Goal: Task Accomplishment & Management: Manage account settings

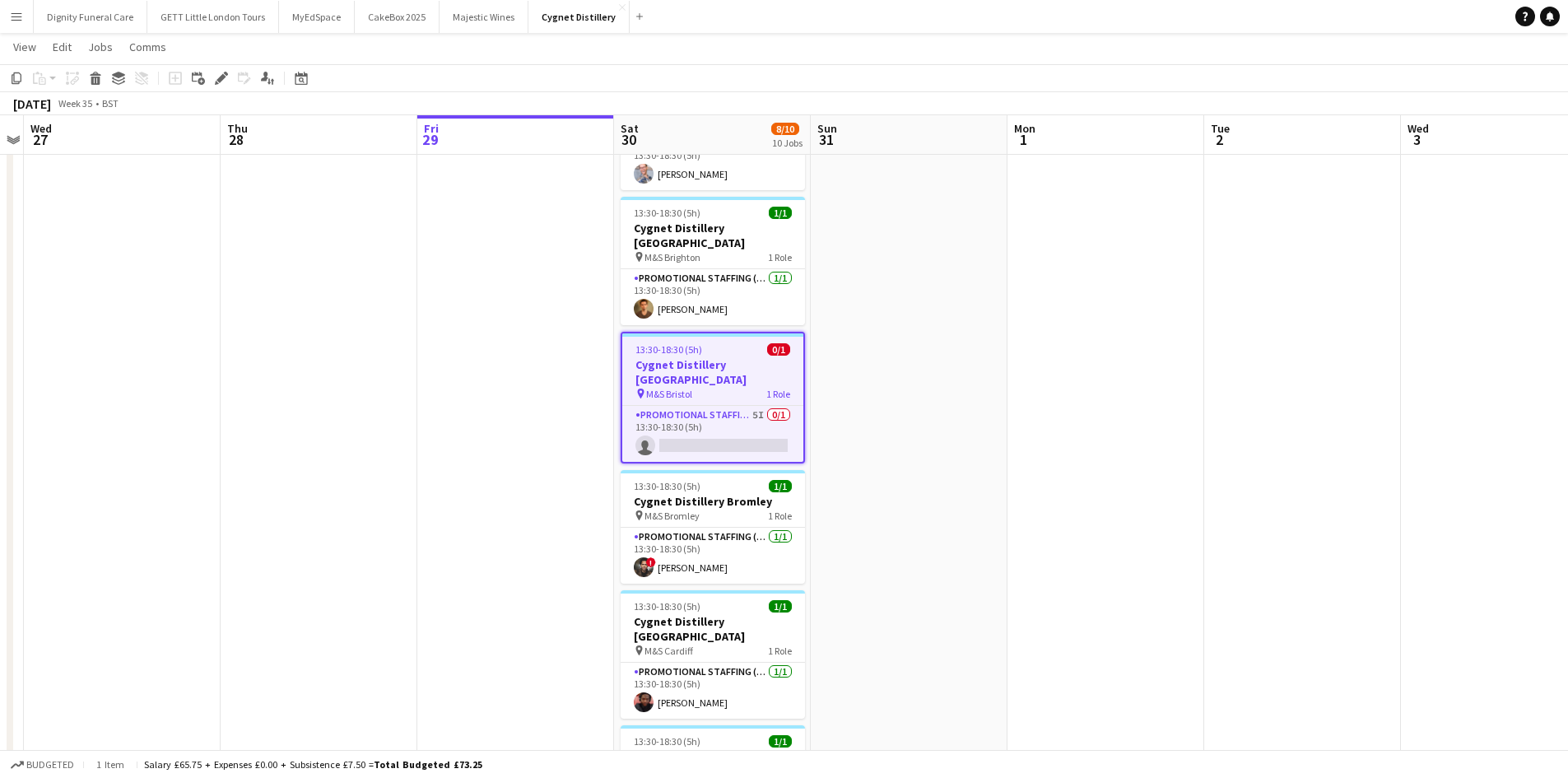
scroll to position [74, 0]
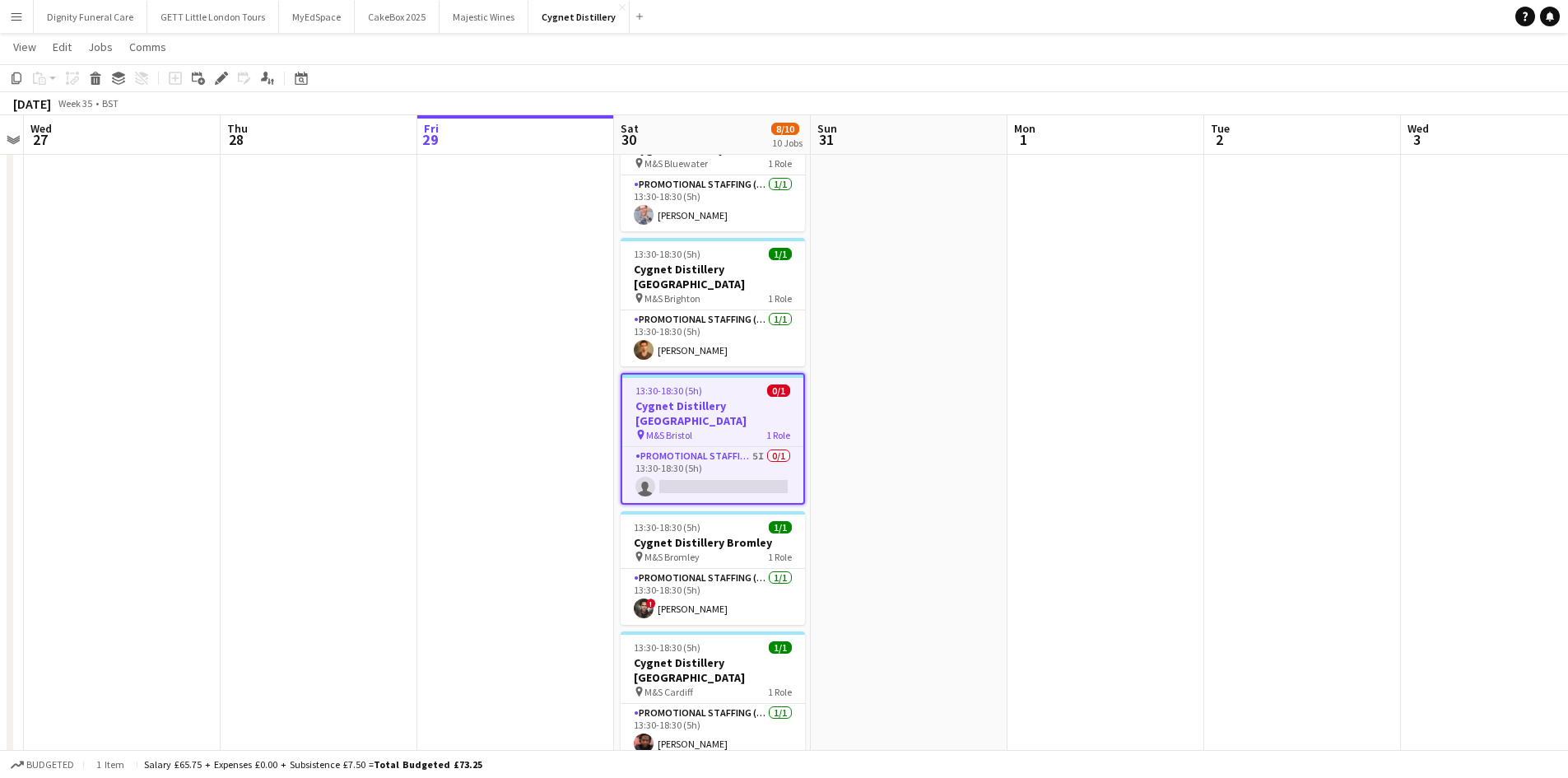
click at [18, 17] on app-icon "Menu" at bounding box center [16, 16] width 13 height 13
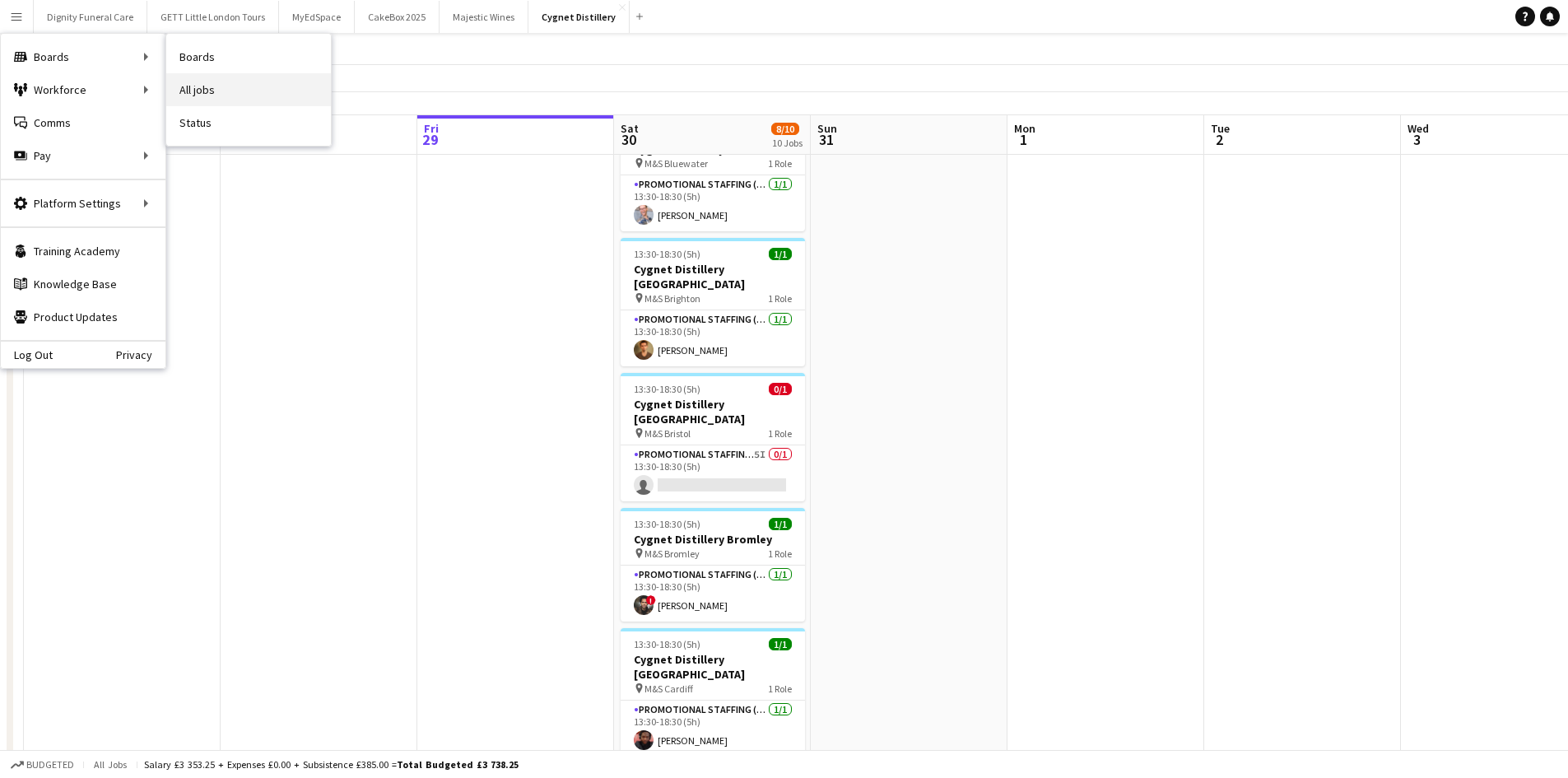
click at [194, 82] on link "All jobs" at bounding box center [248, 90] width 165 height 33
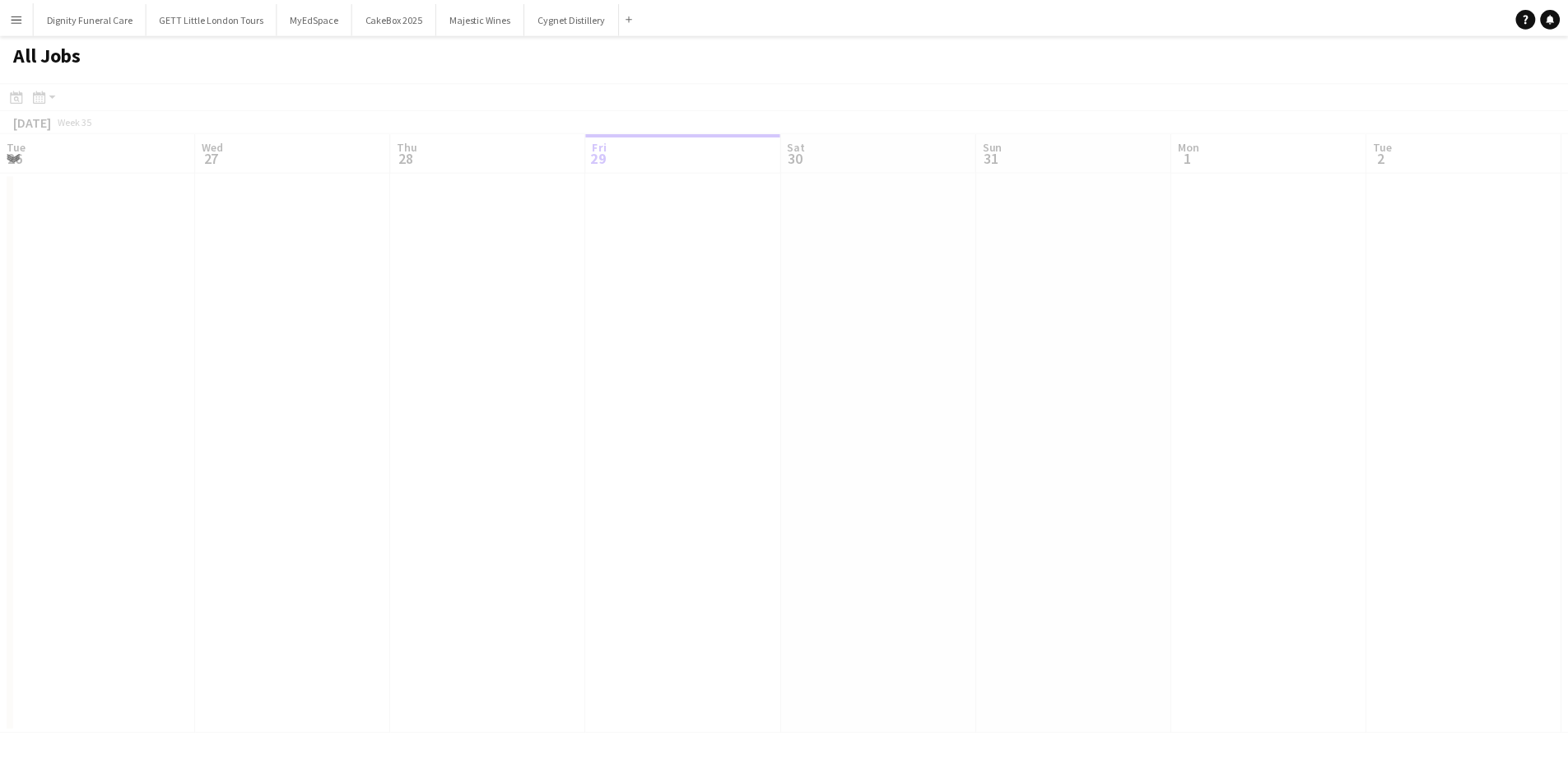
scroll to position [0, 394]
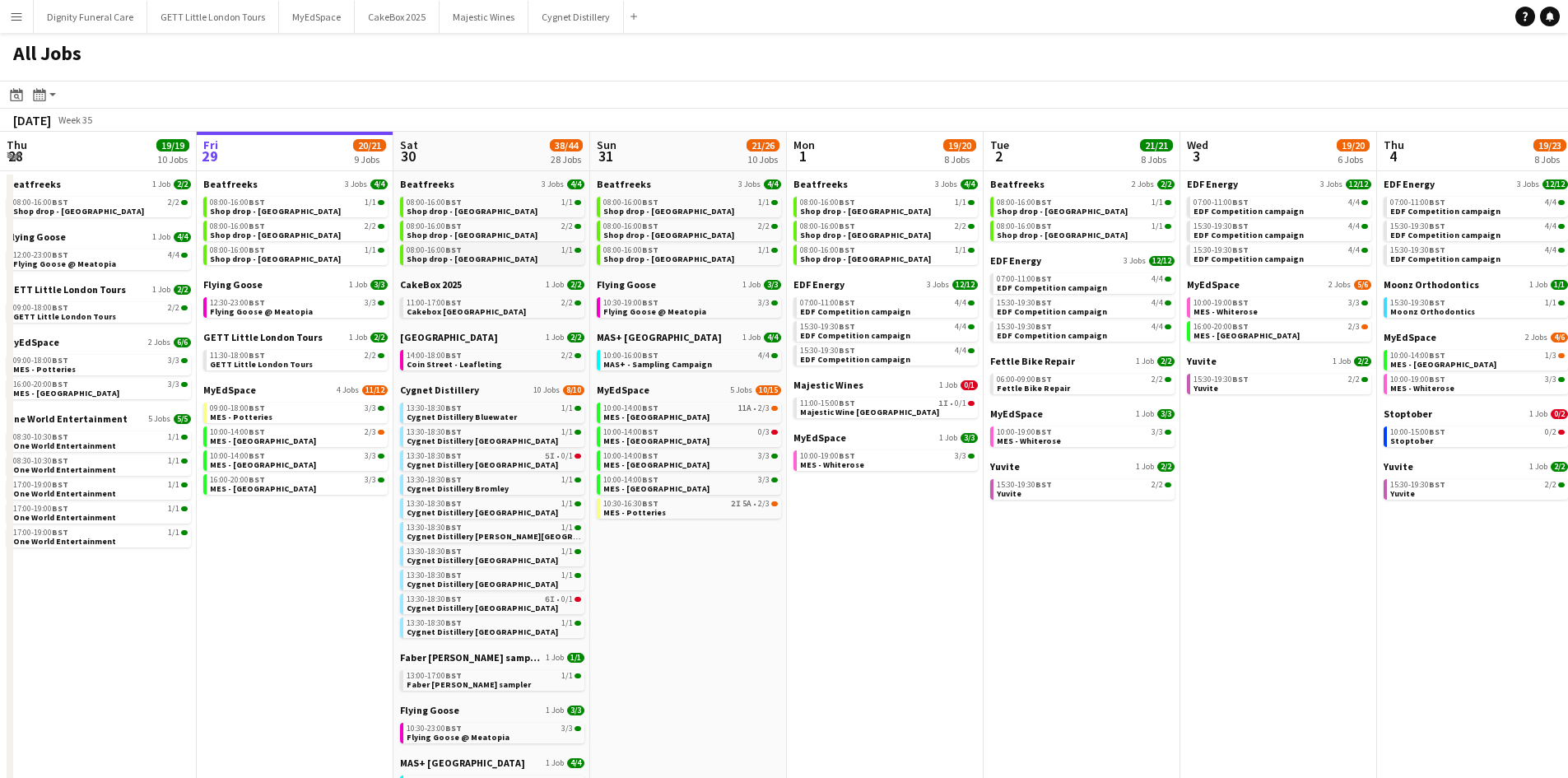
click at [498, 253] on div "08:00-16:00 BST 1/1" at bounding box center [494, 250] width 175 height 8
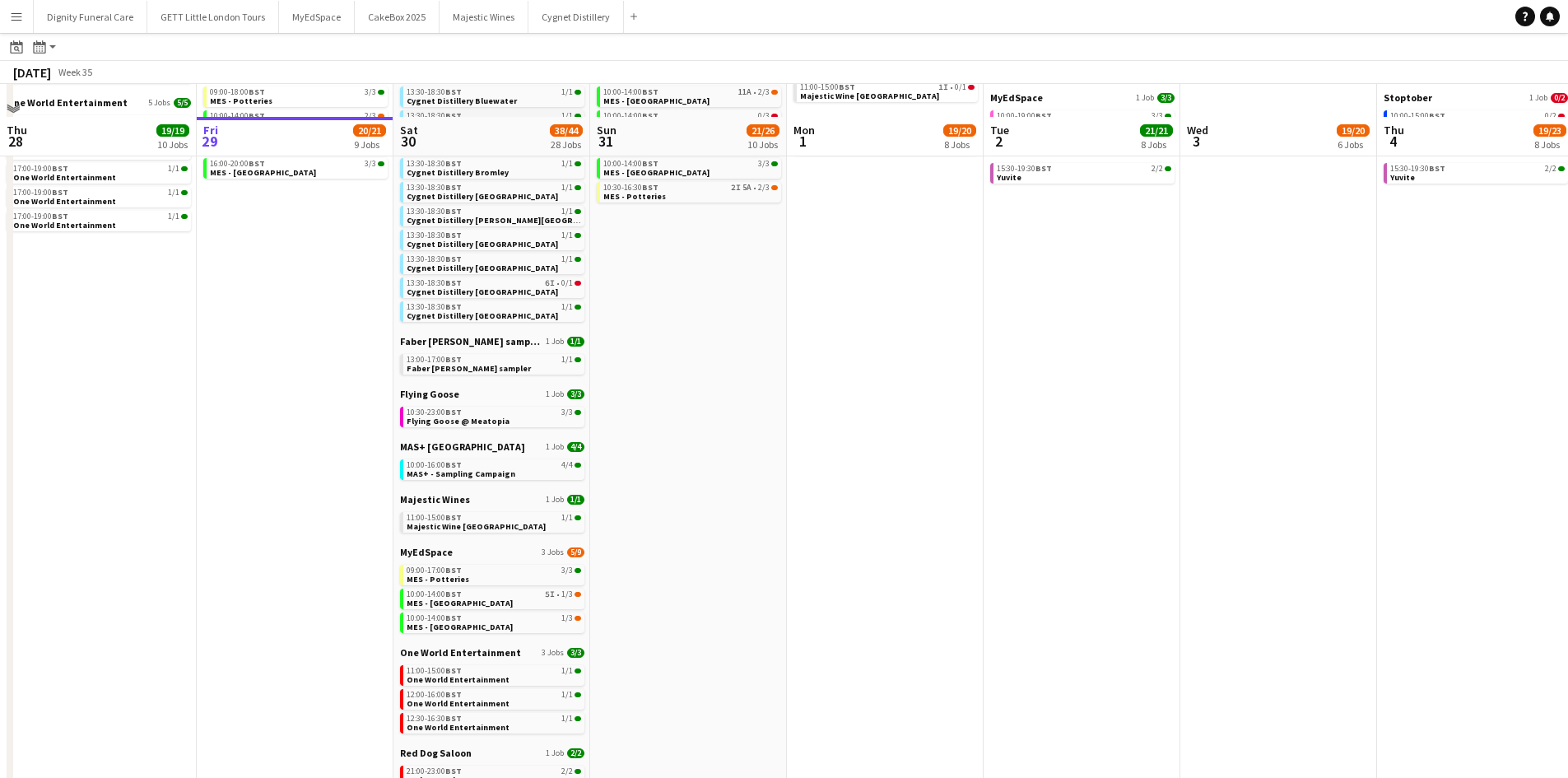
scroll to position [349, 0]
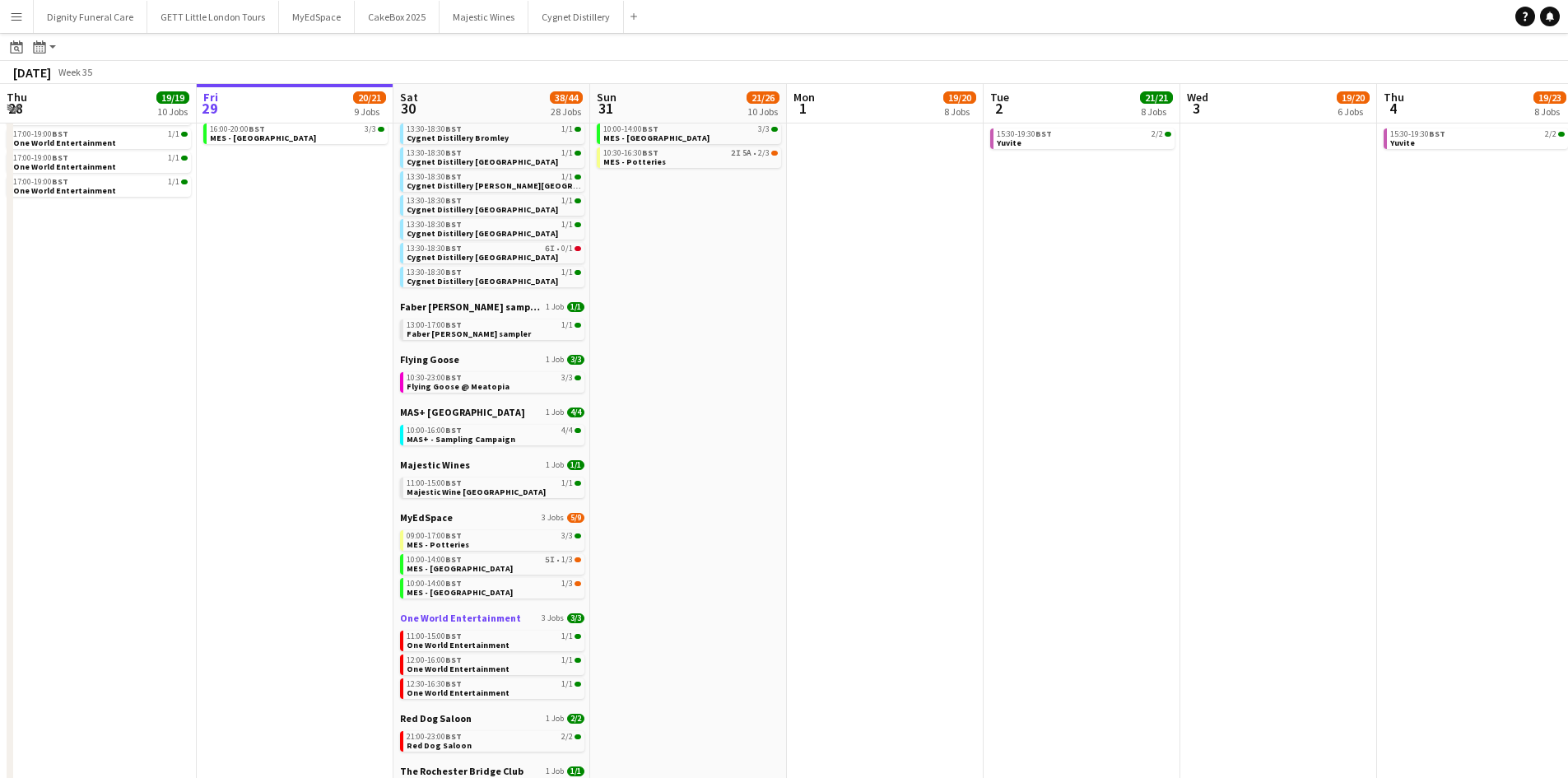
click at [479, 613] on span "One World Entertainment" at bounding box center [460, 618] width 121 height 13
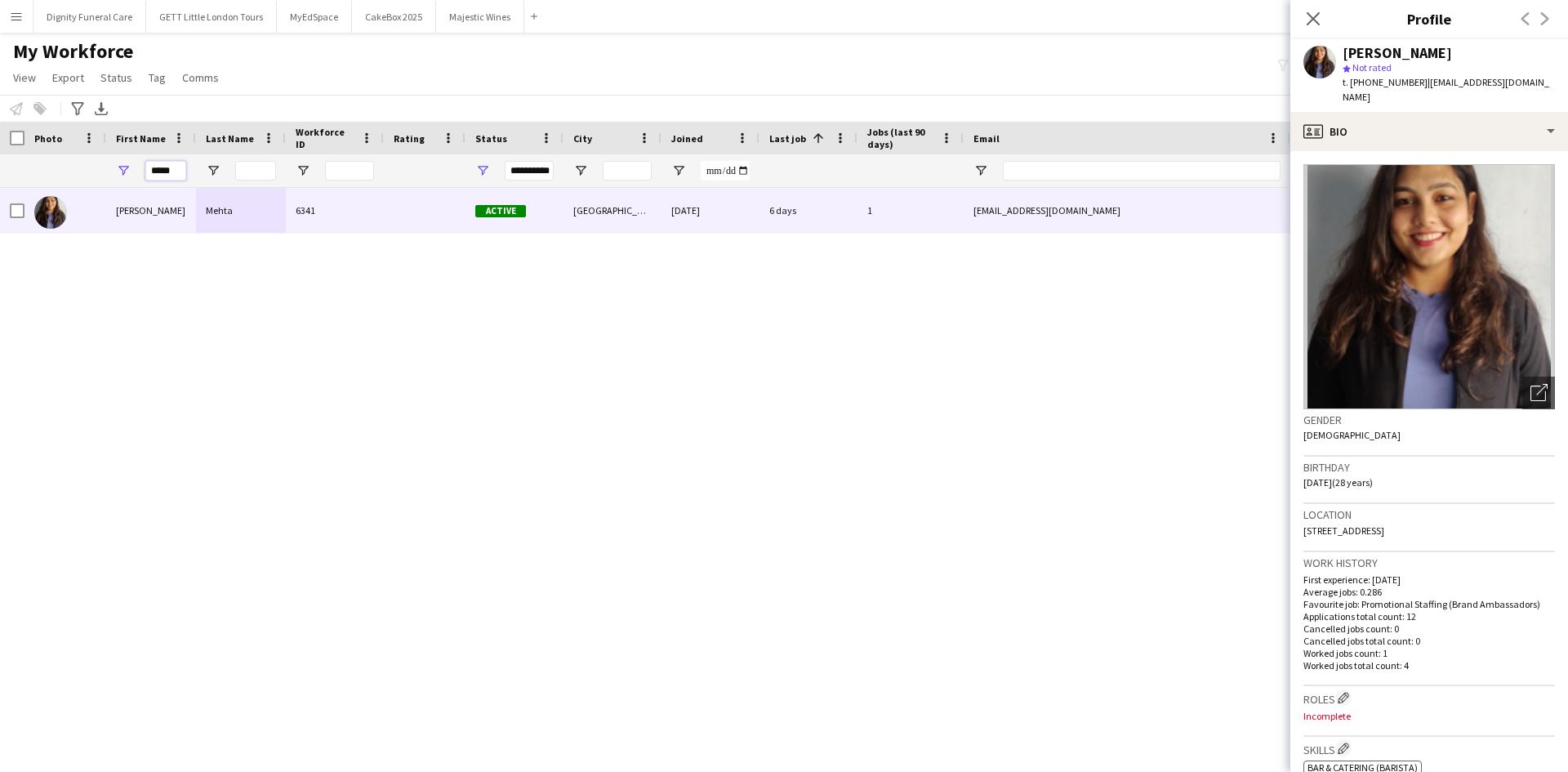
click at [169, 175] on input "*****" at bounding box center [165, 171] width 41 height 20
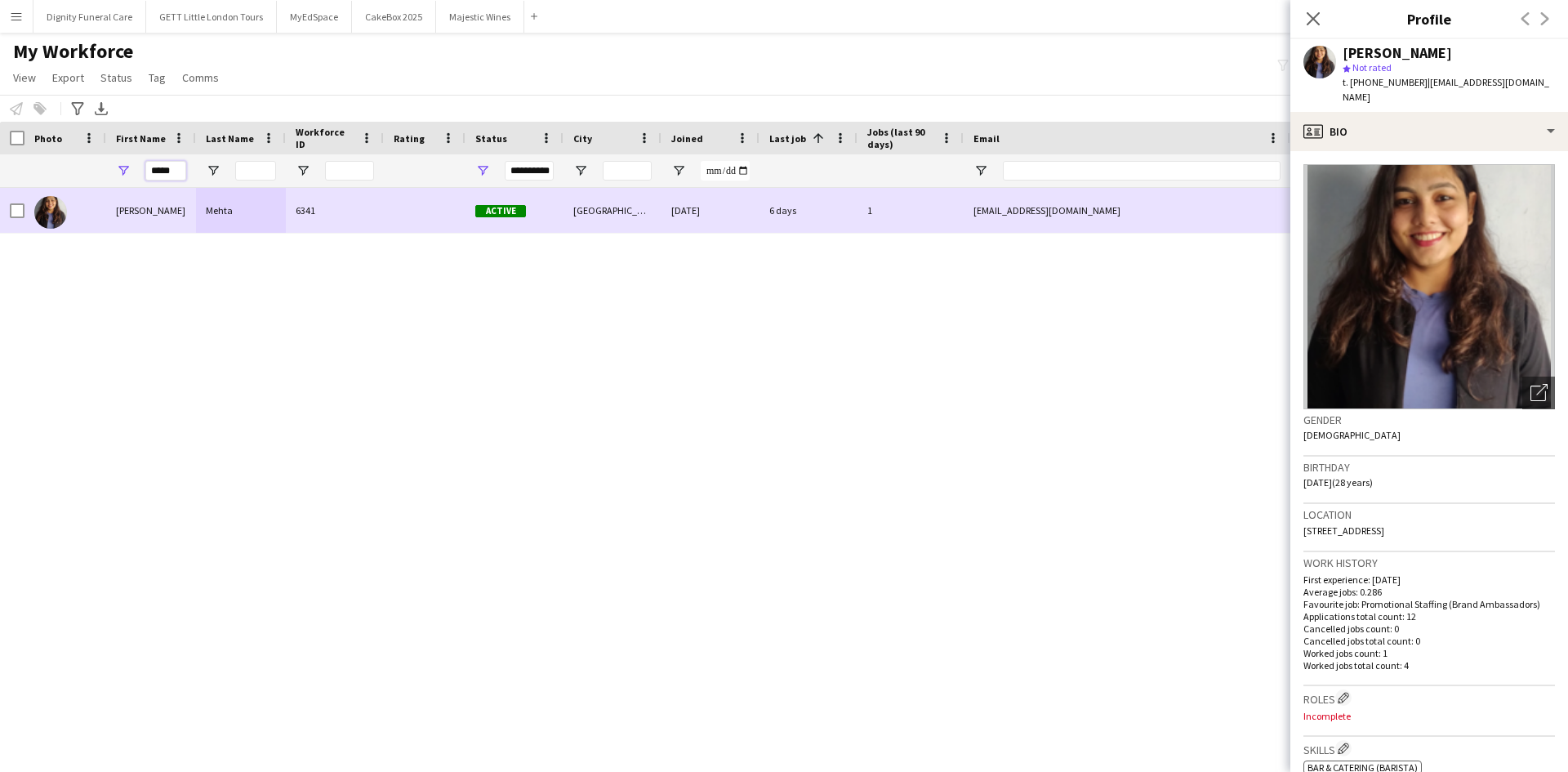
drag, startPoint x: 181, startPoint y: 172, endPoint x: 73, endPoint y: 189, distance: 109.3
click at [73, 189] on div "Workforce Details Photo First Name" at bounding box center [784, 433] width 1568 height 622
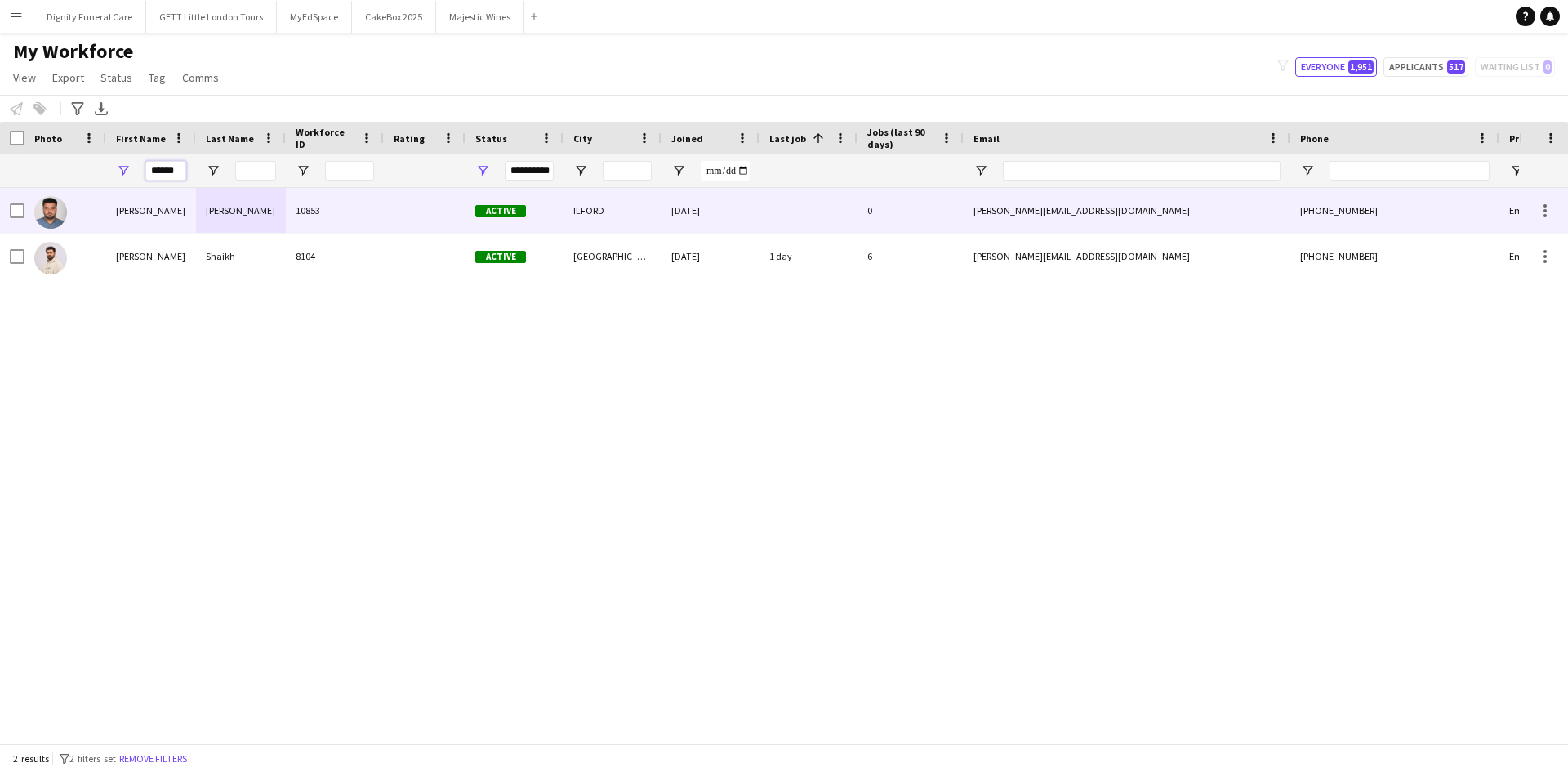
scroll to position [0, 5]
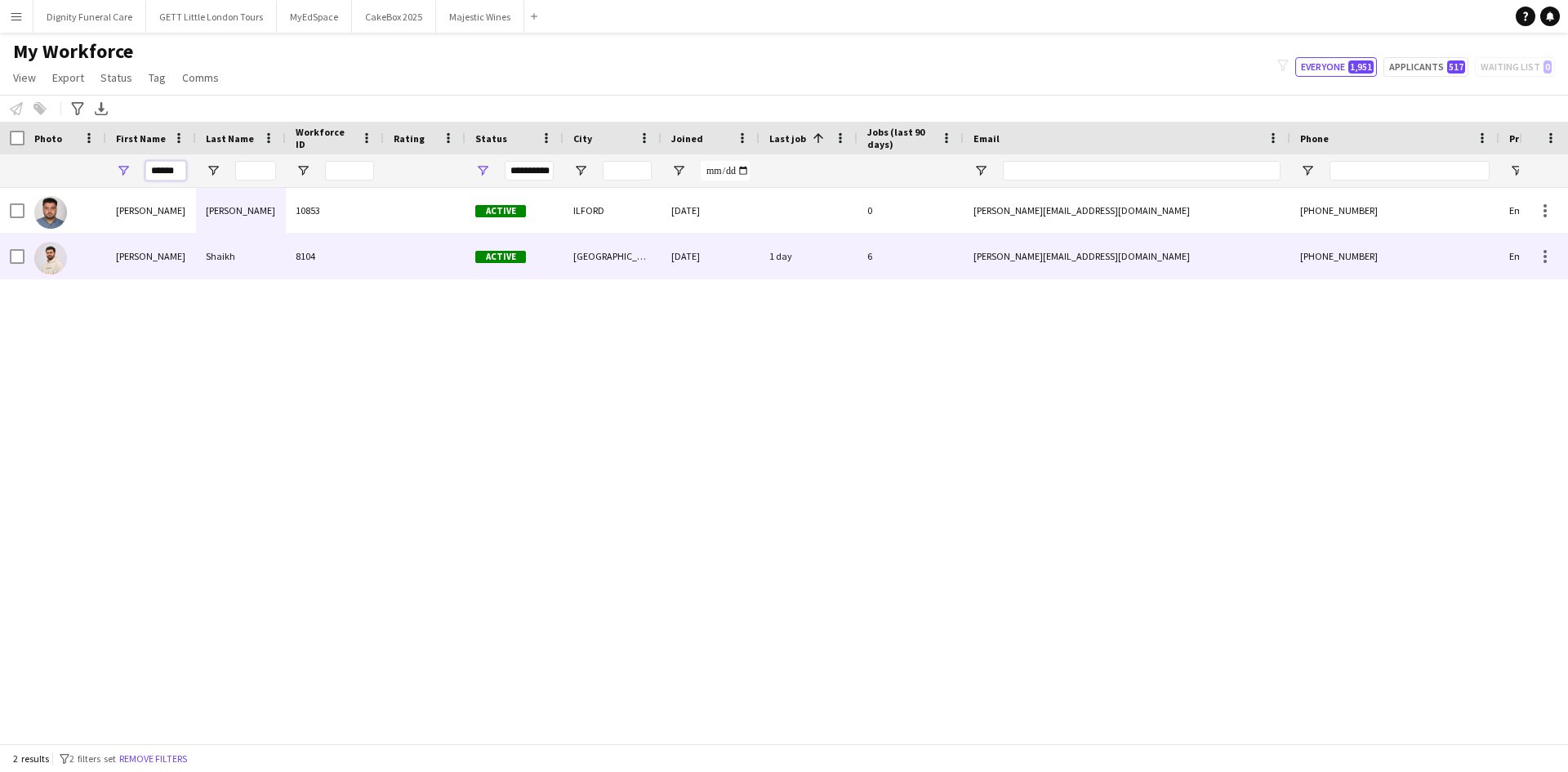
type input "******"
click at [199, 256] on div "Shaikh" at bounding box center [241, 256] width 90 height 45
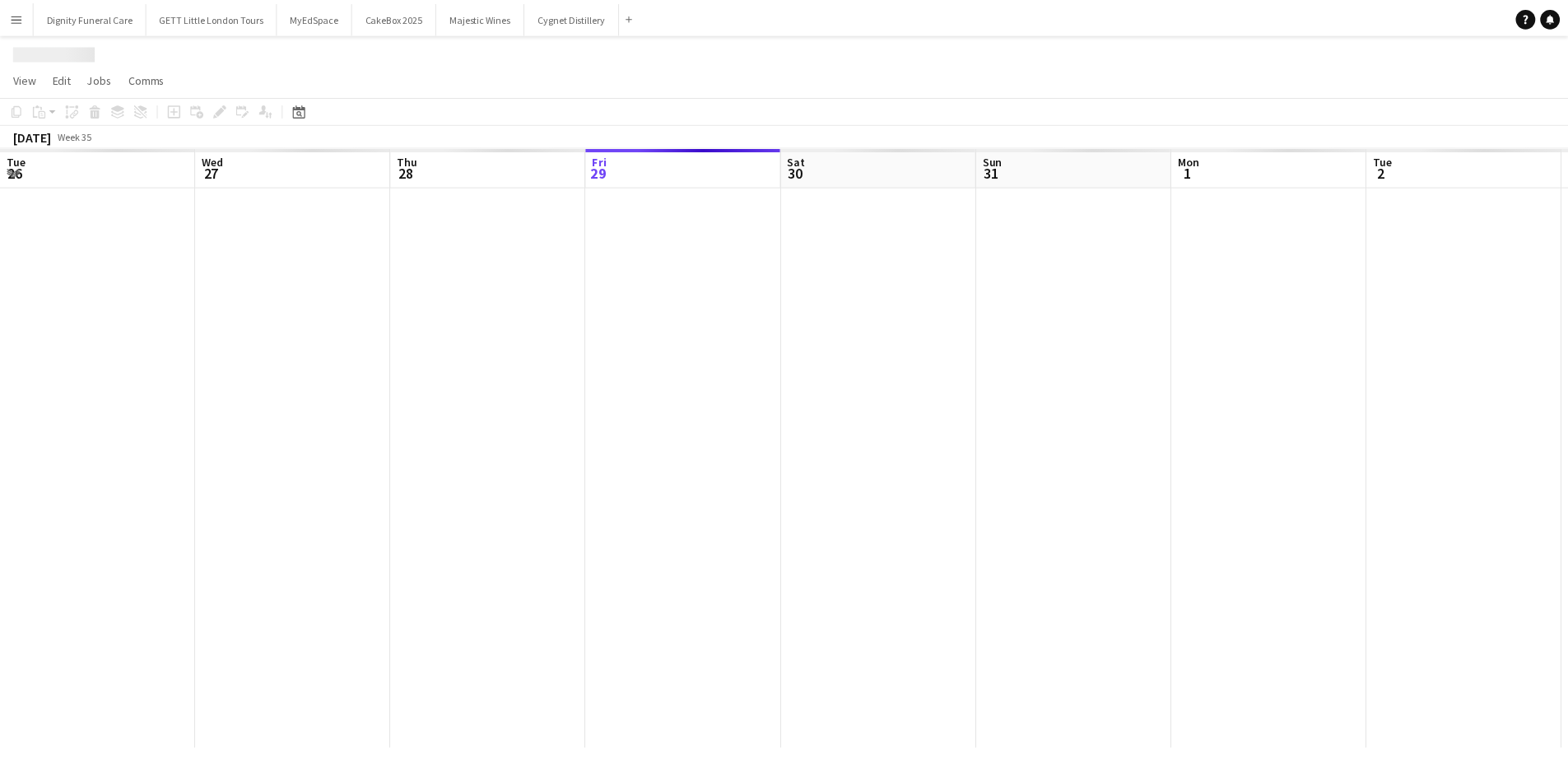
scroll to position [0, 394]
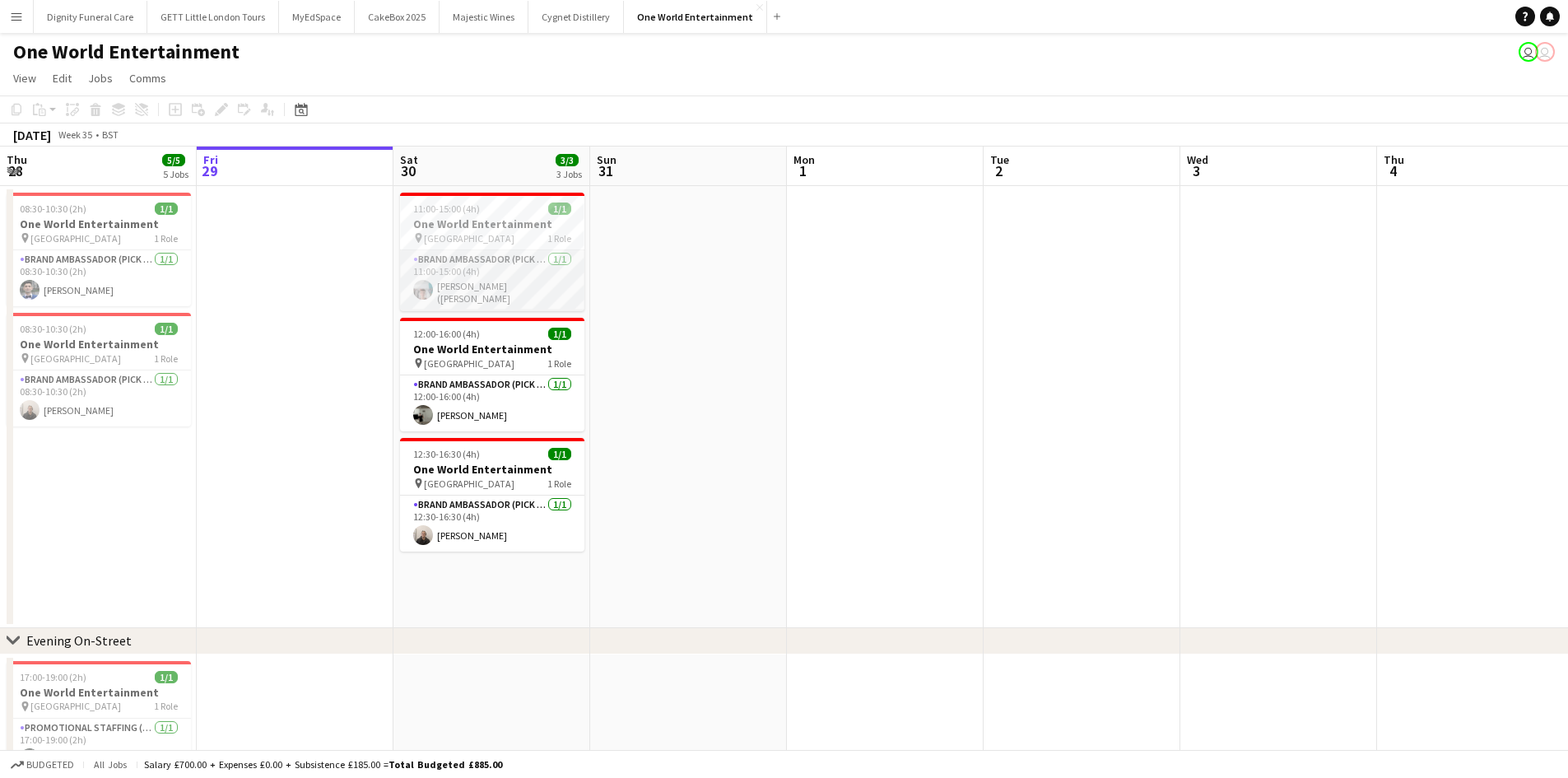
click at [470, 255] on app-card-role "Brand Ambassador (Pick up) [DATE] 11:00-15:00 (4h) [PERSON_NAME] ([PERSON_NAME]" at bounding box center [492, 280] width 185 height 61
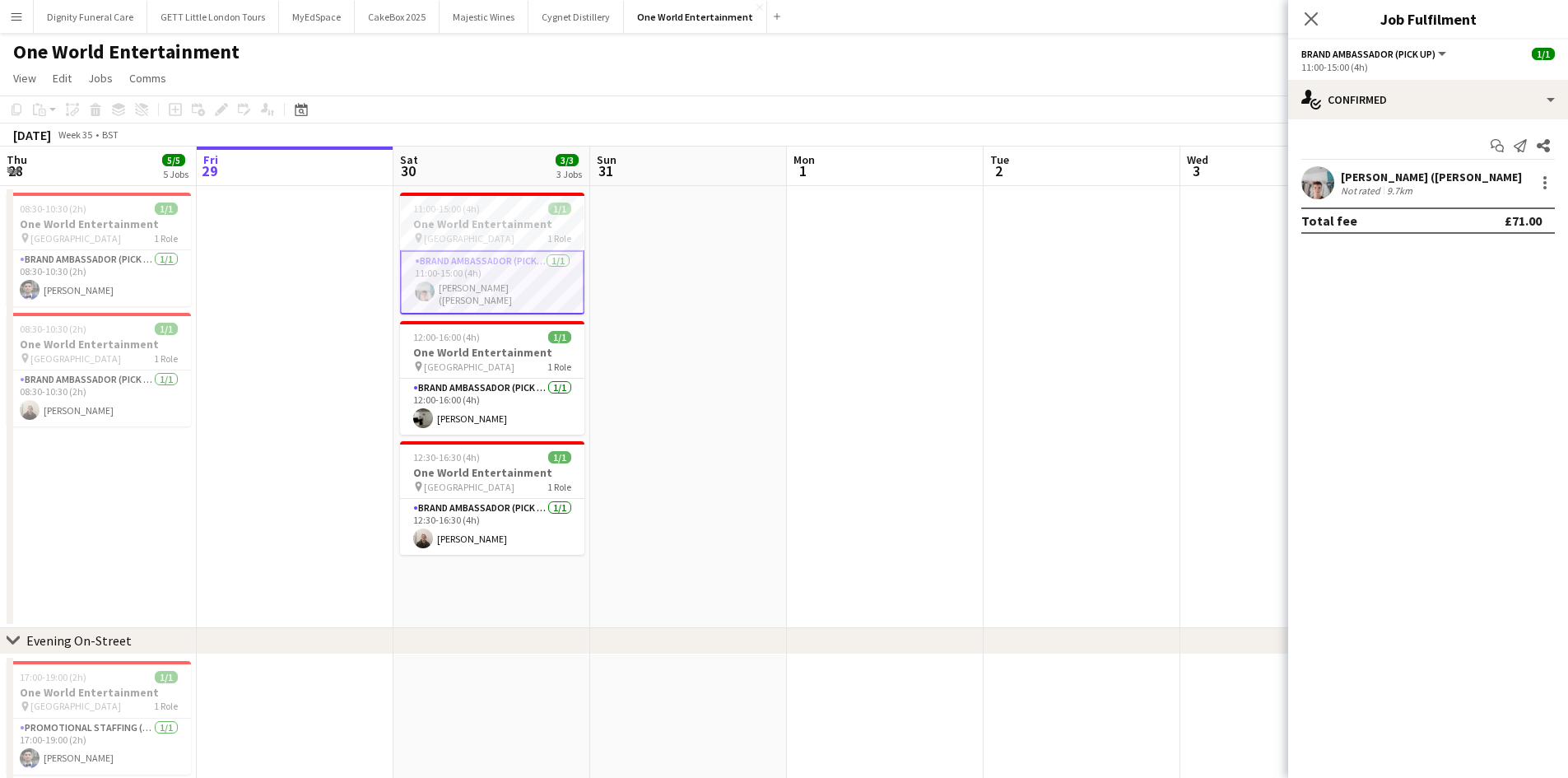
click at [1390, 179] on div "[PERSON_NAME] ([PERSON_NAME]" at bounding box center [1431, 177] width 181 height 15
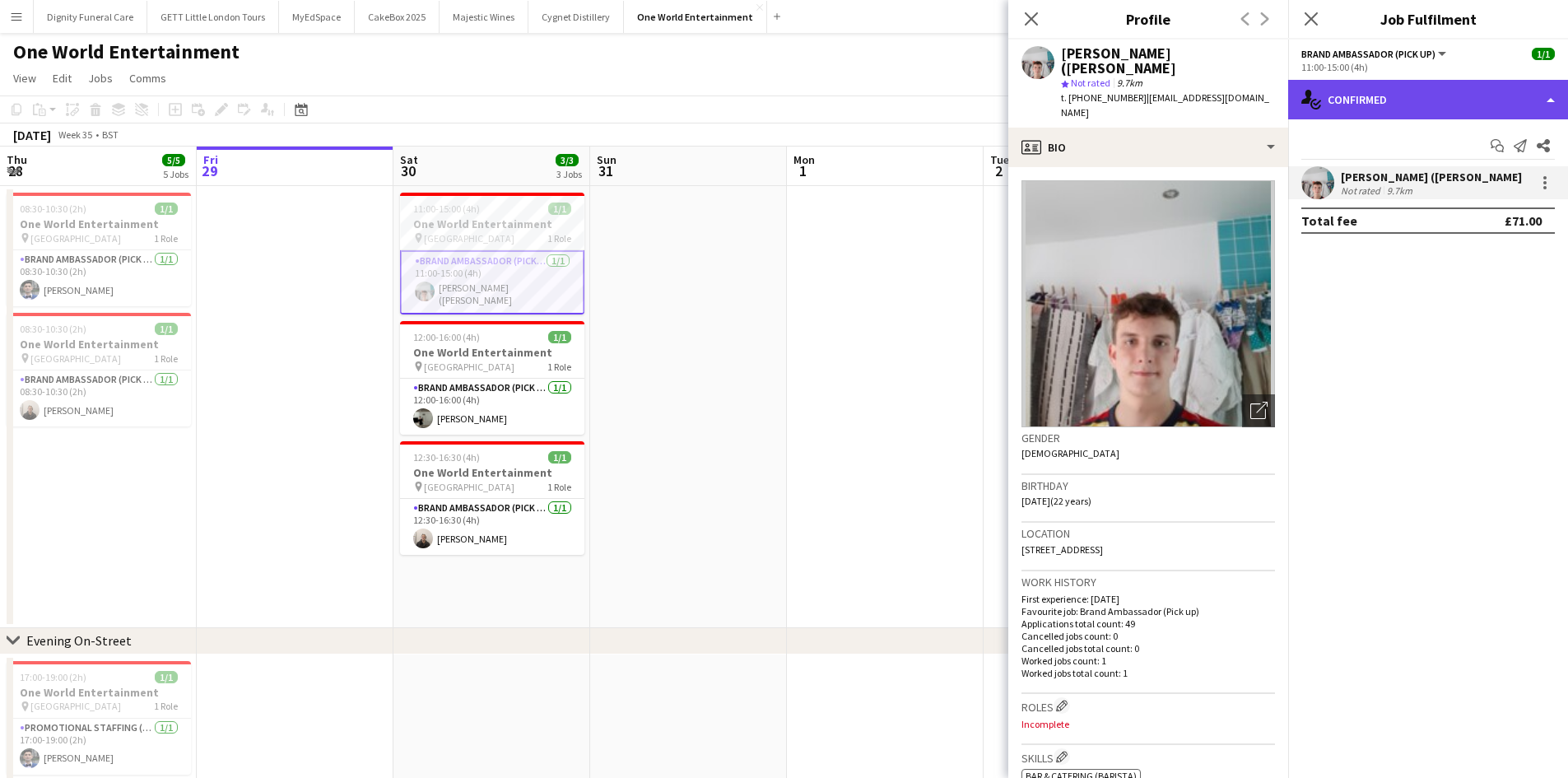
click at [1410, 96] on div "single-neutral-actions-check-2 Confirmed" at bounding box center [1428, 99] width 280 height 39
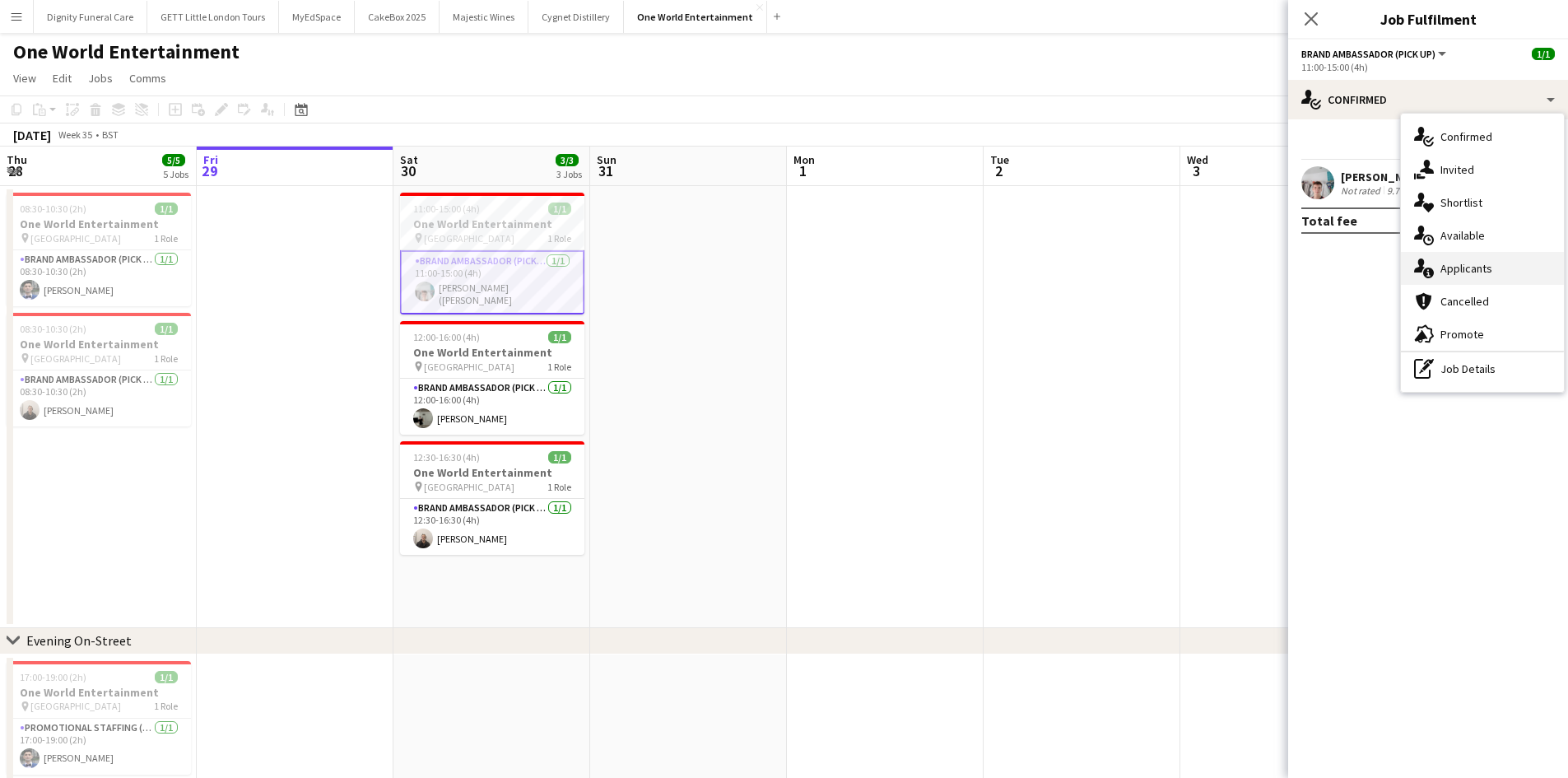
click at [1500, 274] on div "single-neutral-actions-information Applicants" at bounding box center [1482, 268] width 163 height 33
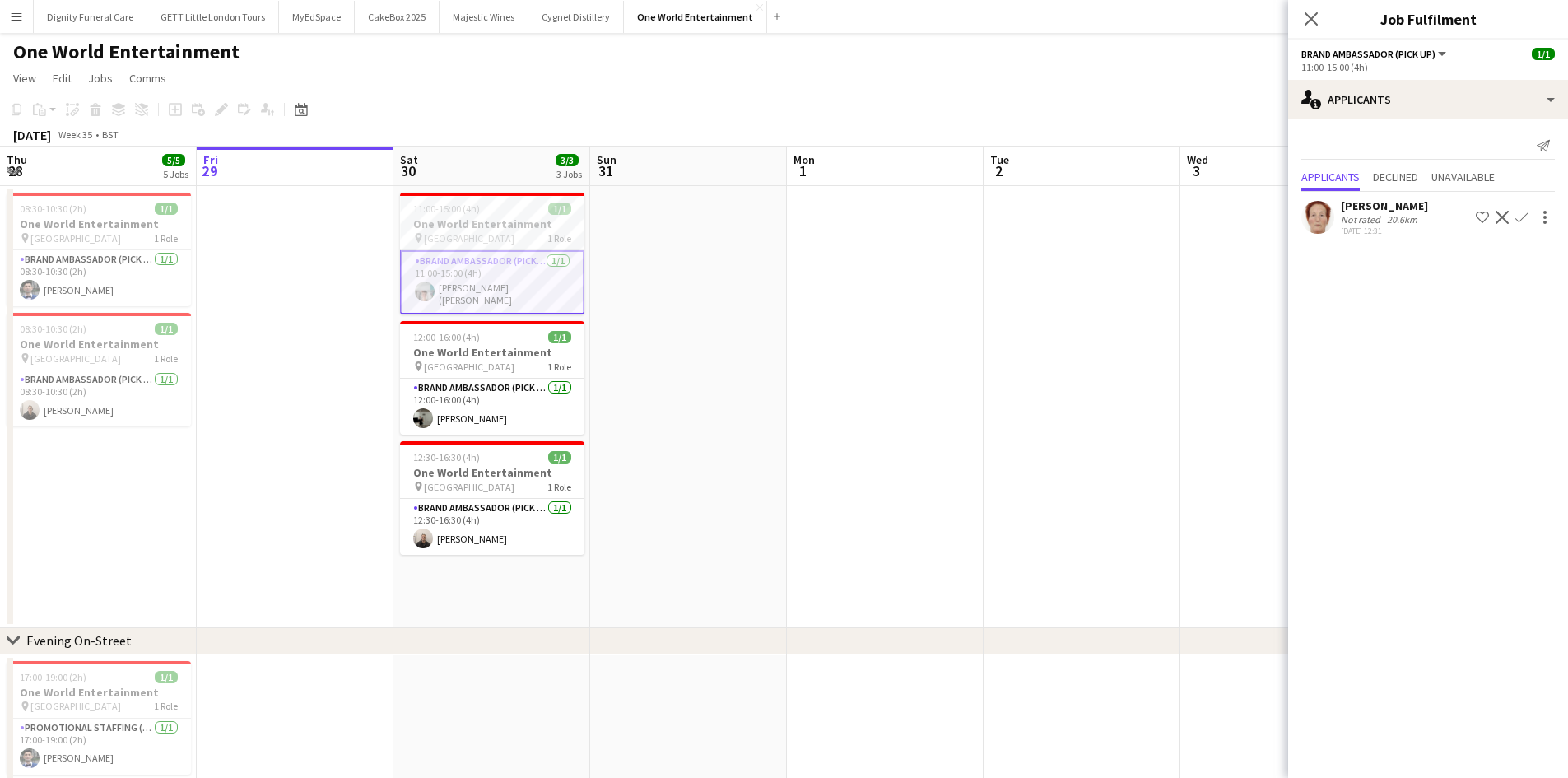
click at [1368, 225] on div "Not rated" at bounding box center [1362, 219] width 43 height 13
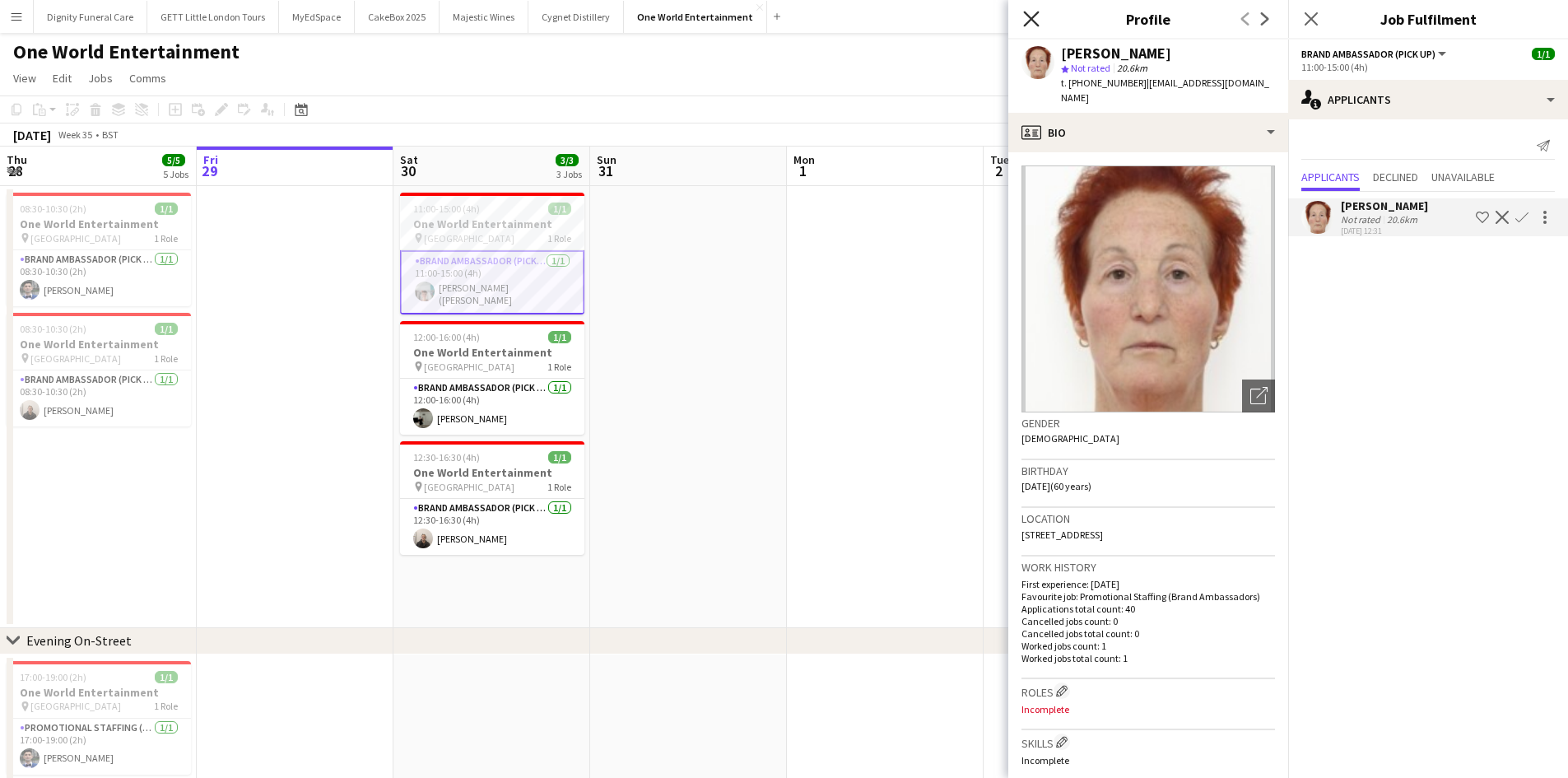
click at [1024, 13] on icon at bounding box center [1030, 18] width 15 height 15
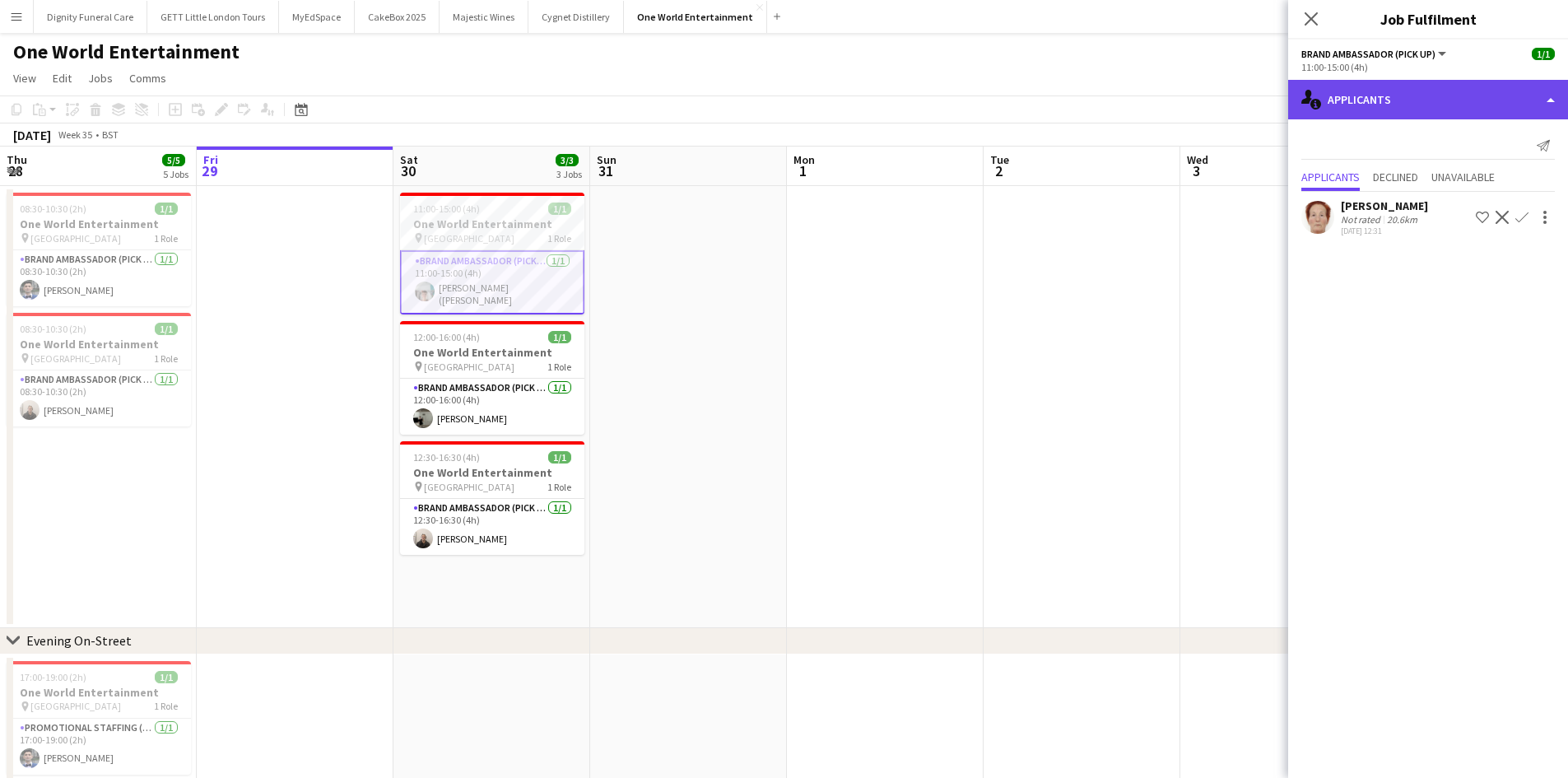
click at [1473, 88] on div "single-neutral-actions-information Applicants" at bounding box center [1428, 99] width 280 height 39
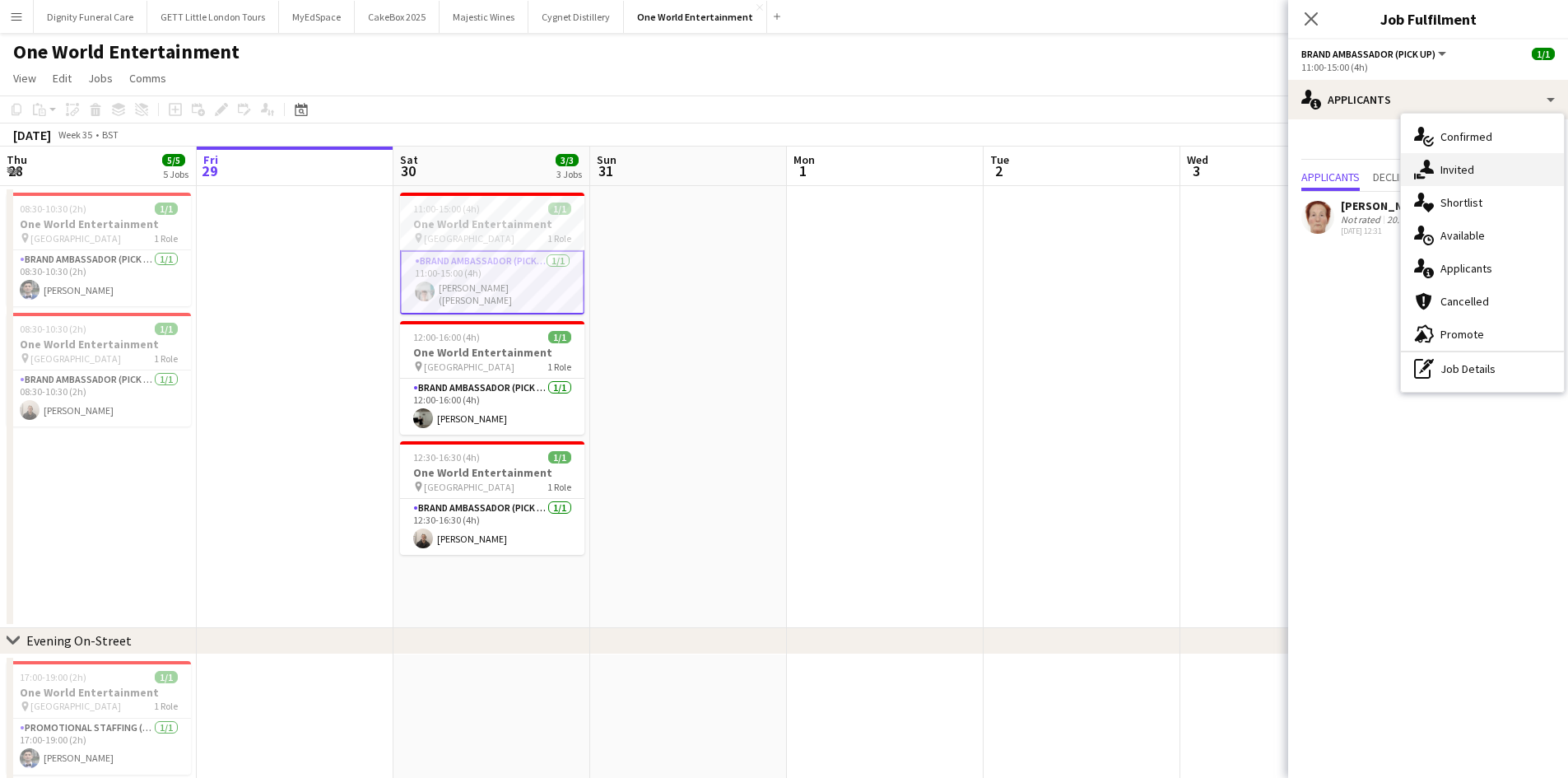
click at [1465, 170] on div "single-neutral-actions-share-1 Invited" at bounding box center [1482, 169] width 163 height 33
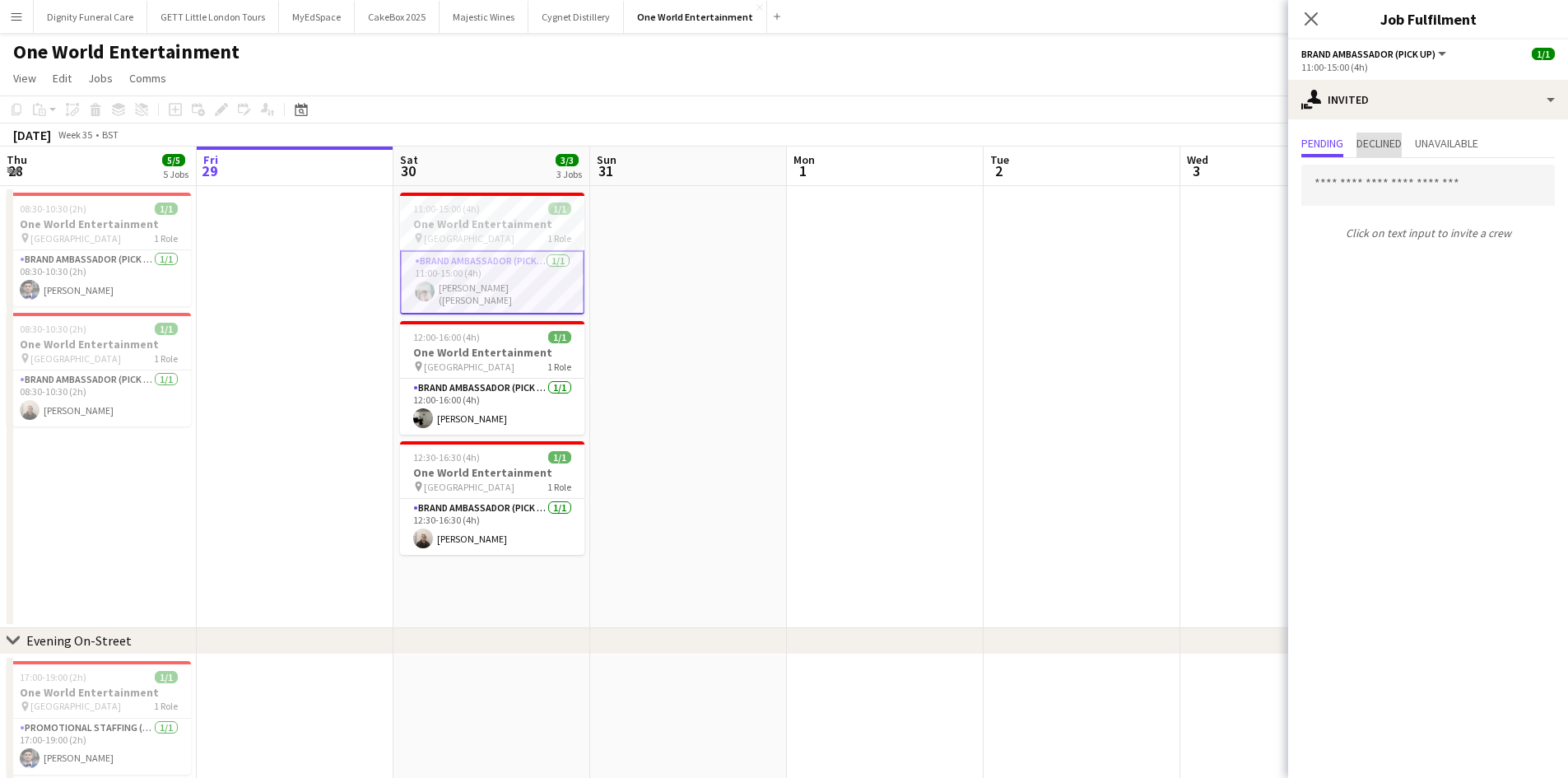
click at [1363, 145] on span "Declined" at bounding box center [1379, 143] width 45 height 12
click at [1326, 138] on span "Pending" at bounding box center [1322, 143] width 42 height 12
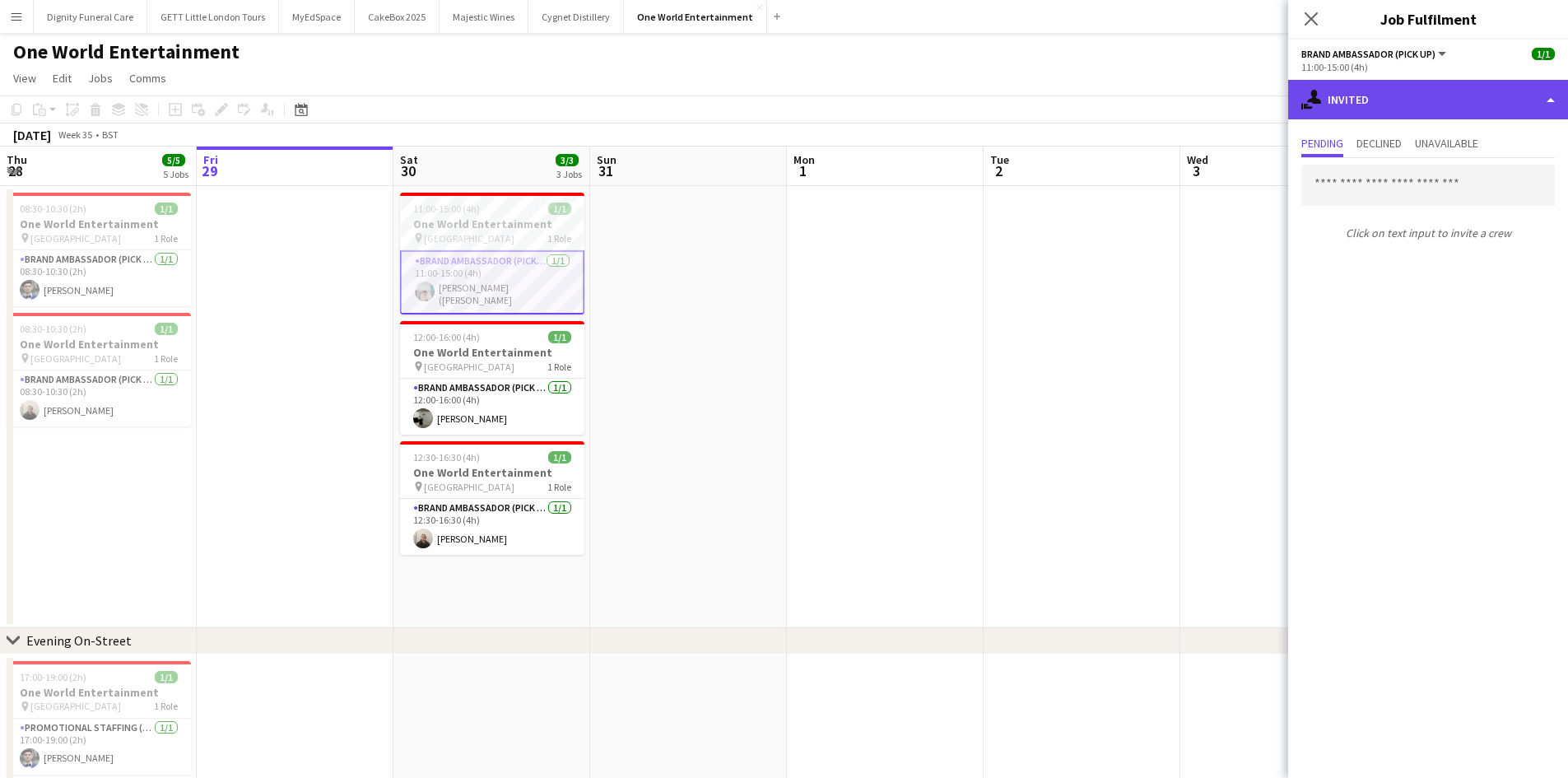
click at [1351, 96] on div "single-neutral-actions-share-1 Invited" at bounding box center [1428, 99] width 280 height 39
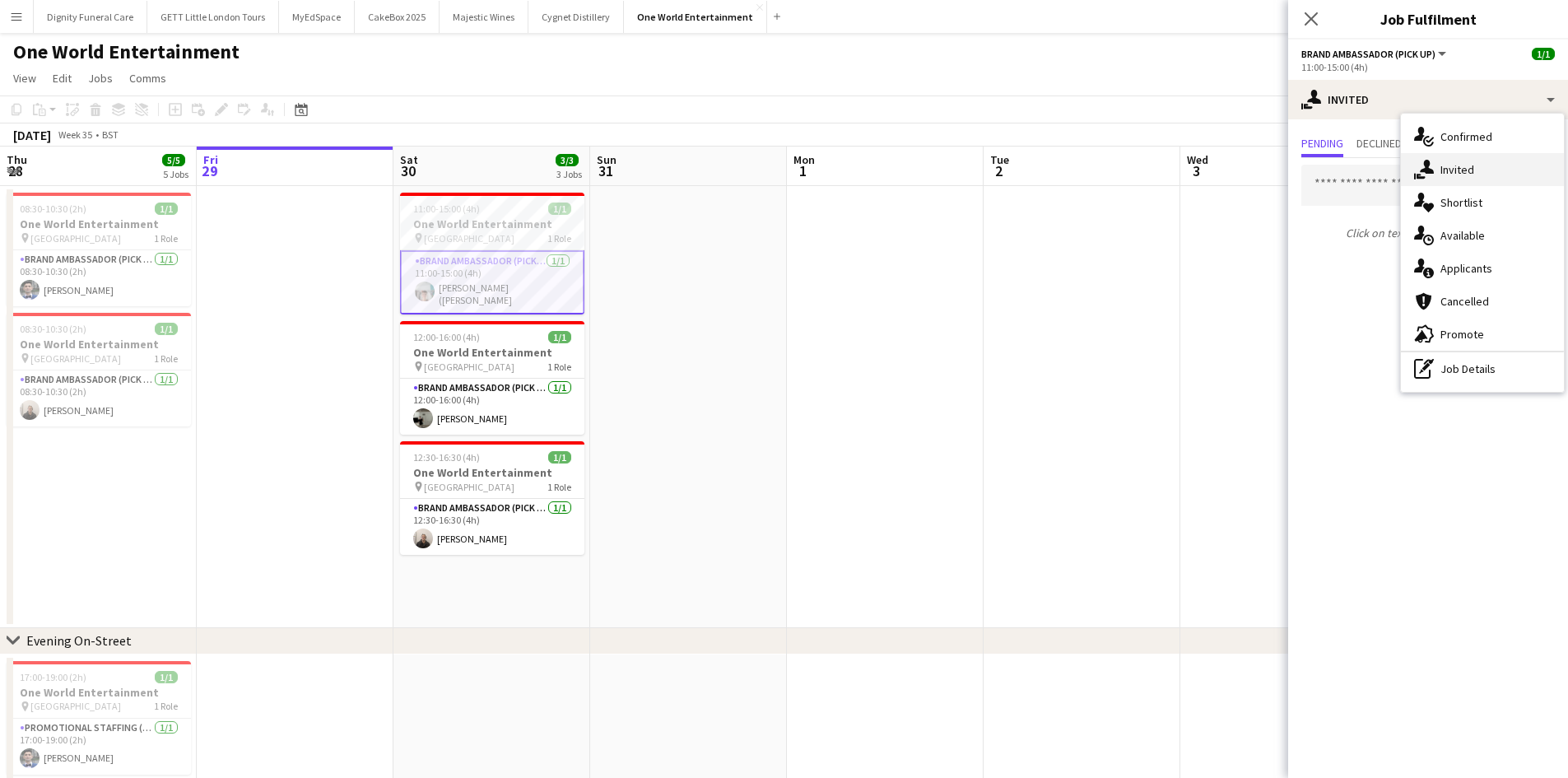
click at [1463, 165] on div "single-neutral-actions-share-1 Invited" at bounding box center [1482, 169] width 163 height 33
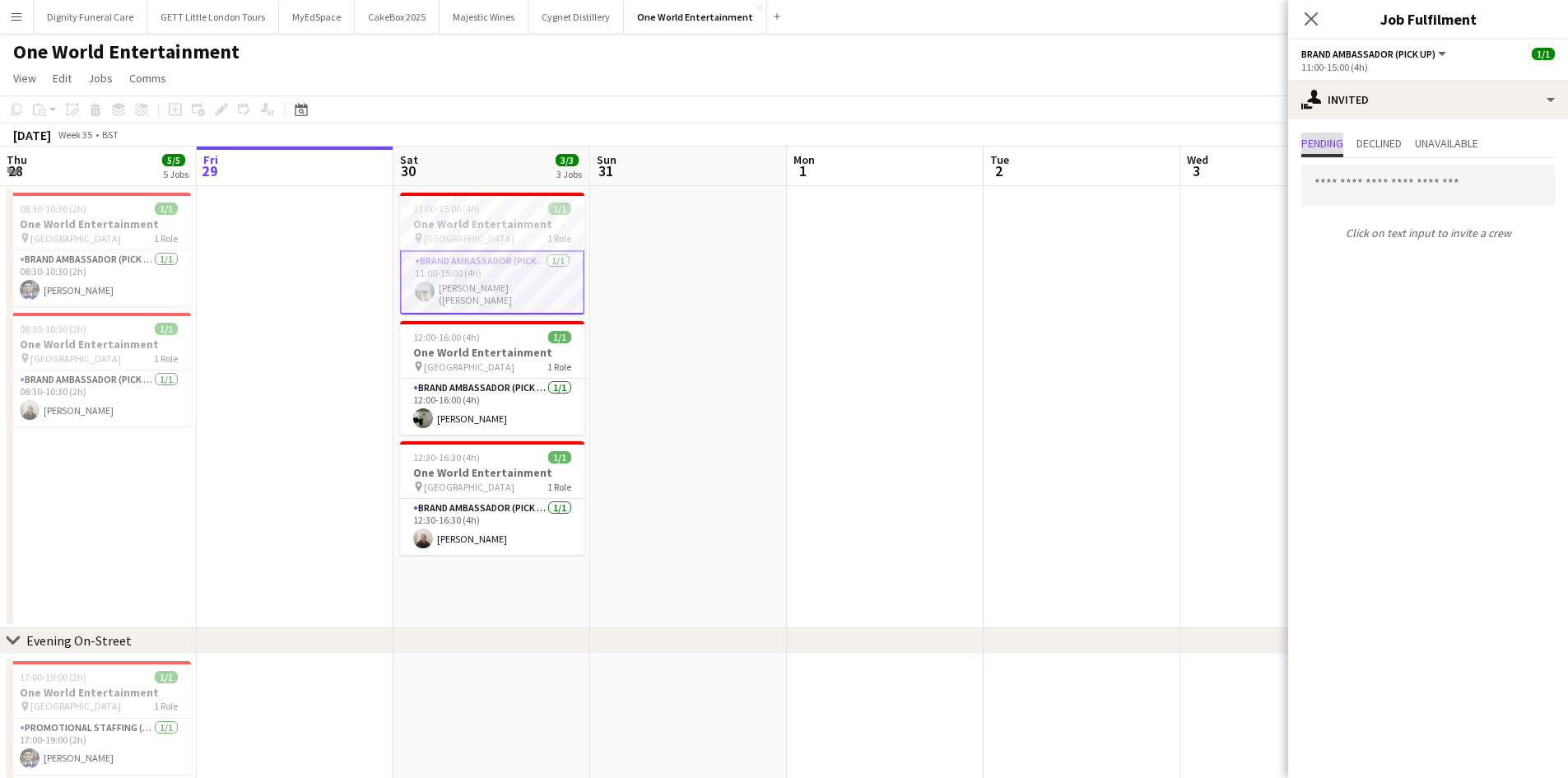
click at [1325, 148] on span "Pending" at bounding box center [1322, 143] width 42 height 12
click at [1368, 212] on div "Click on text input to invite a crew" at bounding box center [1428, 203] width 280 height 89
click at [1370, 195] on input "text" at bounding box center [1428, 185] width 254 height 41
click at [1403, 198] on input "text" at bounding box center [1428, 185] width 254 height 41
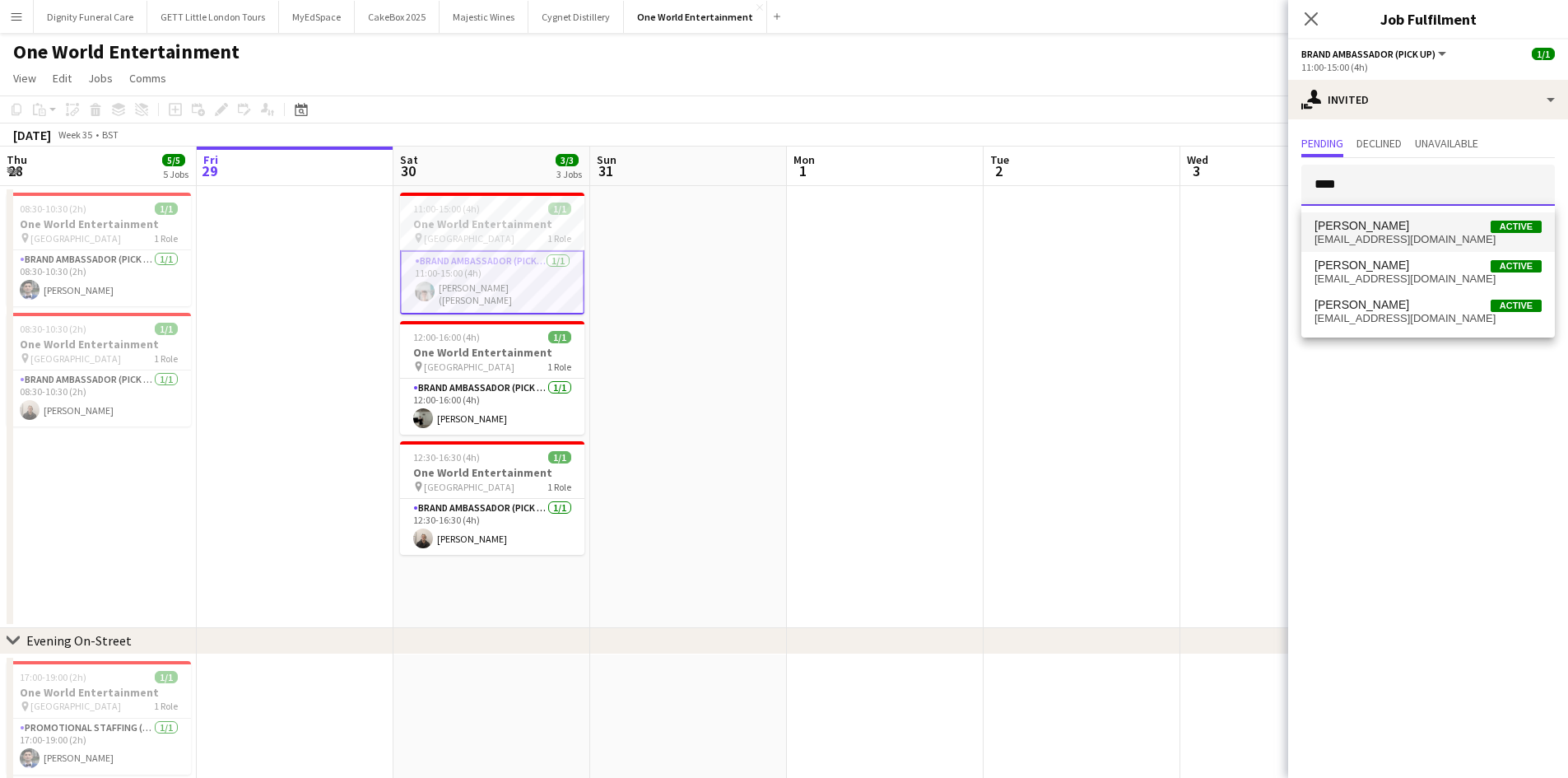
type input "****"
click at [1447, 224] on span "Isaac Esu Active" at bounding box center [1428, 226] width 227 height 14
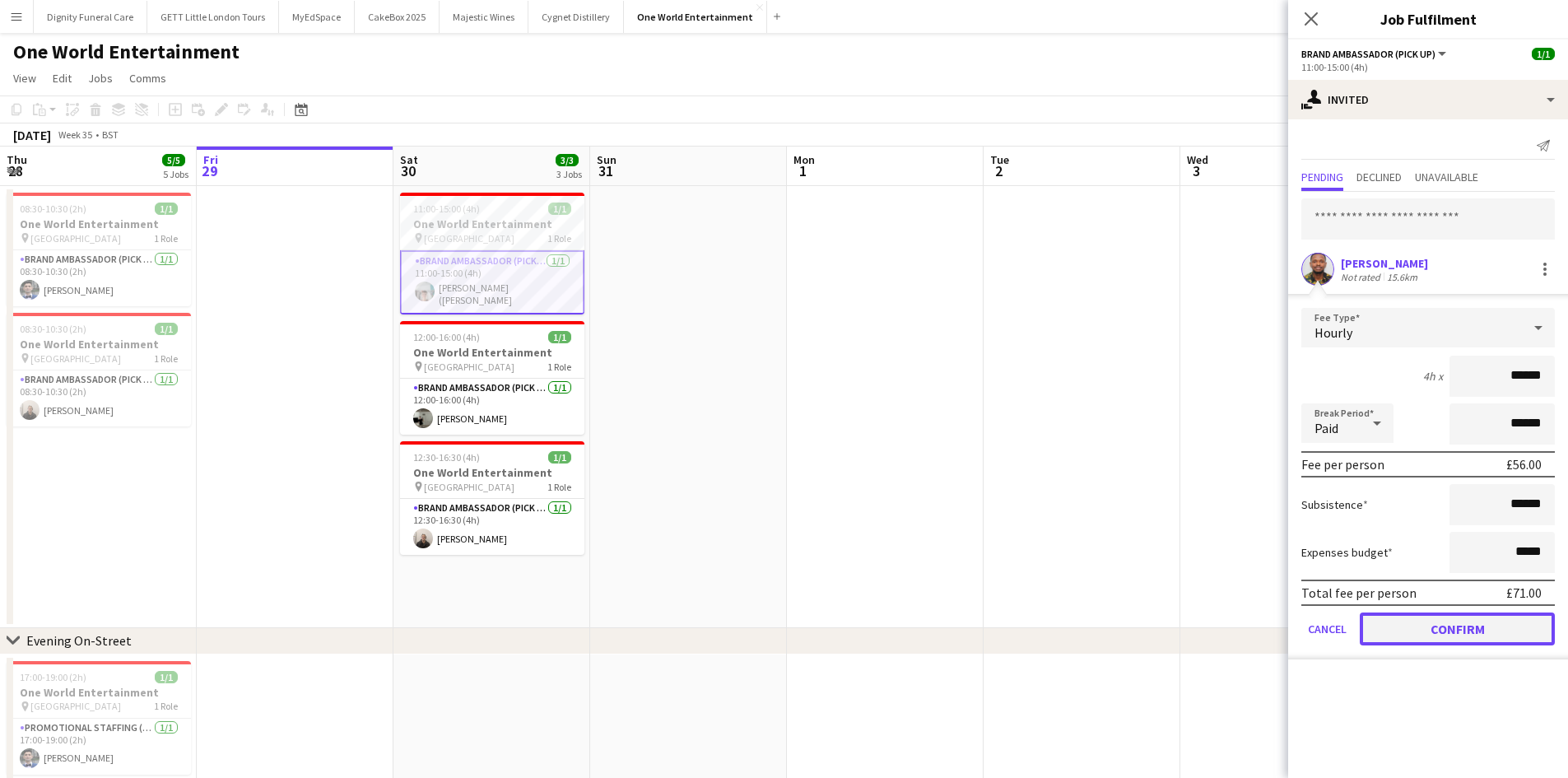
click at [1451, 621] on button "Confirm" at bounding box center [1457, 629] width 195 height 33
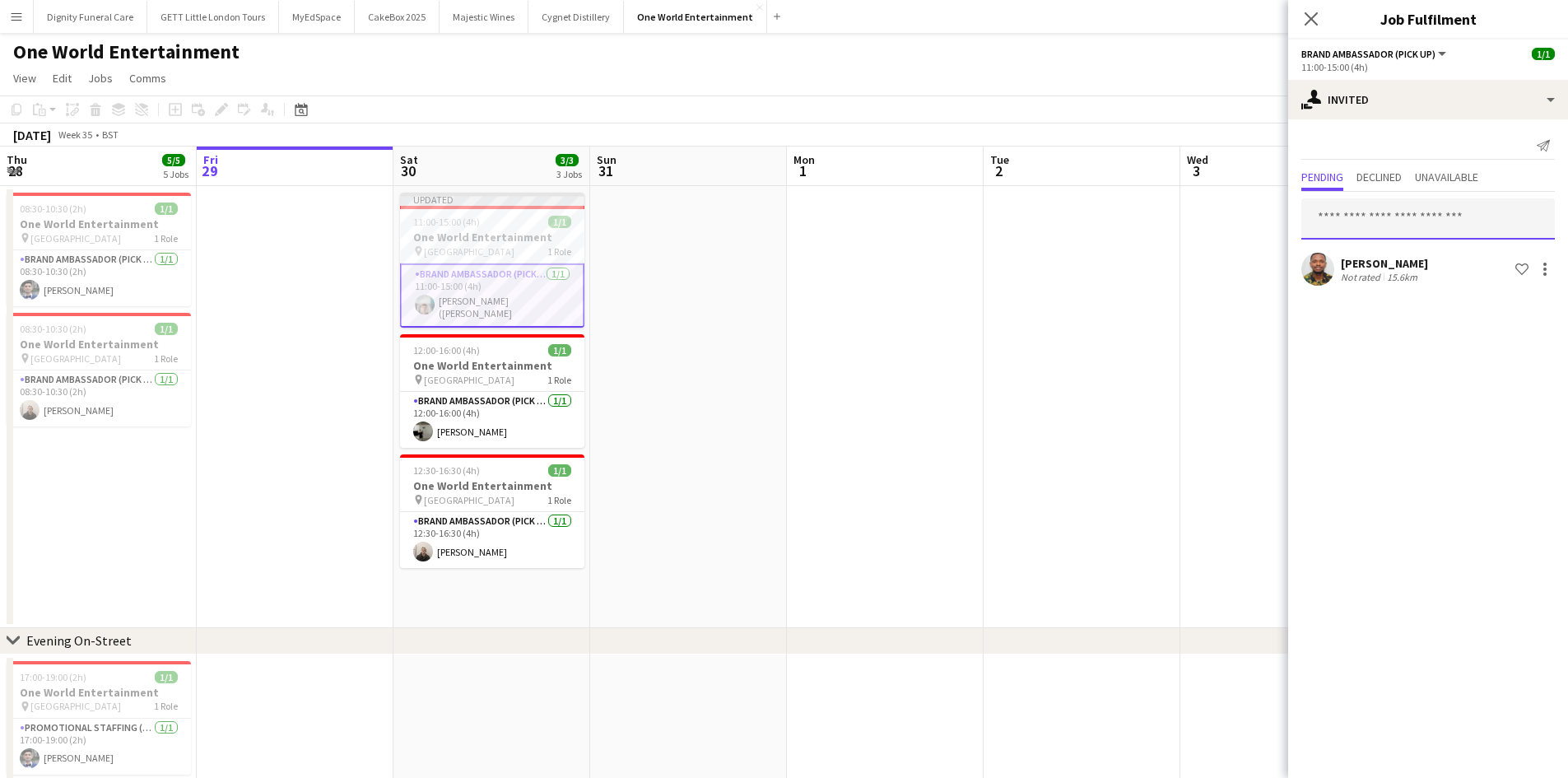
click at [1374, 226] on input "text" at bounding box center [1428, 218] width 254 height 41
click at [1343, 216] on input "text" at bounding box center [1428, 218] width 254 height 41
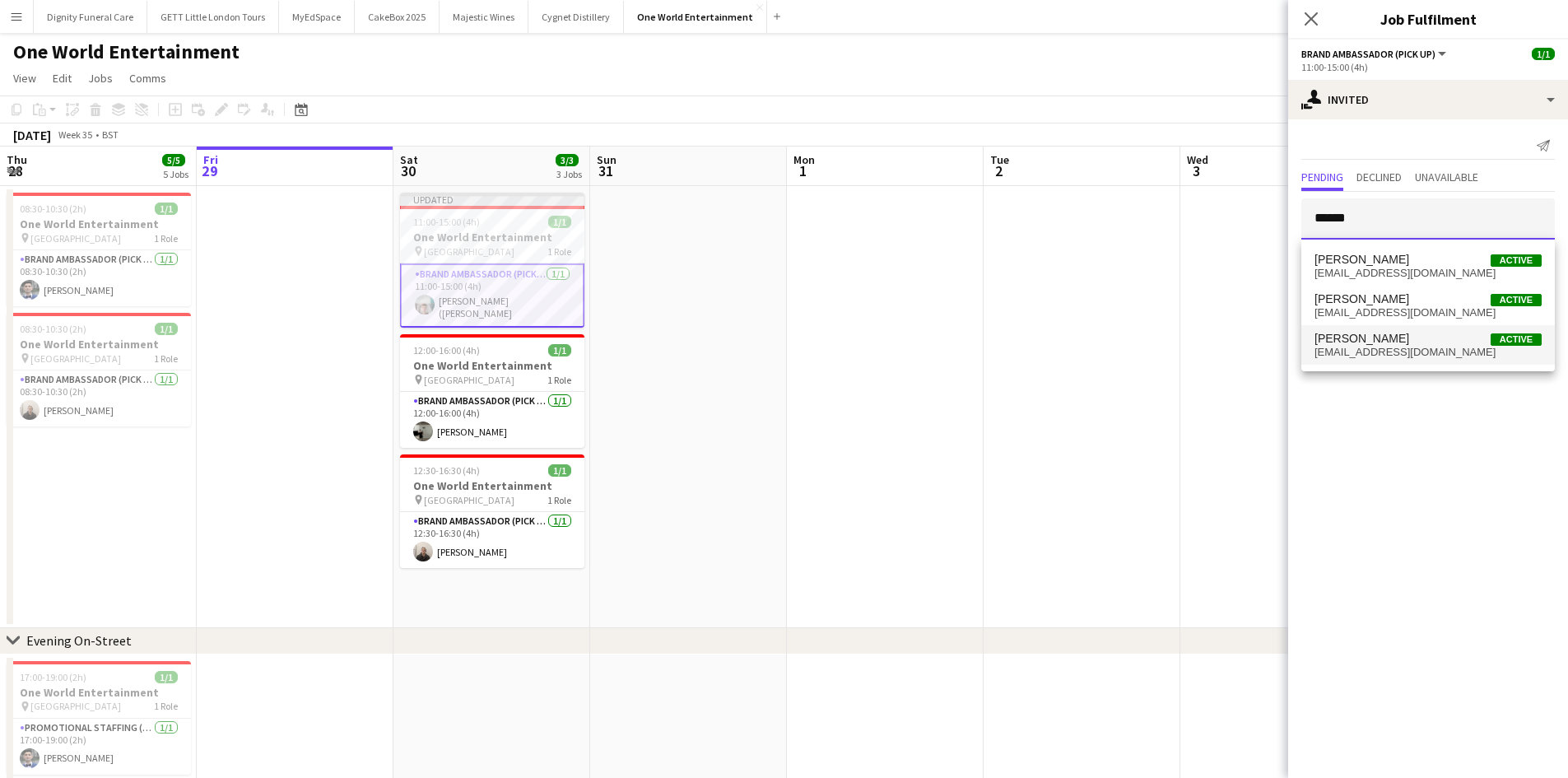
type input "******"
click at [1413, 349] on span "anthonydavidmartin@gmail.com" at bounding box center [1428, 352] width 227 height 13
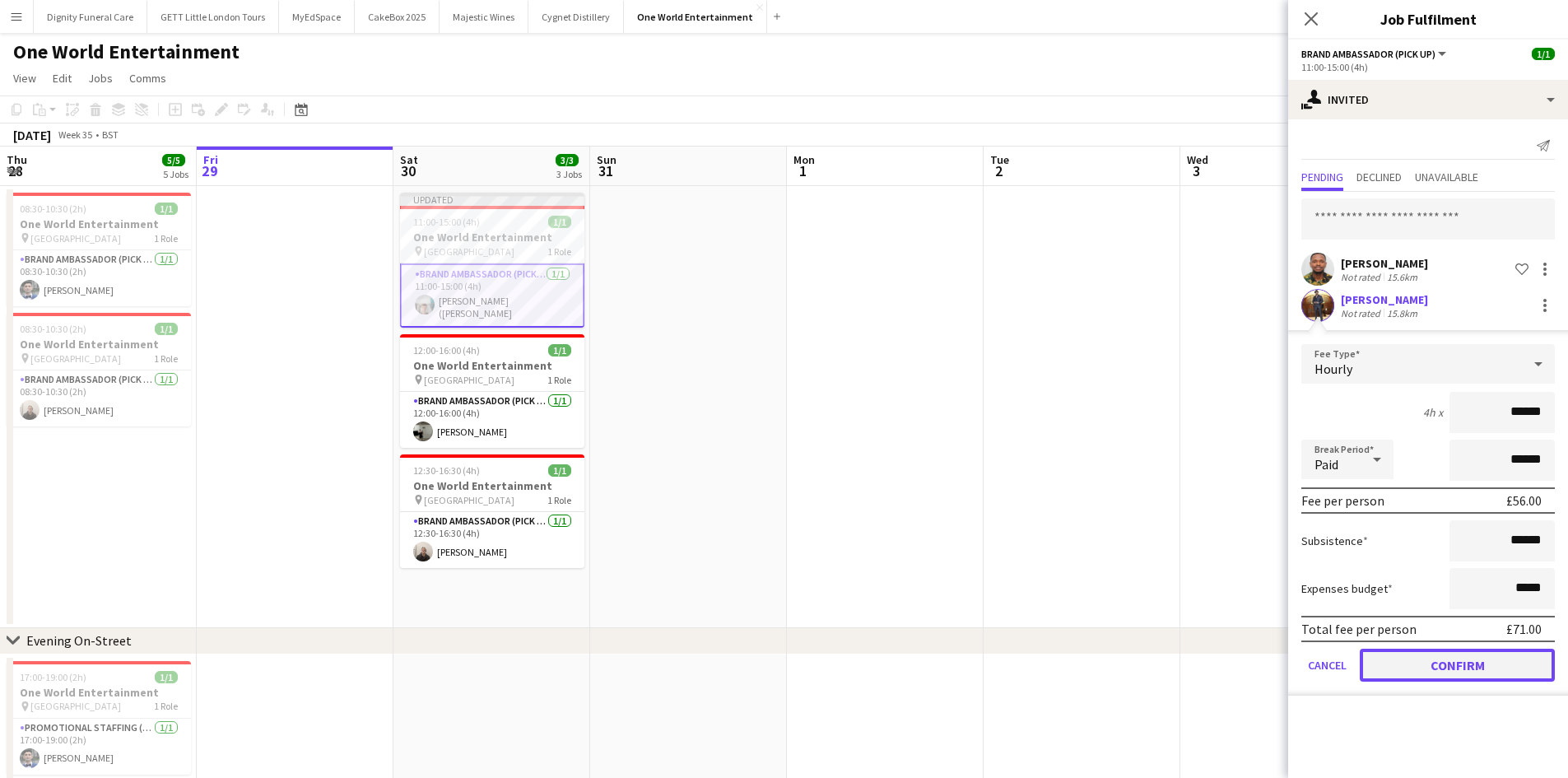
click at [1443, 672] on button "Confirm" at bounding box center [1457, 665] width 195 height 33
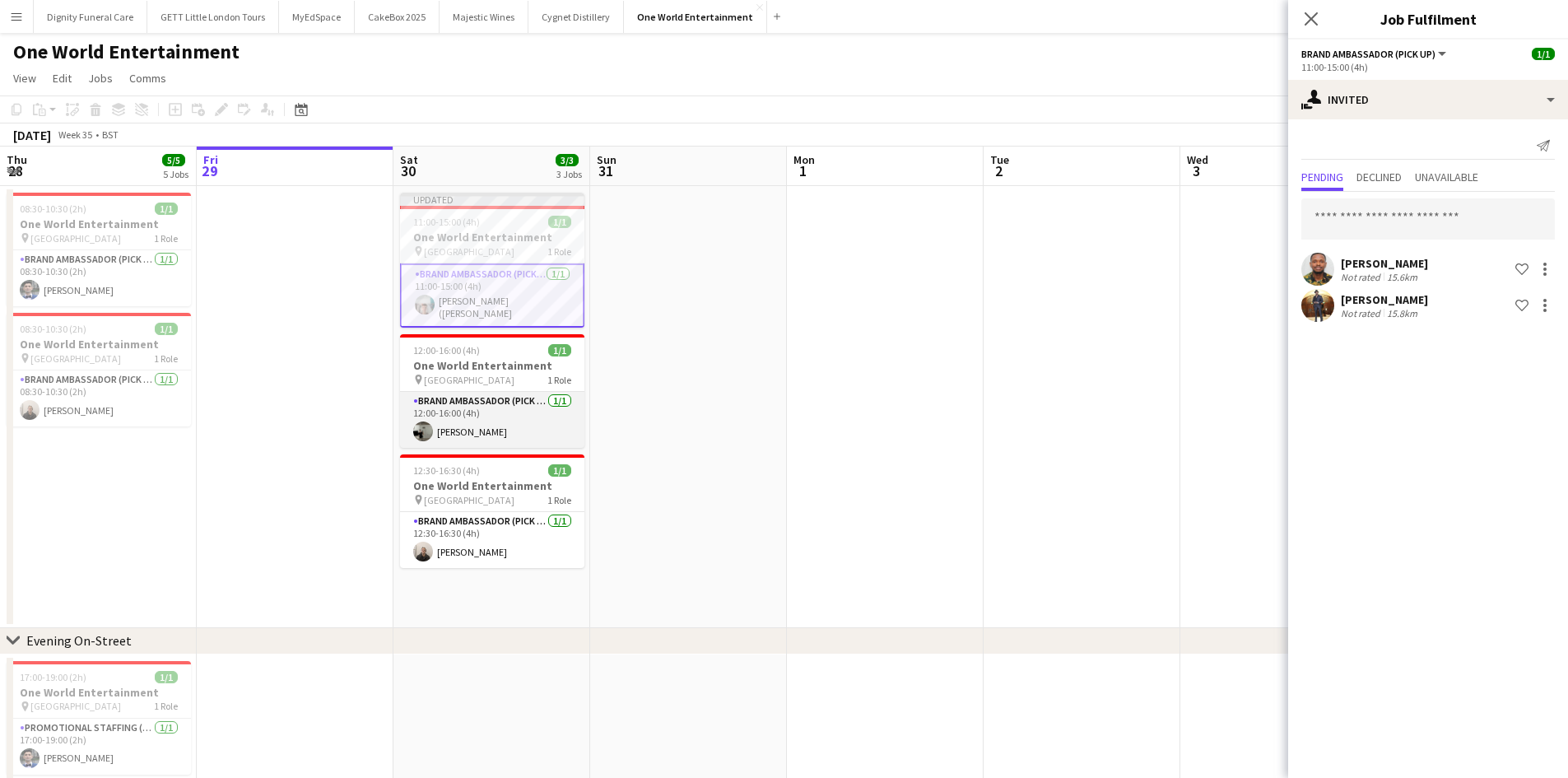
click at [486, 392] on app-card-role "Brand Ambassador (Pick up) 1/1 12:00-16:00 (4h) Artem Mamchur" at bounding box center [492, 420] width 185 height 56
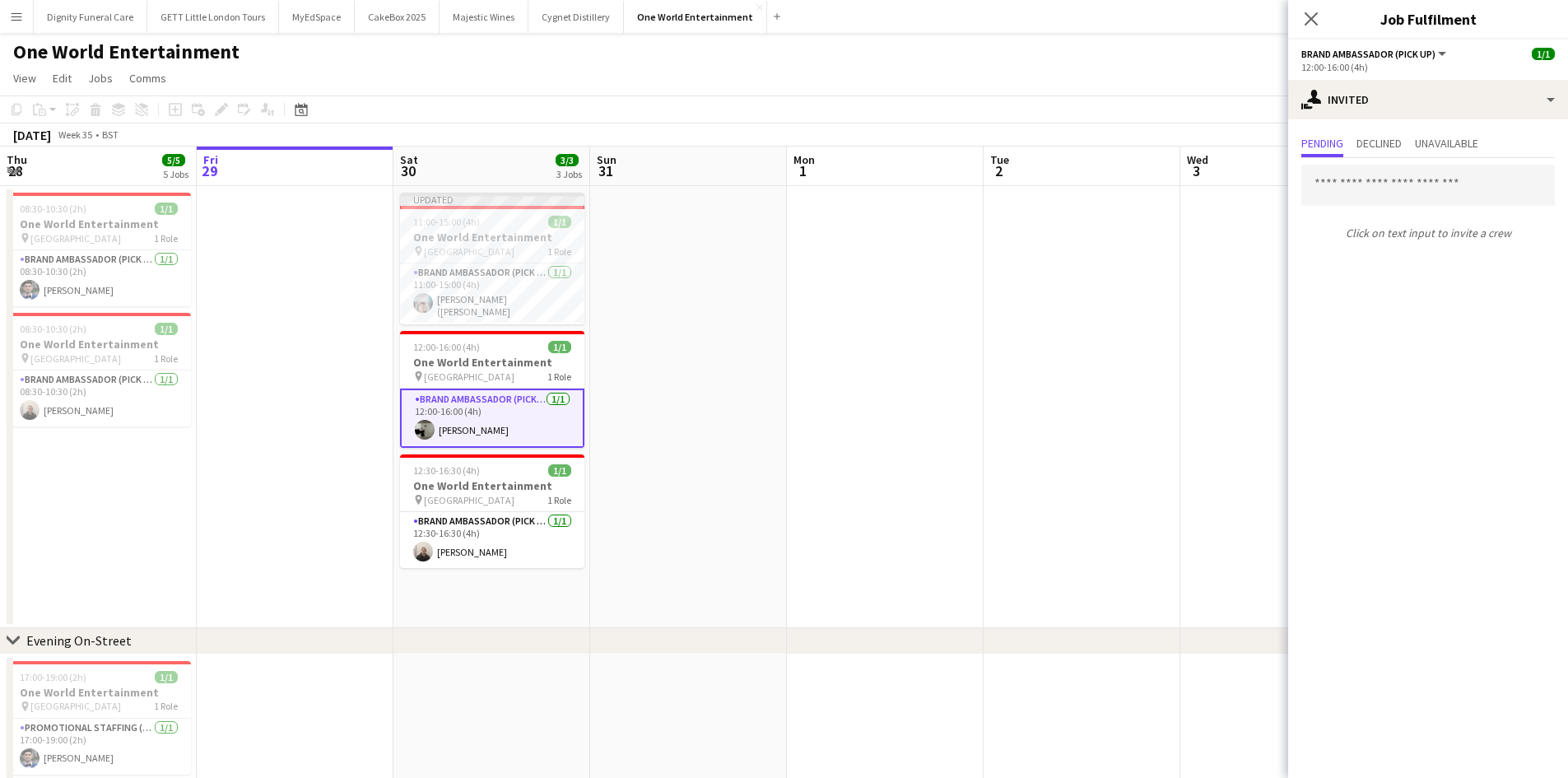
click at [1377, 57] on span "Brand Ambassador (Pick up)" at bounding box center [1369, 54] width 135 height 13
click at [475, 424] on app-card-role "Brand Ambassador (Pick up) 1/1 12:00-16:00 (4h) Artem Mamchur" at bounding box center [492, 418] width 185 height 59
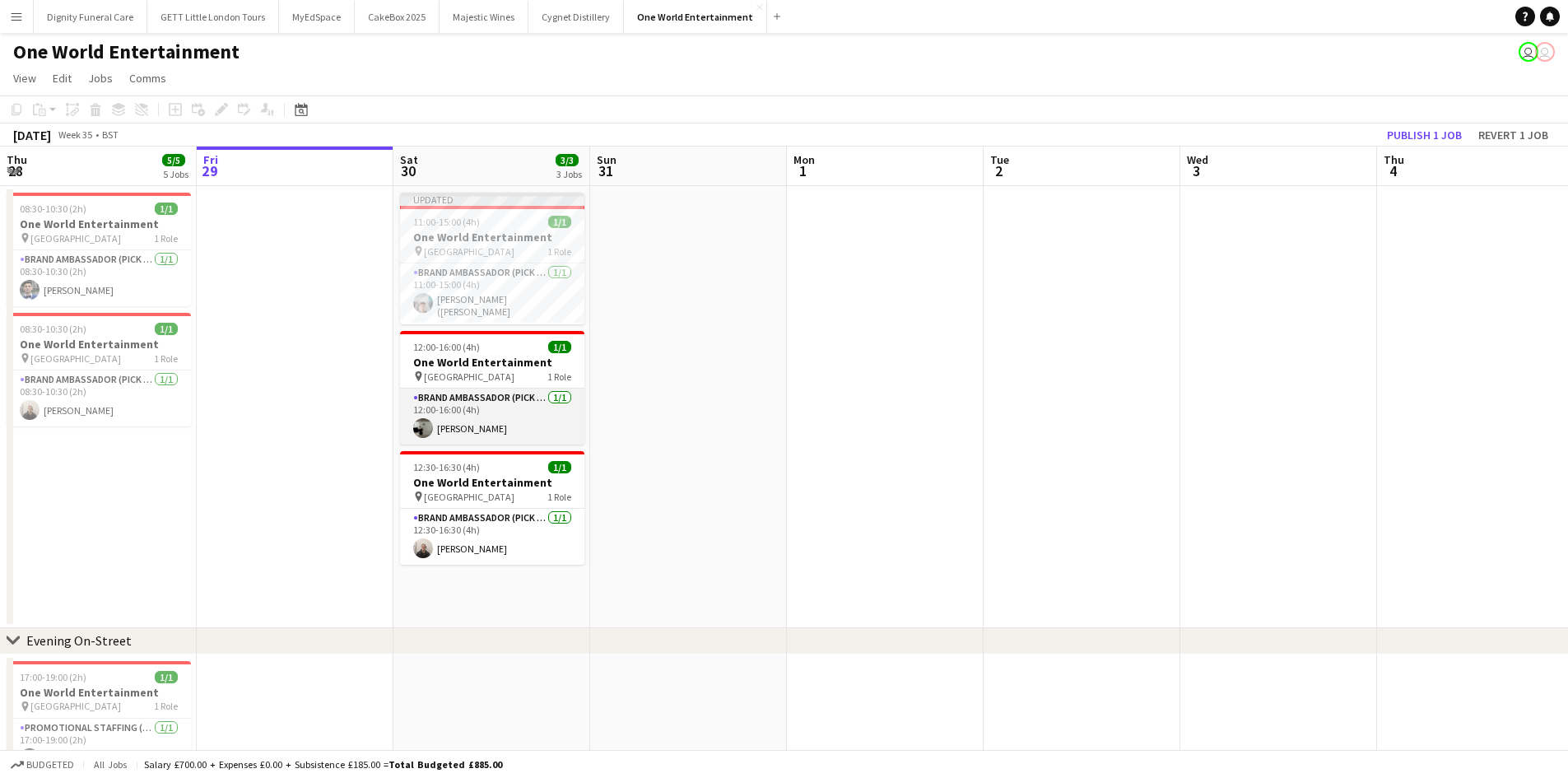
click at [428, 424] on app-user-avatar at bounding box center [423, 429] width 20 height 20
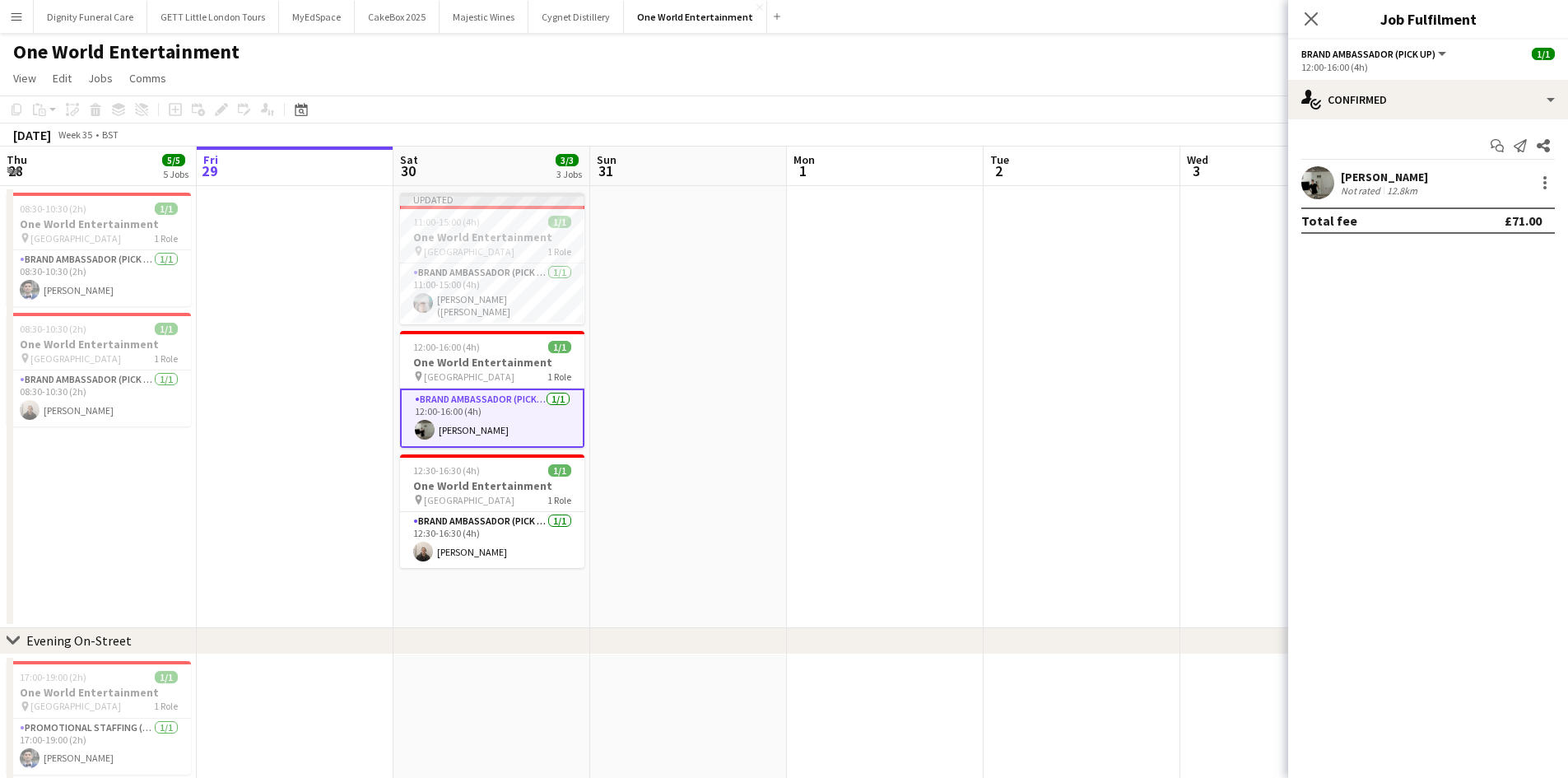
click at [1372, 187] on div "Not rated" at bounding box center [1362, 191] width 43 height 13
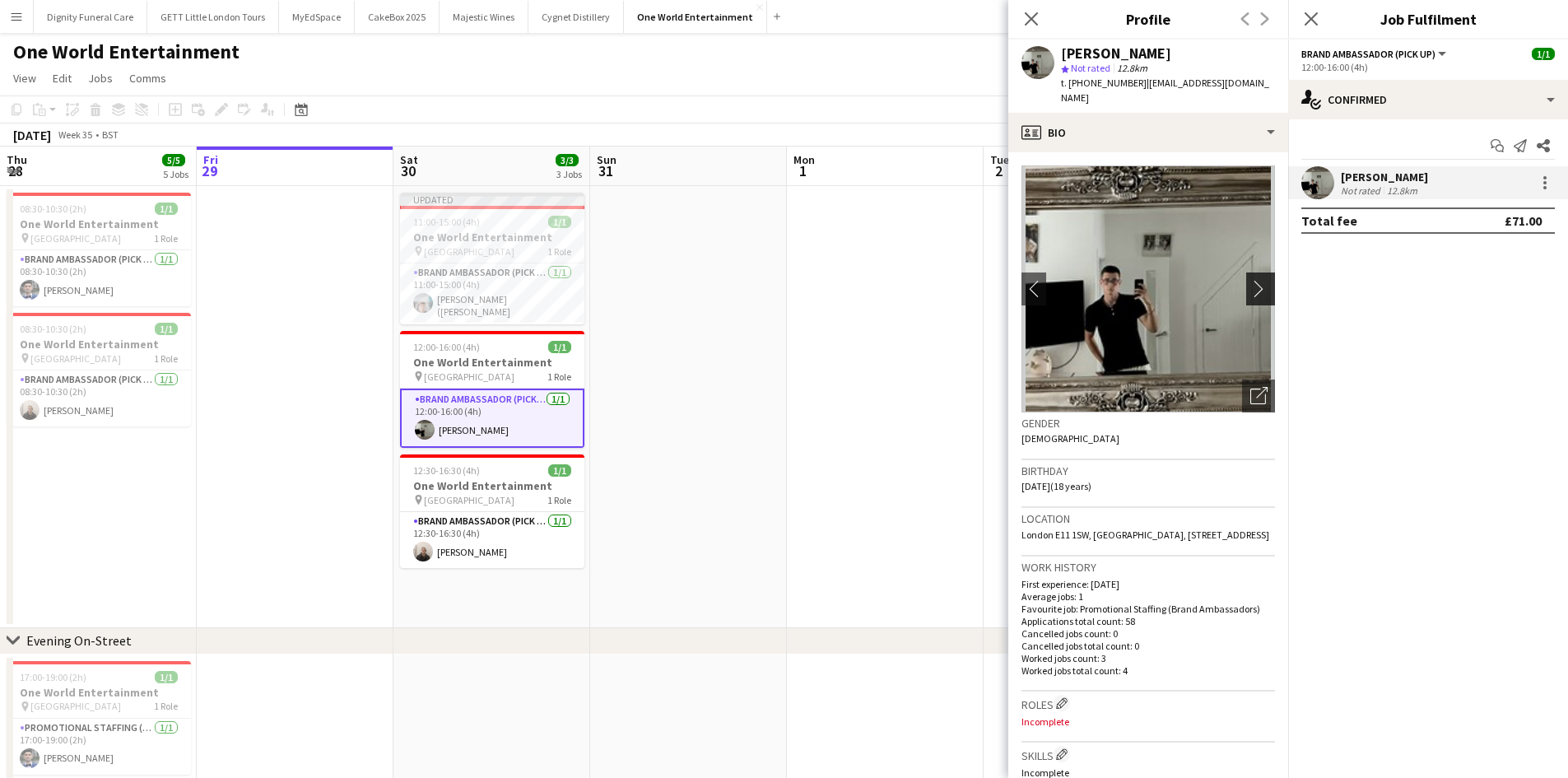
click at [1251, 280] on app-icon "chevron-right" at bounding box center [1263, 288] width 25 height 17
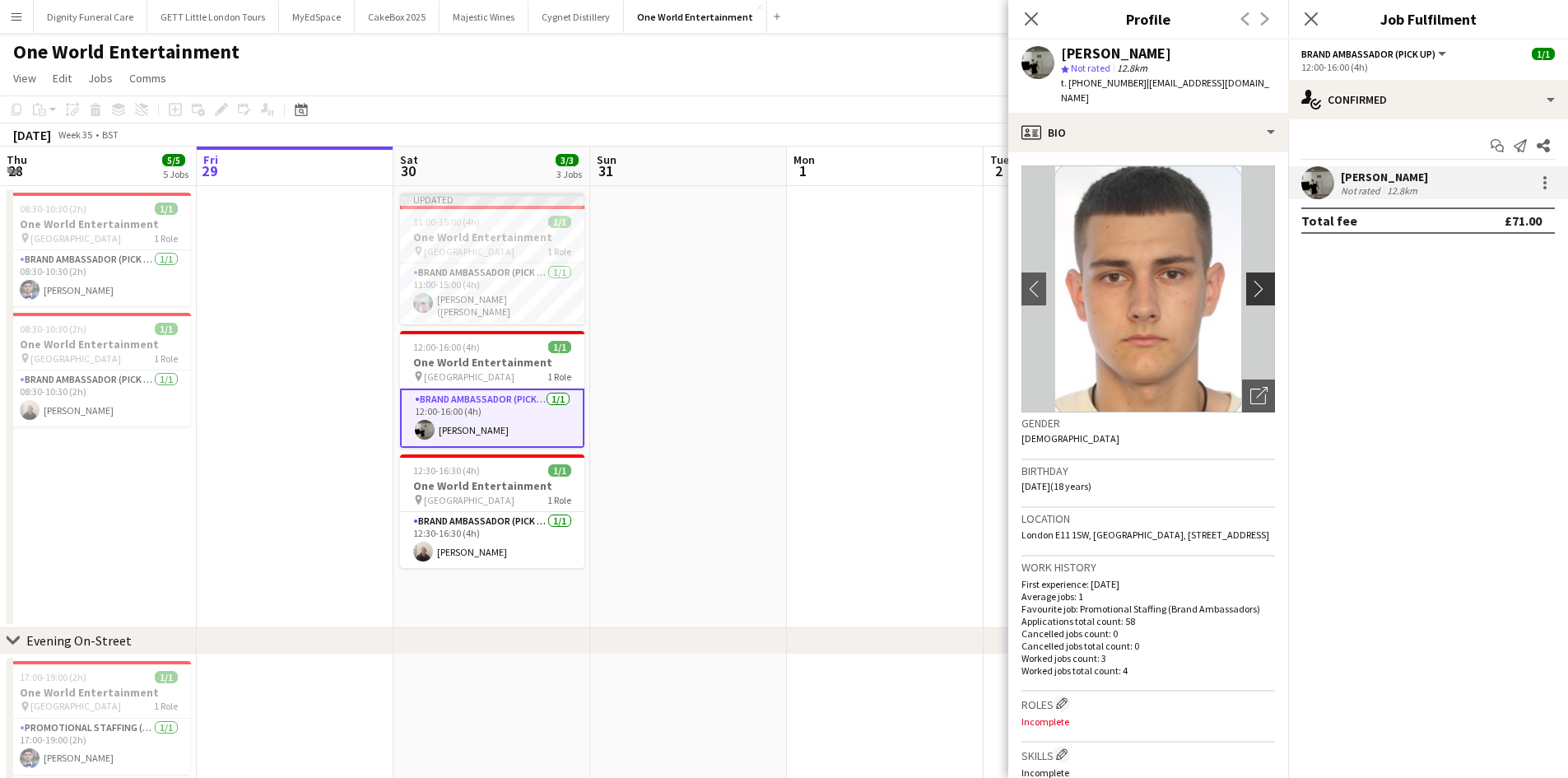
click at [1251, 280] on app-icon "chevron-right" at bounding box center [1263, 288] width 25 height 17
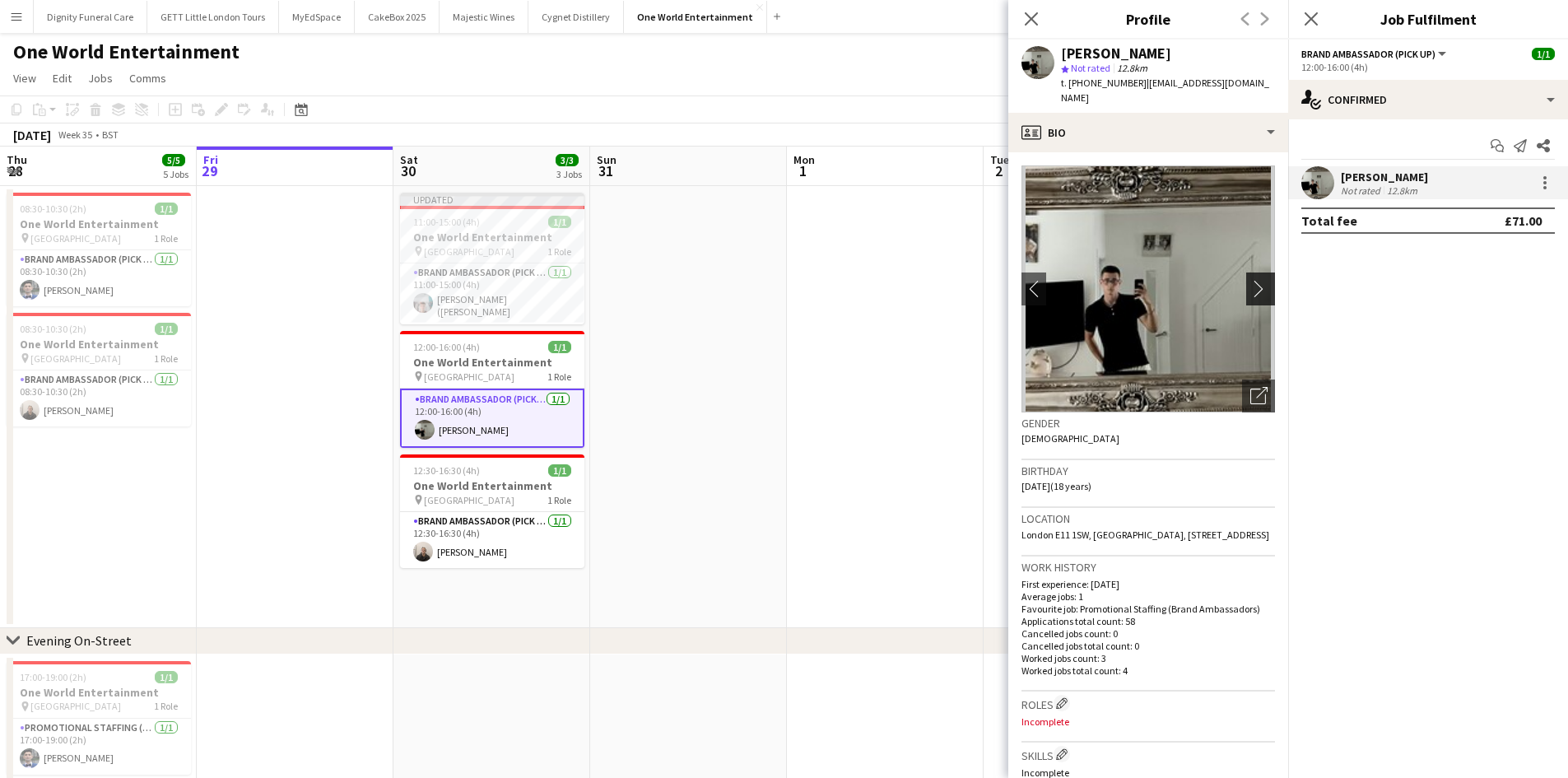
click at [1251, 280] on app-icon "chevron-right" at bounding box center [1263, 288] width 25 height 17
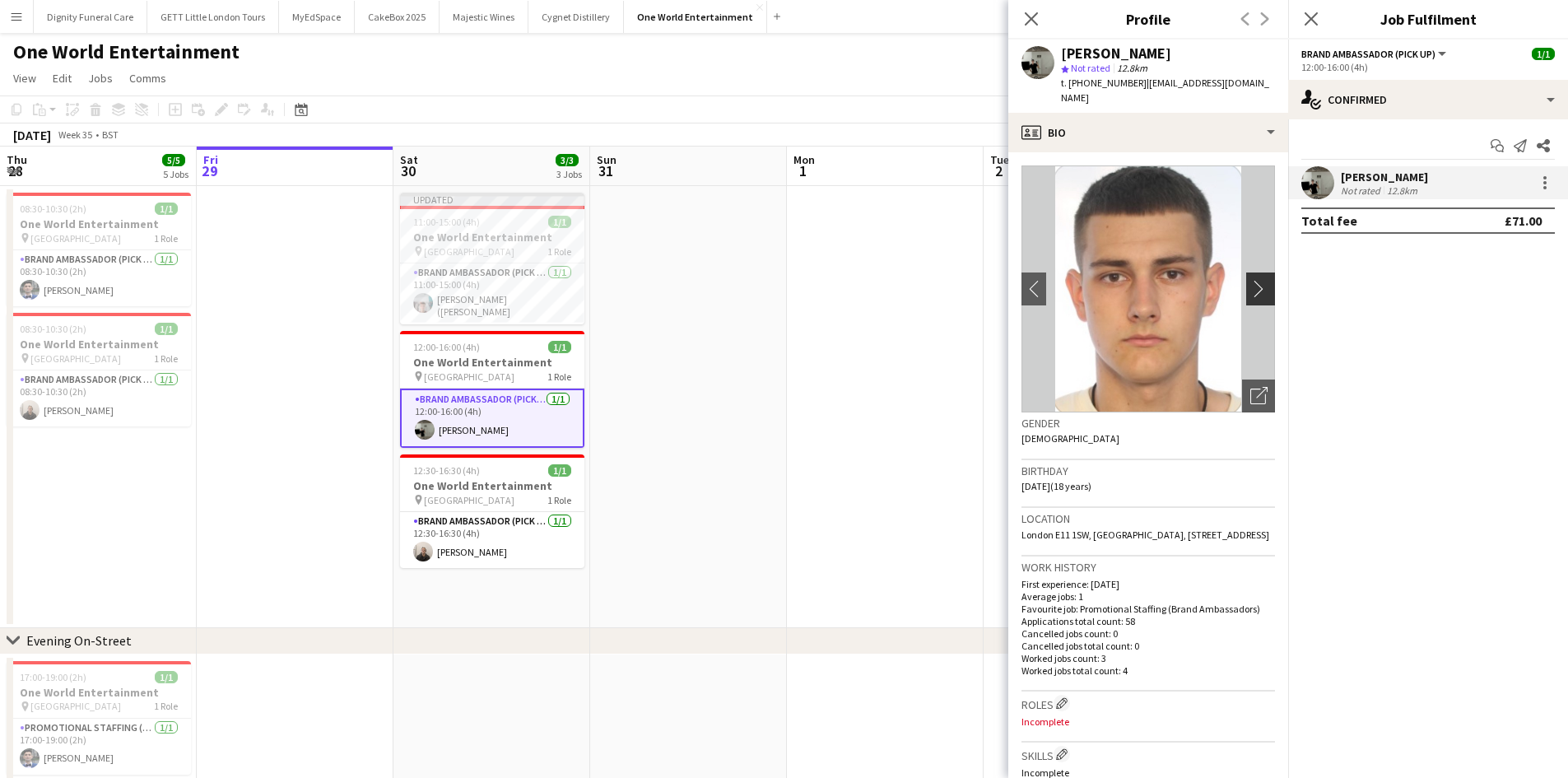
click at [1251, 280] on app-icon "chevron-right" at bounding box center [1263, 288] width 25 height 17
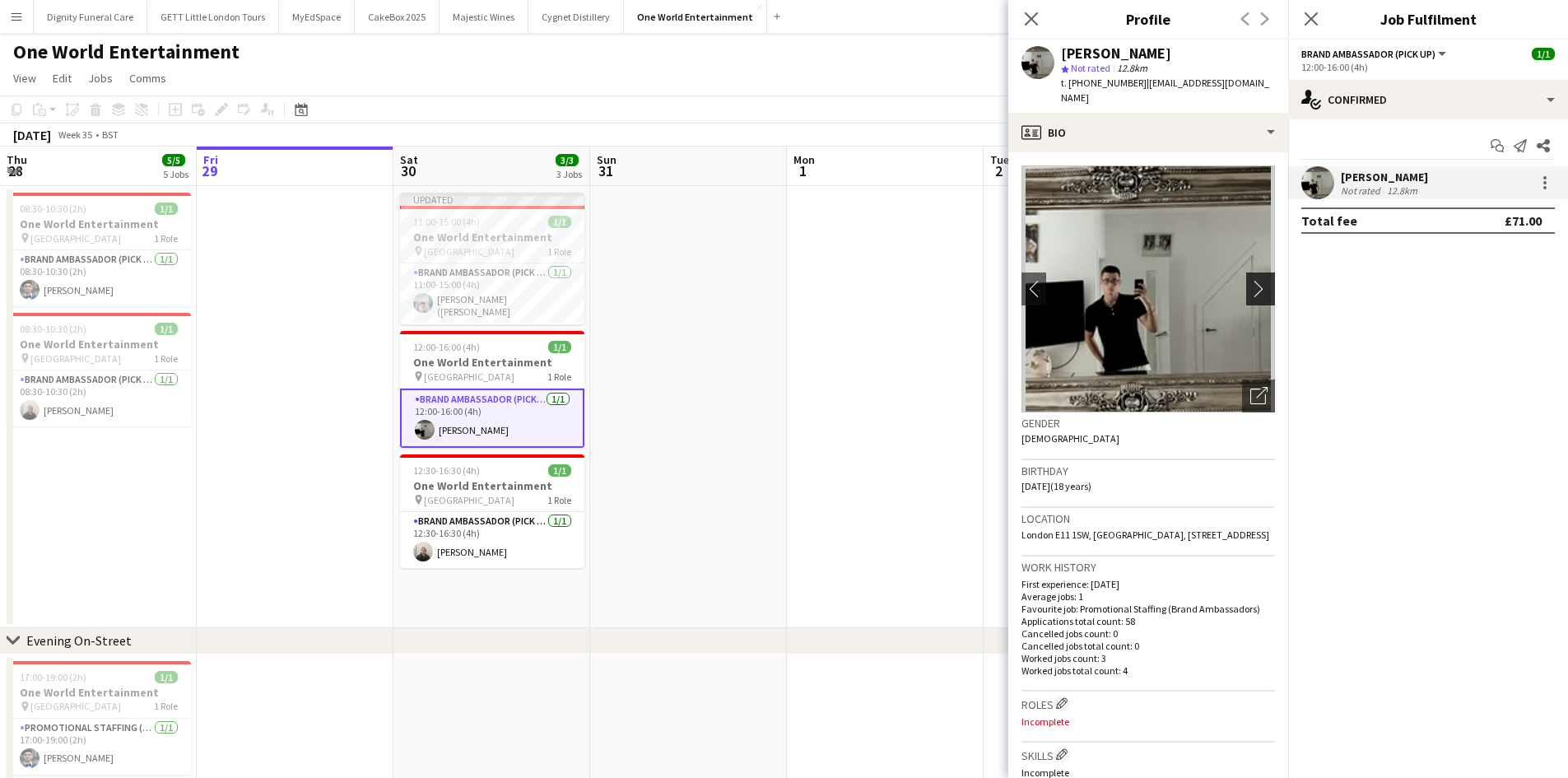
click at [1251, 280] on app-icon "chevron-right" at bounding box center [1263, 288] width 25 height 17
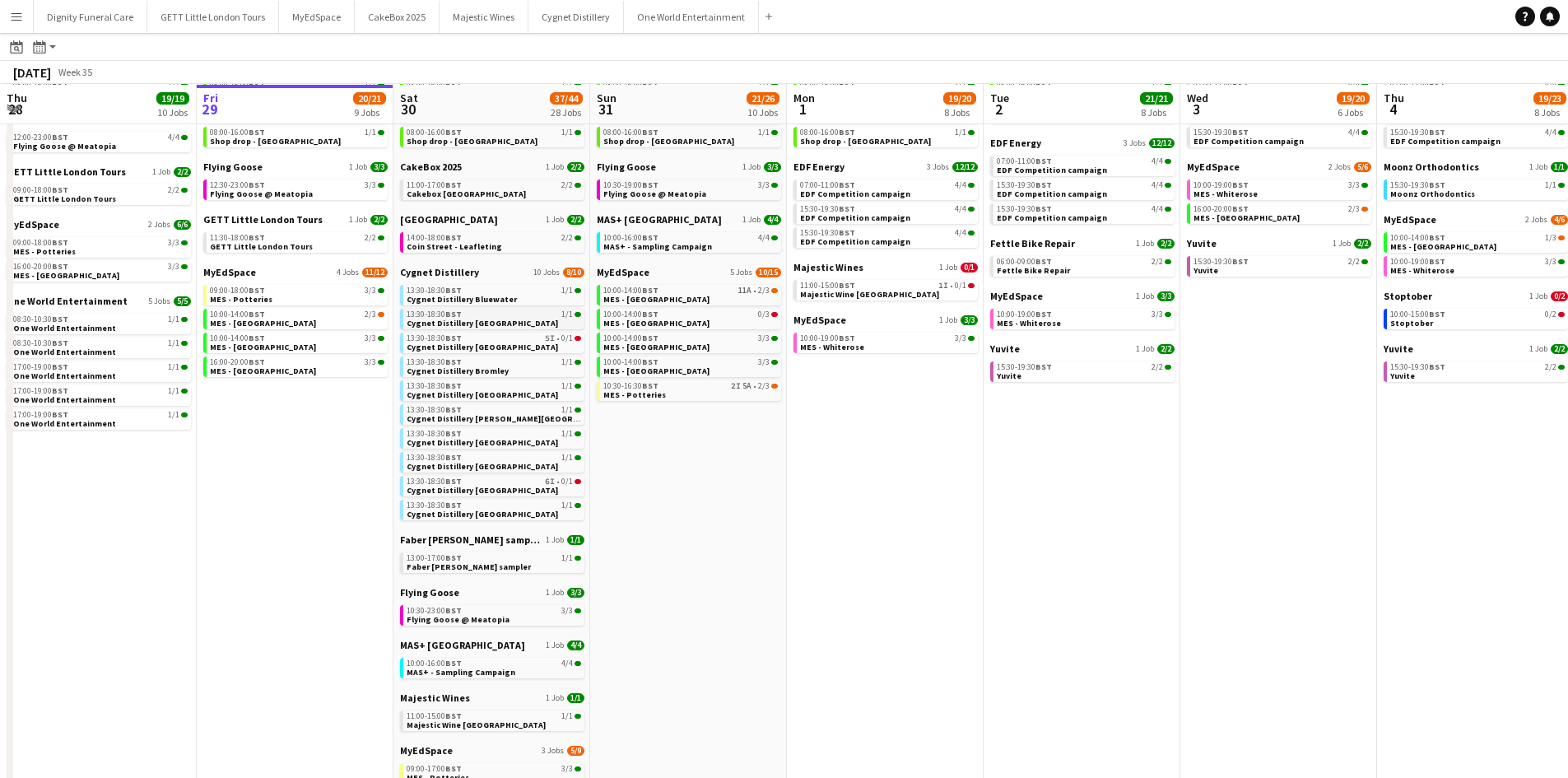
scroll to position [117, 0]
click at [438, 272] on span "Cygnet Distillery" at bounding box center [439, 271] width 79 height 13
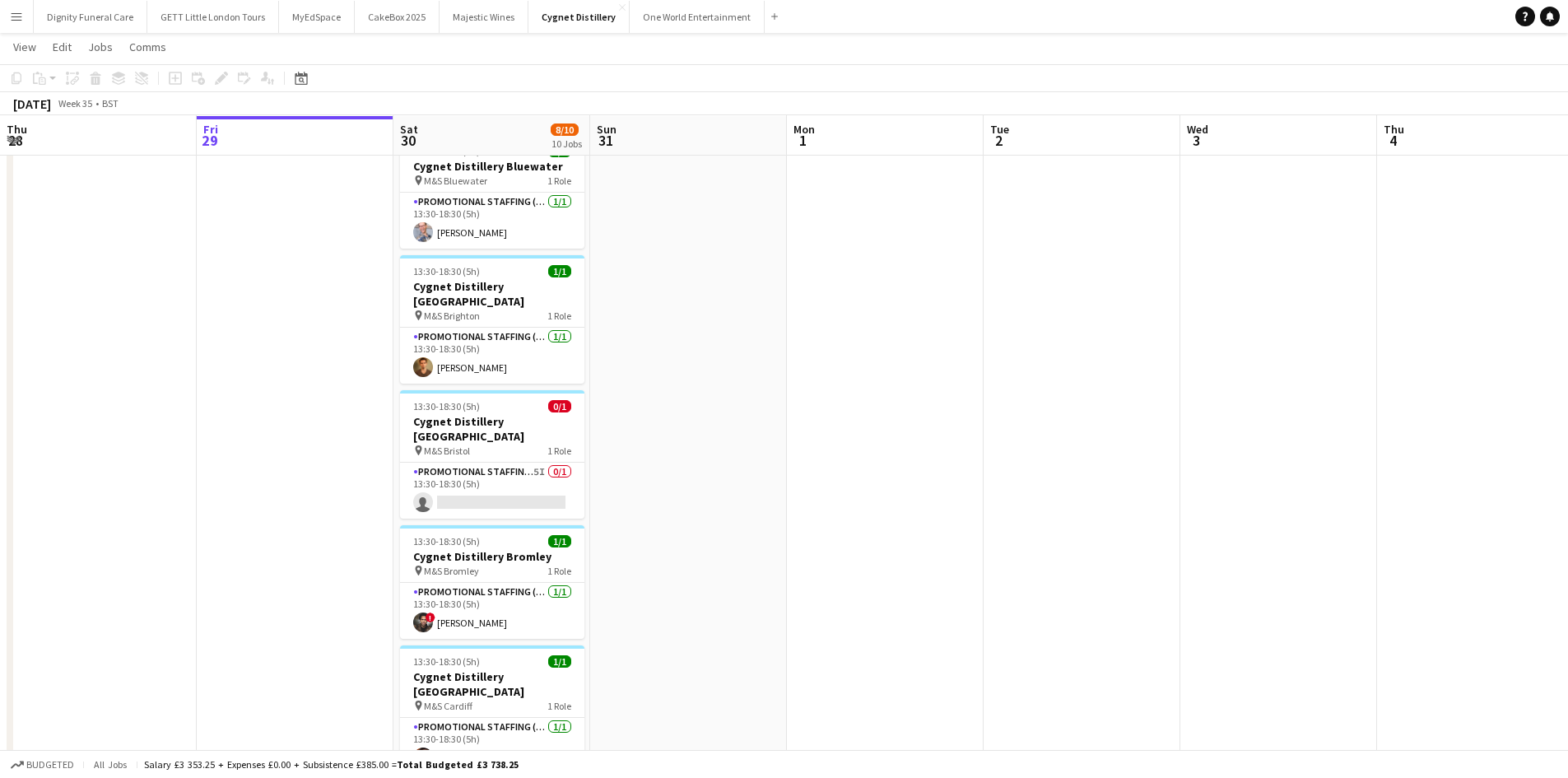
scroll to position [56, 0]
click at [561, 462] on app-card-role "Promotional Staffing (Brand Ambassadors) 5I 0/1 13:30-18:30 (5h) single-neutral…" at bounding box center [492, 490] width 185 height 56
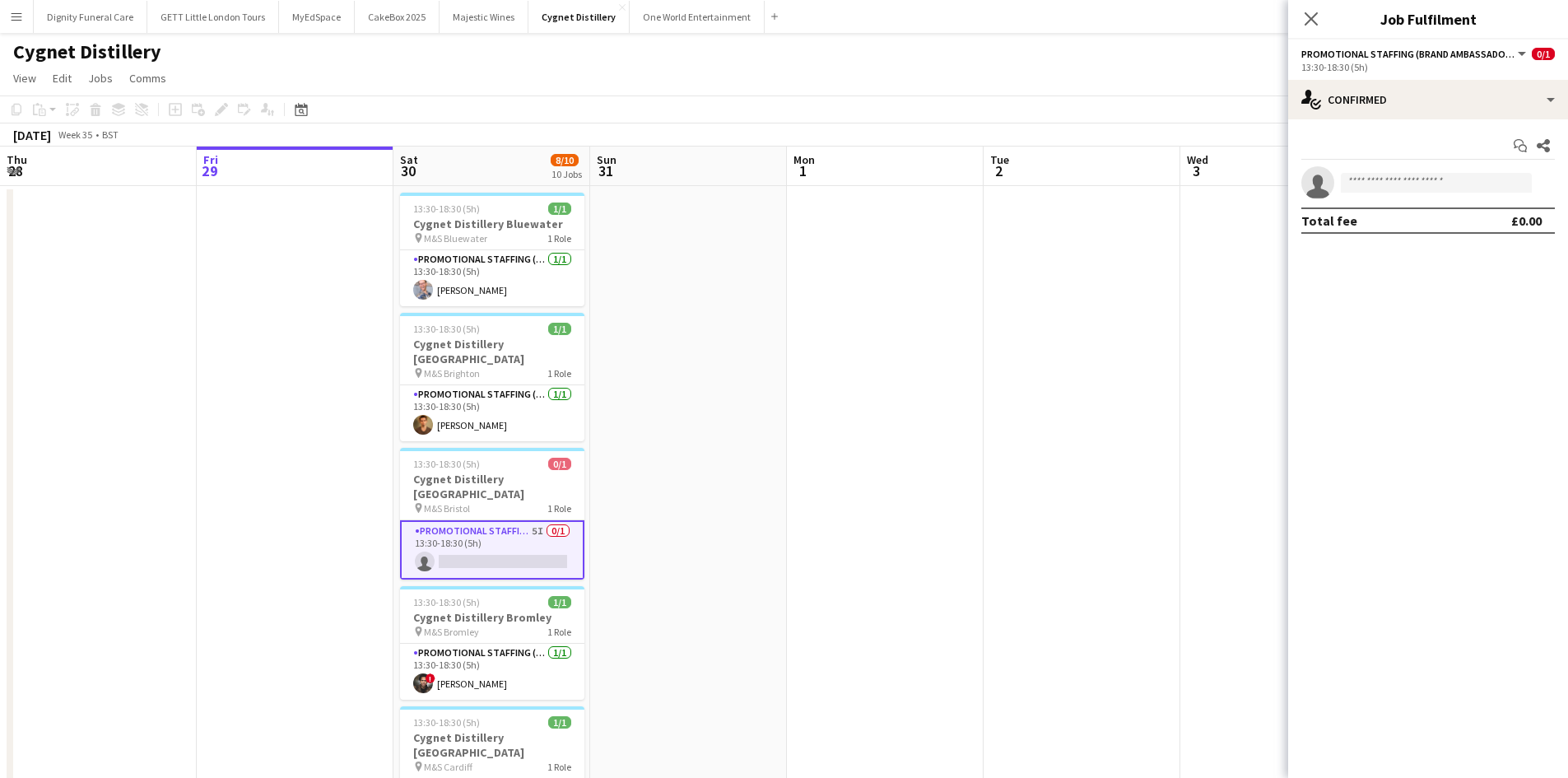
scroll to position [1, 0]
click at [20, 26] on button "Menu" at bounding box center [16, 16] width 33 height 33
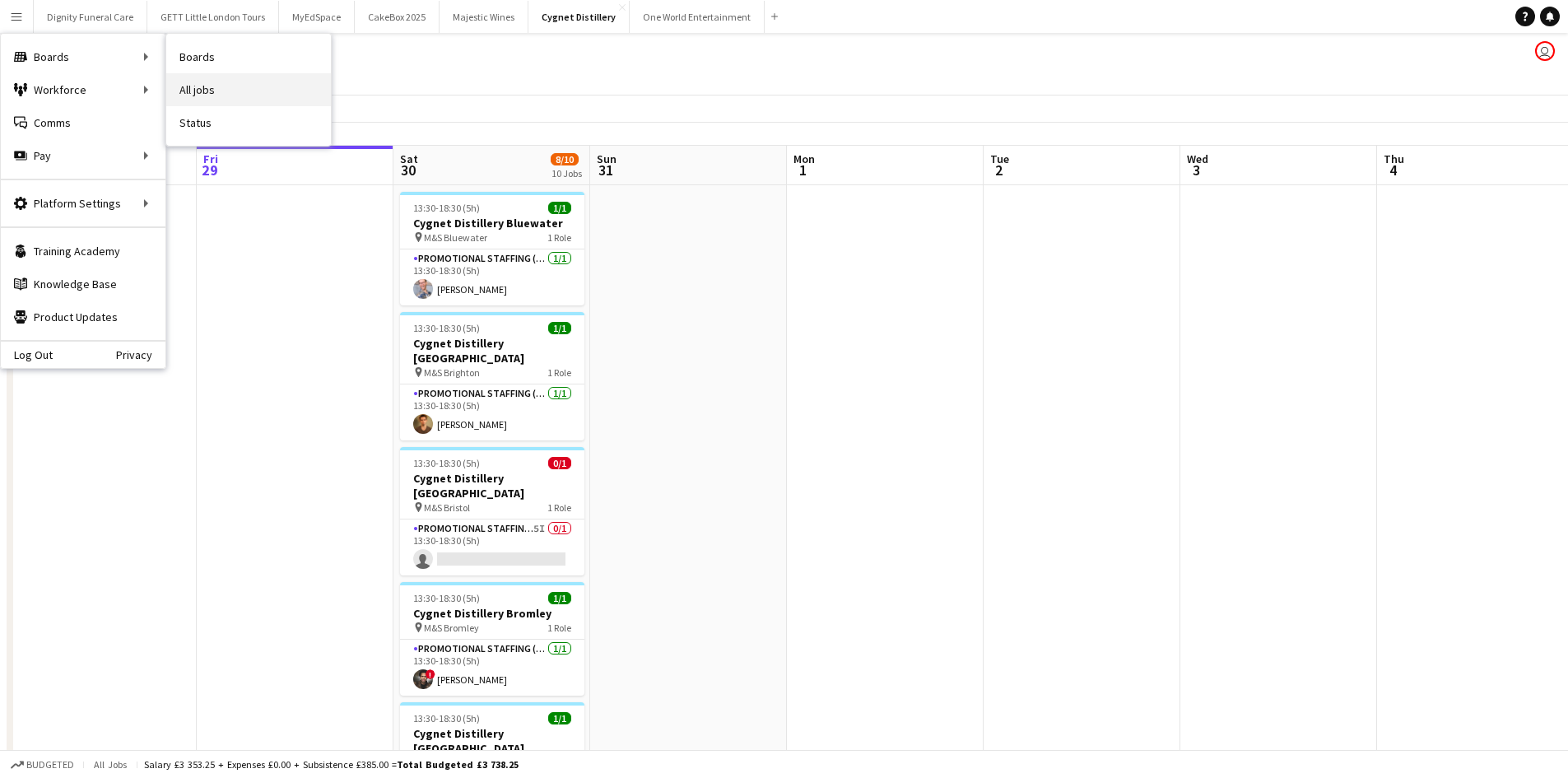
click at [203, 82] on link "All jobs" at bounding box center [248, 90] width 165 height 33
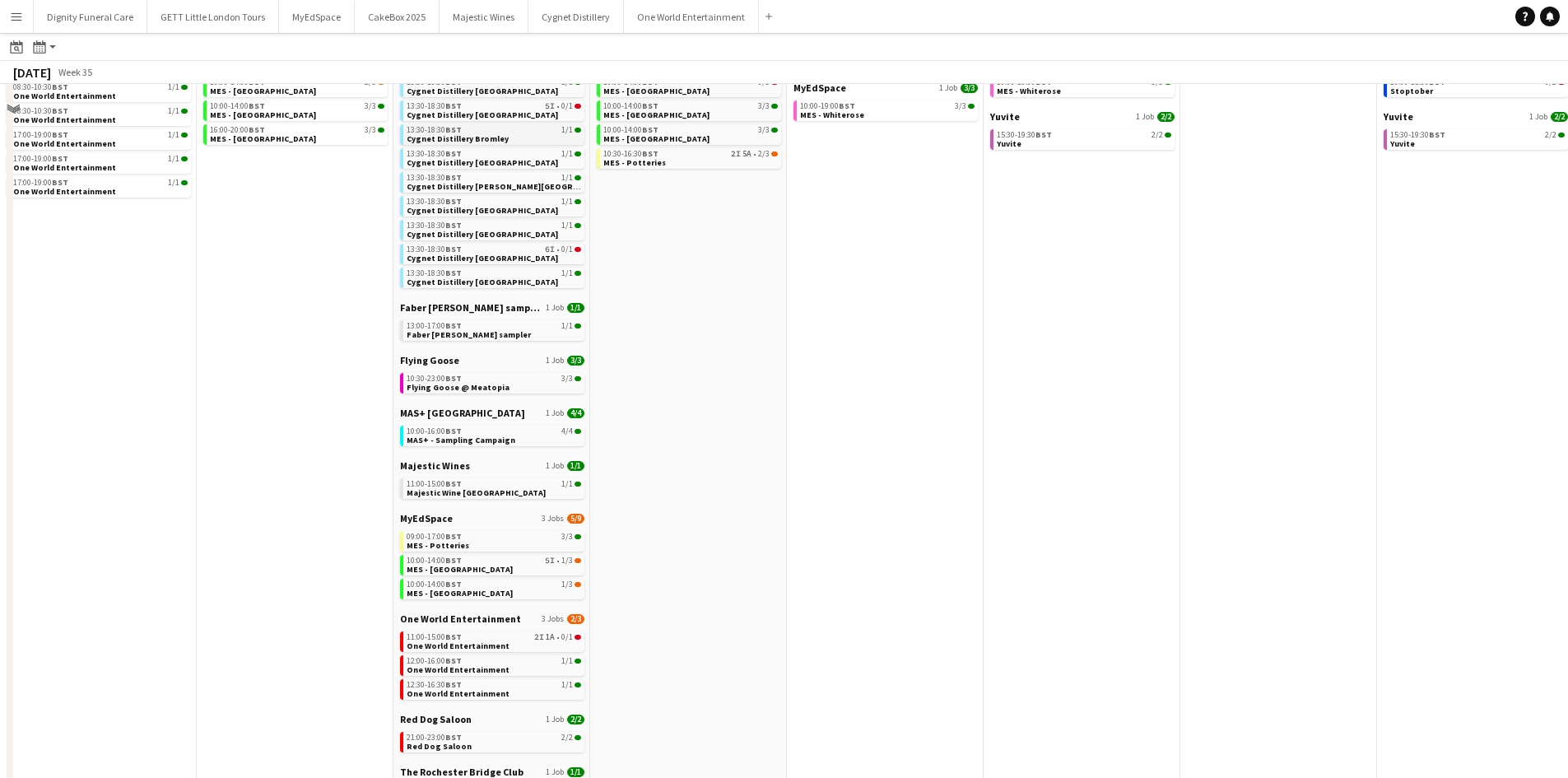
scroll to position [350, 0]
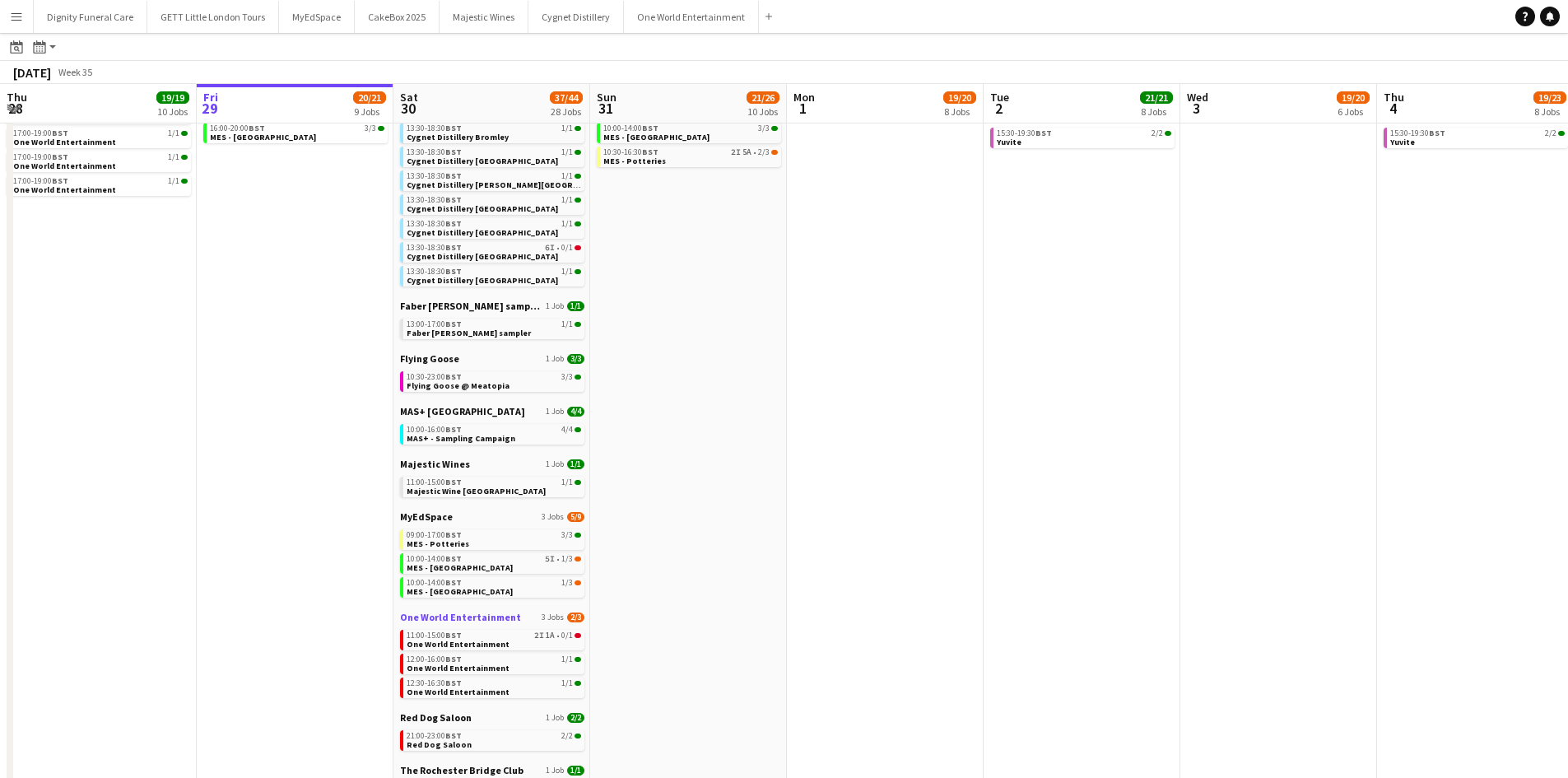
click at [475, 618] on span "One World Entertainment" at bounding box center [460, 617] width 121 height 13
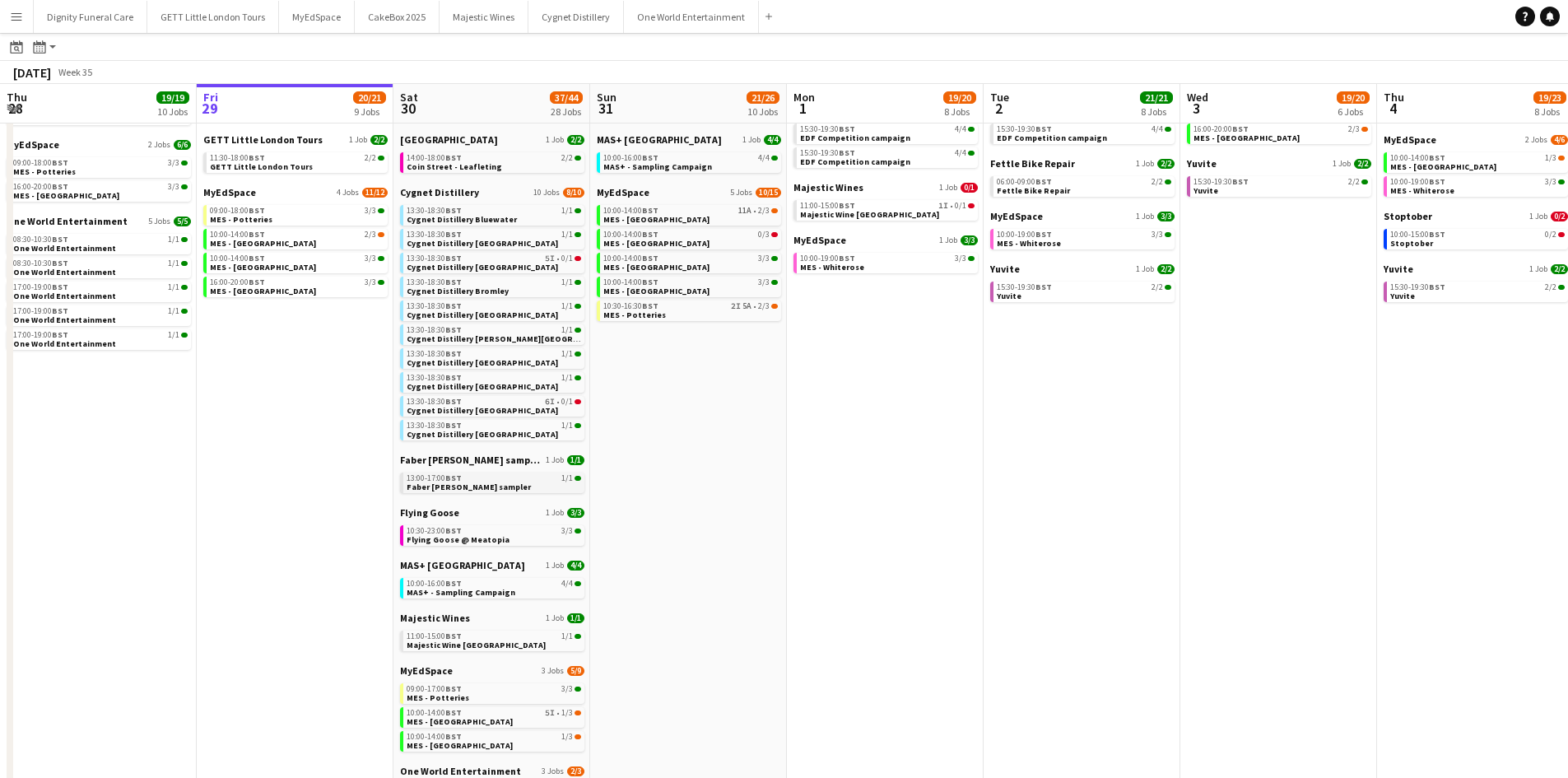
scroll to position [195, 0]
click at [436, 195] on span "Cygnet Distillery" at bounding box center [439, 194] width 79 height 13
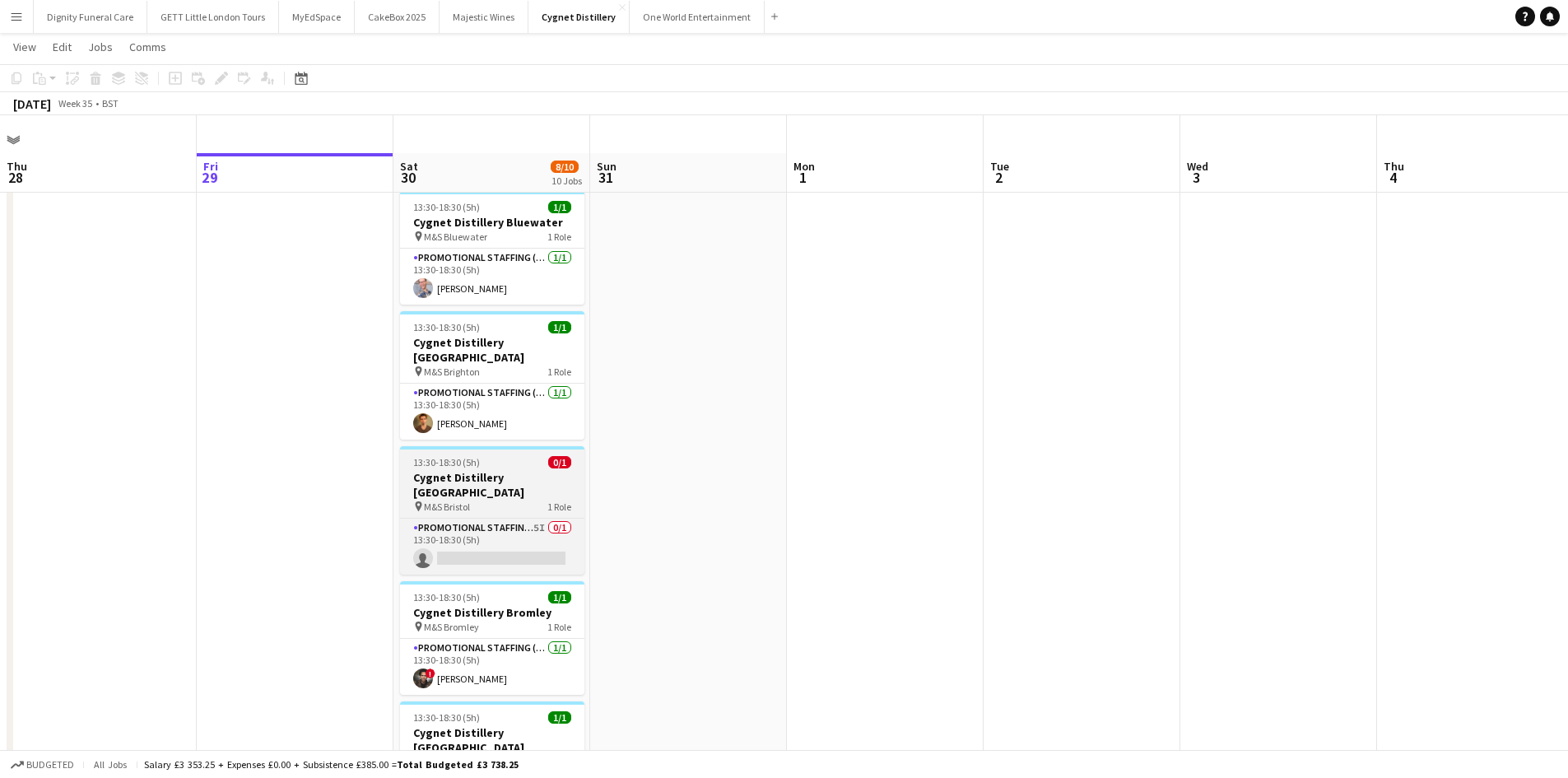
scroll to position [44, 0]
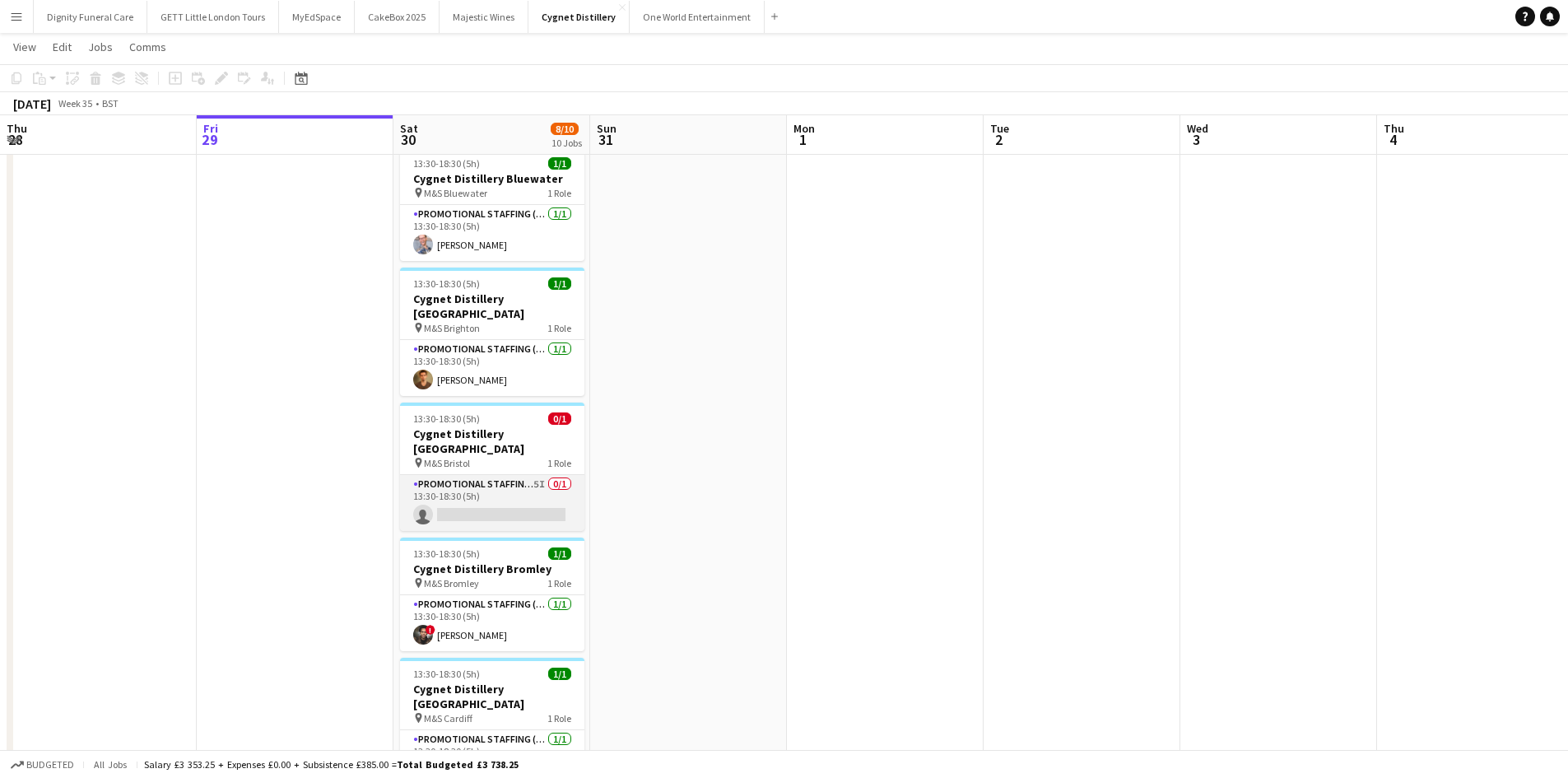
click at [483, 480] on app-card-role "Promotional Staffing (Brand Ambassadors) 5I 0/1 13:30-18:30 (5h) single-neutral…" at bounding box center [492, 503] width 185 height 56
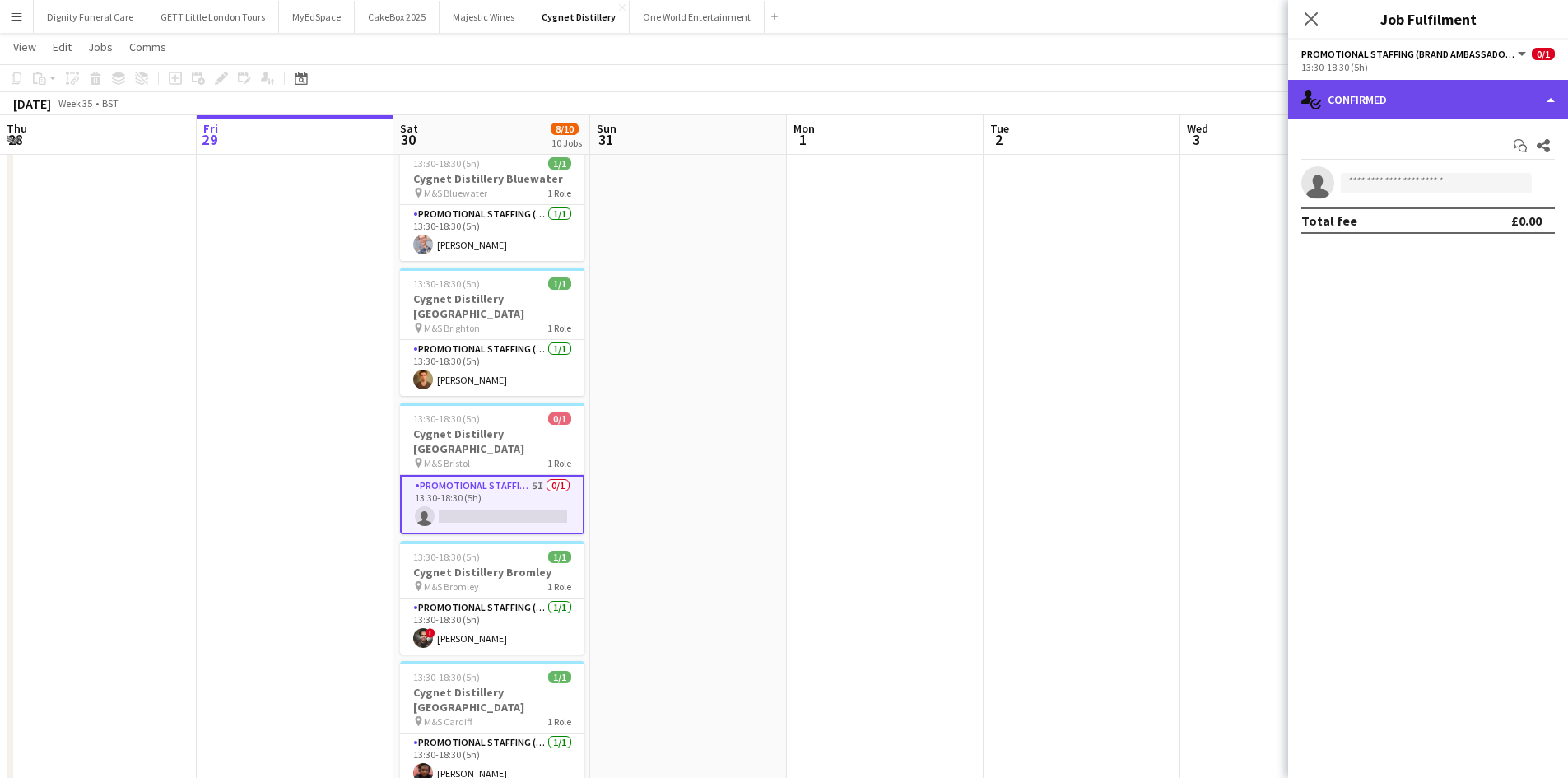
click at [1423, 93] on div "single-neutral-actions-check-2 Confirmed" at bounding box center [1428, 99] width 280 height 39
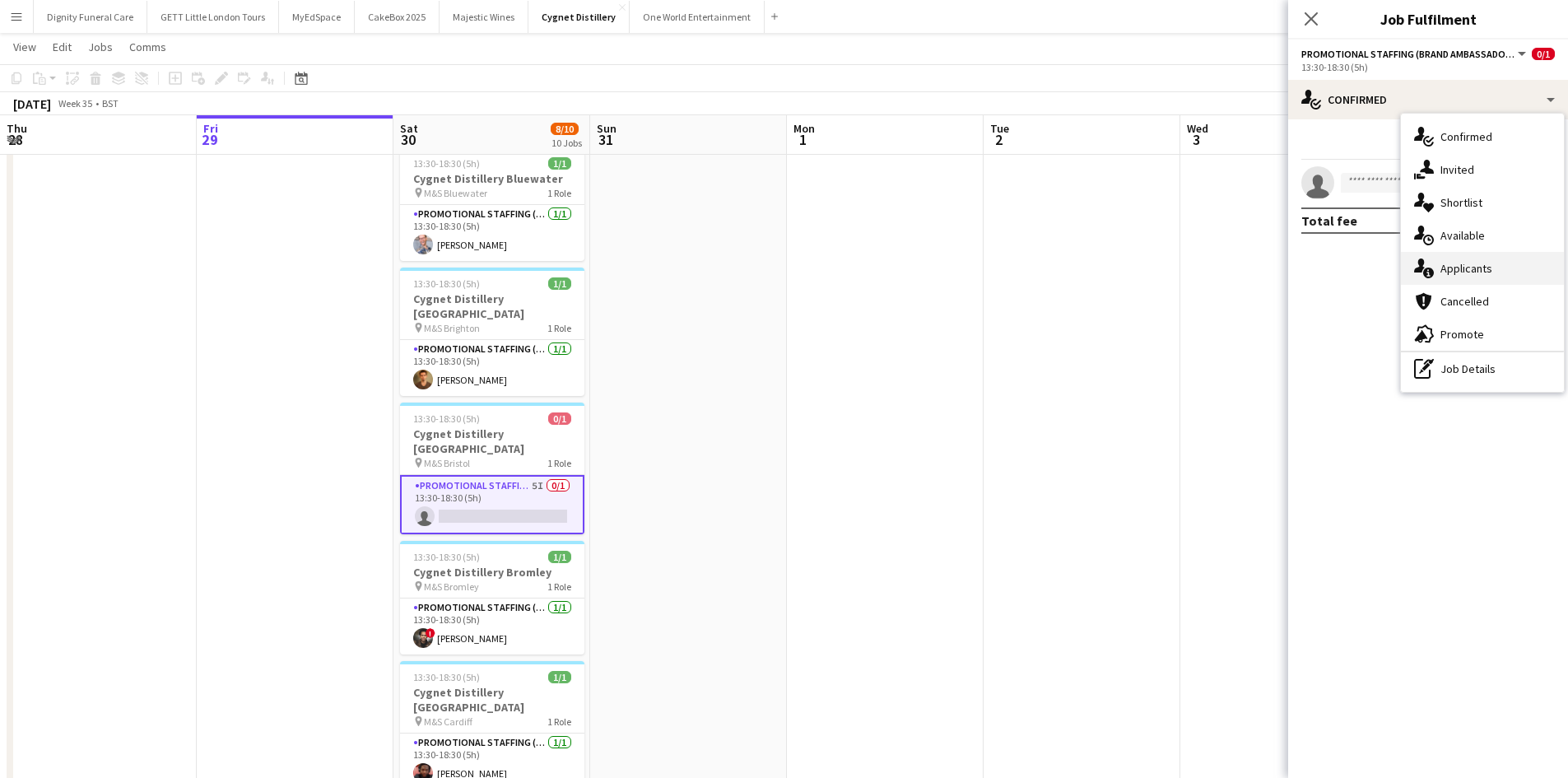
click at [1468, 268] on div "single-neutral-actions-information Applicants" at bounding box center [1482, 268] width 163 height 33
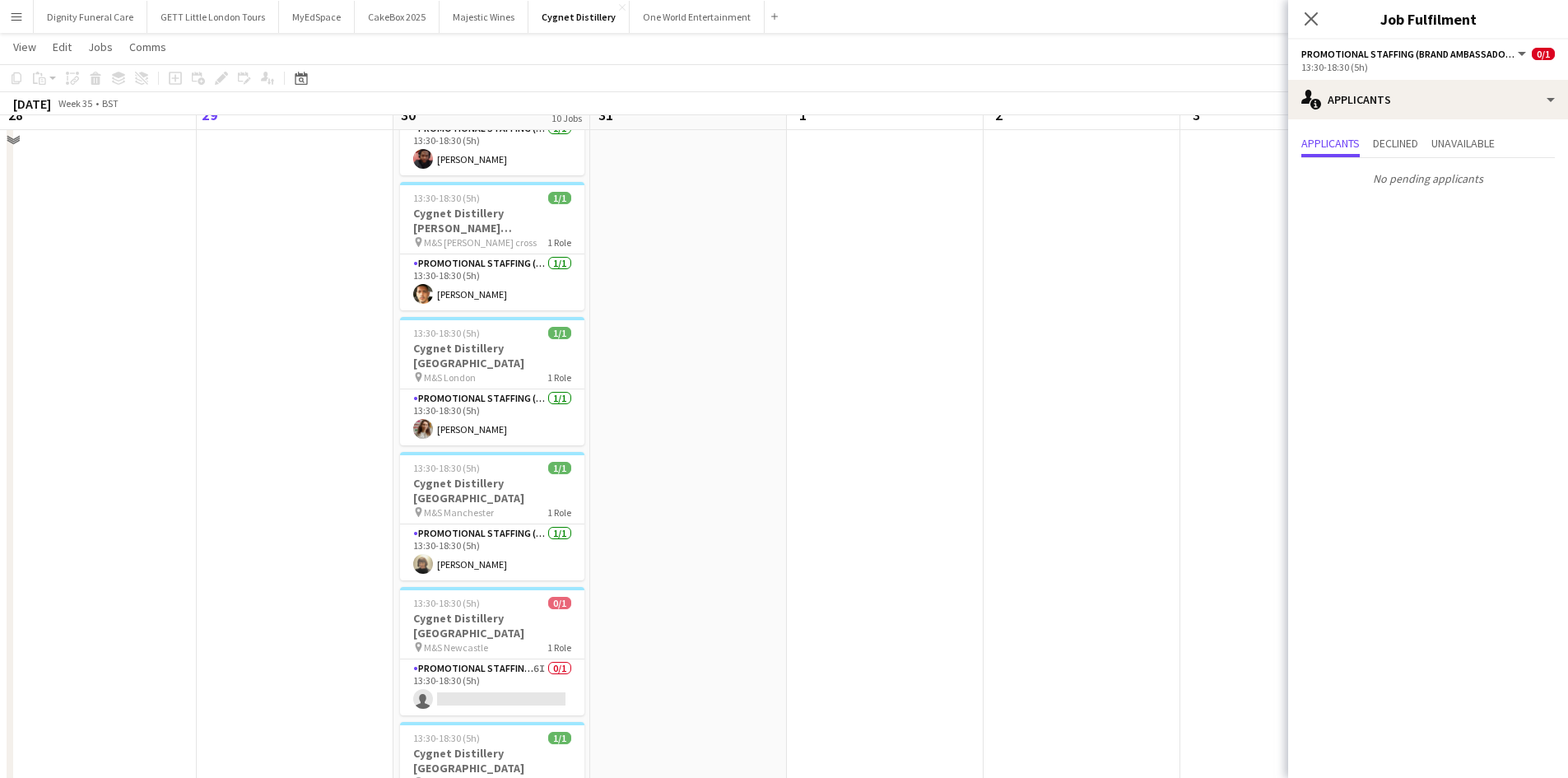
scroll to position [668, 0]
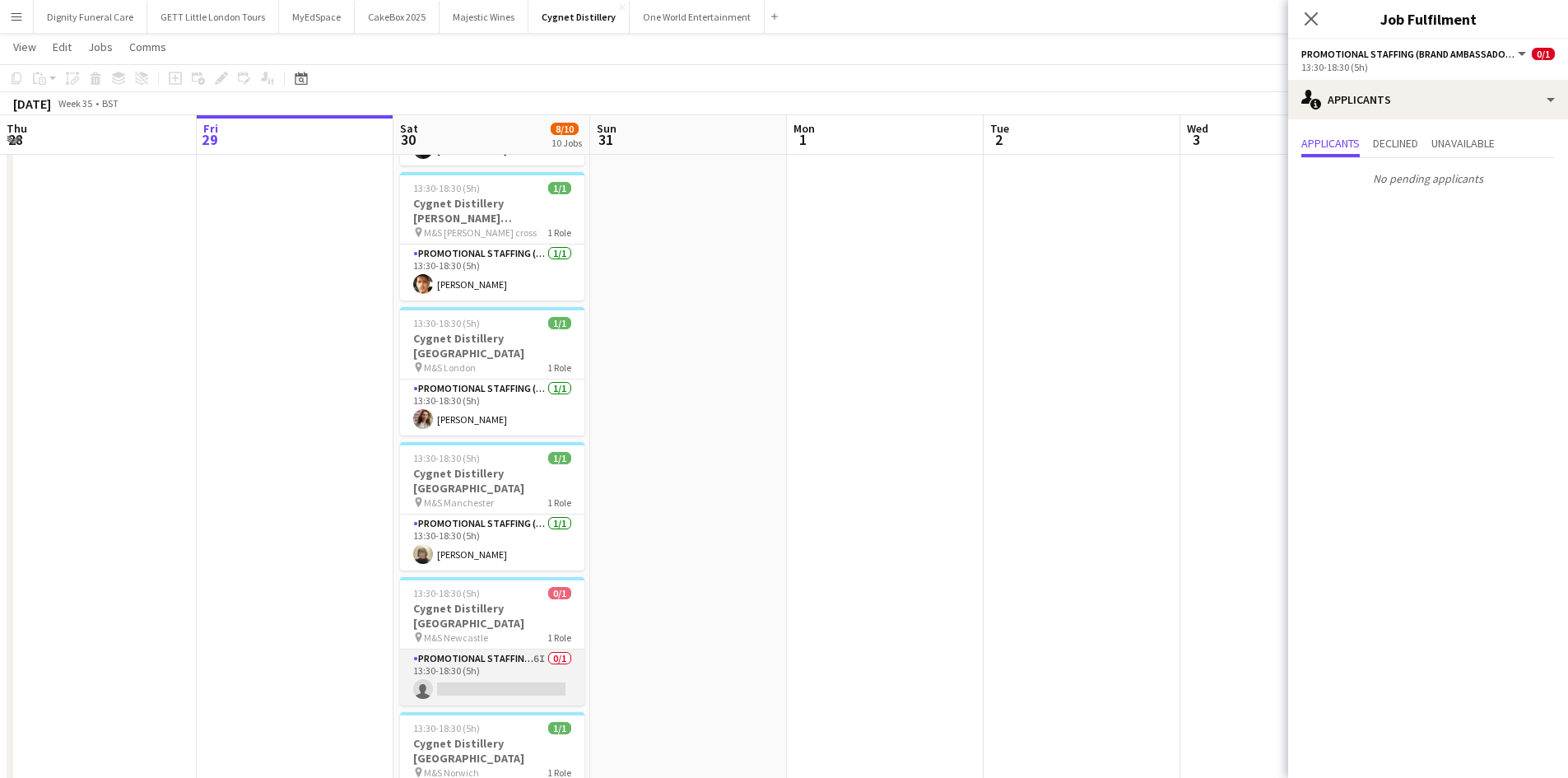
click at [468, 650] on app-card-role "Promotional Staffing (Brand Ambassadors) 6I 0/1 13:30-18:30 (5h) single-neutral…" at bounding box center [492, 678] width 185 height 56
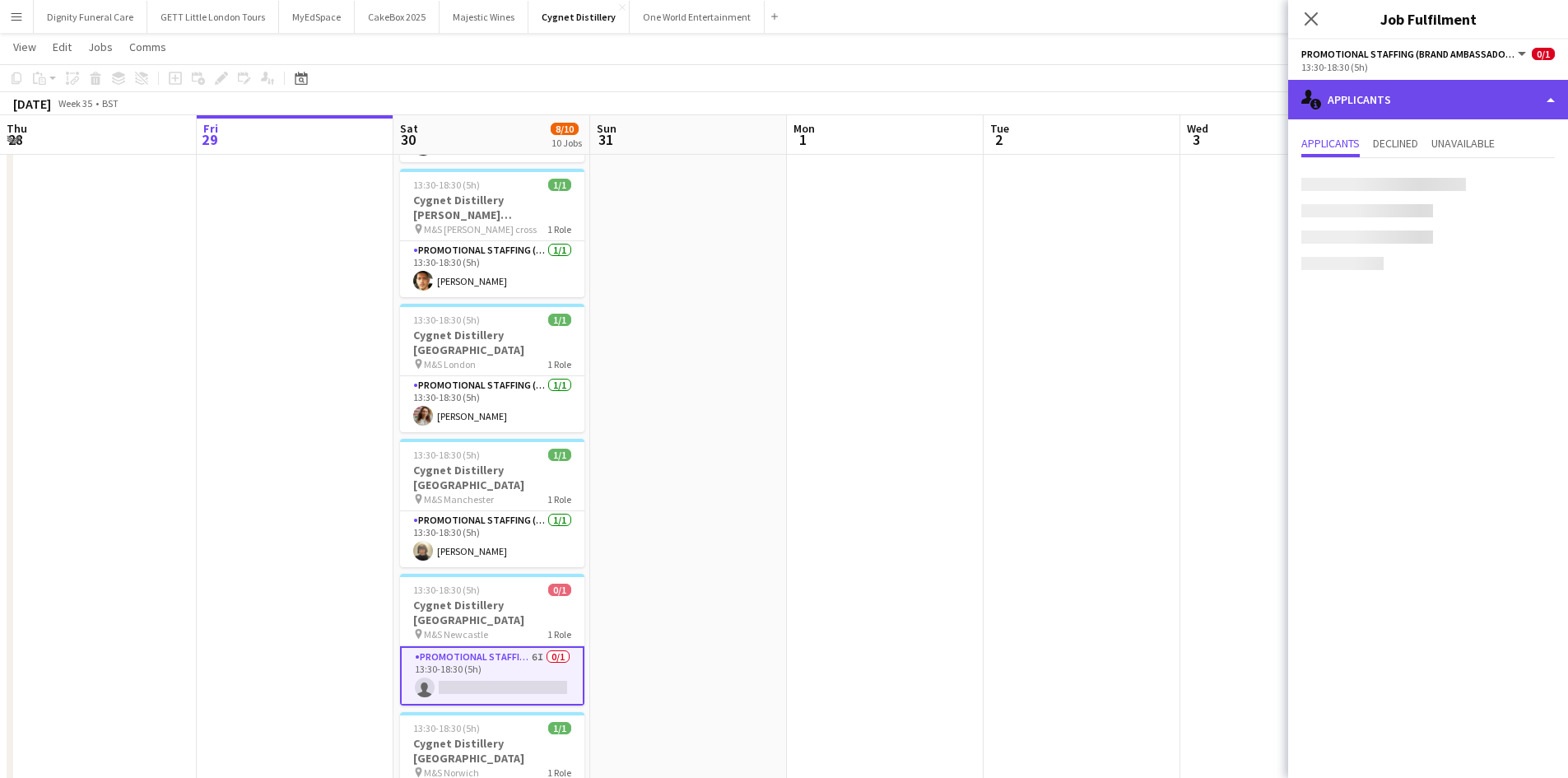
click at [1444, 102] on div "single-neutral-actions-information Applicants" at bounding box center [1428, 99] width 280 height 39
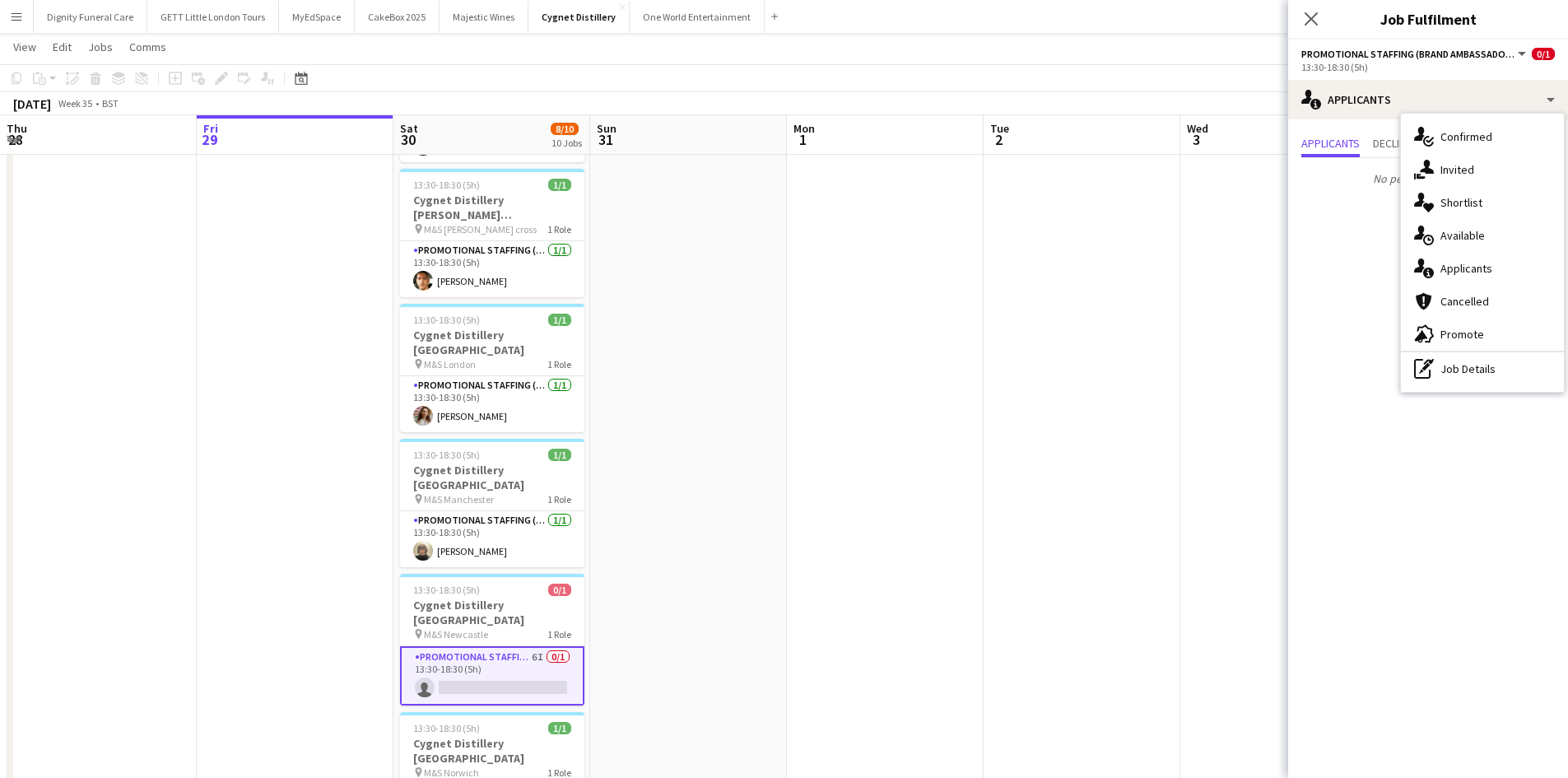
click at [1367, 200] on div "Applicants Declined Unavailable No pending applicants" at bounding box center [1428, 162] width 280 height 86
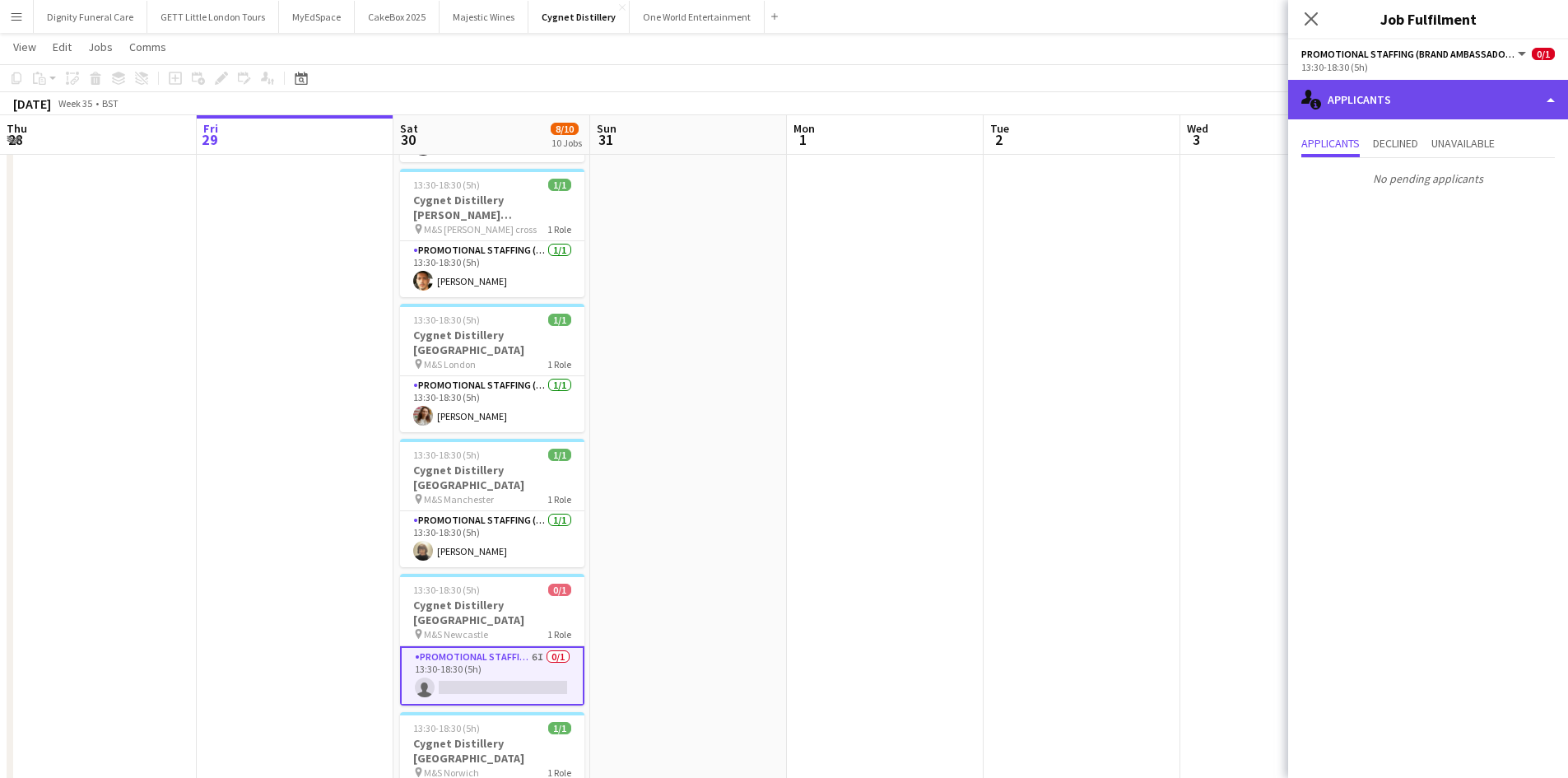
click at [1383, 103] on div "single-neutral-actions-information Applicants" at bounding box center [1428, 99] width 280 height 39
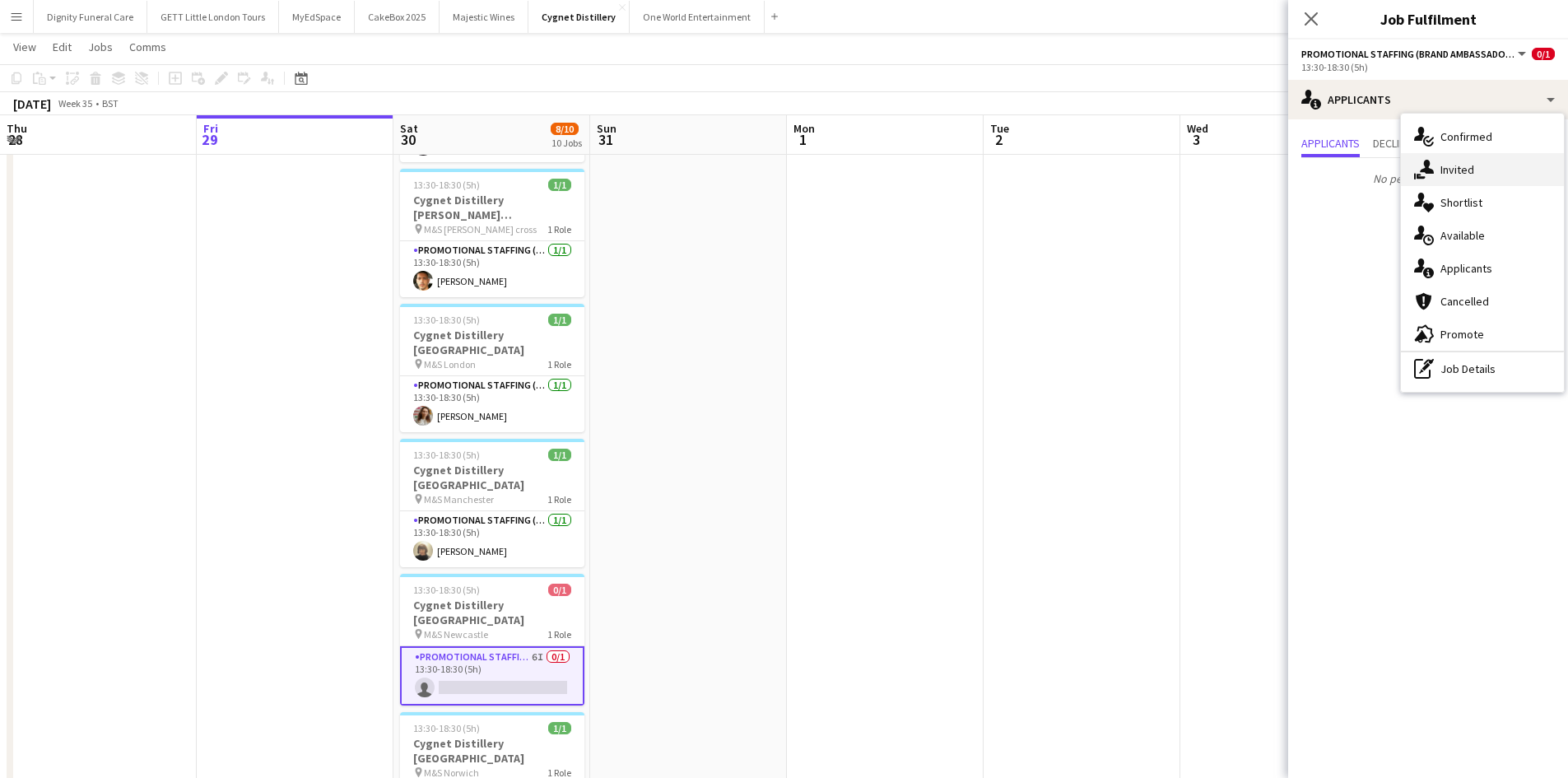
click at [1453, 164] on div "single-neutral-actions-share-1 Invited" at bounding box center [1482, 169] width 163 height 33
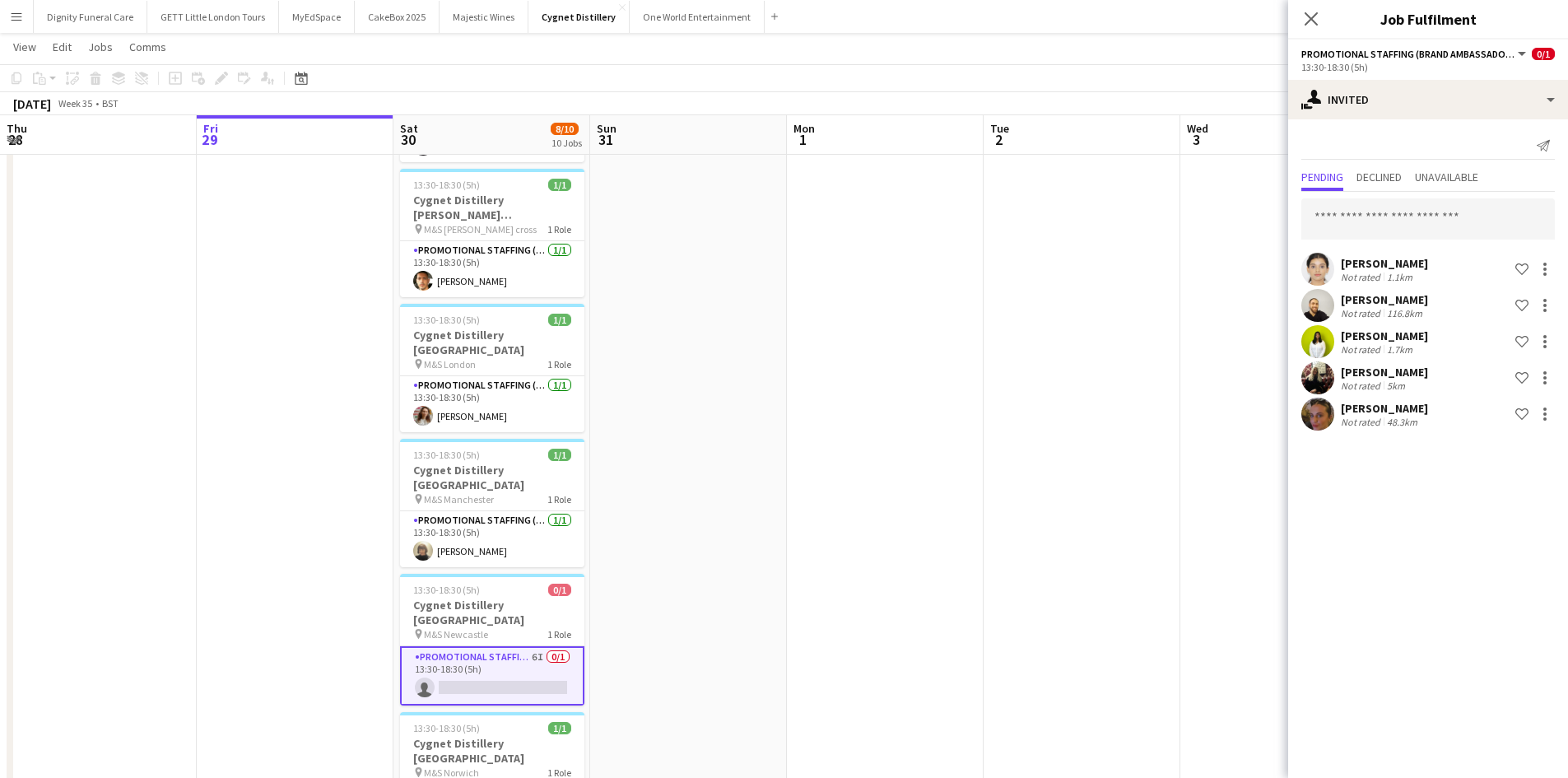
click at [1372, 267] on div "Varnika Vaid" at bounding box center [1384, 263] width 87 height 15
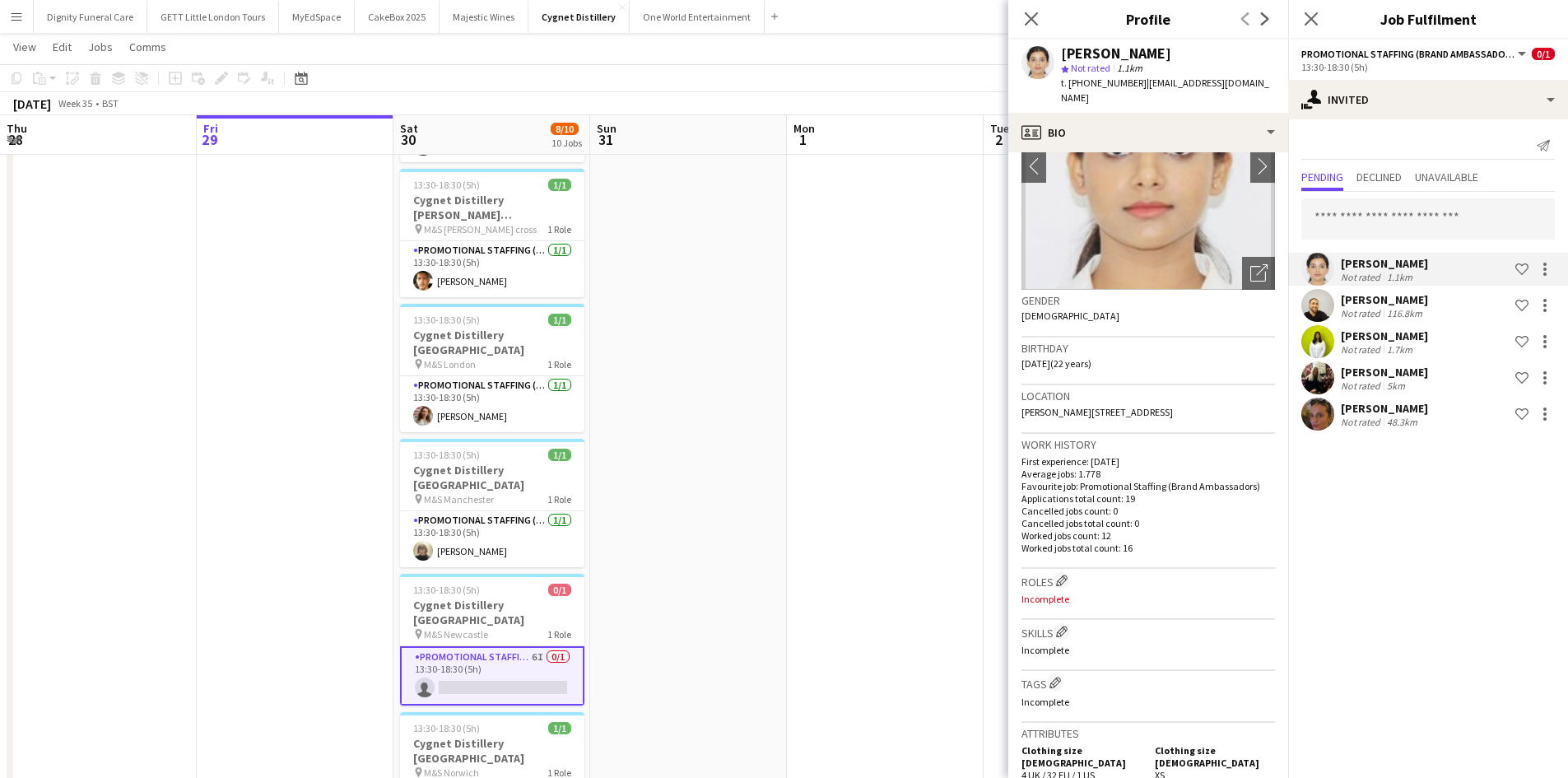
scroll to position [0, 0]
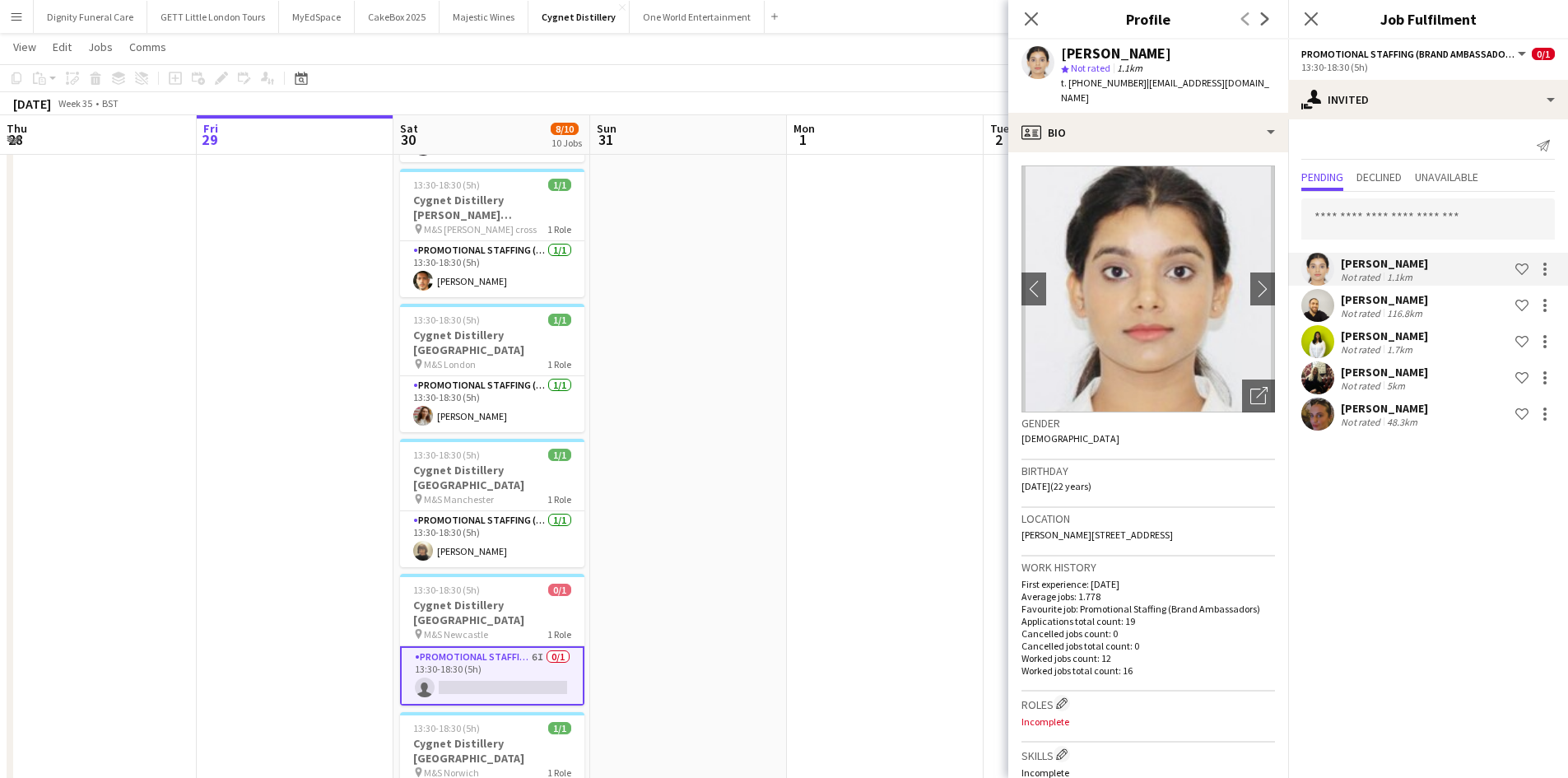
click at [1424, 511] on mat-expansion-panel "user-plus Invited Send notification Pending Declined Unavailable Varnika Vaid N…" at bounding box center [1428, 449] width 280 height 659
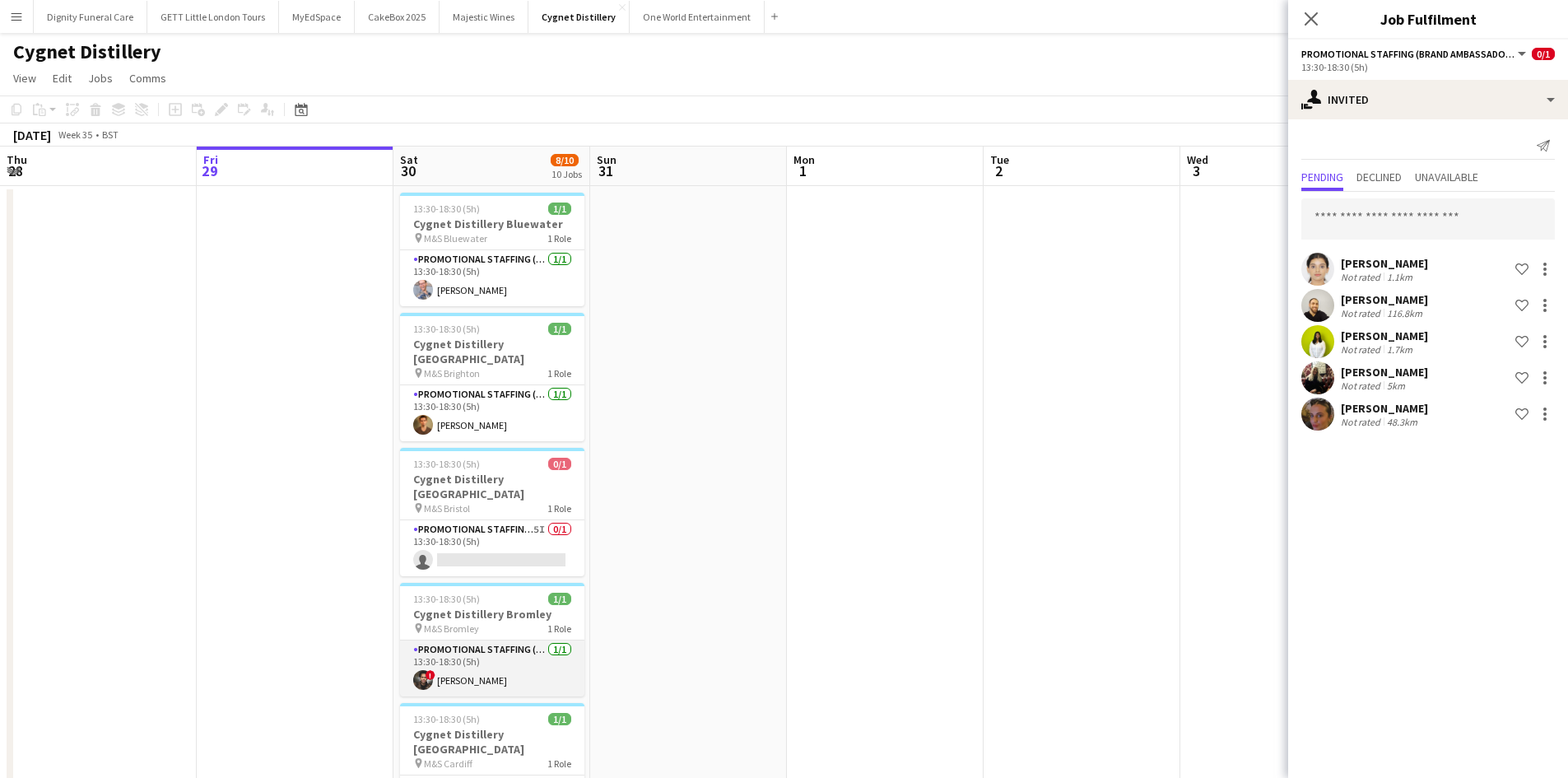
click at [433, 653] on app-card-role "Promotional Staffing (Brand Ambassadors) 1/1 13:30-18:30 (5h) ! Jade Willis" at bounding box center [492, 669] width 185 height 56
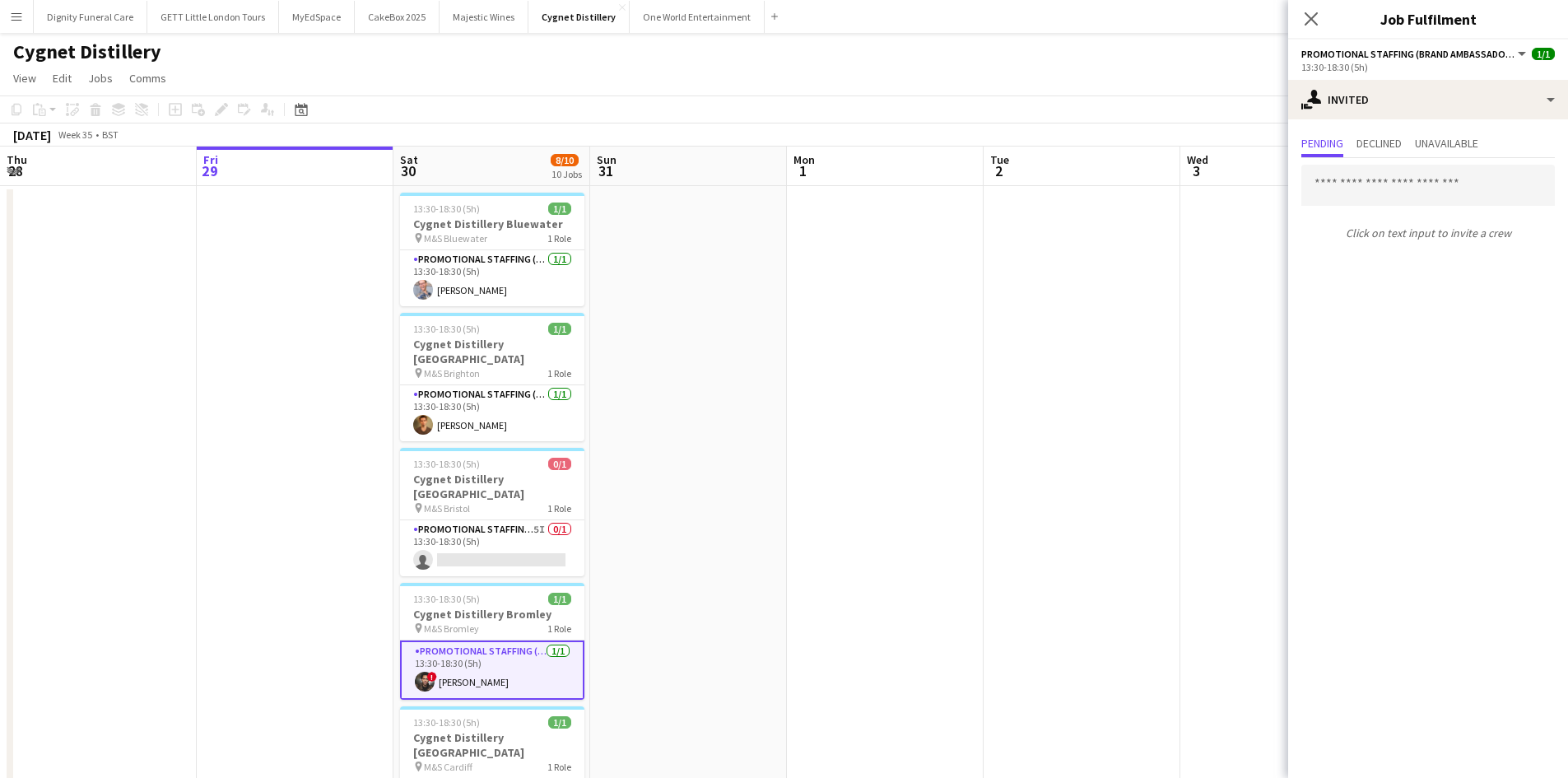
click at [427, 672] on app-user-avatar at bounding box center [425, 682] width 20 height 20
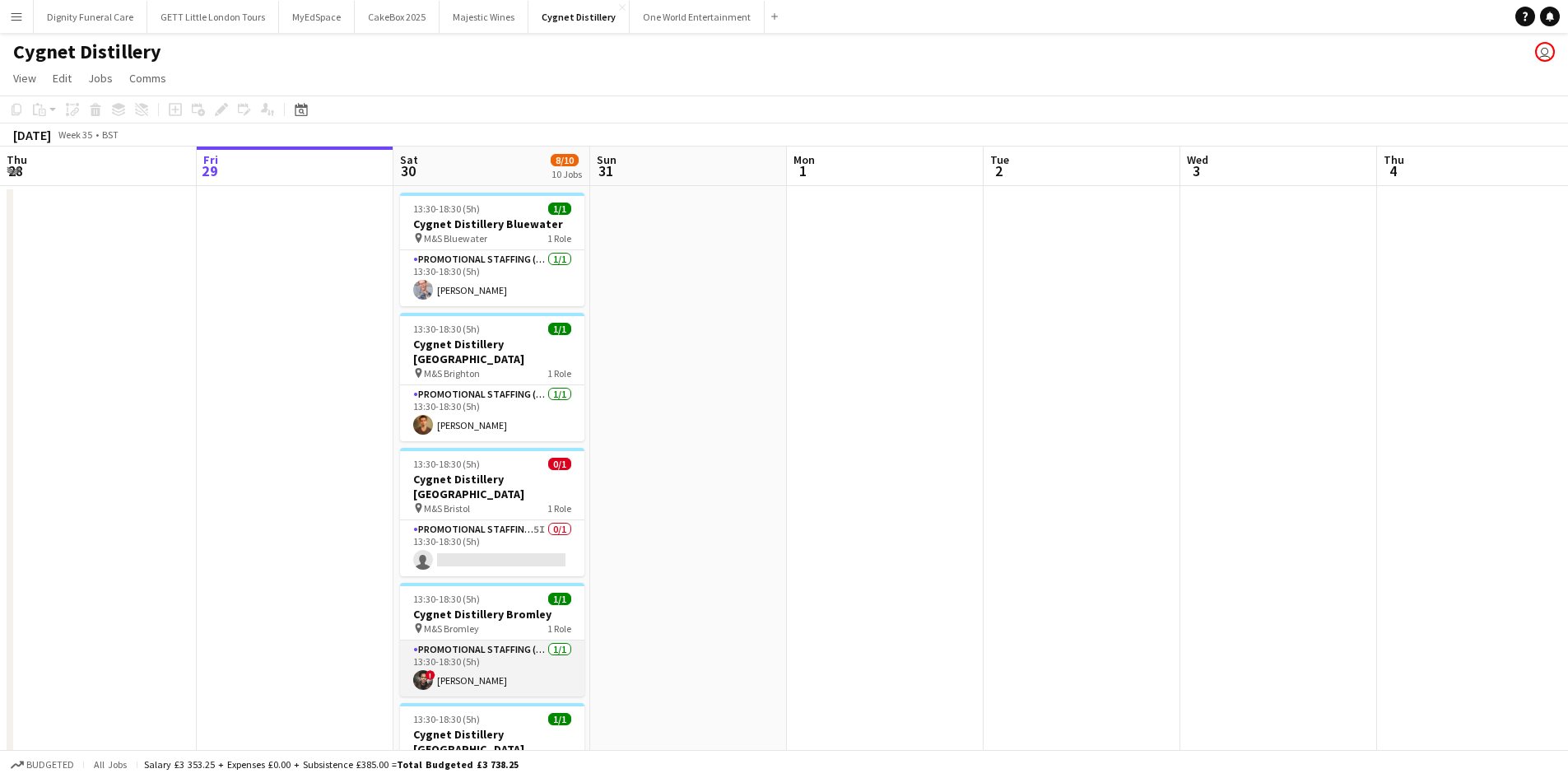
click at [427, 671] on app-user-avatar at bounding box center [423, 681] width 20 height 20
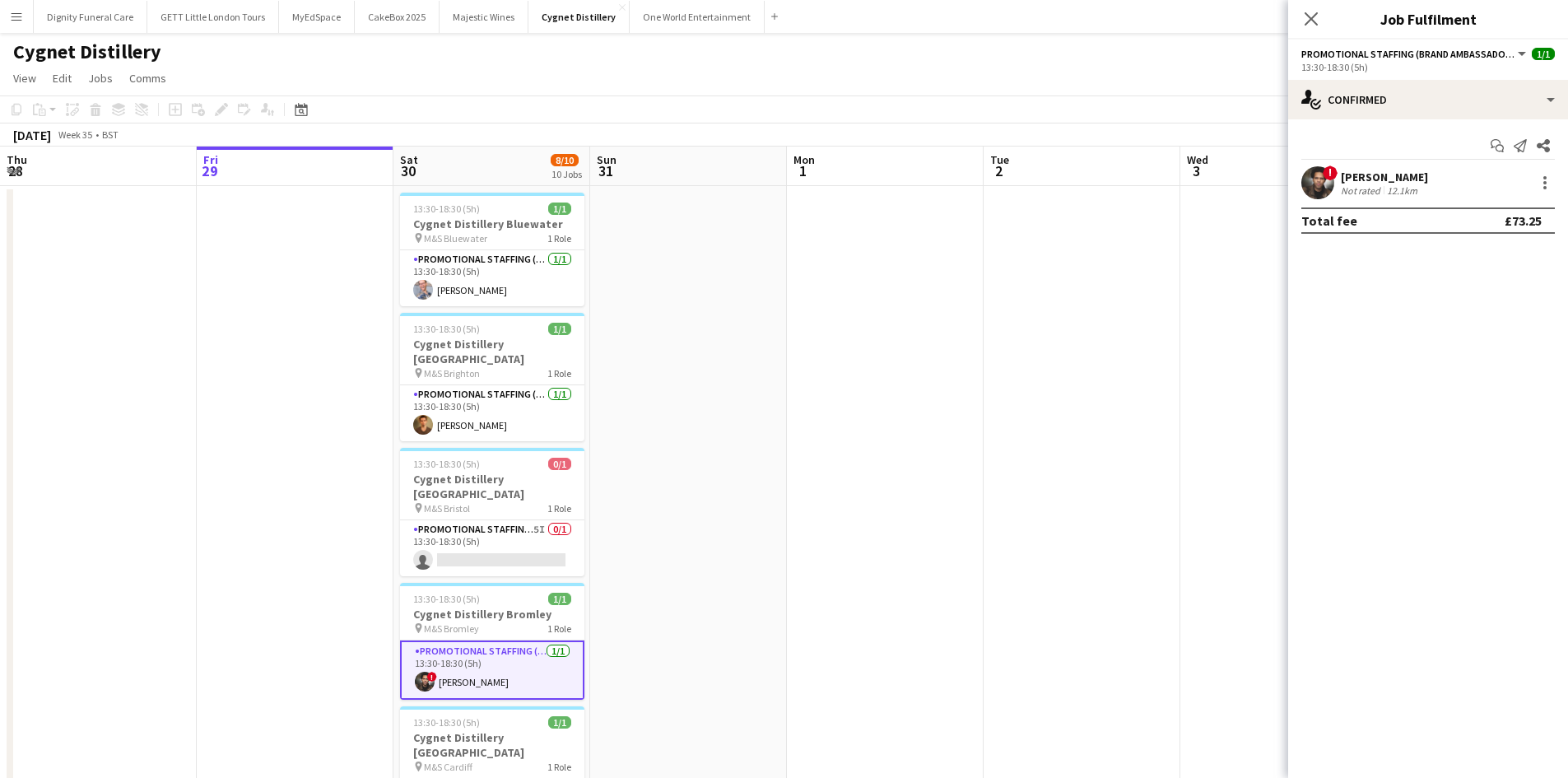
click at [1319, 178] on app-user-avatar at bounding box center [1318, 183] width 33 height 33
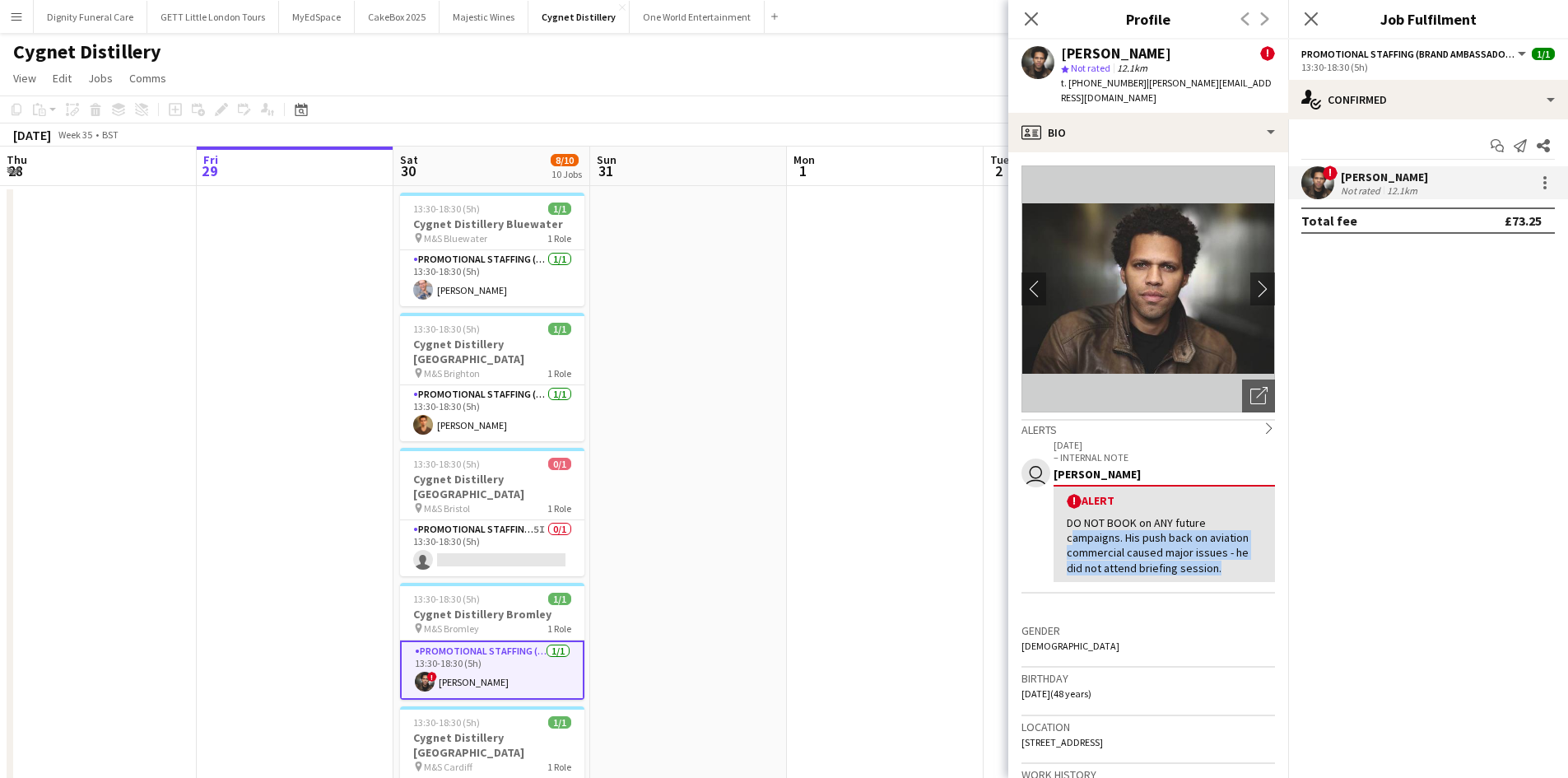
drag, startPoint x: 1209, startPoint y: 551, endPoint x: 1063, endPoint y: 522, distance: 148.9
click at [1063, 522] on div "! Alert DO NOT BOOK on ANY future campaigns. His push back on aviation commerci…" at bounding box center [1163, 533] width 221 height 97
click at [1113, 559] on div "DO NOT BOOK on ANY future campaigns. His push back on aviation commercial cause…" at bounding box center [1164, 545] width 195 height 60
click at [1250, 273] on button "chevron-right" at bounding box center [1262, 289] width 33 height 33
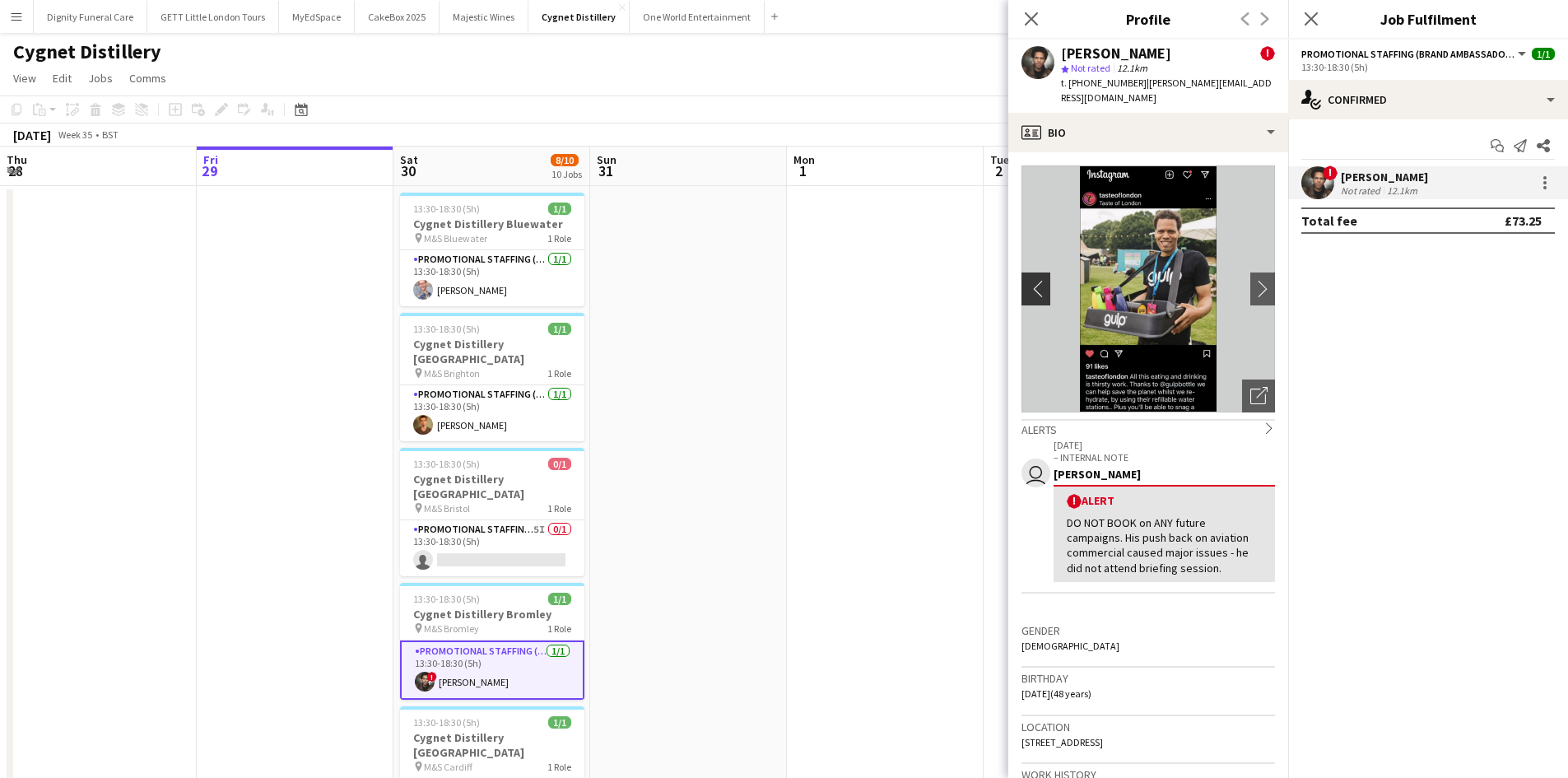
click at [1030, 280] on app-icon "chevron-left" at bounding box center [1034, 288] width 25 height 17
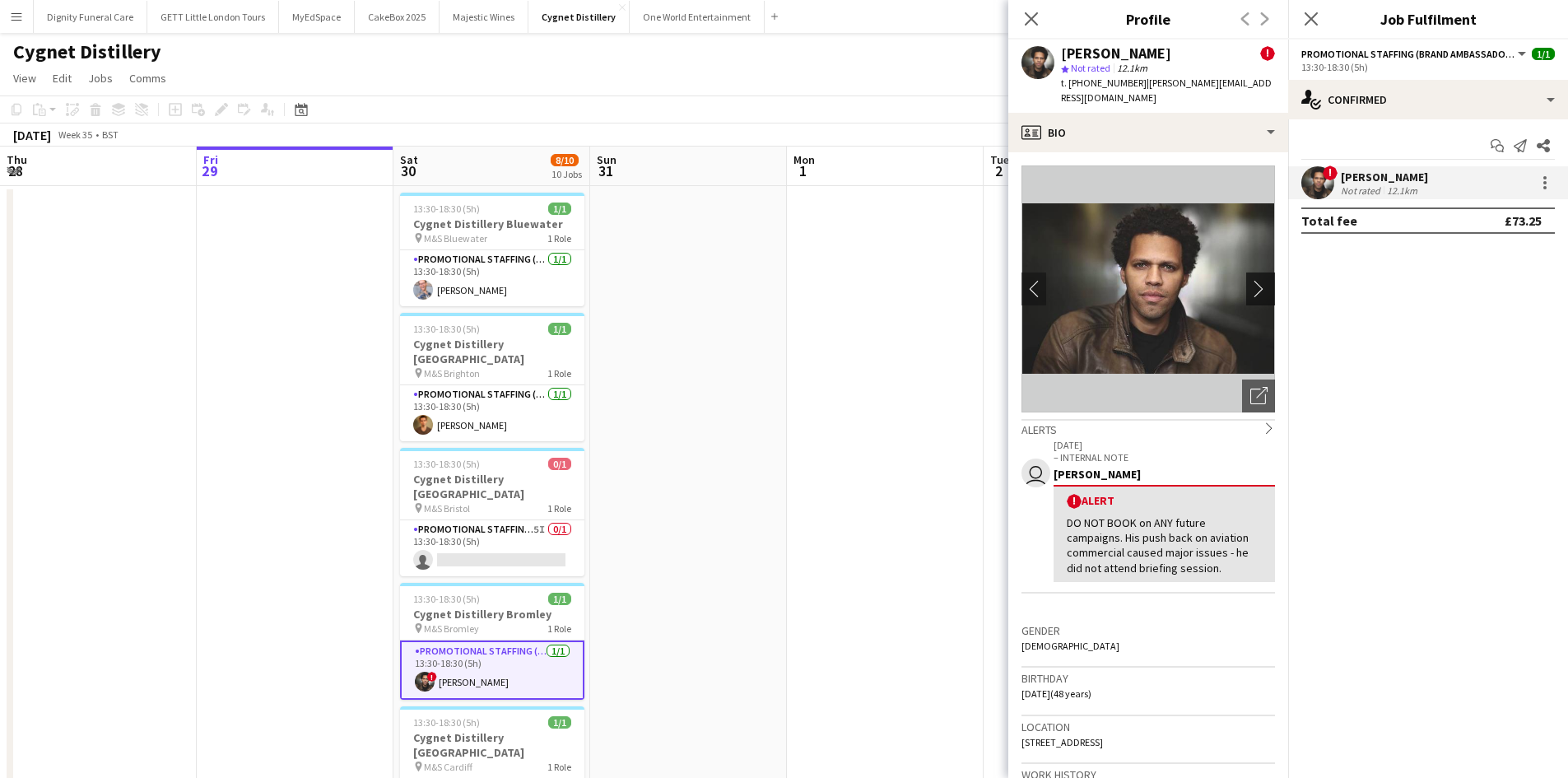
click at [1257, 280] on app-icon "chevron-right" at bounding box center [1263, 288] width 25 height 17
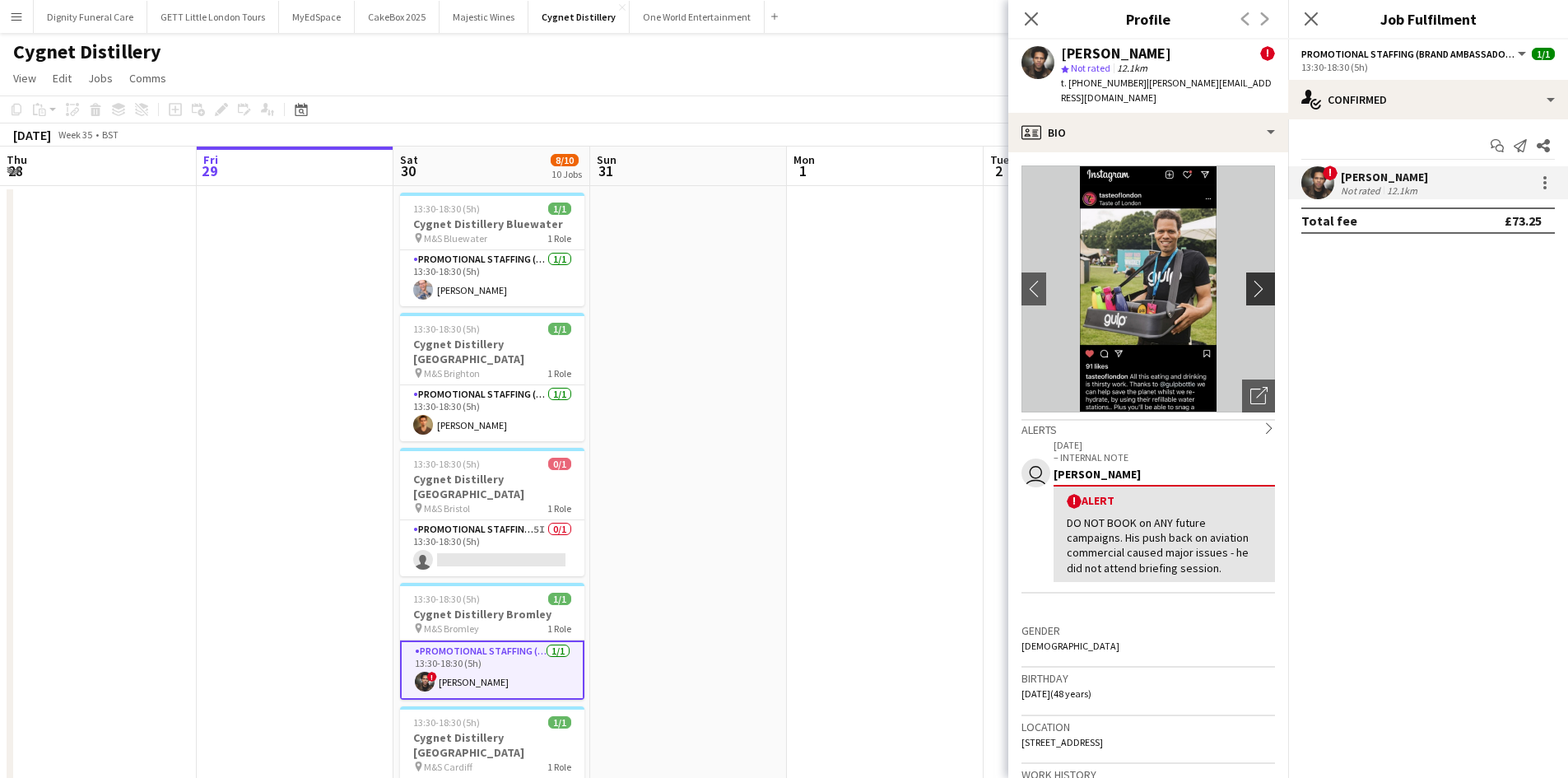
click at [1257, 280] on app-icon "chevron-right" at bounding box center [1263, 288] width 25 height 17
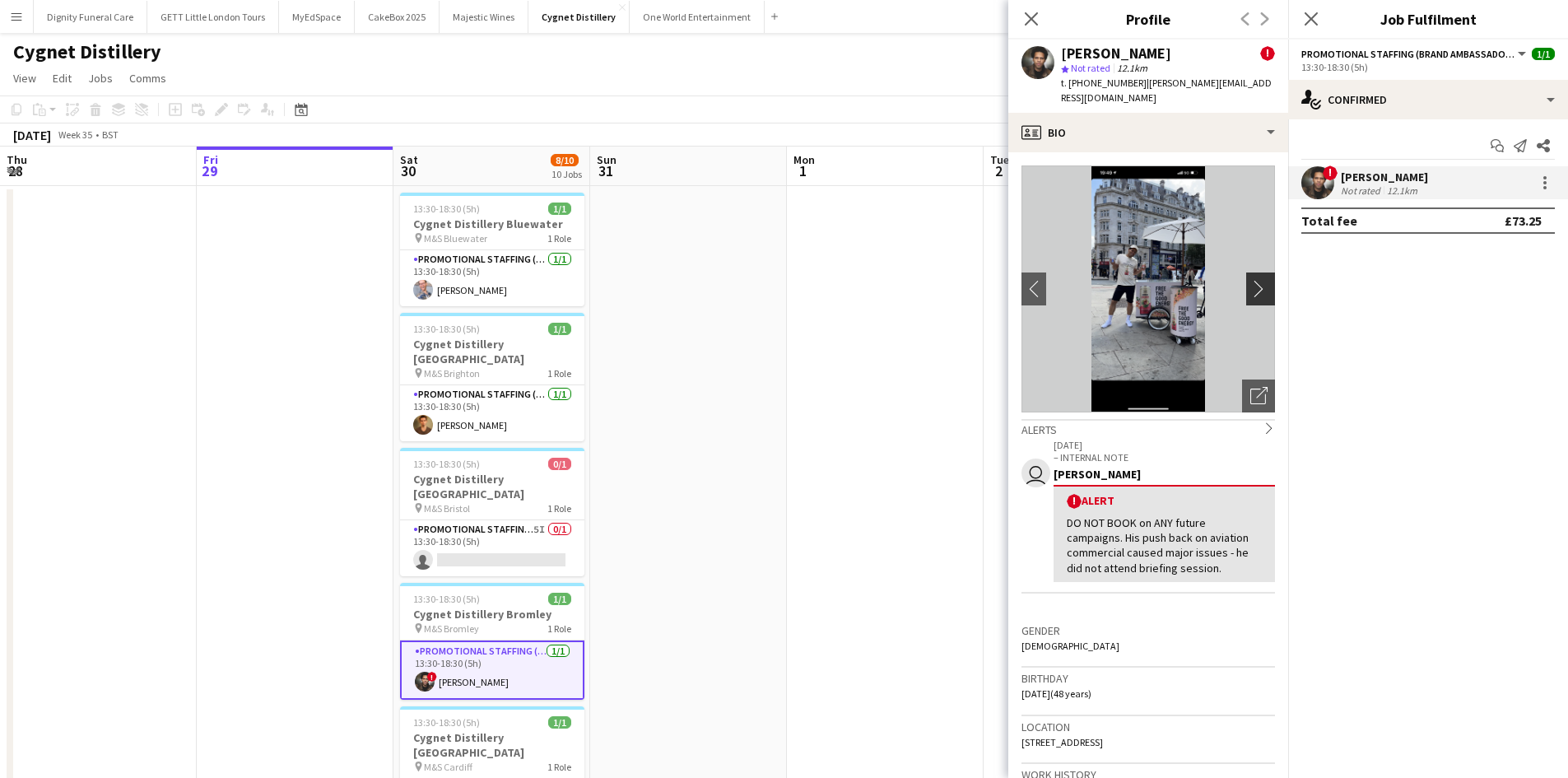
click at [1257, 280] on app-icon "chevron-right" at bounding box center [1263, 288] width 25 height 17
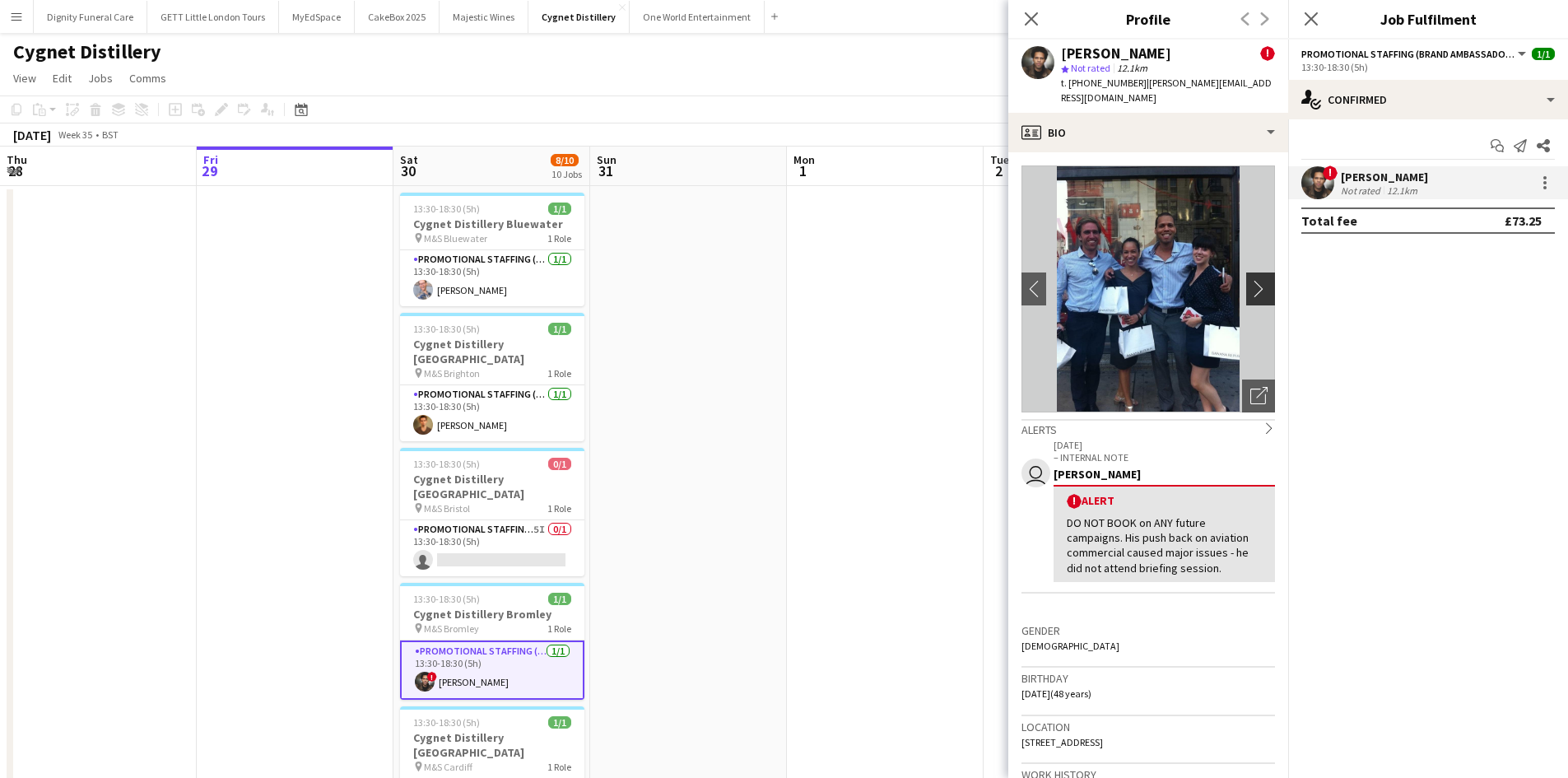
click at [1251, 280] on app-icon "chevron-right" at bounding box center [1263, 288] width 25 height 17
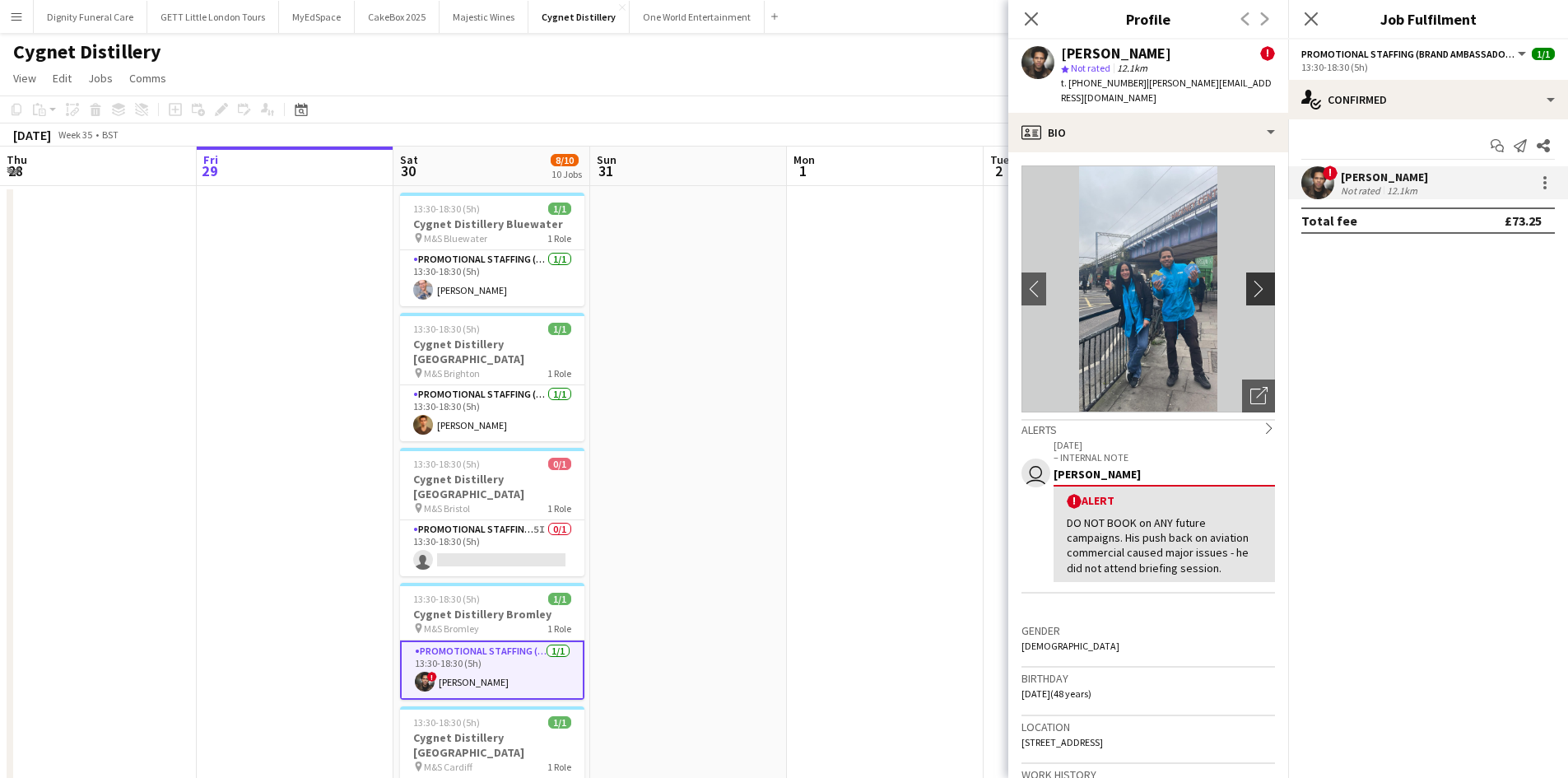
click at [1251, 280] on app-icon "chevron-right" at bounding box center [1263, 288] width 25 height 17
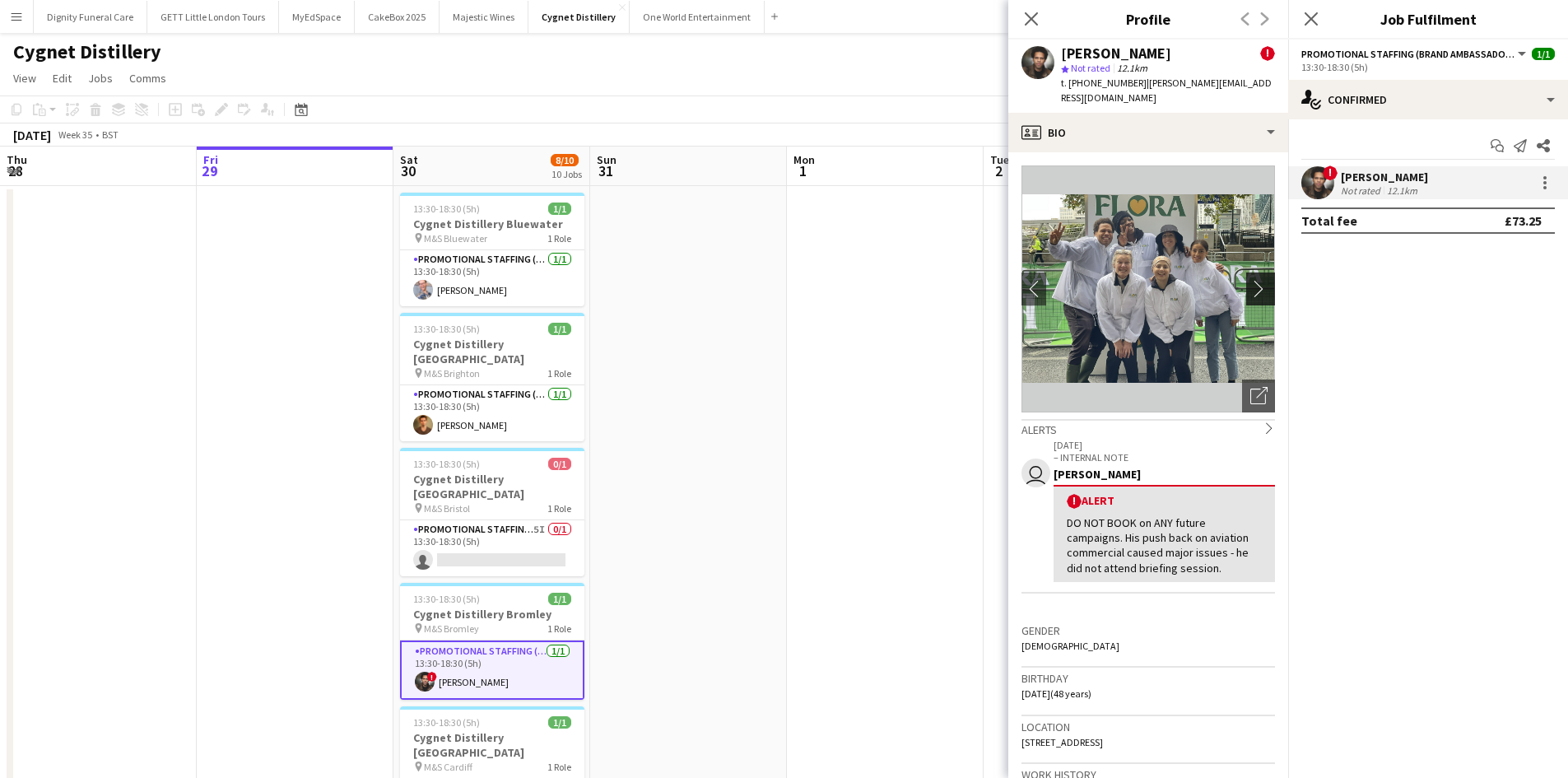
click at [1251, 280] on app-icon "chevron-right" at bounding box center [1263, 288] width 25 height 17
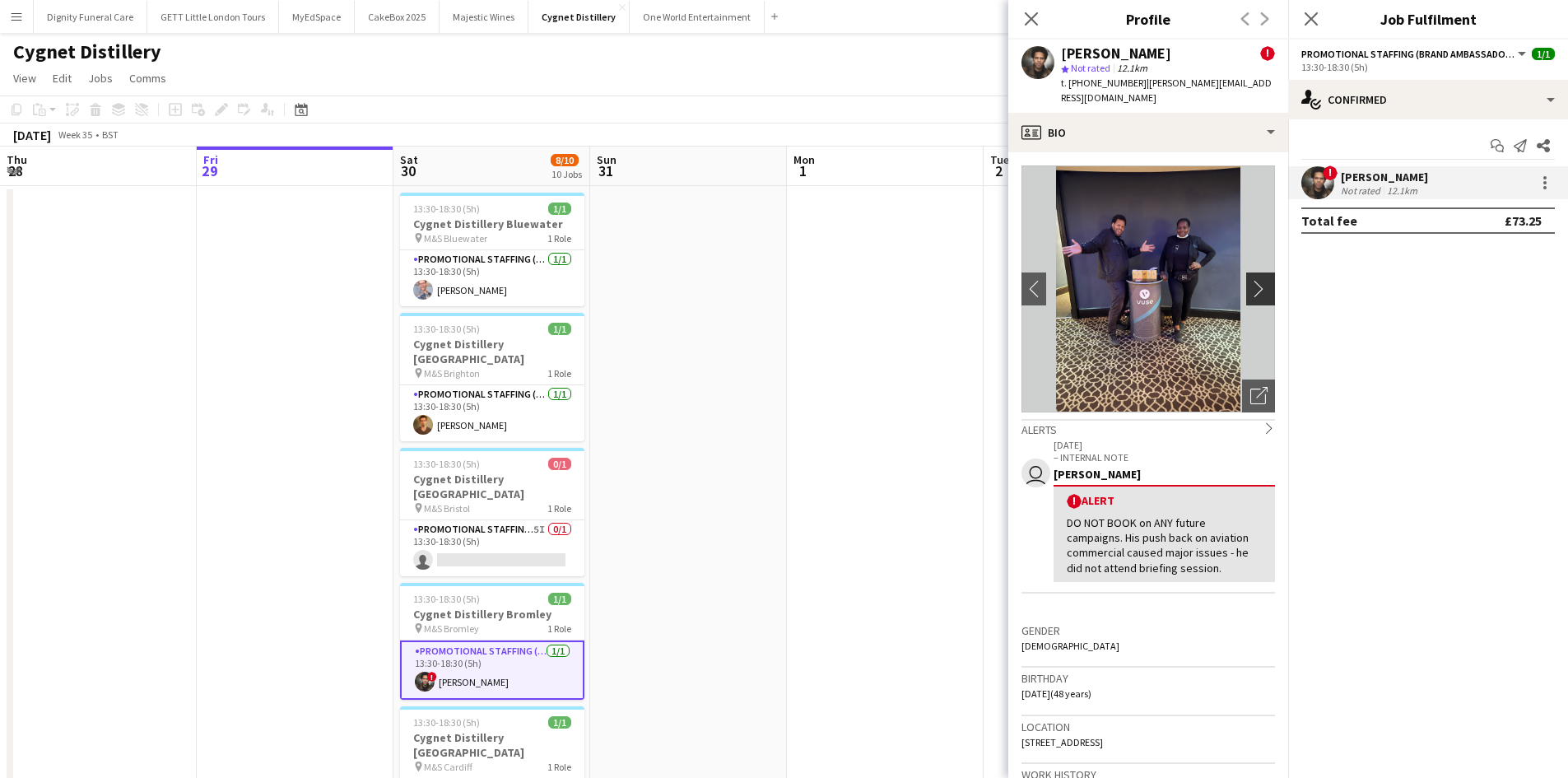
click at [1251, 280] on app-icon "chevron-right" at bounding box center [1263, 288] width 25 height 17
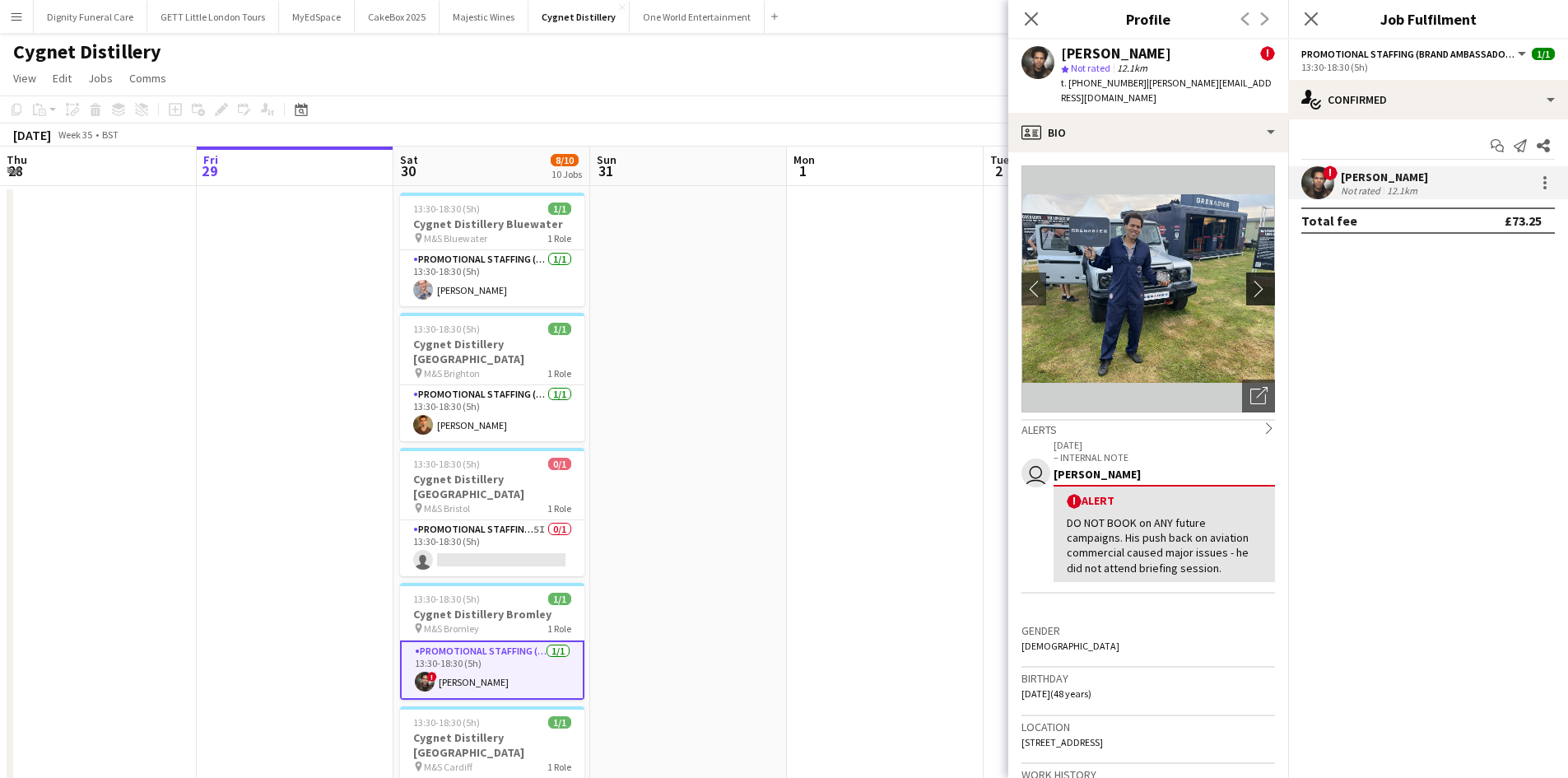
click at [1251, 280] on app-icon "chevron-right" at bounding box center [1263, 288] width 25 height 17
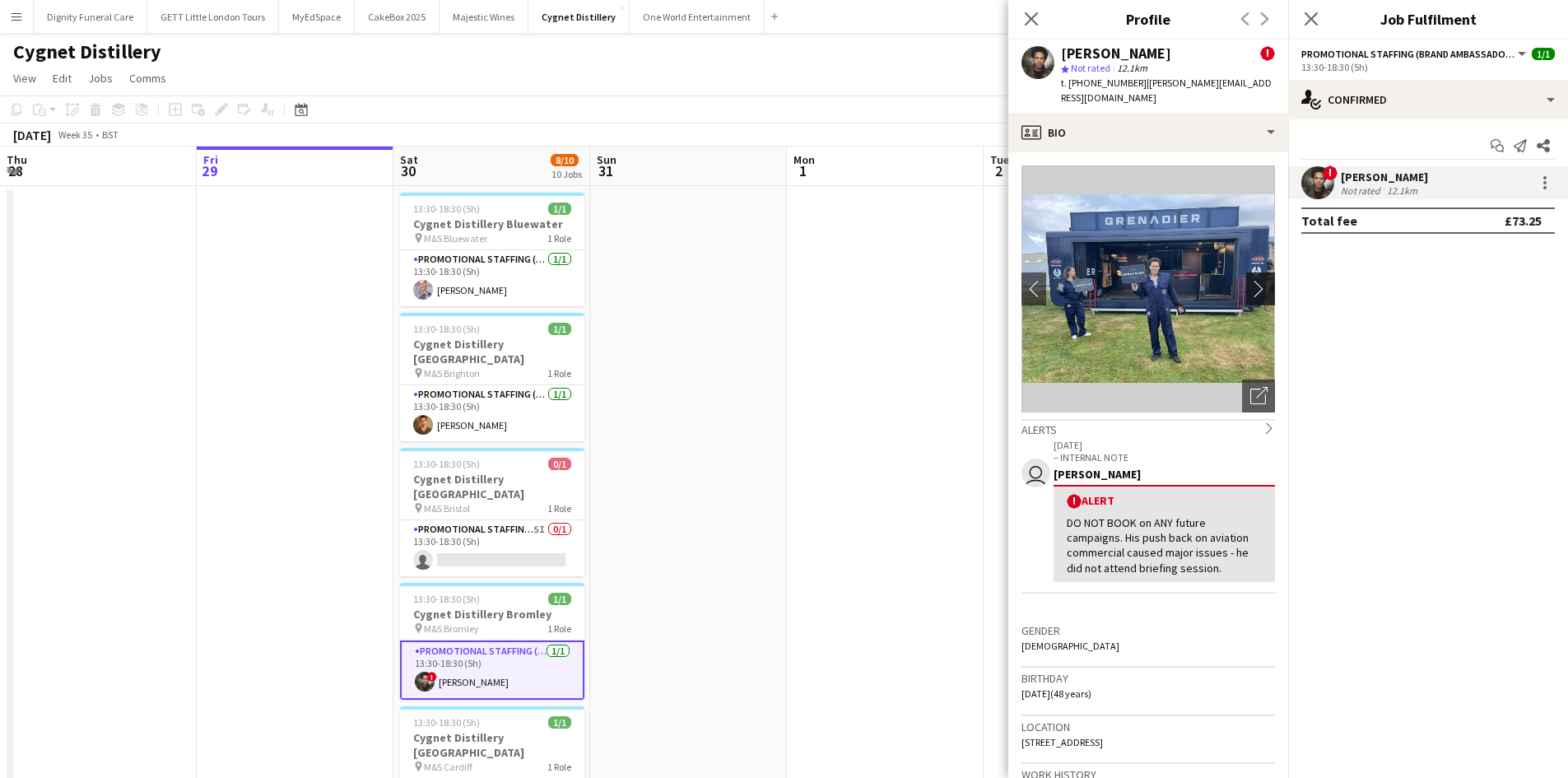
click at [1251, 280] on app-icon "chevron-right" at bounding box center [1263, 288] width 25 height 17
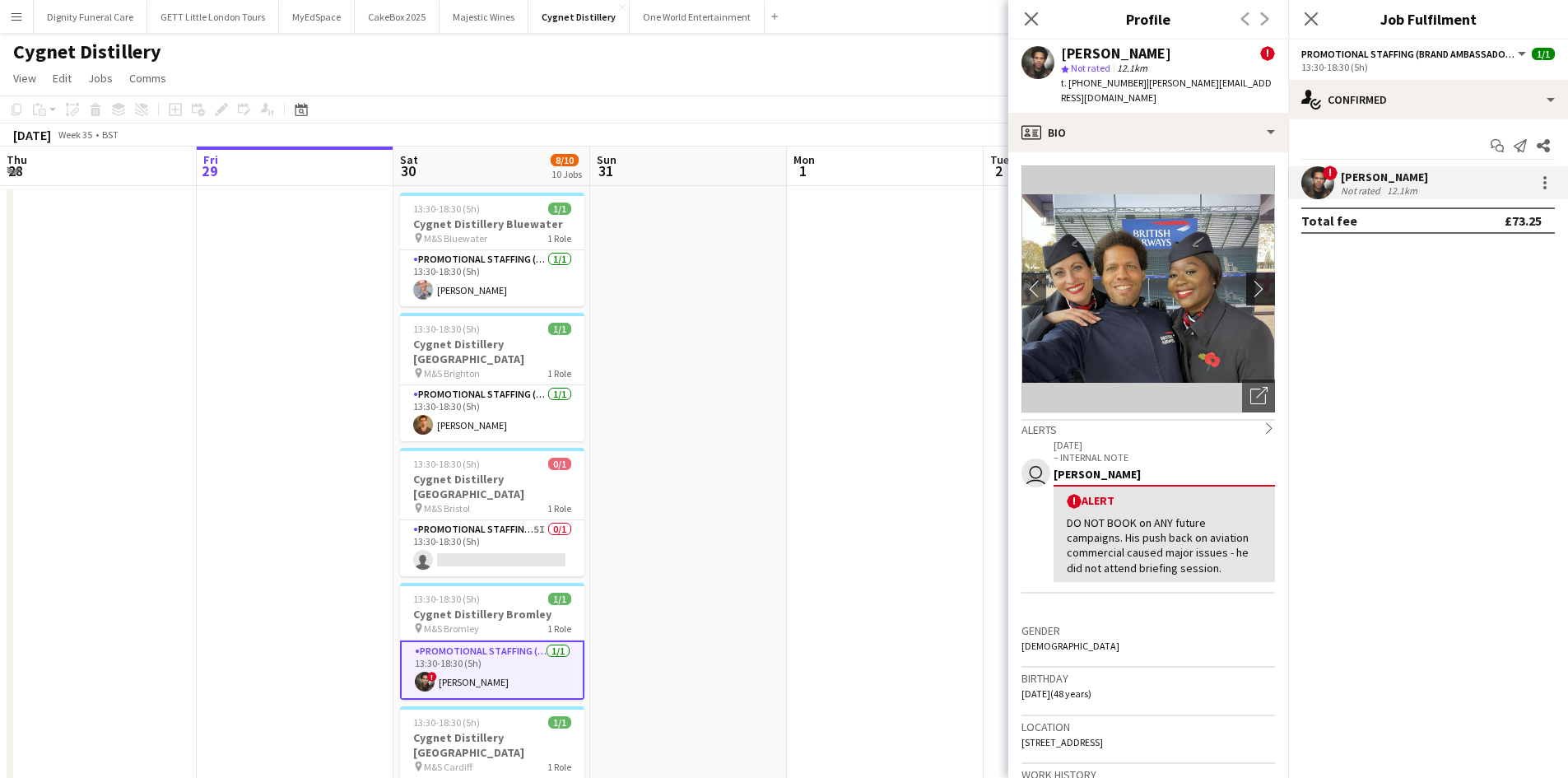
click at [1251, 280] on app-icon "chevron-right" at bounding box center [1263, 288] width 25 height 17
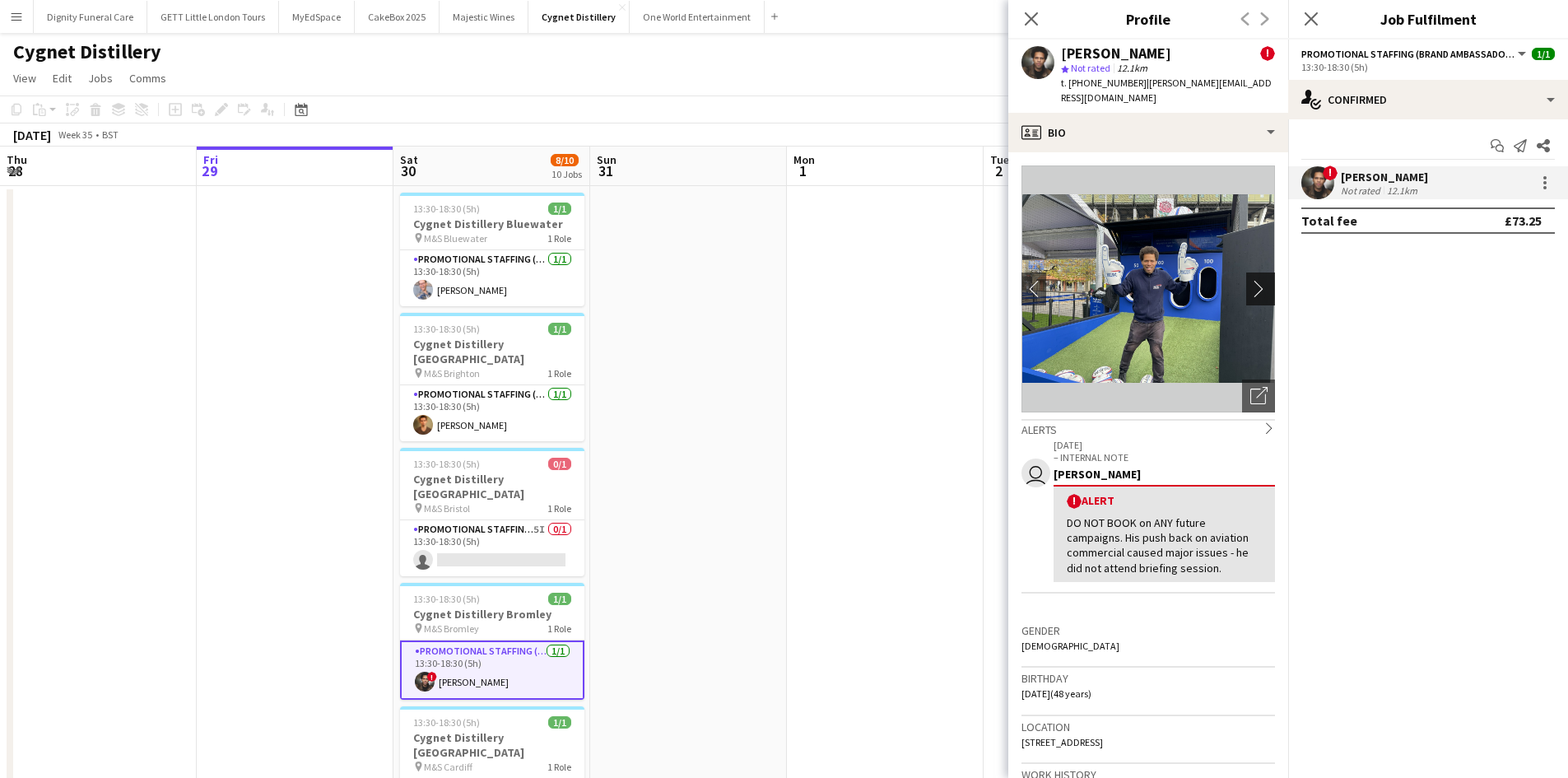
click at [1251, 280] on app-icon "chevron-right" at bounding box center [1263, 288] width 25 height 17
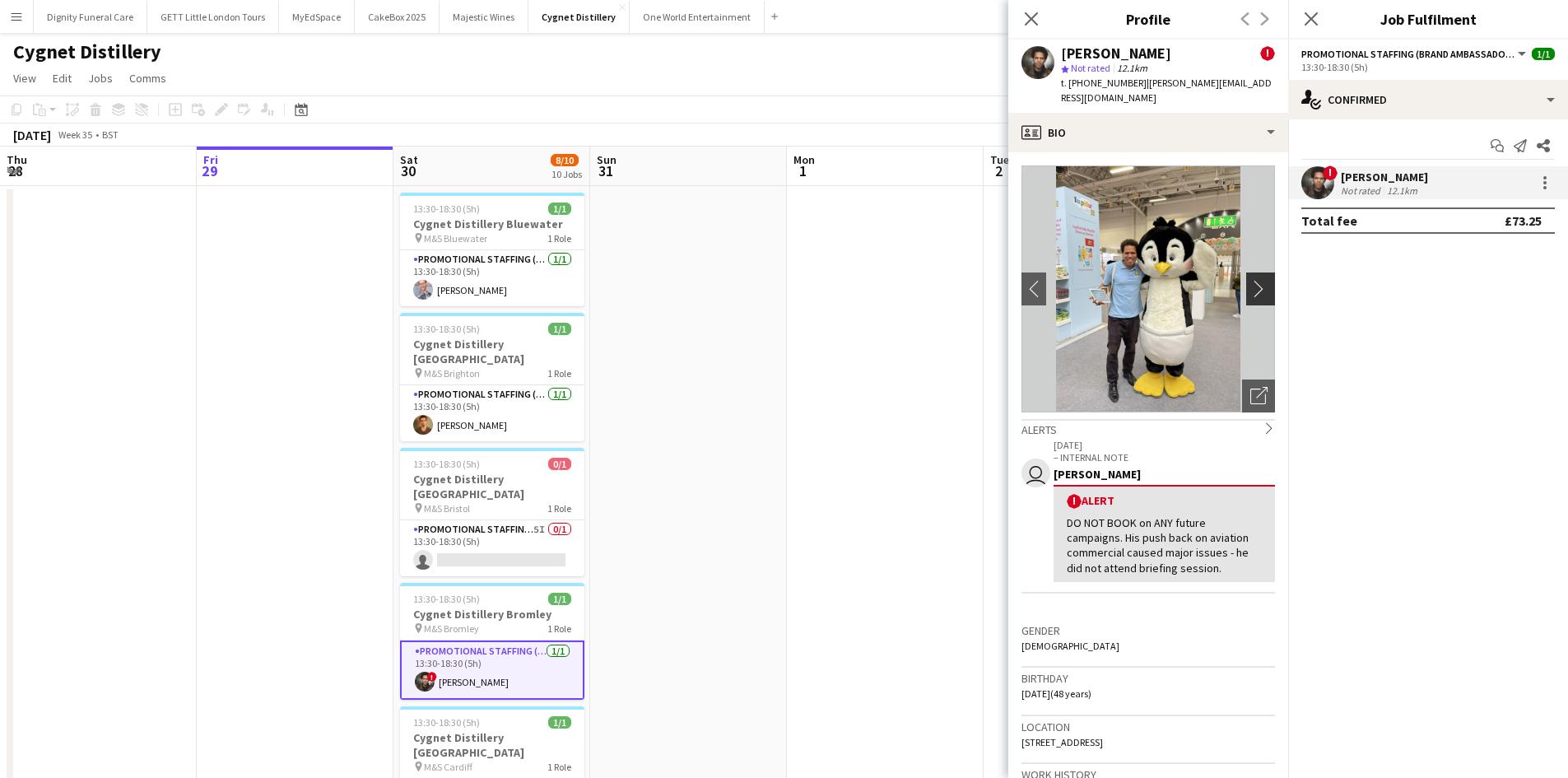
click at [1251, 280] on app-icon "chevron-right" at bounding box center [1263, 288] width 25 height 17
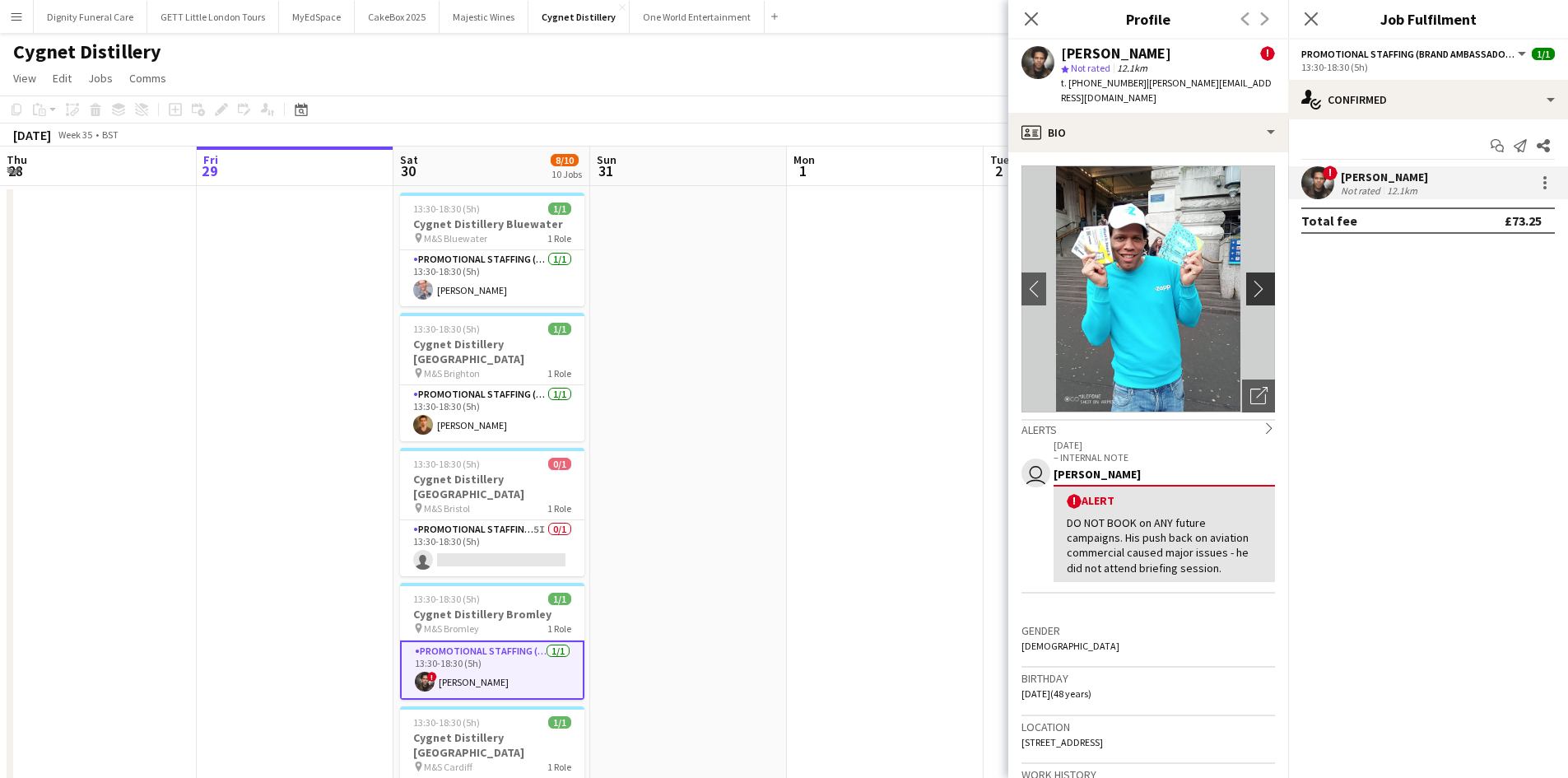
click at [1251, 280] on app-icon "chevron-right" at bounding box center [1263, 288] width 25 height 17
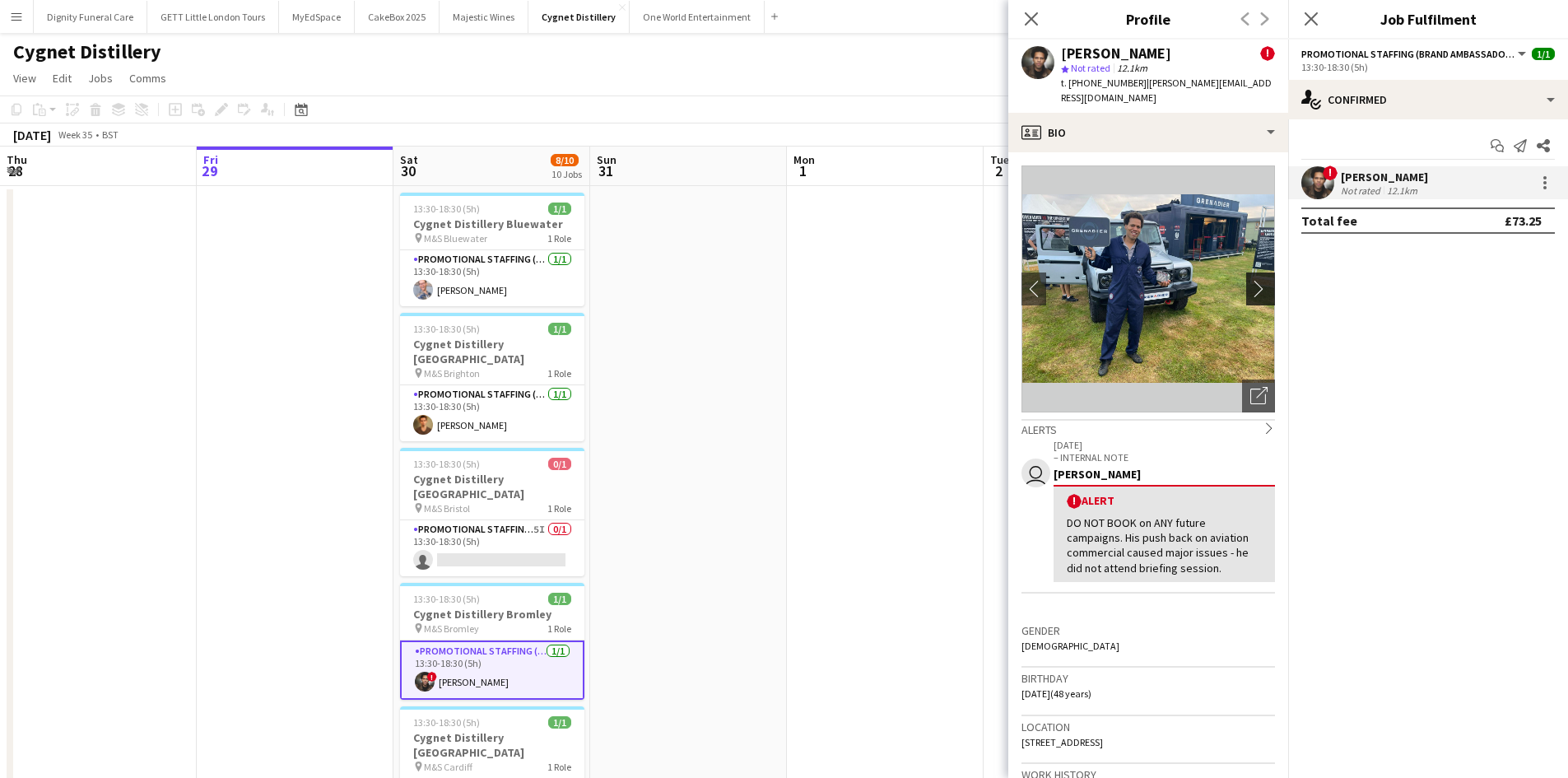
click at [1251, 280] on app-icon "chevron-right" at bounding box center [1263, 288] width 25 height 17
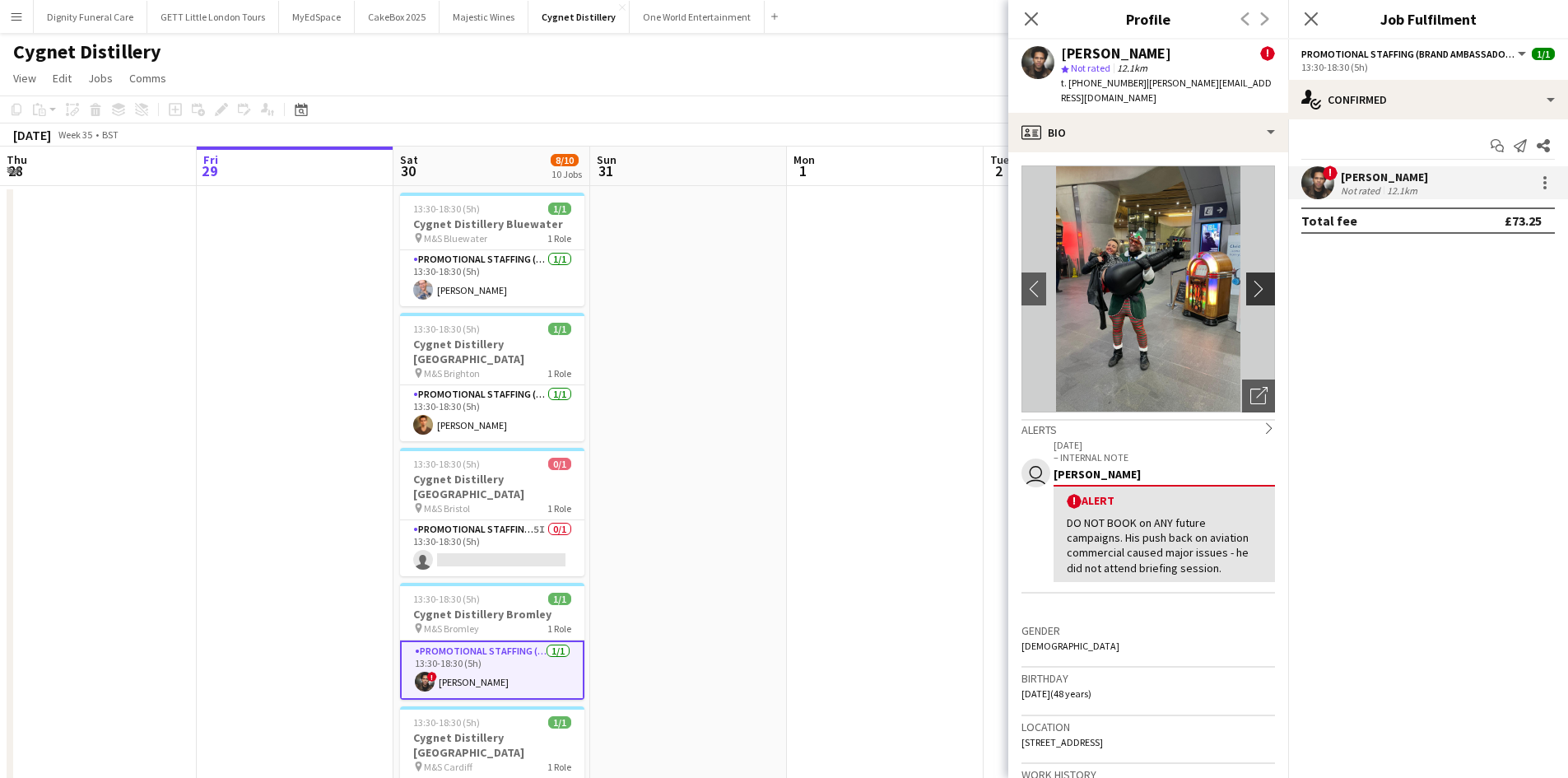
click at [1251, 280] on app-icon "chevron-right" at bounding box center [1263, 288] width 25 height 17
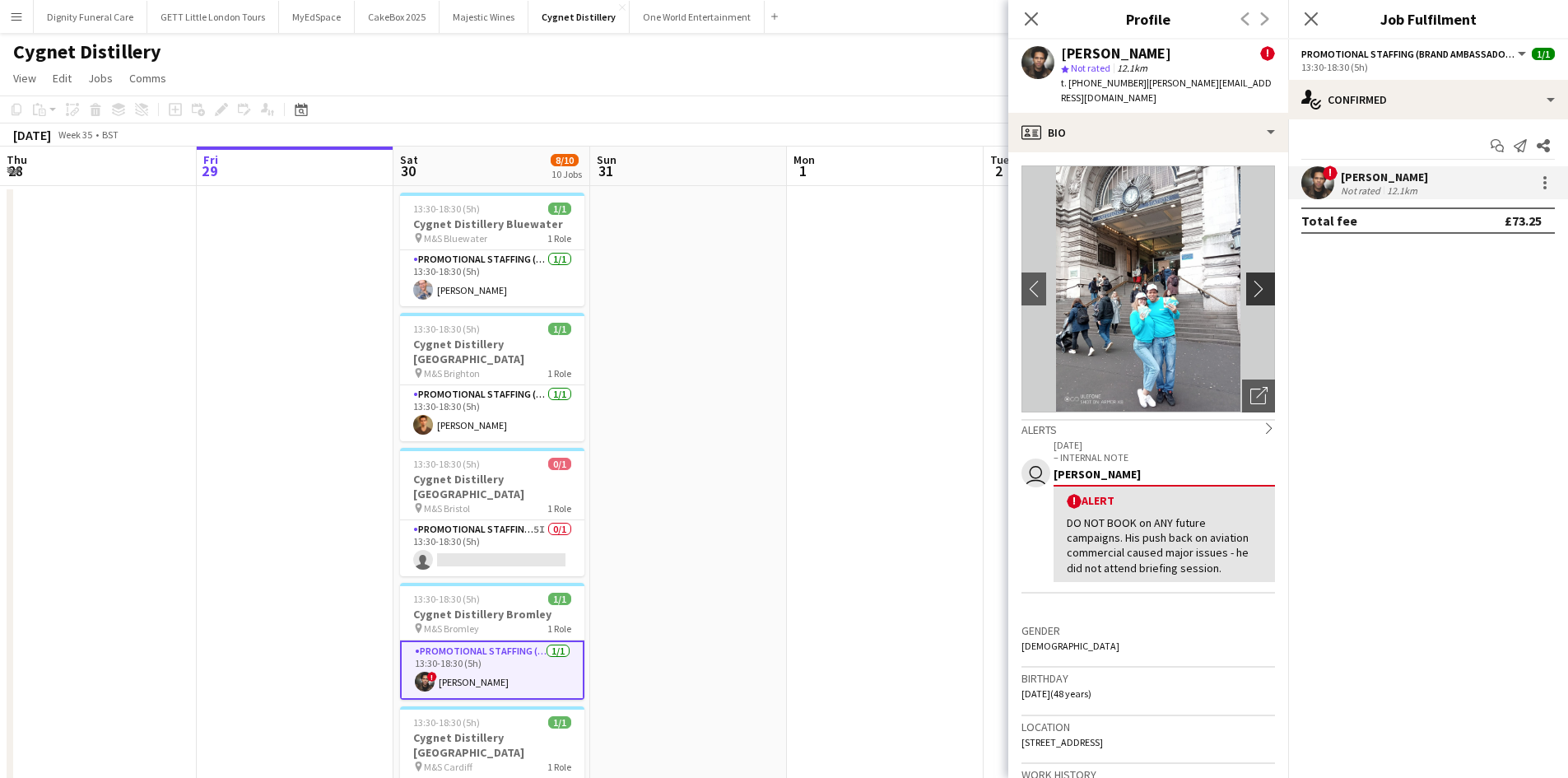
click at [1251, 280] on app-icon "chevron-right" at bounding box center [1263, 288] width 25 height 17
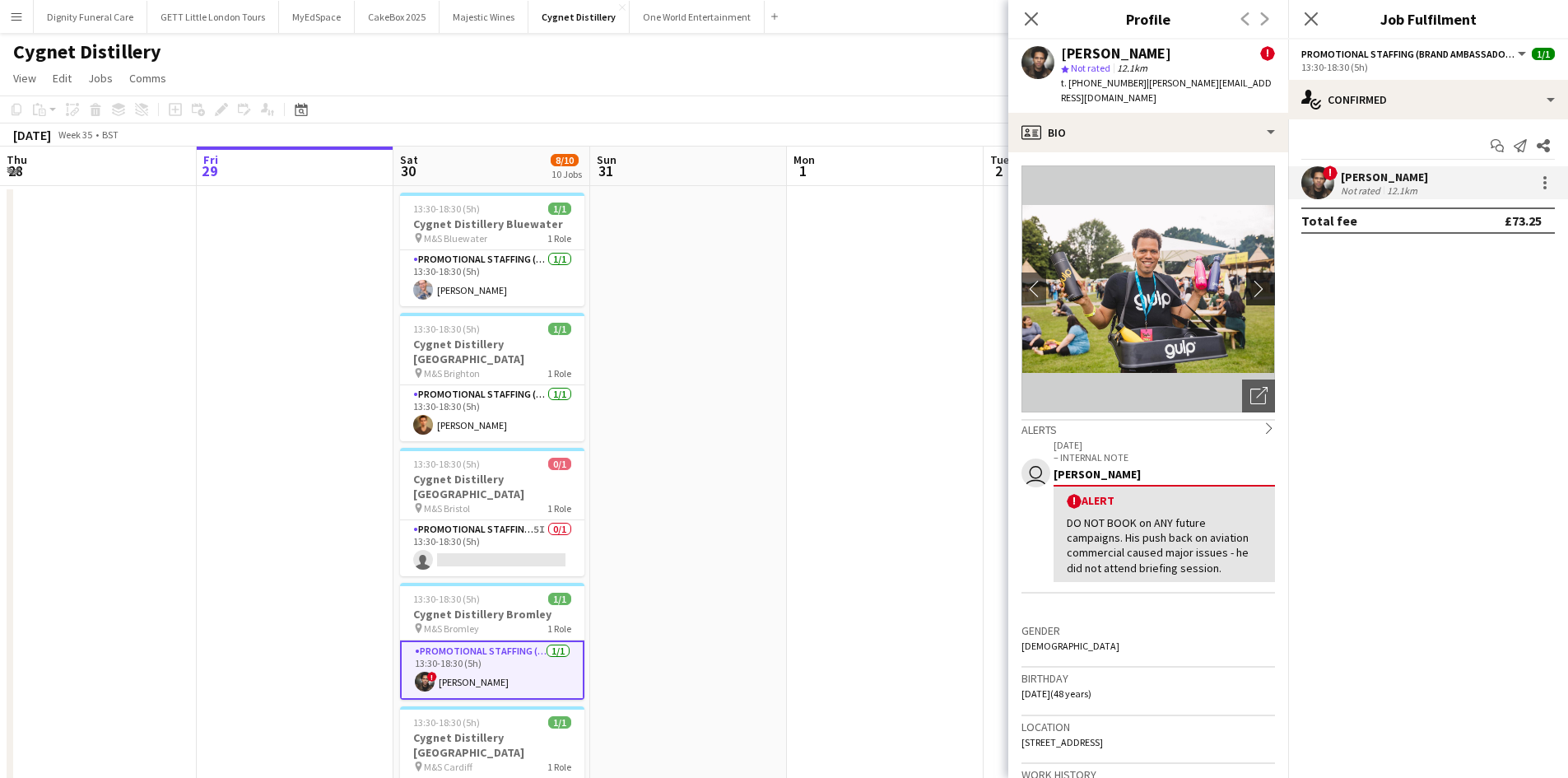
click at [1251, 280] on app-icon "chevron-right" at bounding box center [1263, 288] width 25 height 17
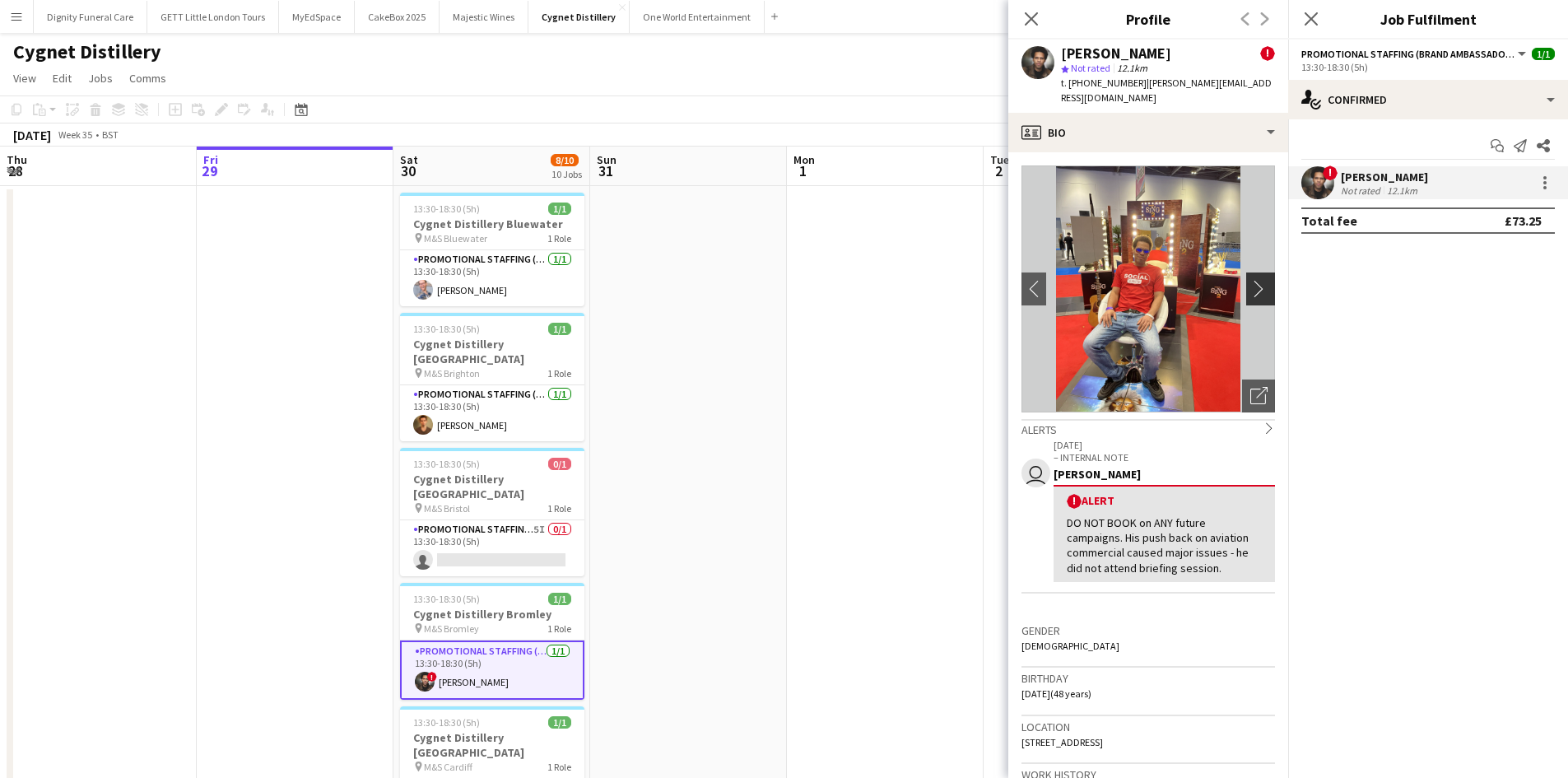
click at [1251, 280] on app-icon "chevron-right" at bounding box center [1263, 288] width 25 height 17
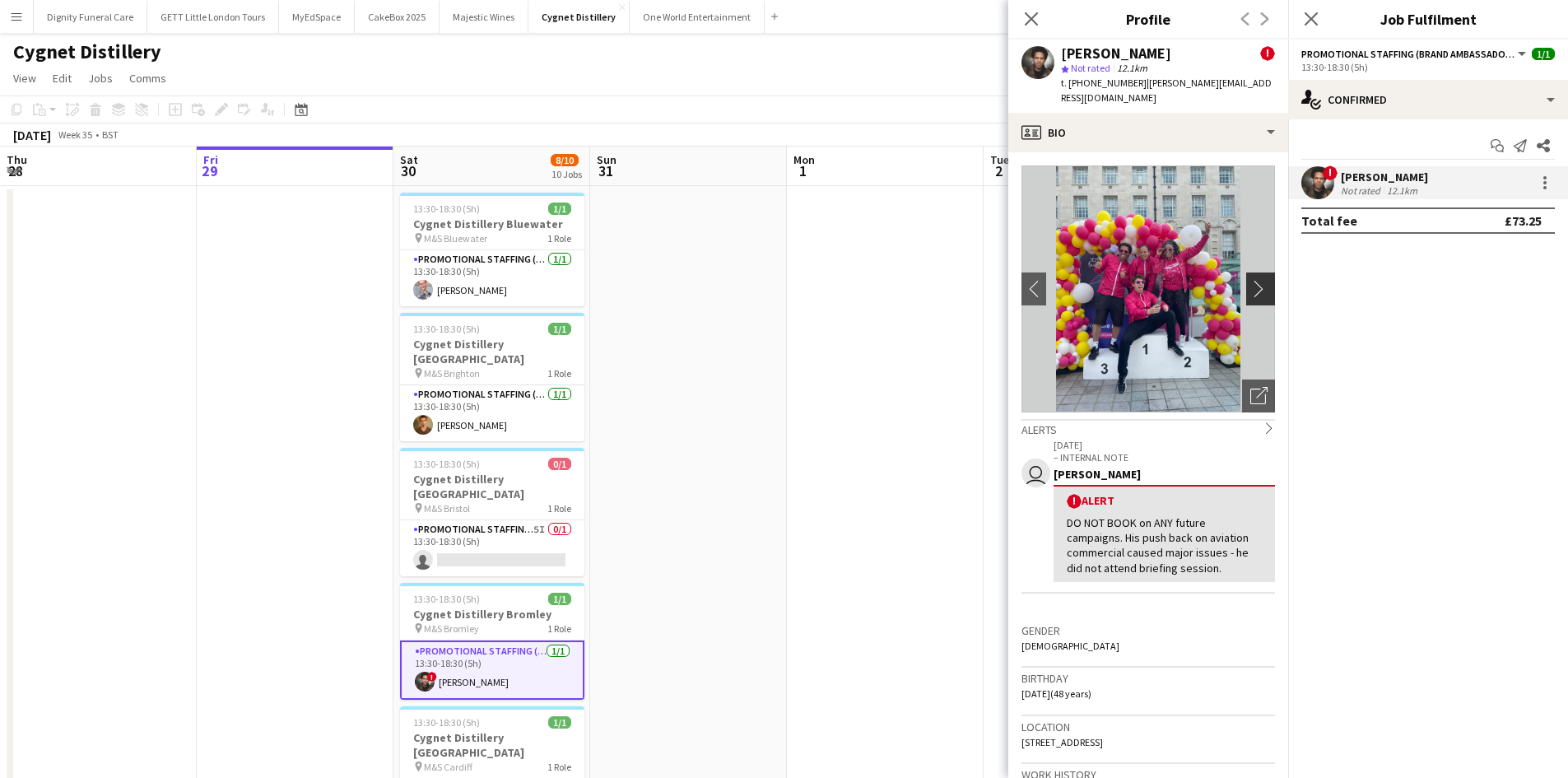
click at [1251, 280] on app-icon "chevron-right" at bounding box center [1263, 288] width 25 height 17
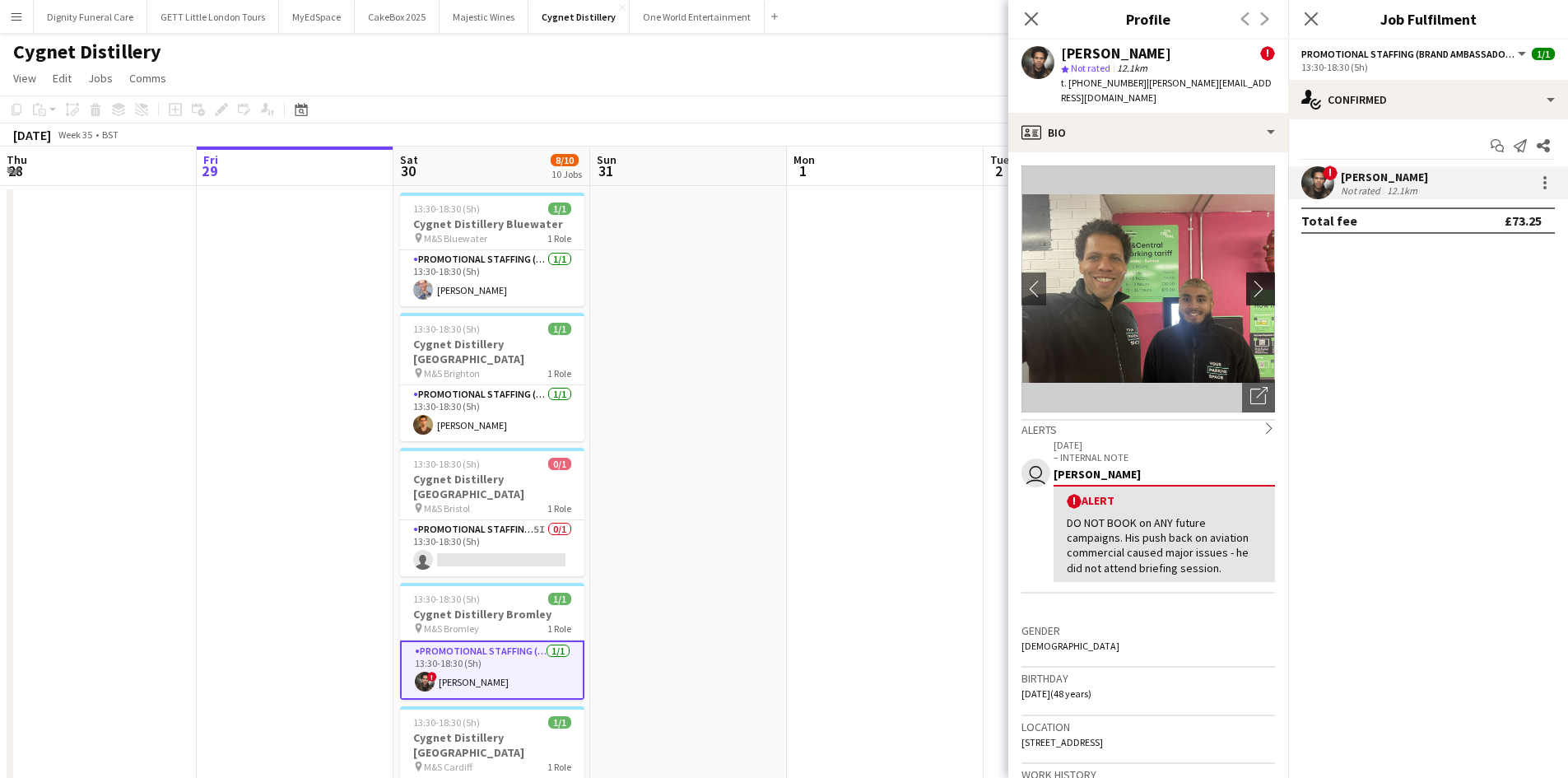
click at [1251, 280] on app-icon "chevron-right" at bounding box center [1263, 288] width 25 height 17
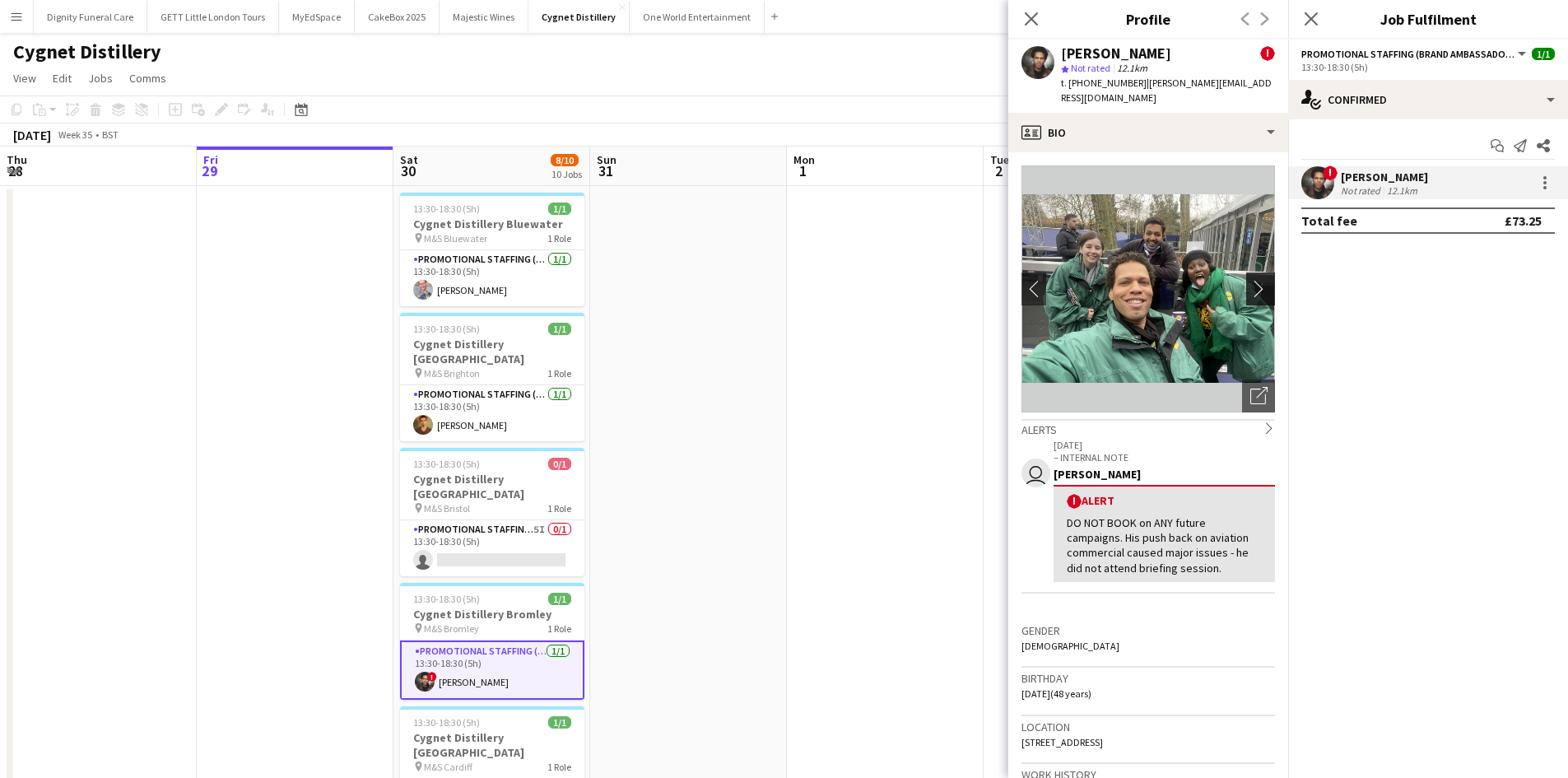
click at [1251, 280] on app-icon "chevron-right" at bounding box center [1263, 288] width 25 height 17
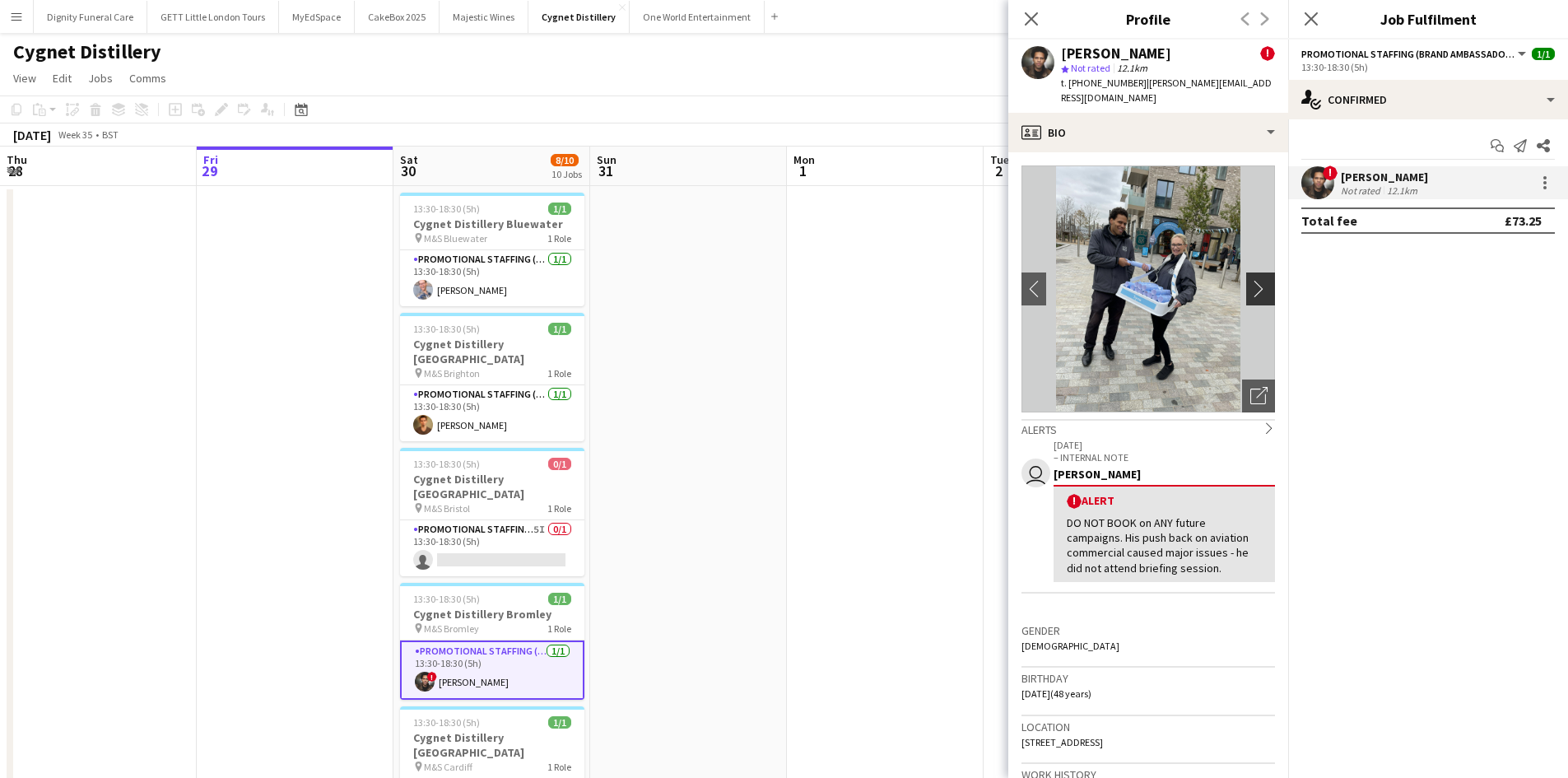
click at [1251, 280] on app-icon "chevron-right" at bounding box center [1263, 288] width 25 height 17
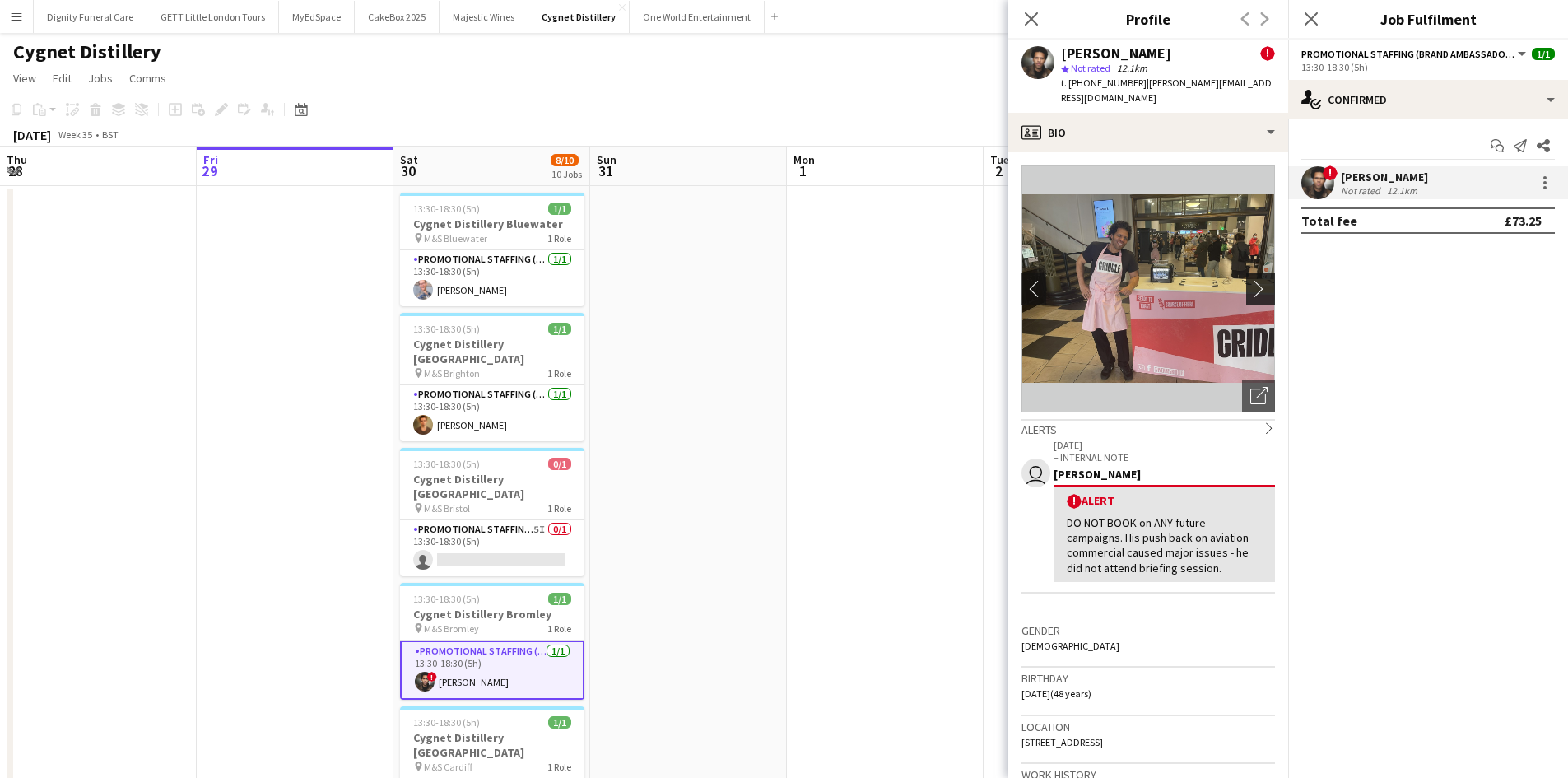
click at [1251, 280] on app-icon "chevron-right" at bounding box center [1263, 288] width 25 height 17
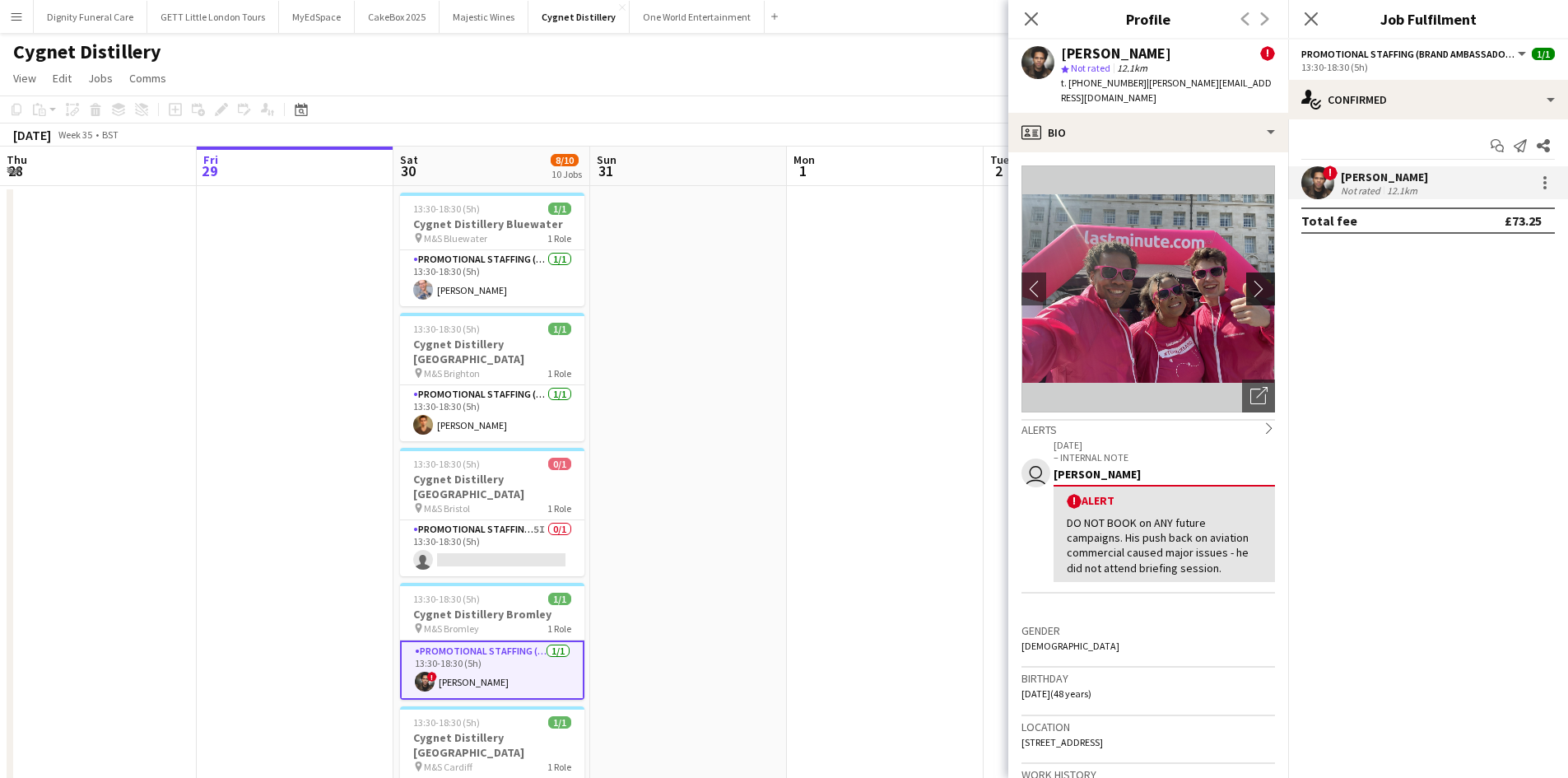
click at [1251, 280] on app-icon "chevron-right" at bounding box center [1263, 288] width 25 height 17
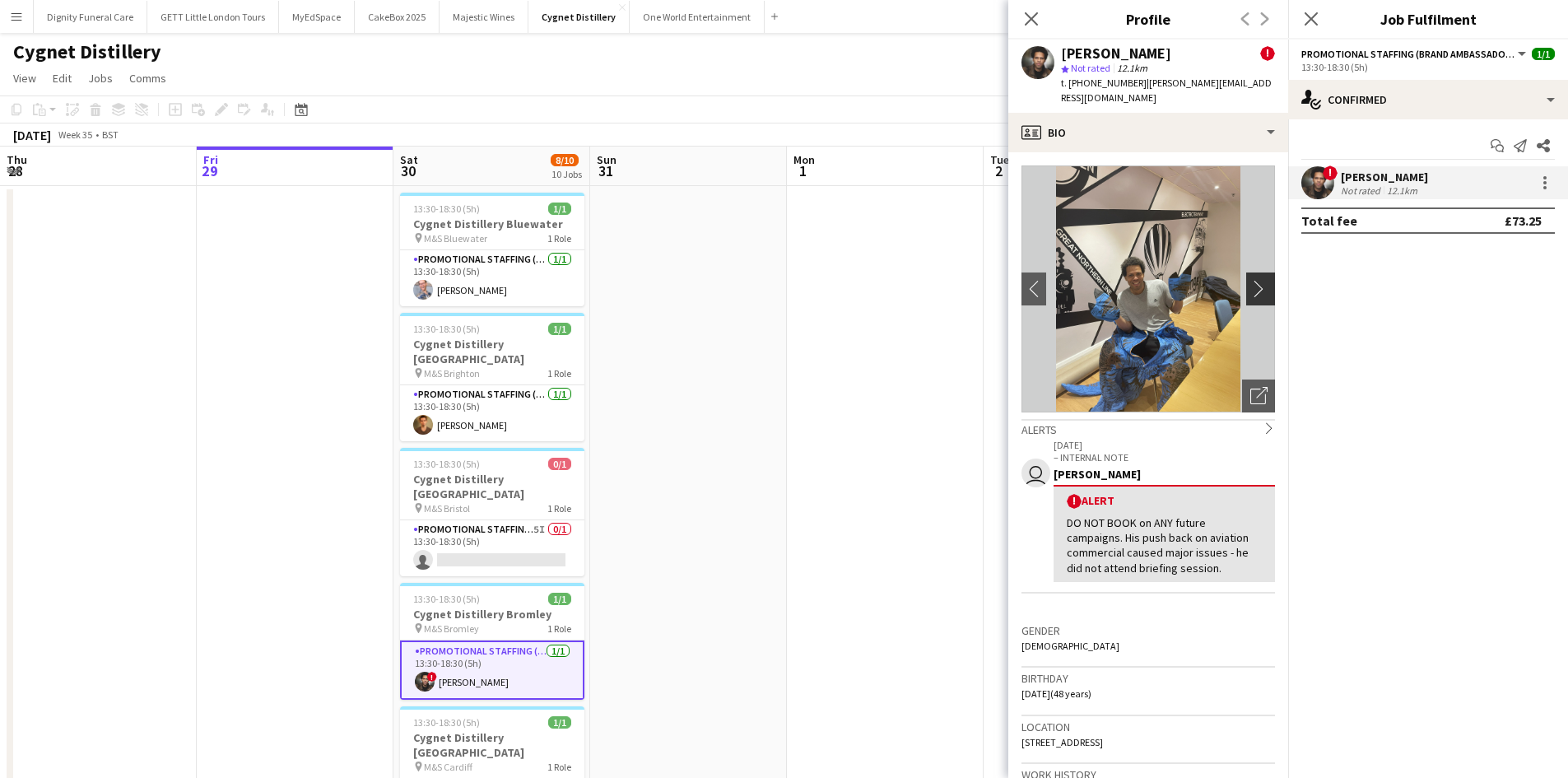
click at [1251, 280] on app-icon "chevron-right" at bounding box center [1263, 288] width 25 height 17
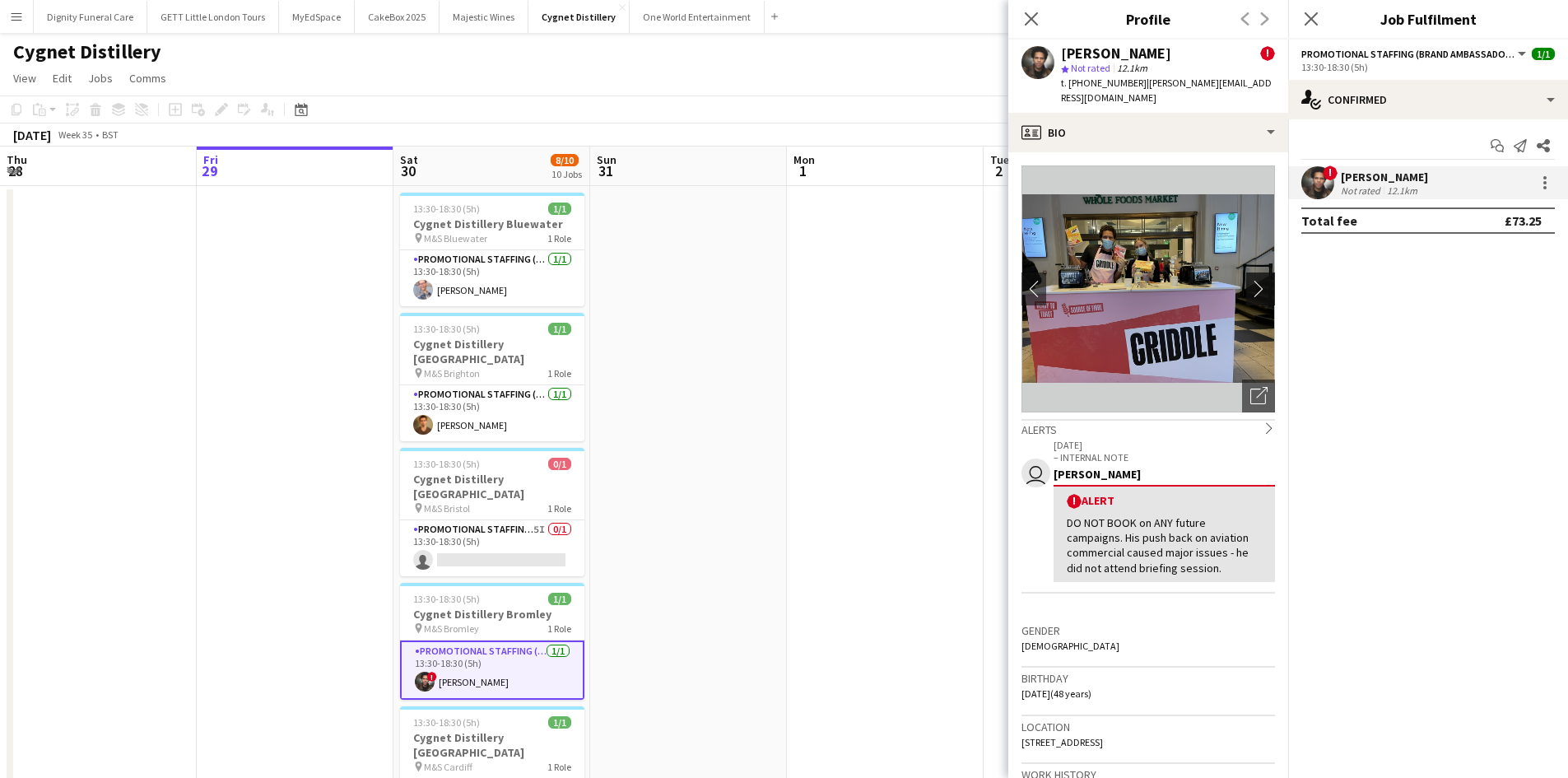
click at [1251, 280] on app-icon "chevron-right" at bounding box center [1263, 288] width 25 height 17
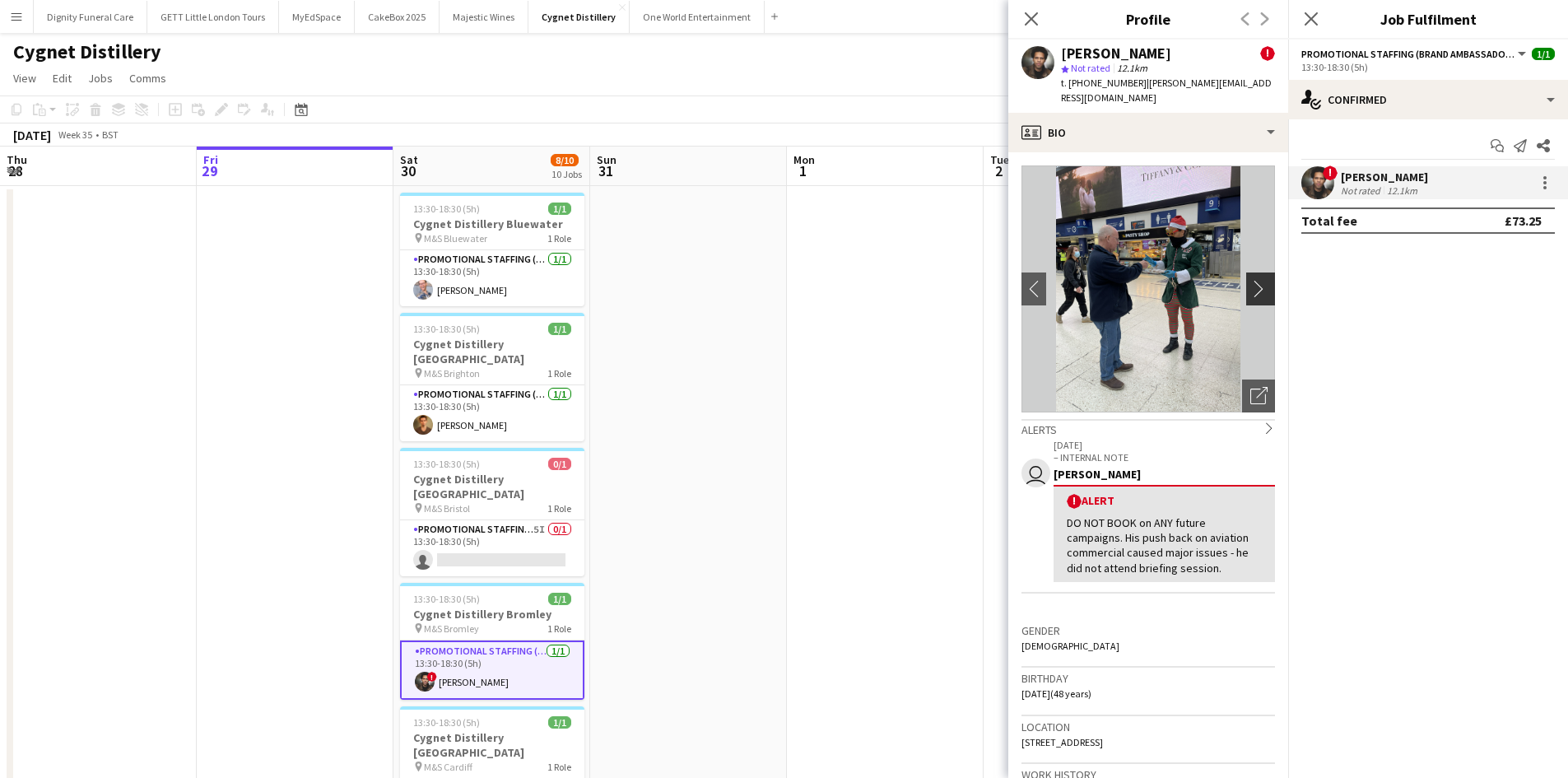
click at [1251, 280] on app-icon "chevron-right" at bounding box center [1263, 288] width 25 height 17
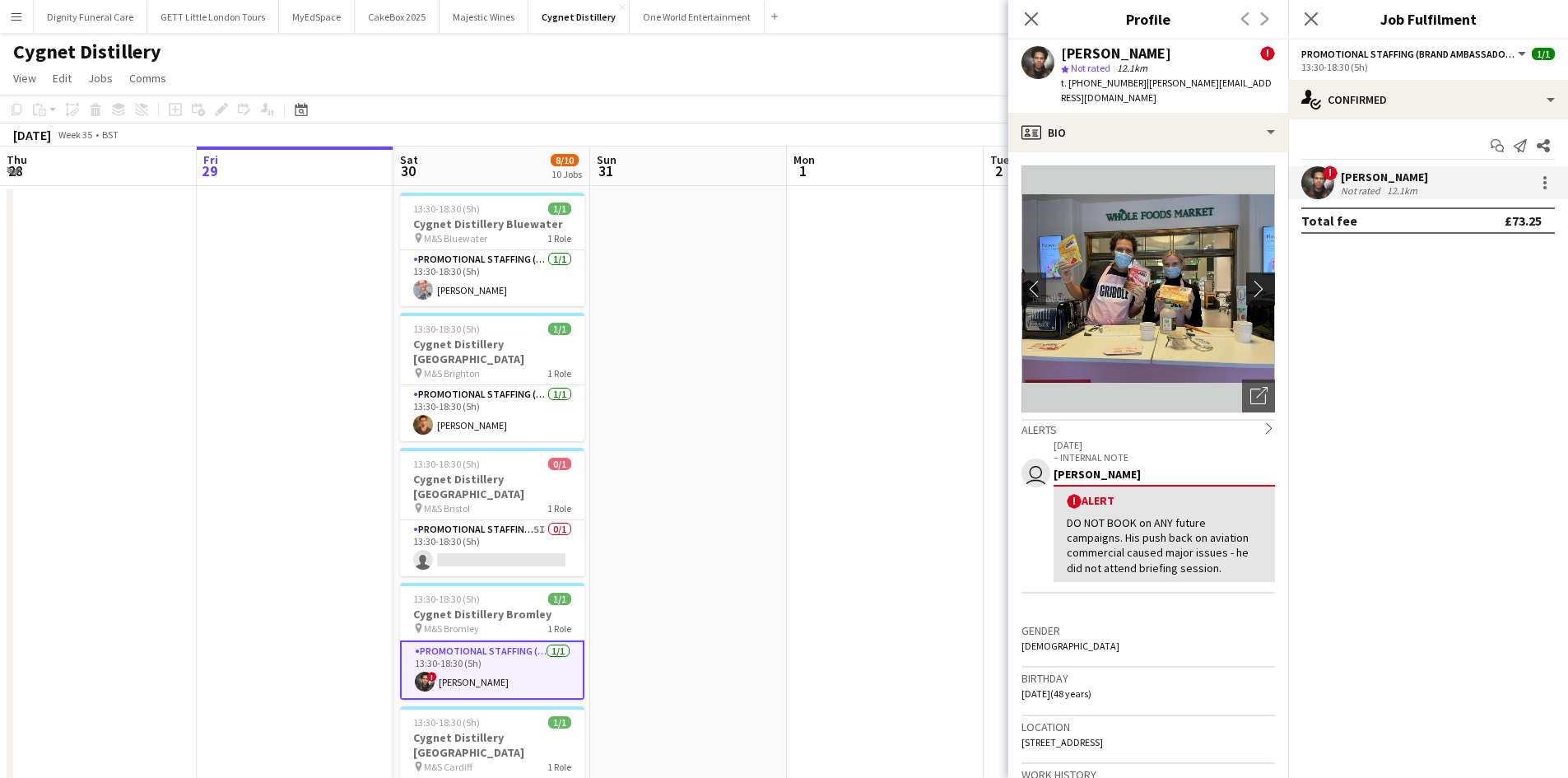
click at [1251, 280] on app-icon "chevron-right" at bounding box center [1263, 288] width 25 height 17
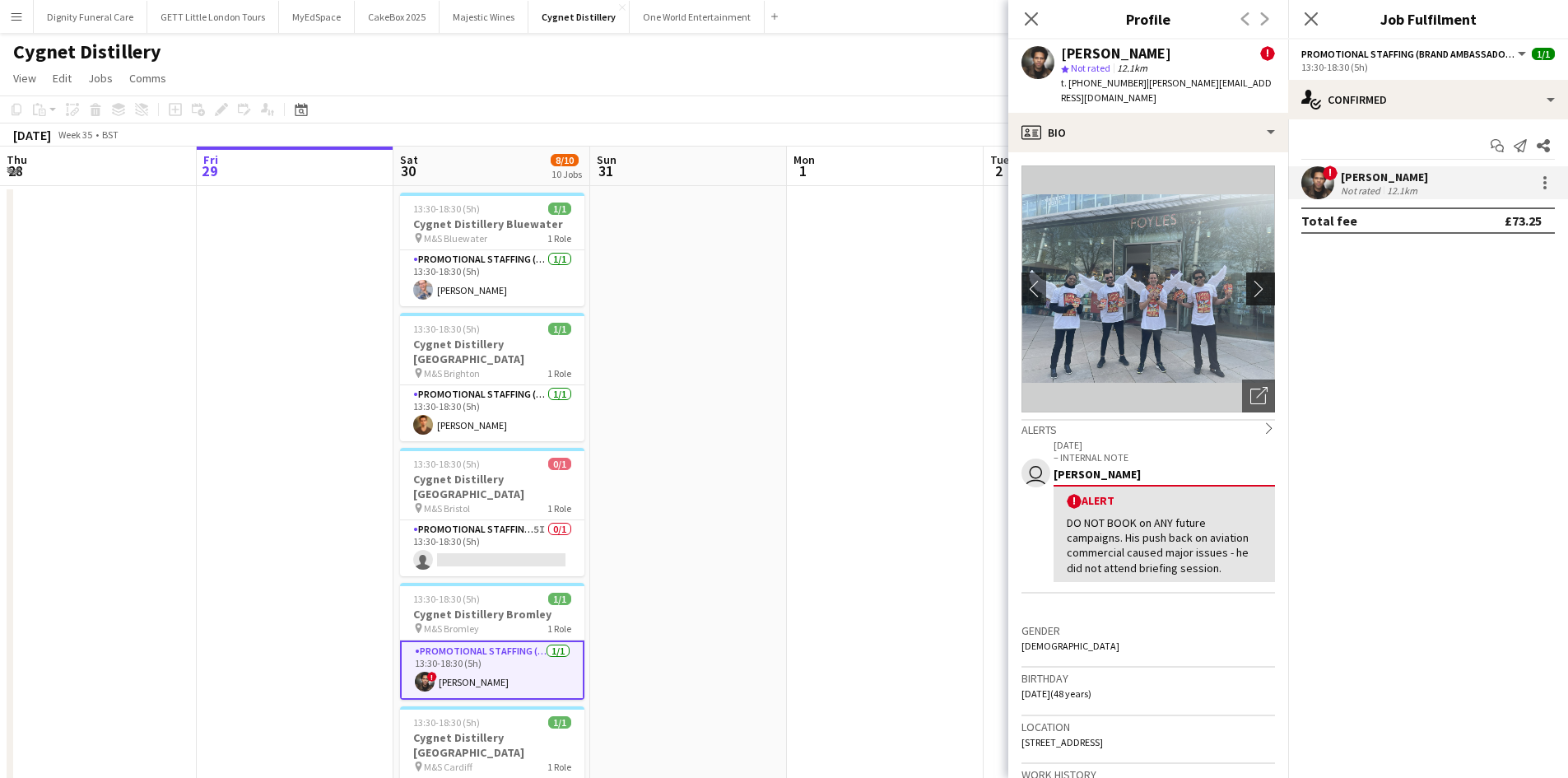
click at [1251, 280] on app-icon "chevron-right" at bounding box center [1263, 288] width 25 height 17
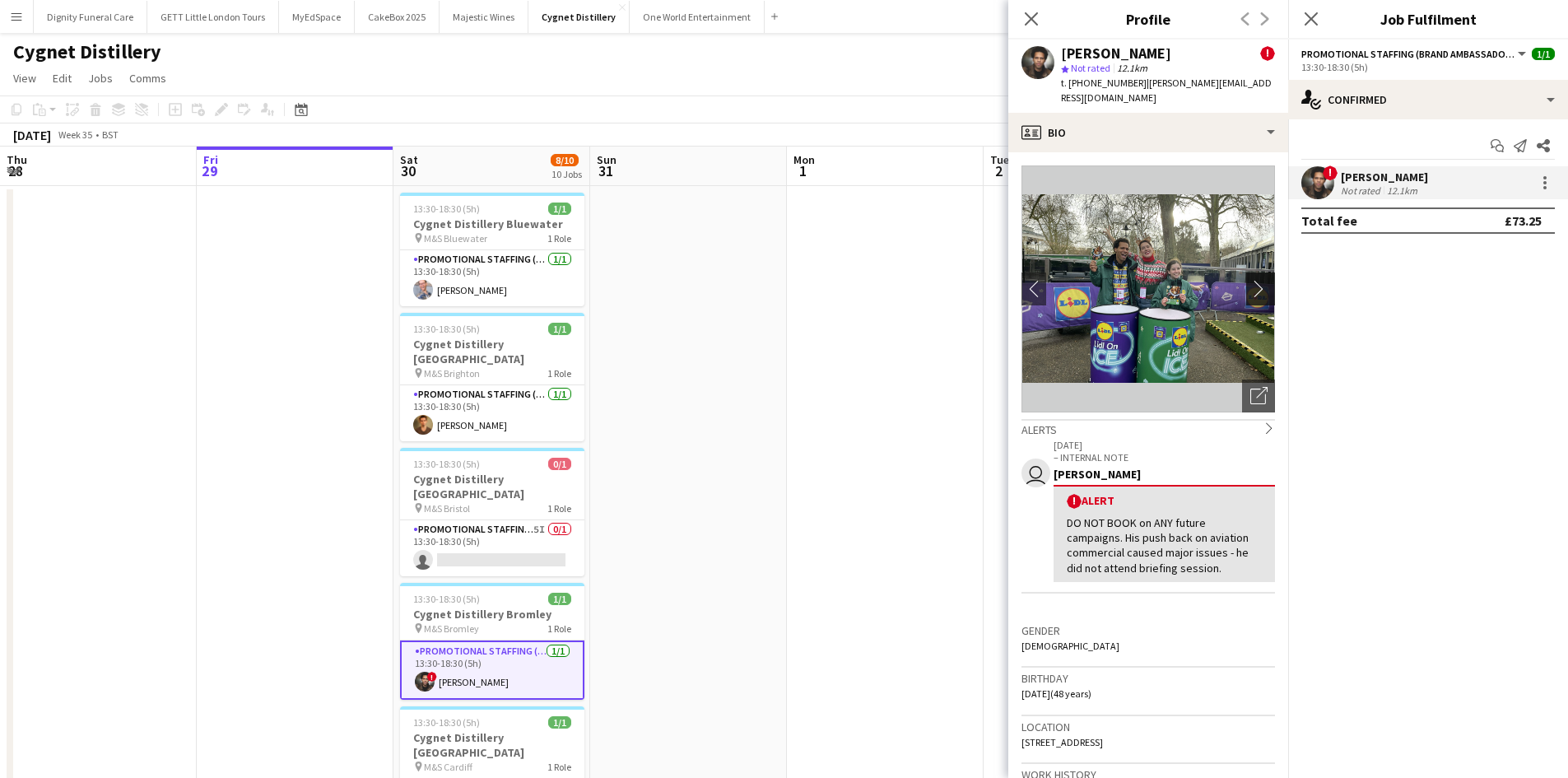
click at [1251, 280] on app-icon "chevron-right" at bounding box center [1263, 288] width 25 height 17
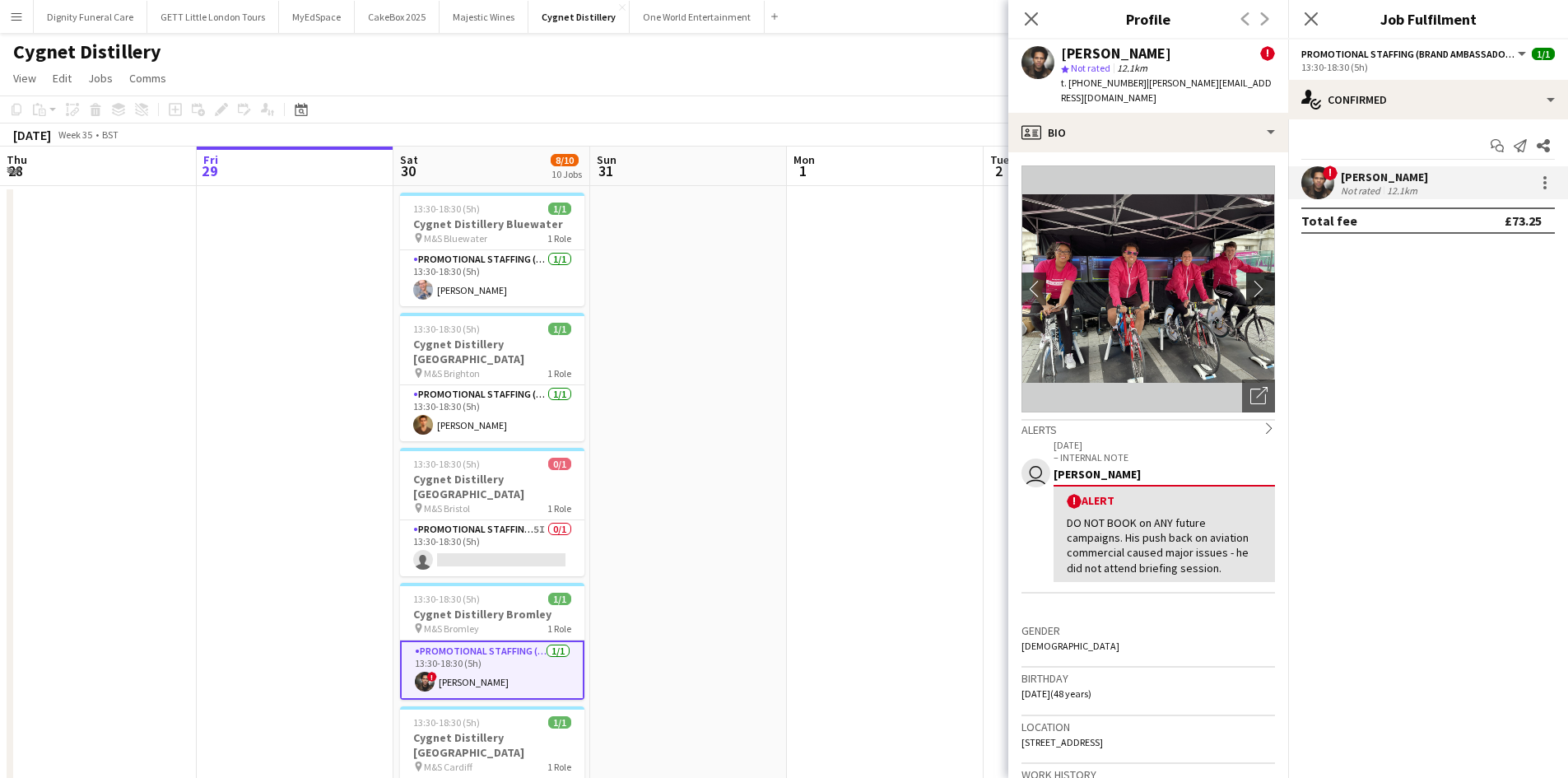
click at [1251, 280] on app-icon "chevron-right" at bounding box center [1263, 288] width 25 height 17
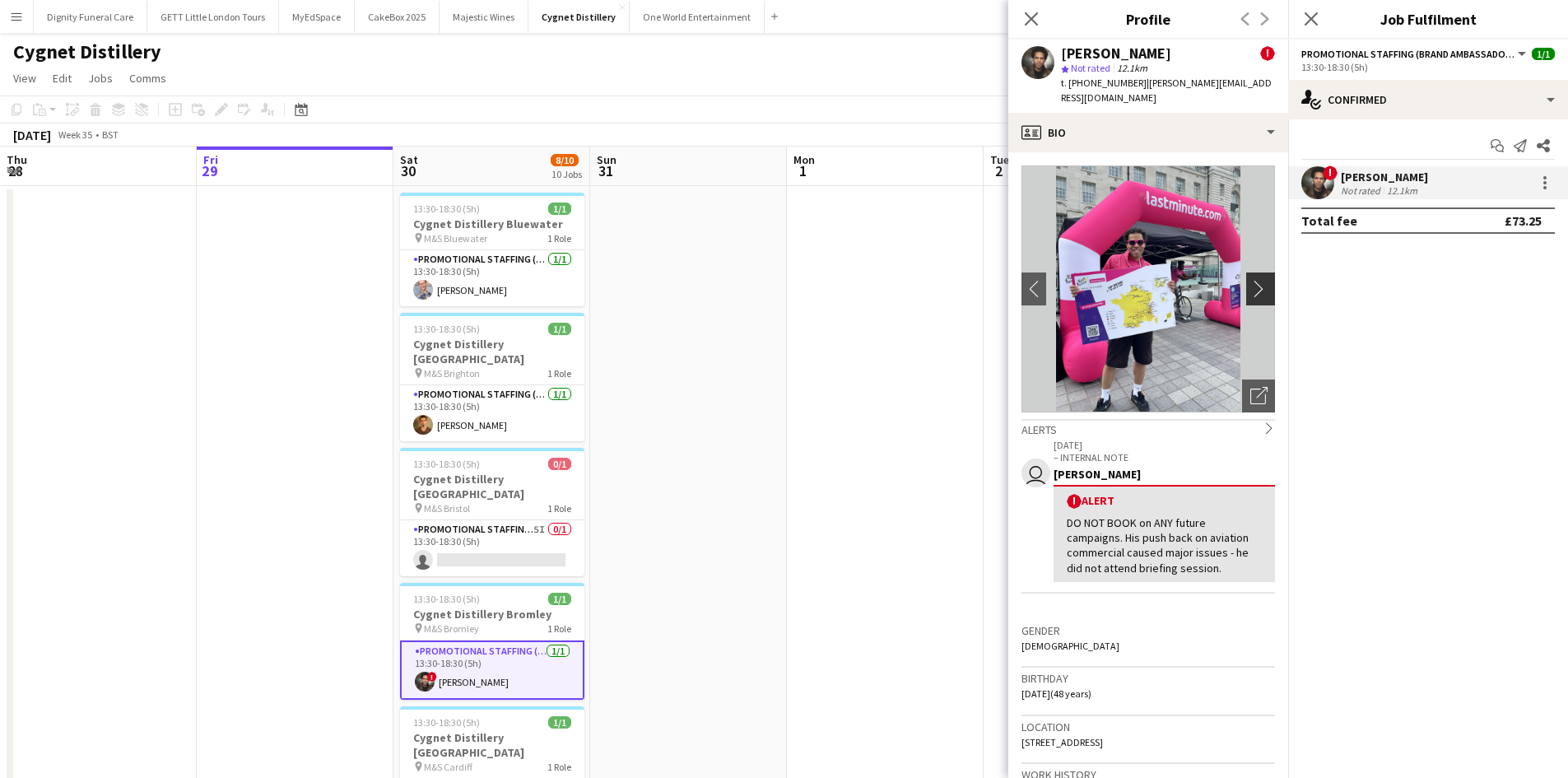
click at [1251, 280] on app-icon "chevron-right" at bounding box center [1263, 288] width 25 height 17
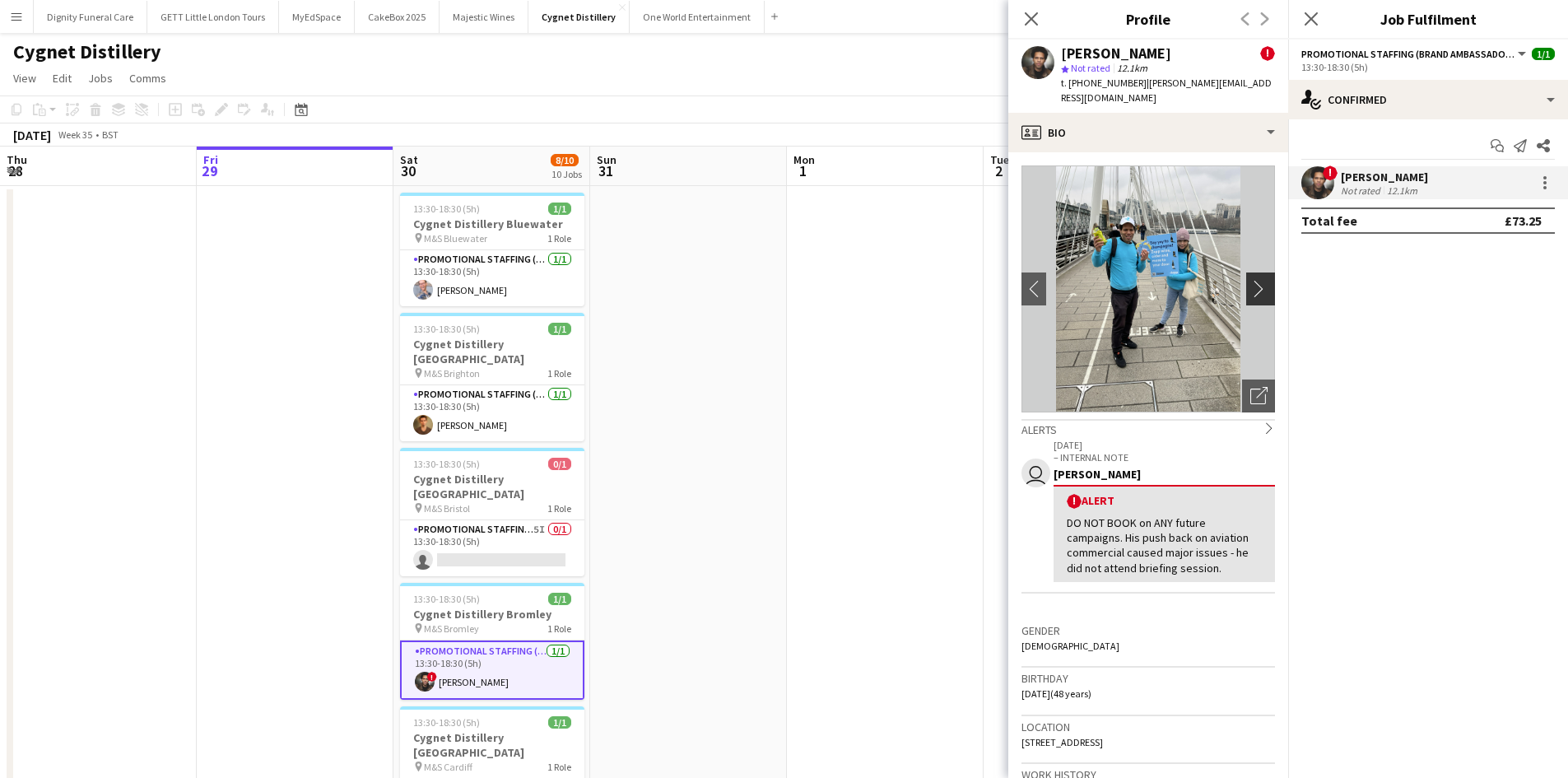
click at [1251, 280] on app-icon "chevron-right" at bounding box center [1263, 288] width 25 height 17
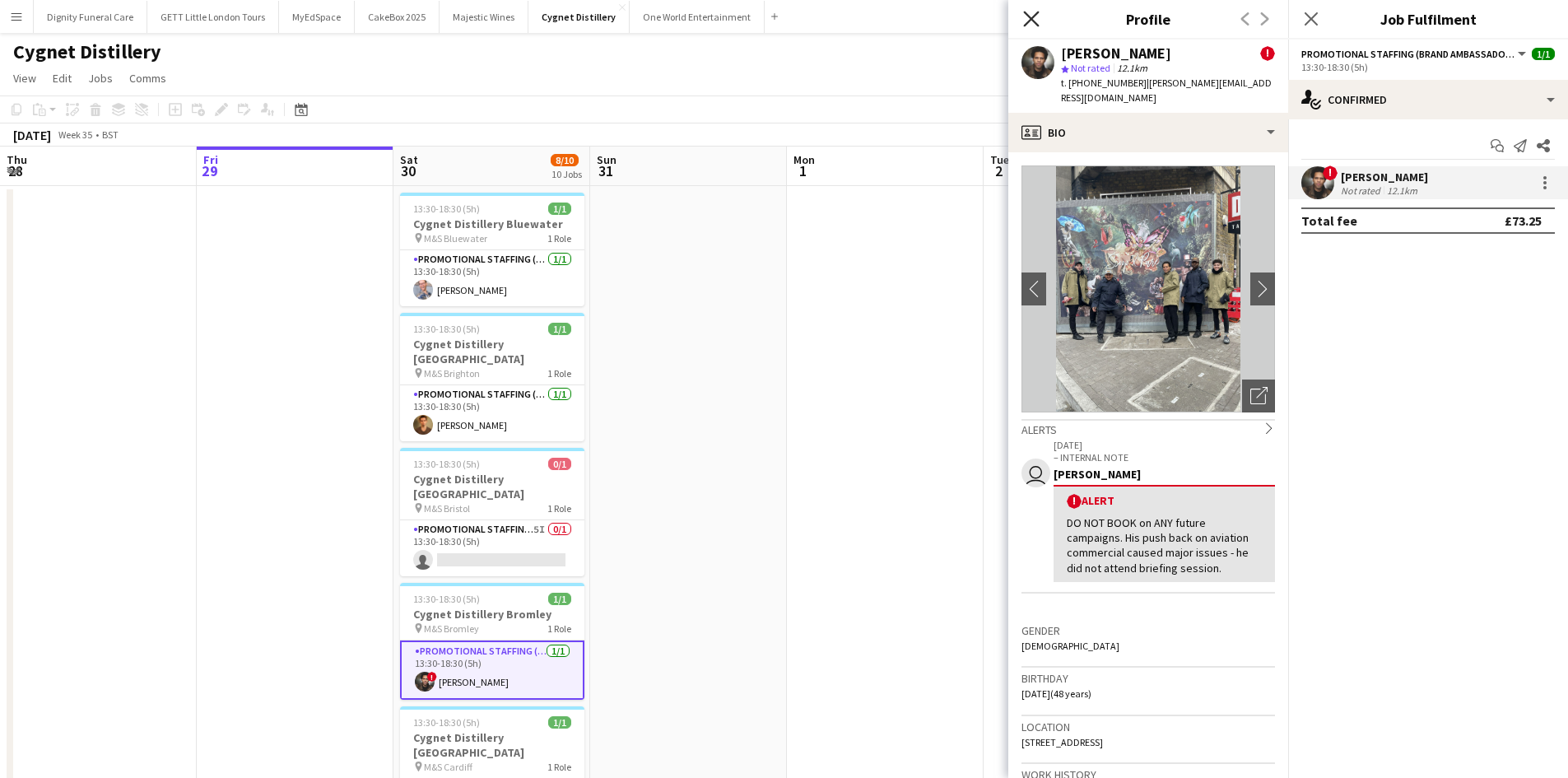
click at [1034, 26] on icon "Close pop-in" at bounding box center [1030, 18] width 15 height 15
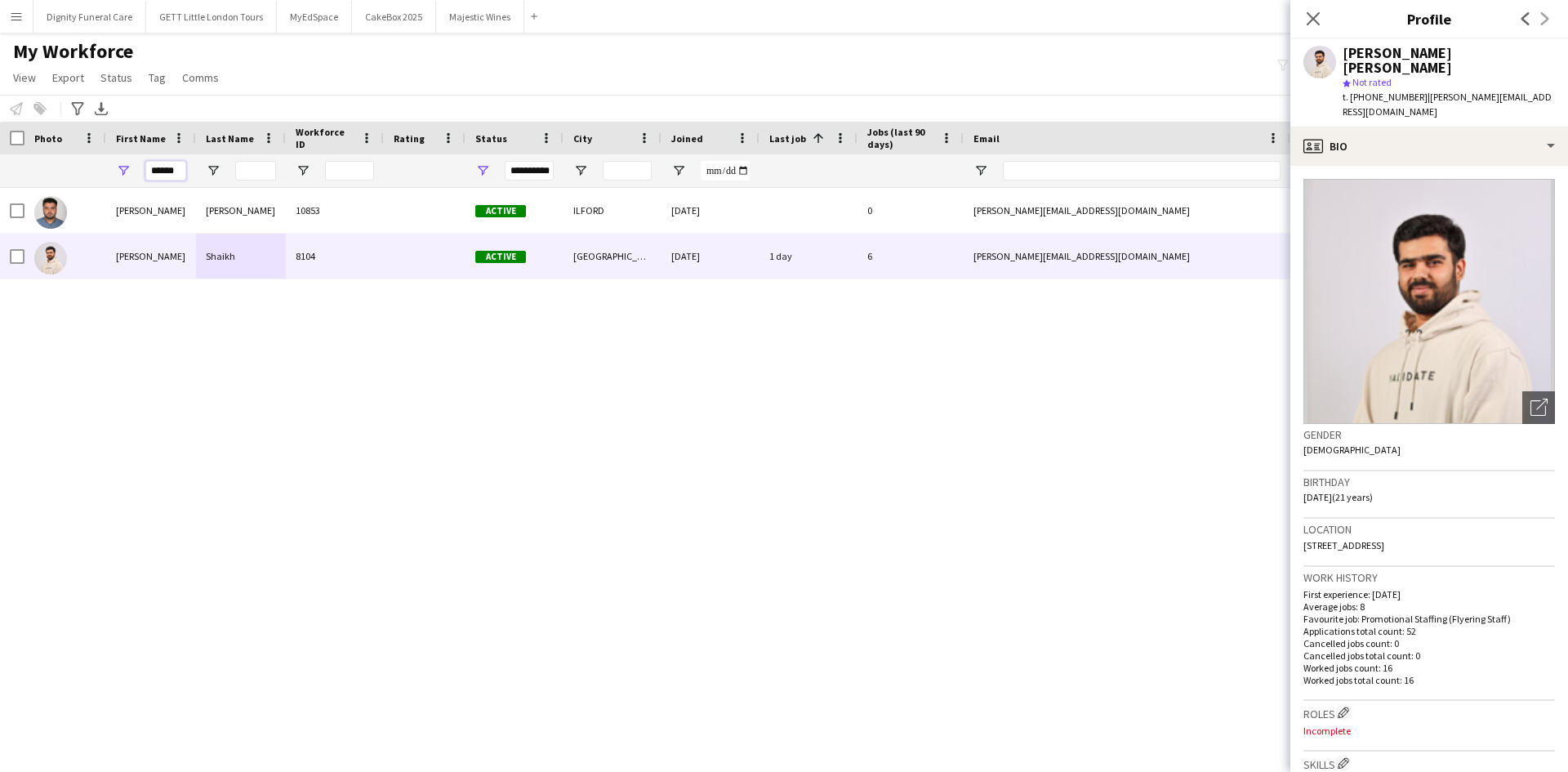
click at [159, 172] on input "******" at bounding box center [165, 171] width 41 height 20
drag, startPoint x: 152, startPoint y: 174, endPoint x: 360, endPoint y: 157, distance: 208.7
click at [360, 157] on div "**********" at bounding box center [886, 171] width 1771 height 33
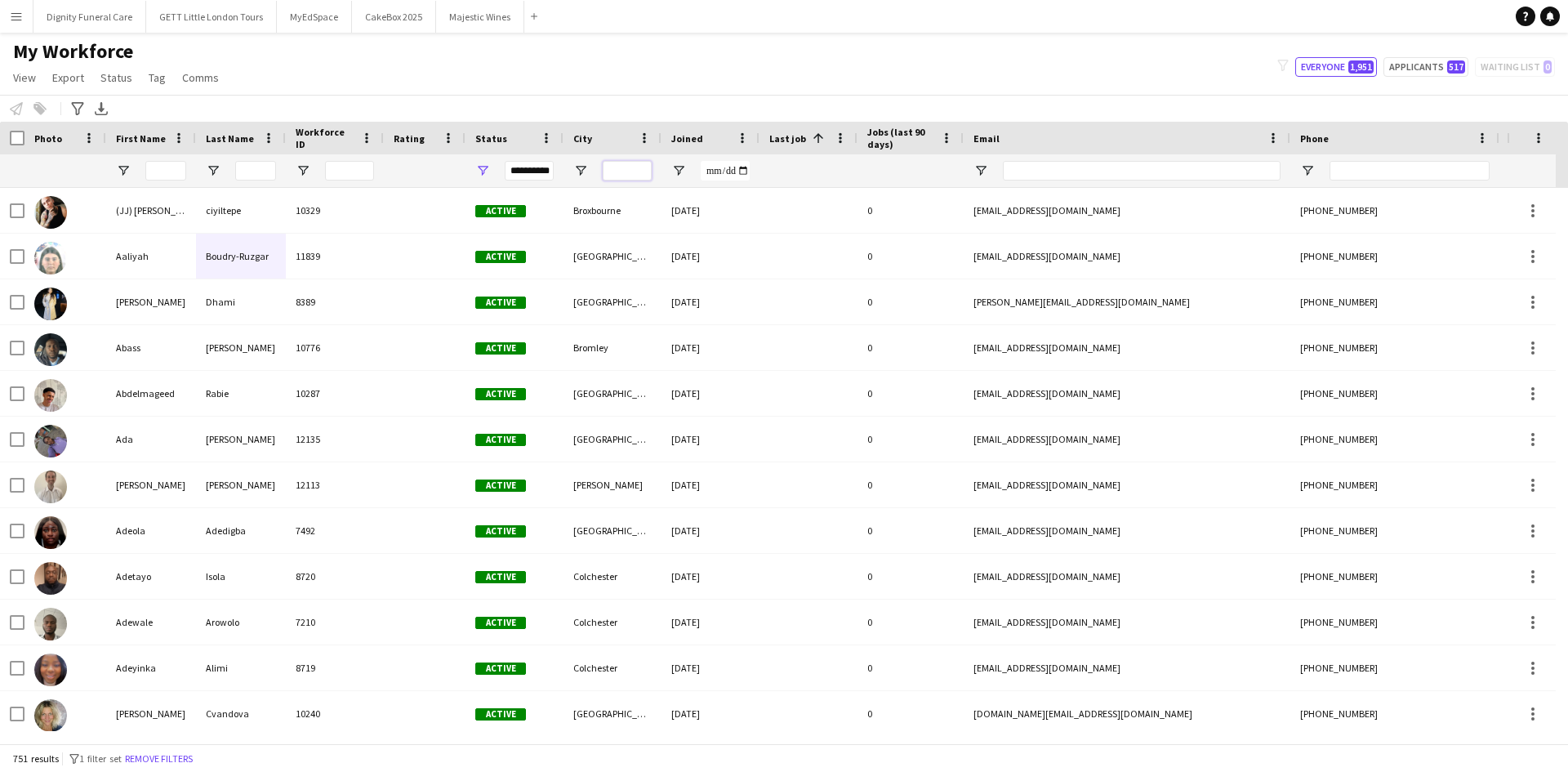
click at [605, 170] on input "City Filter Input" at bounding box center [627, 171] width 49 height 20
type input "*******"
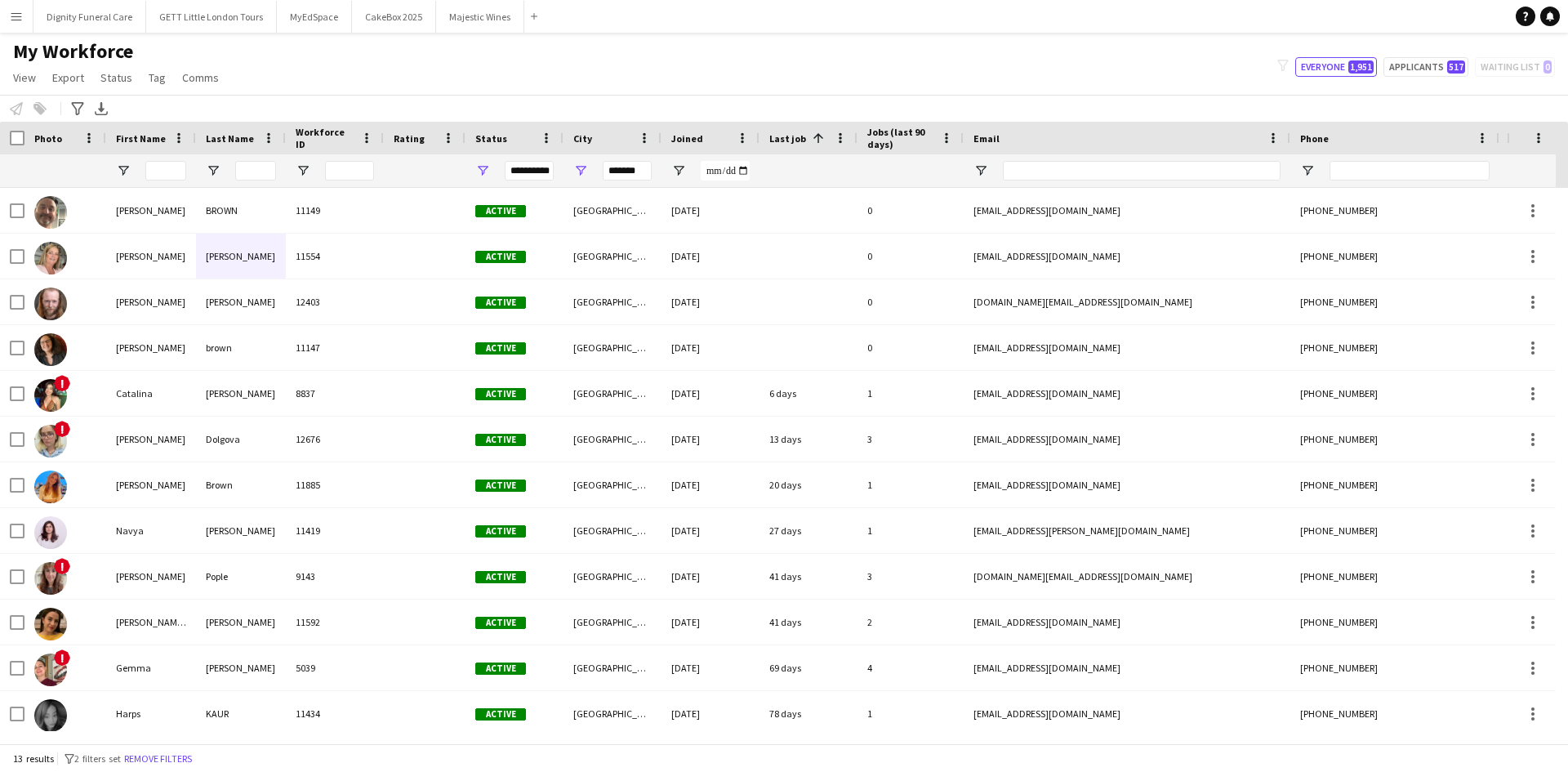
click at [903, 124] on div "Jobs (last 90 days)" at bounding box center [911, 138] width 87 height 33
click at [896, 129] on span "Jobs (last 90 days)" at bounding box center [901, 137] width 67 height 24
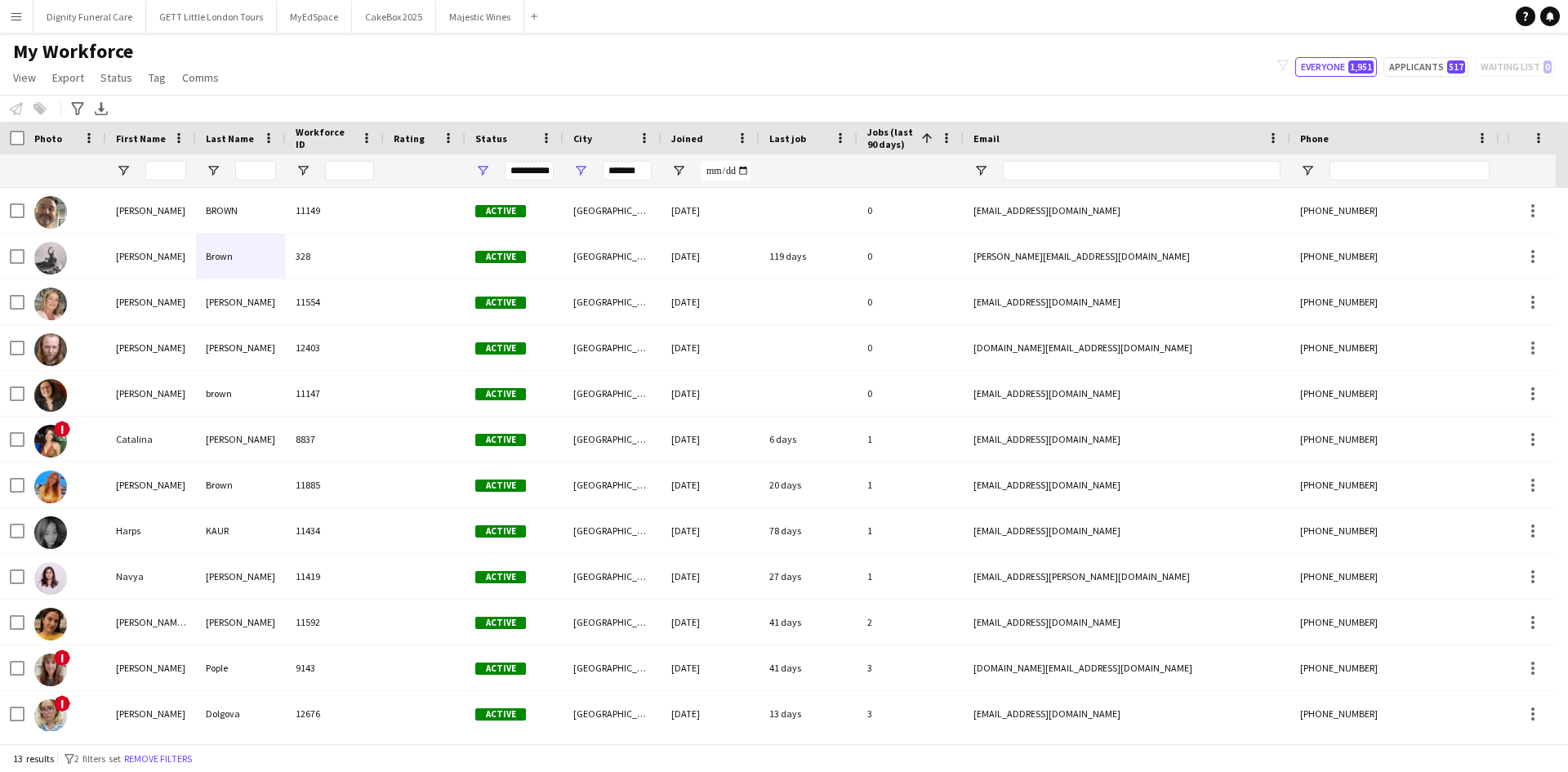
click at [893, 133] on span "Jobs (last 90 days)" at bounding box center [891, 137] width 47 height 24
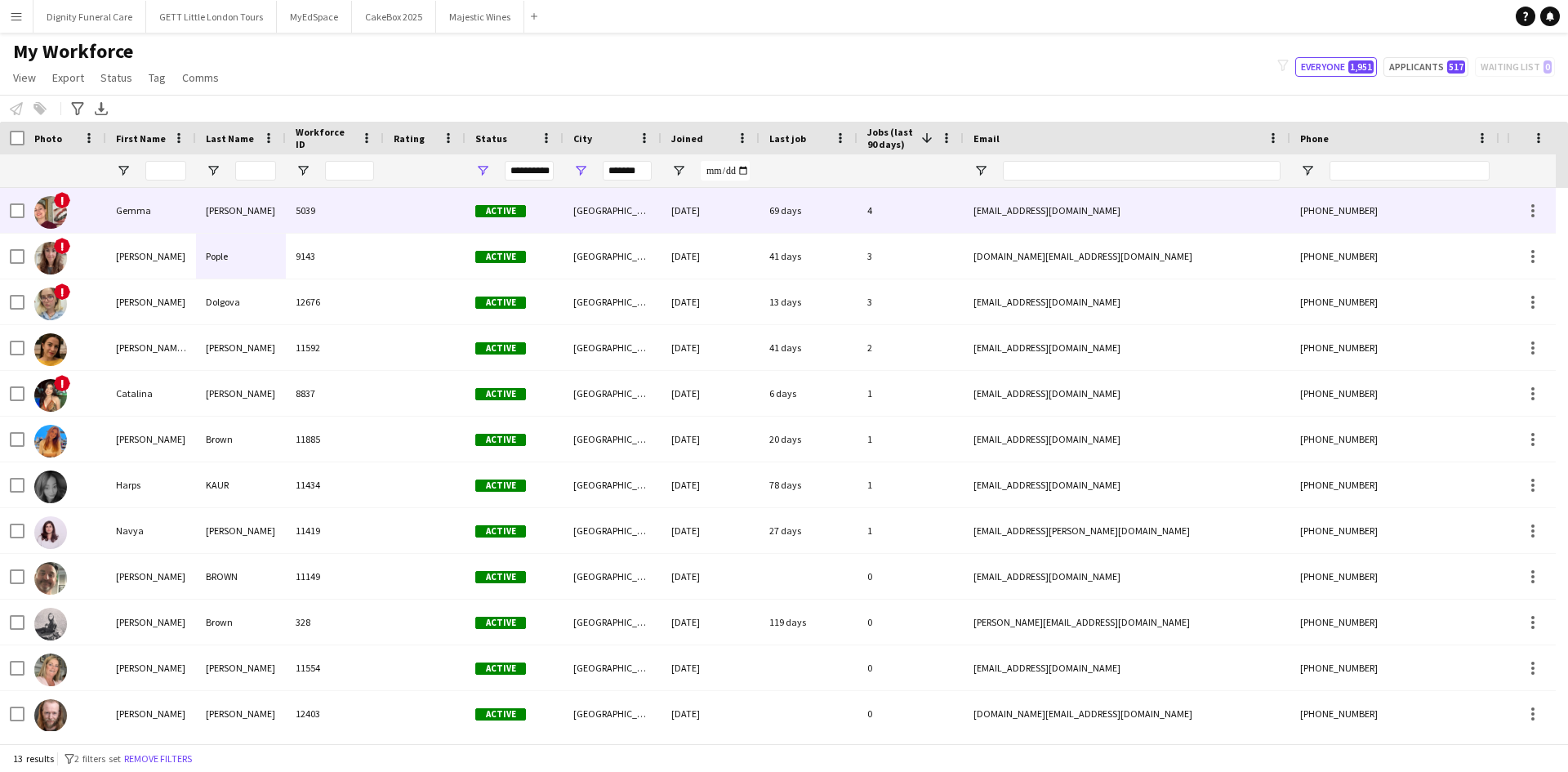
click at [153, 205] on div "Gemma" at bounding box center [152, 210] width 90 height 45
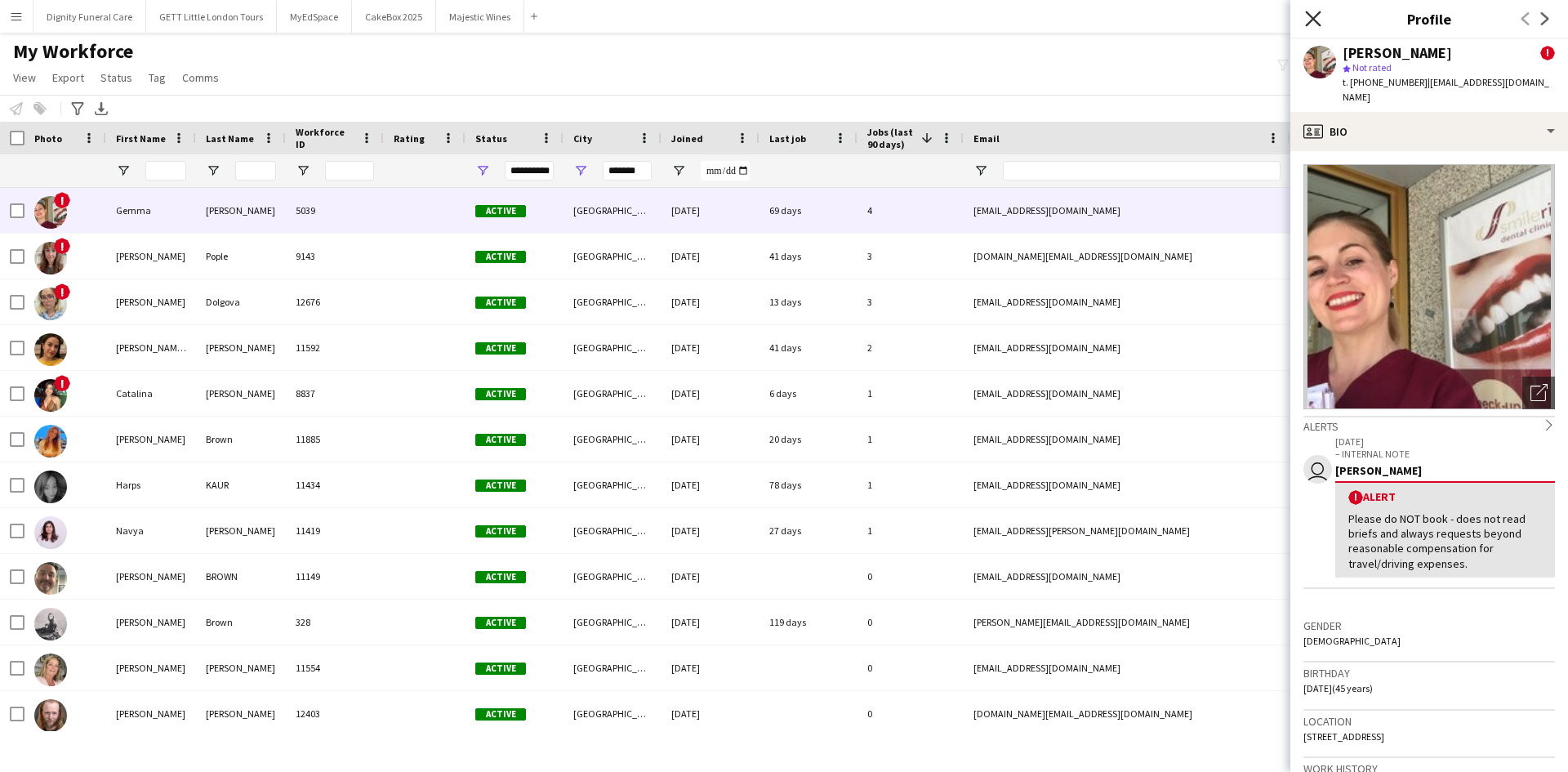
click at [1309, 12] on icon "Close pop-in" at bounding box center [1313, 18] width 15 height 15
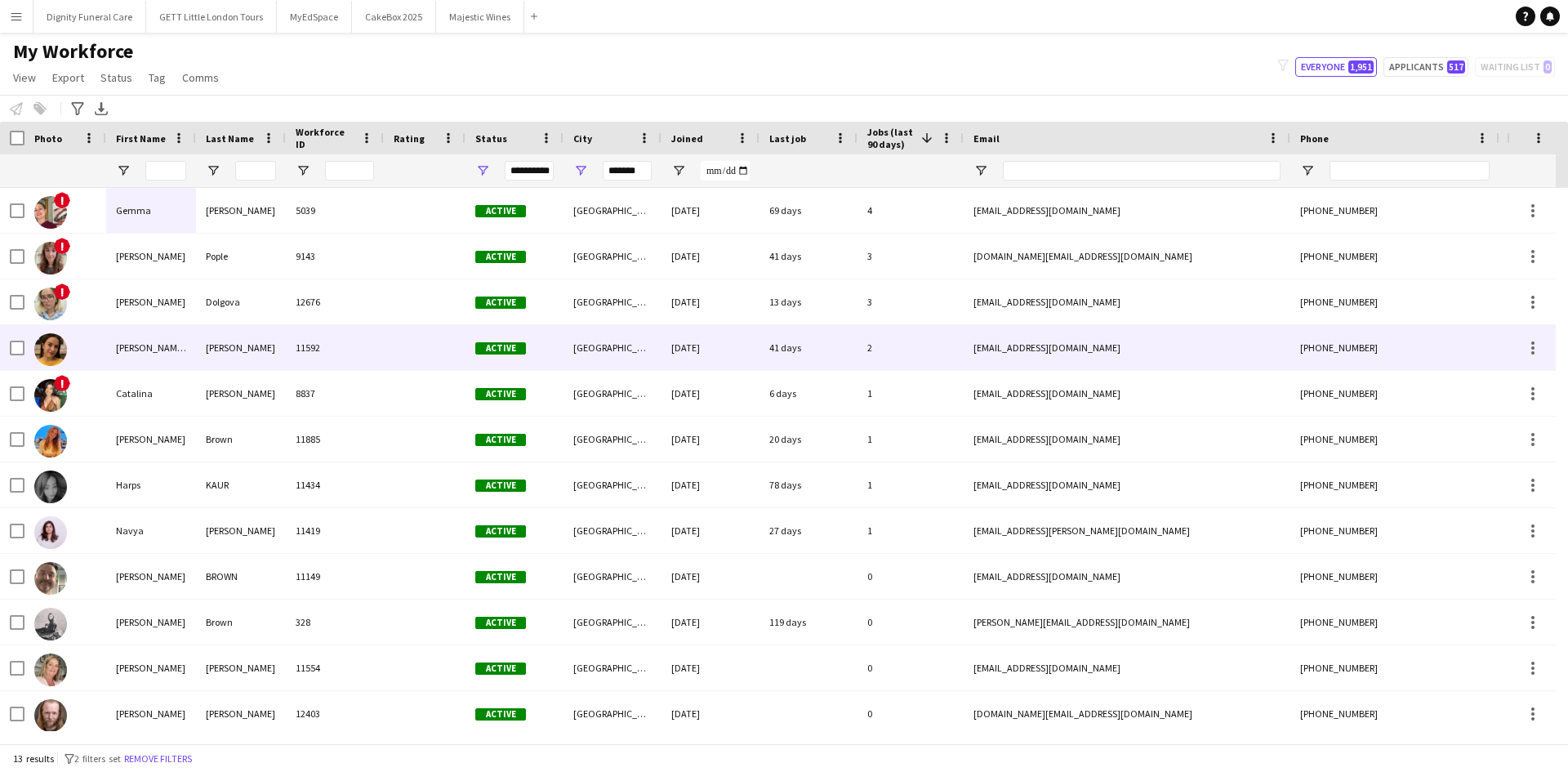
click at [132, 344] on div "María Alejandra" at bounding box center [152, 348] width 90 height 45
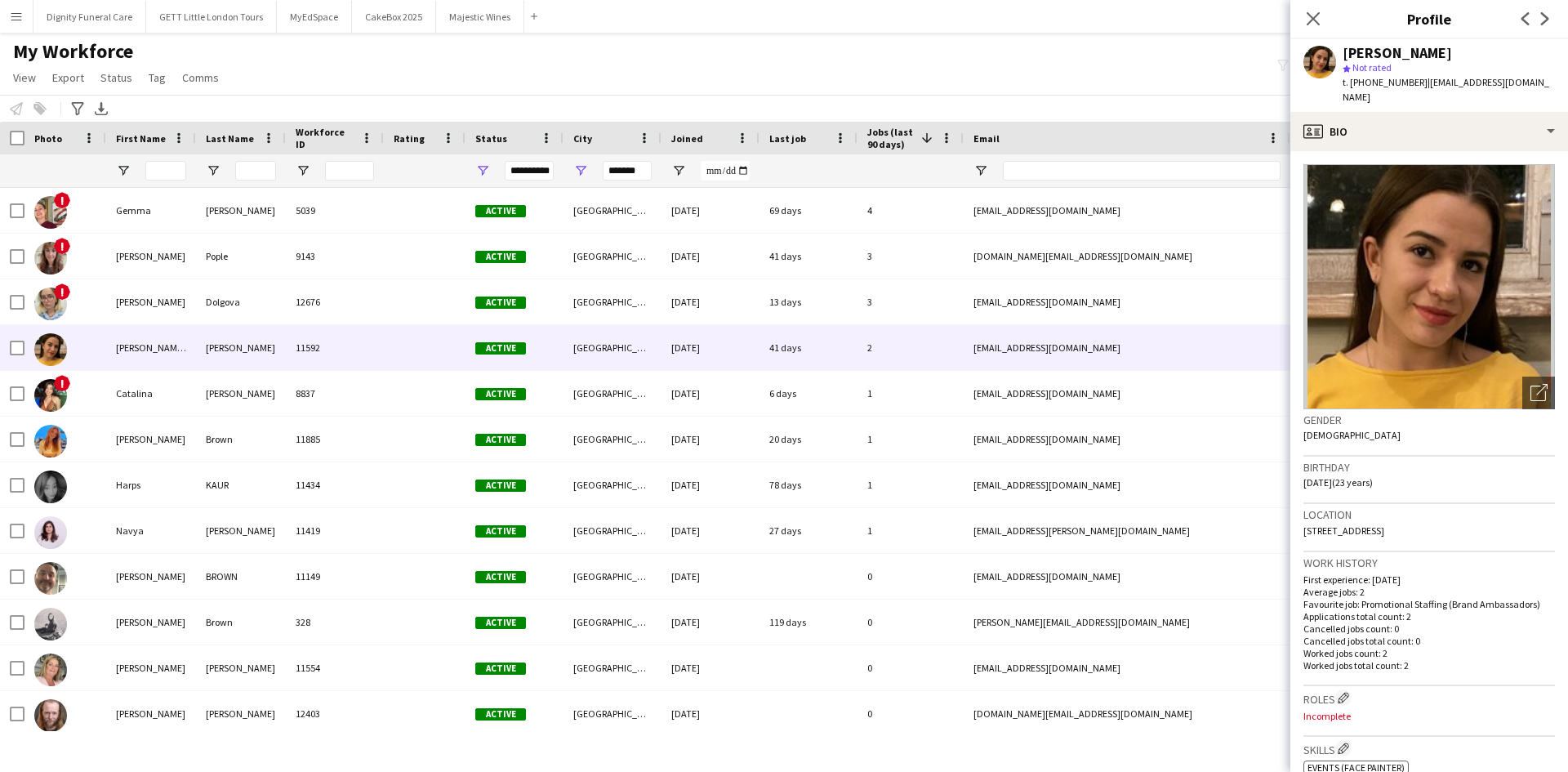
scroll to position [3, 0]
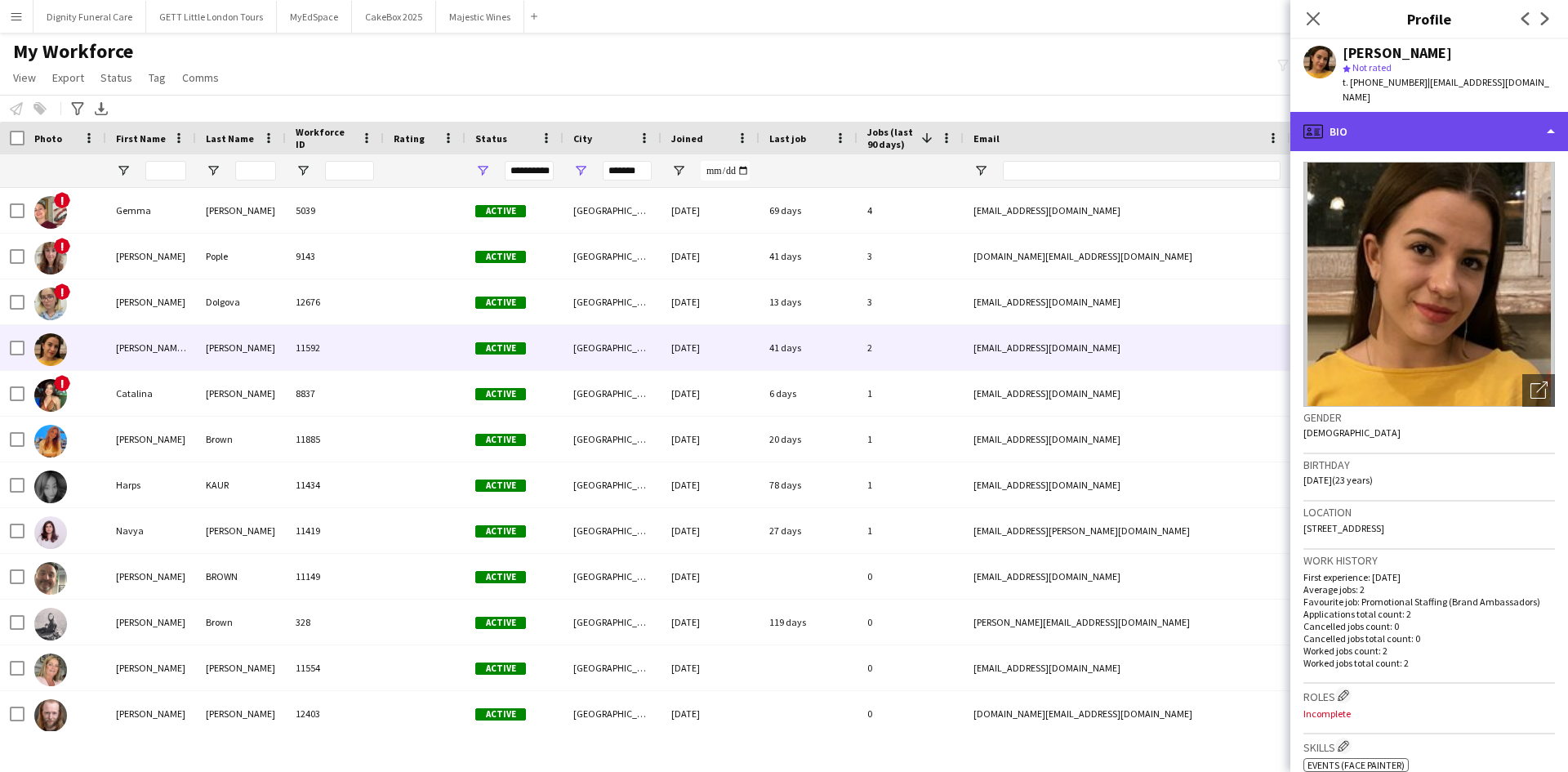
click at [1395, 126] on div "profile Bio" at bounding box center [1430, 131] width 278 height 39
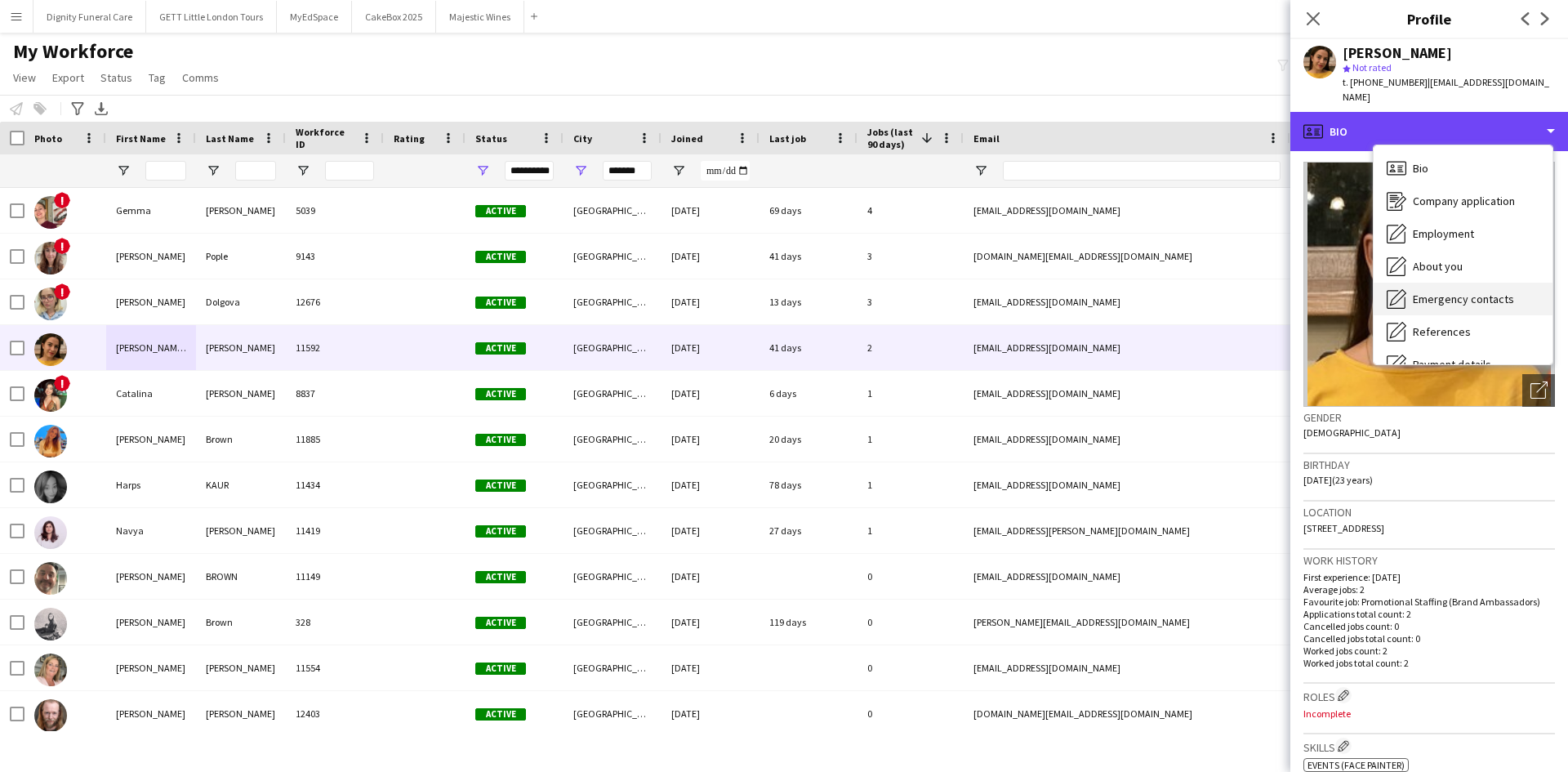
scroll to position [219, 0]
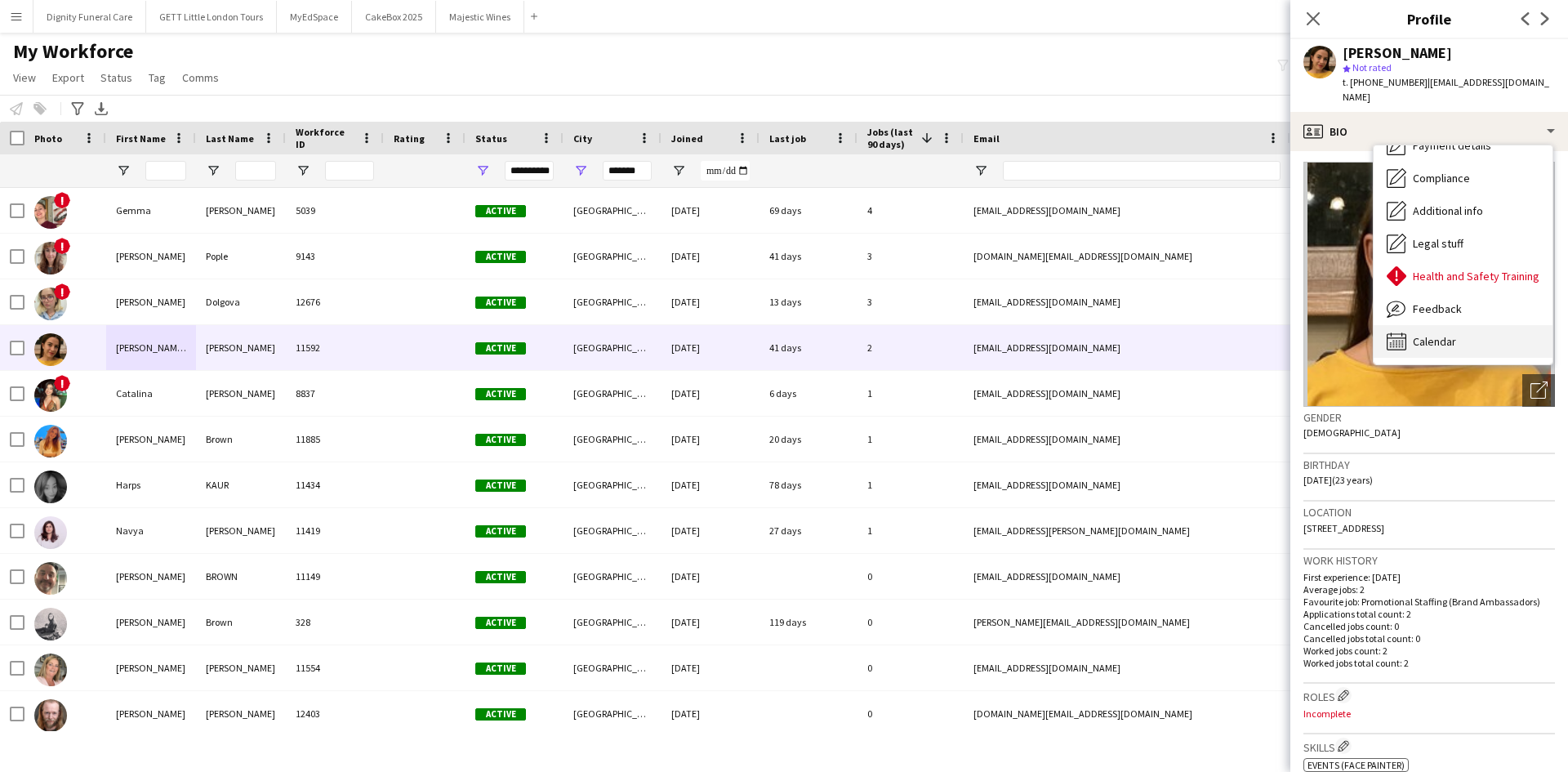
click at [1444, 334] on span "Calendar" at bounding box center [1435, 341] width 43 height 14
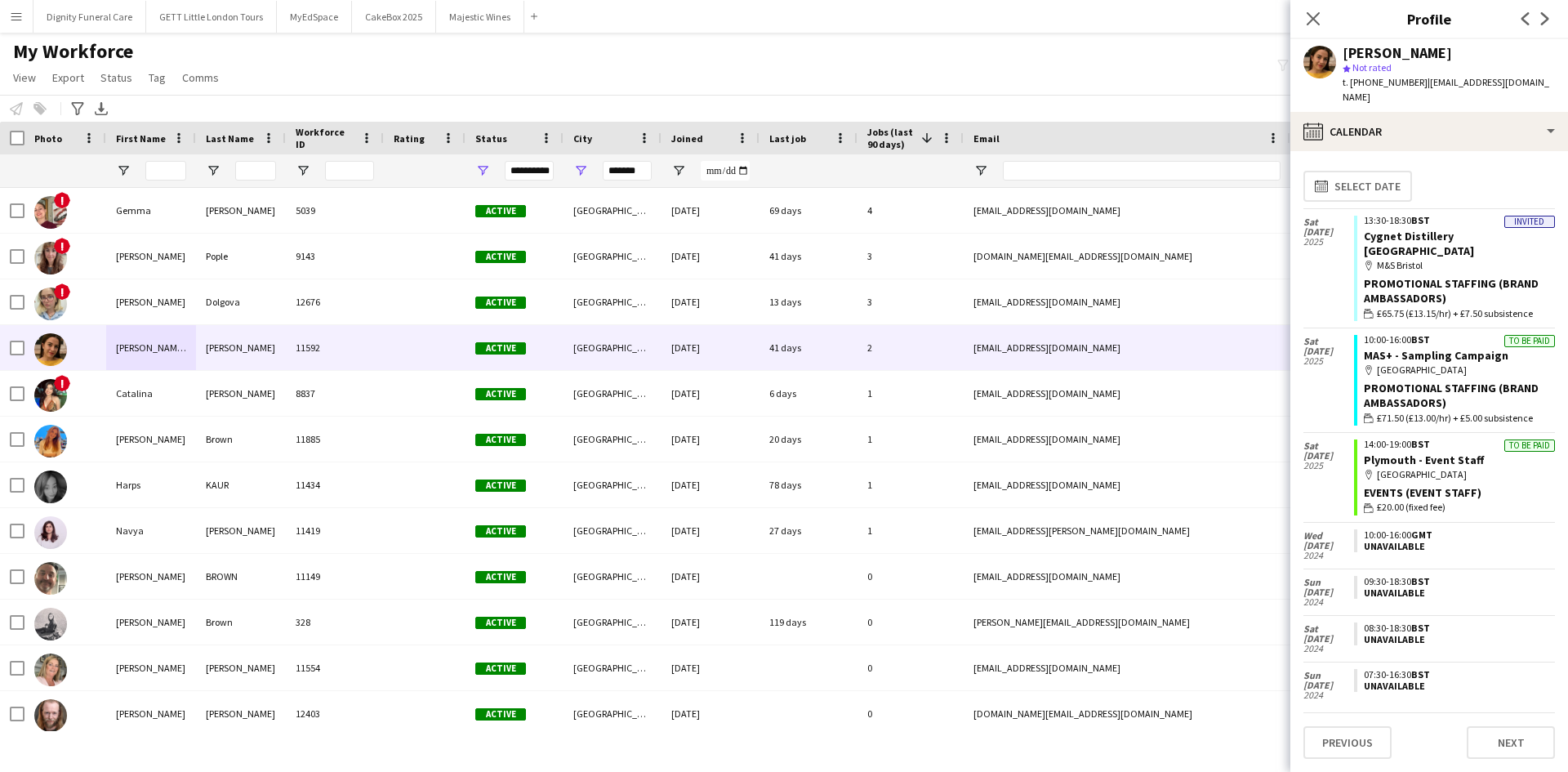
drag, startPoint x: 1364, startPoint y: 85, endPoint x: 1417, endPoint y: 84, distance: 53.0
click at [1417, 84] on div "t. +447473088822 | malesquiar@gmail.com" at bounding box center [1449, 89] width 212 height 30
copy div "7473088822 |"
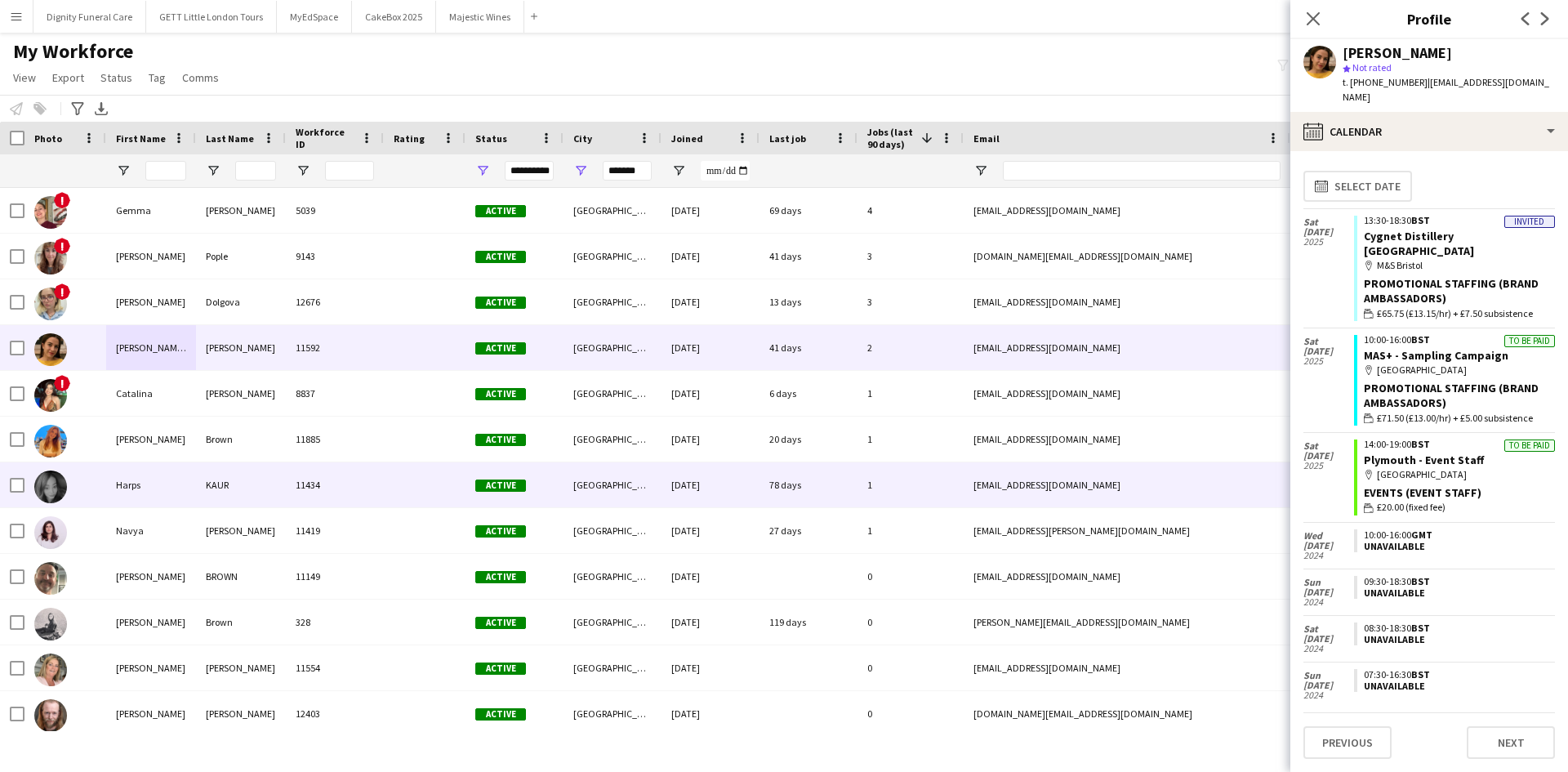
click at [236, 485] on div "KAUR" at bounding box center [241, 485] width 90 height 45
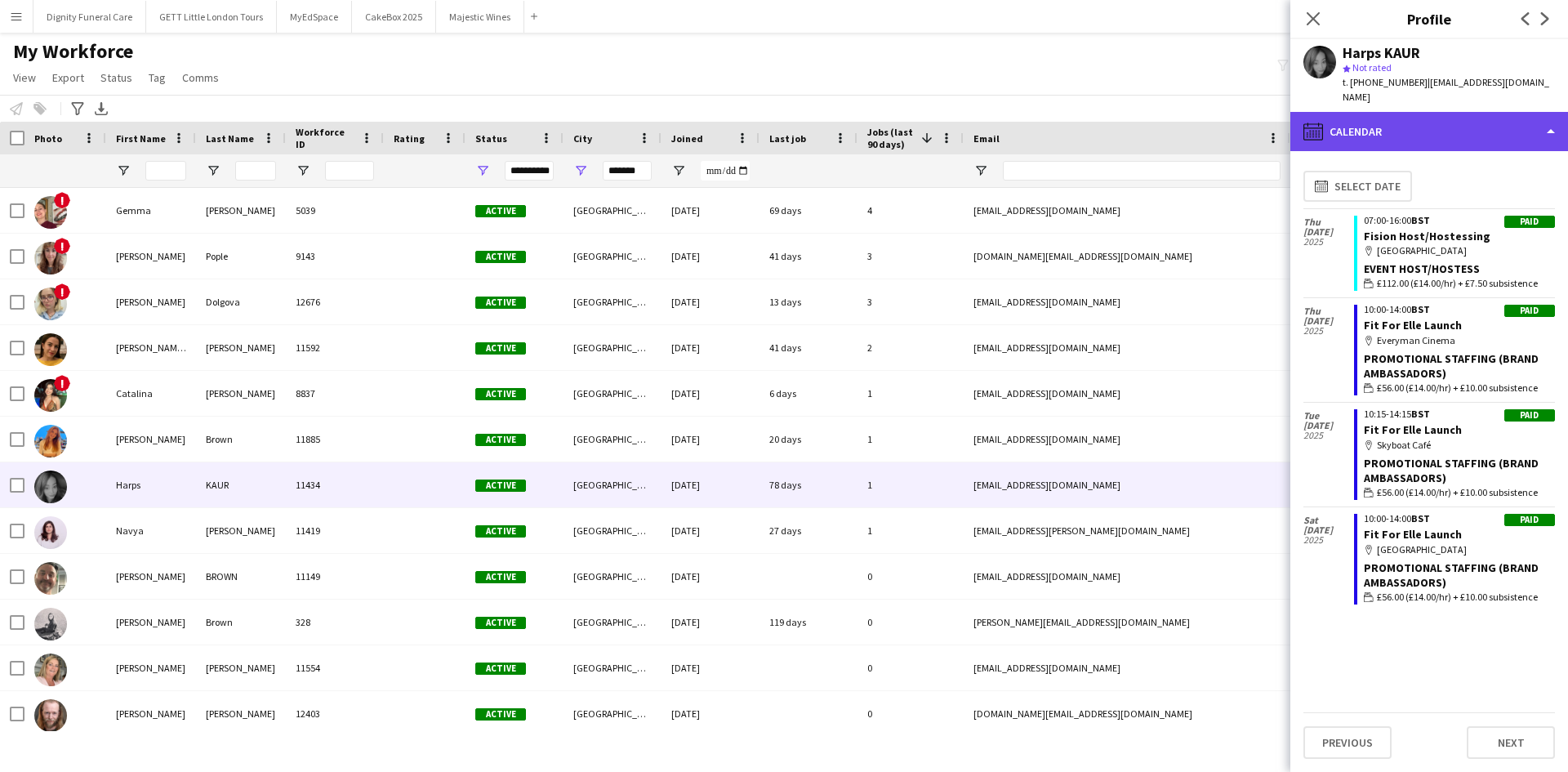
click at [1391, 112] on div "calendar-full Calendar" at bounding box center [1430, 131] width 278 height 39
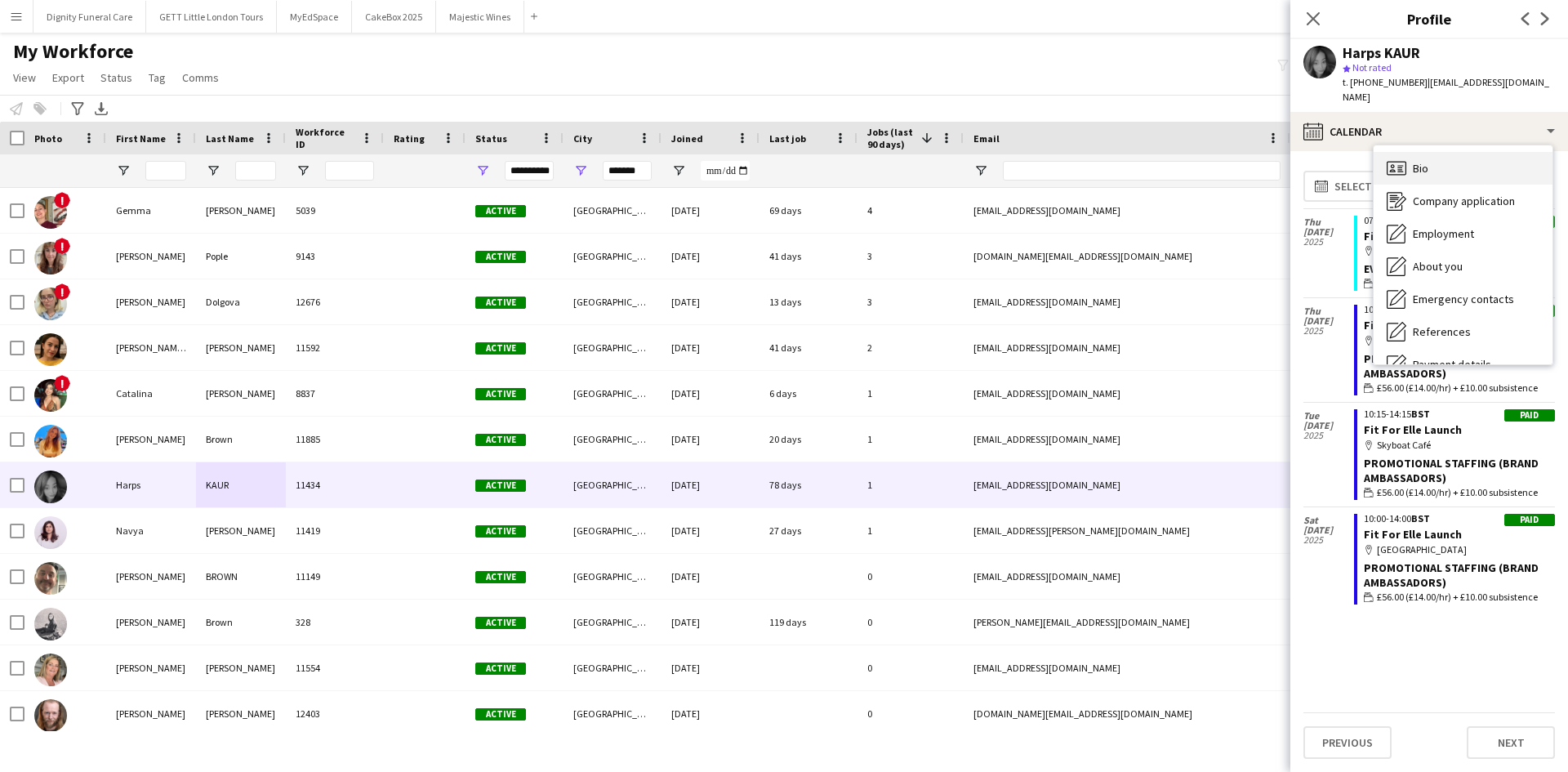
click at [1424, 161] on span "Bio" at bounding box center [1421, 168] width 15 height 14
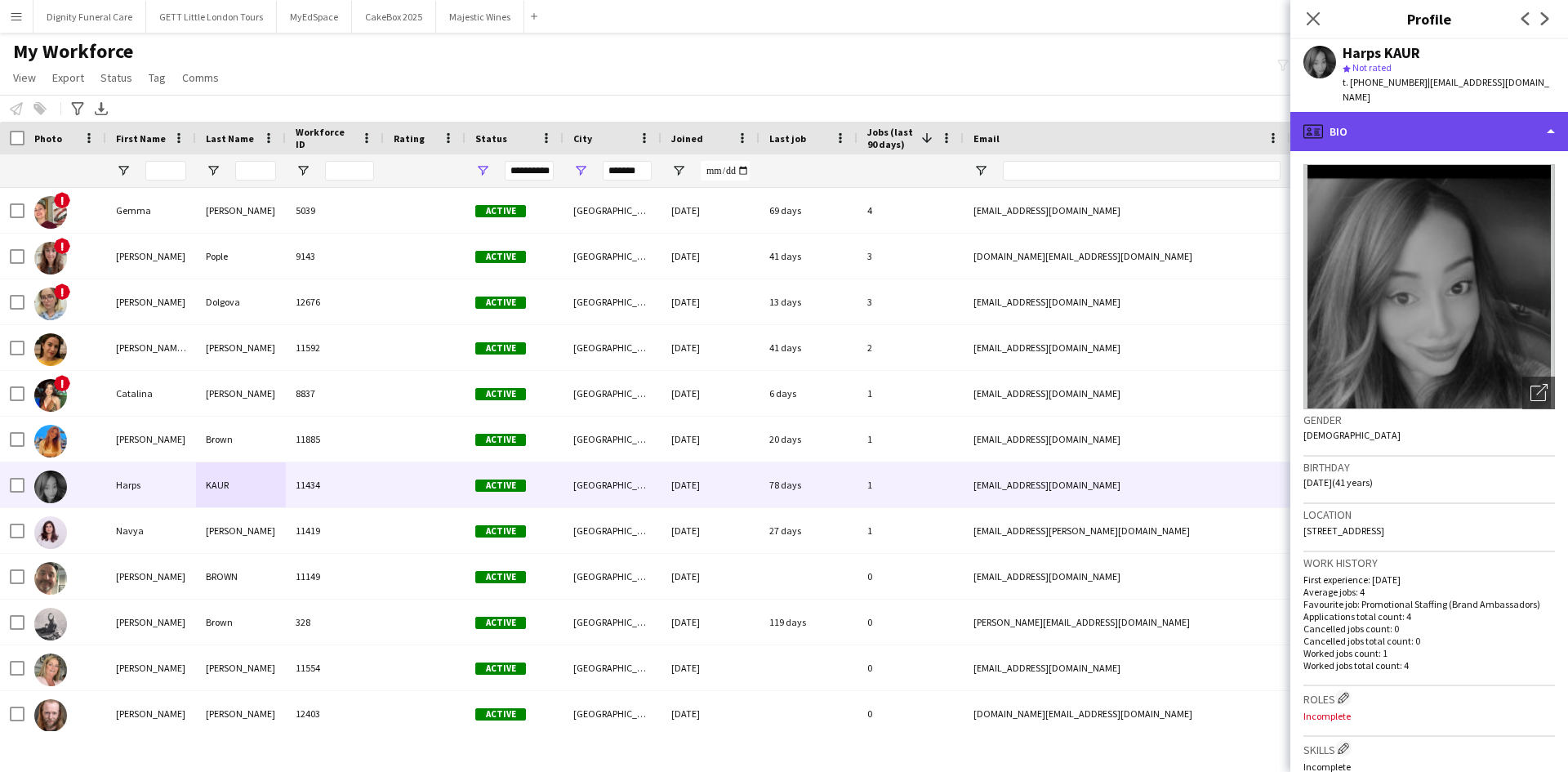
click at [1447, 112] on div "profile Bio" at bounding box center [1430, 131] width 278 height 39
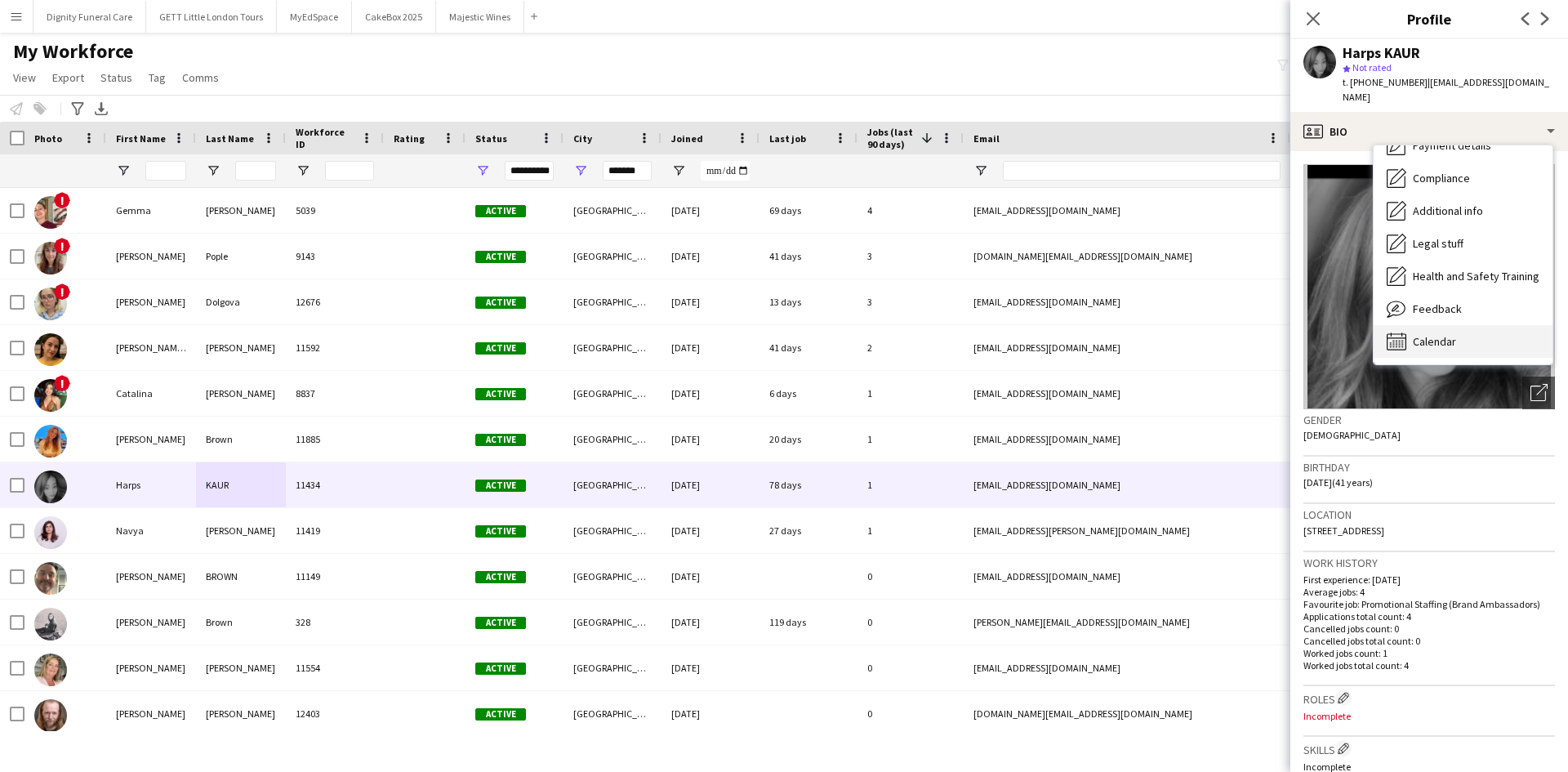
click at [1448, 334] on span "Calendar" at bounding box center [1435, 341] width 43 height 14
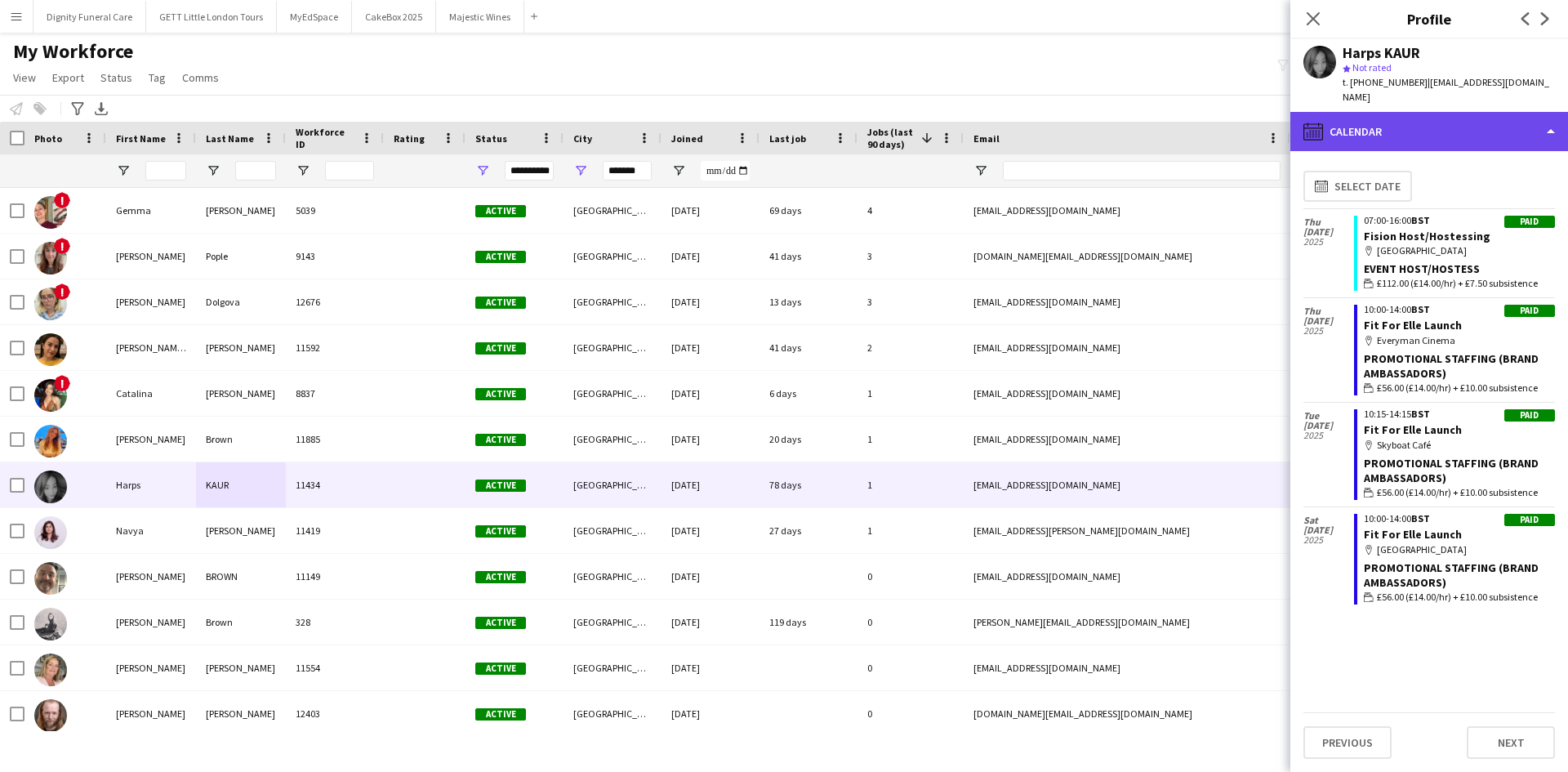
click at [1324, 114] on div "calendar-full Calendar" at bounding box center [1430, 131] width 278 height 39
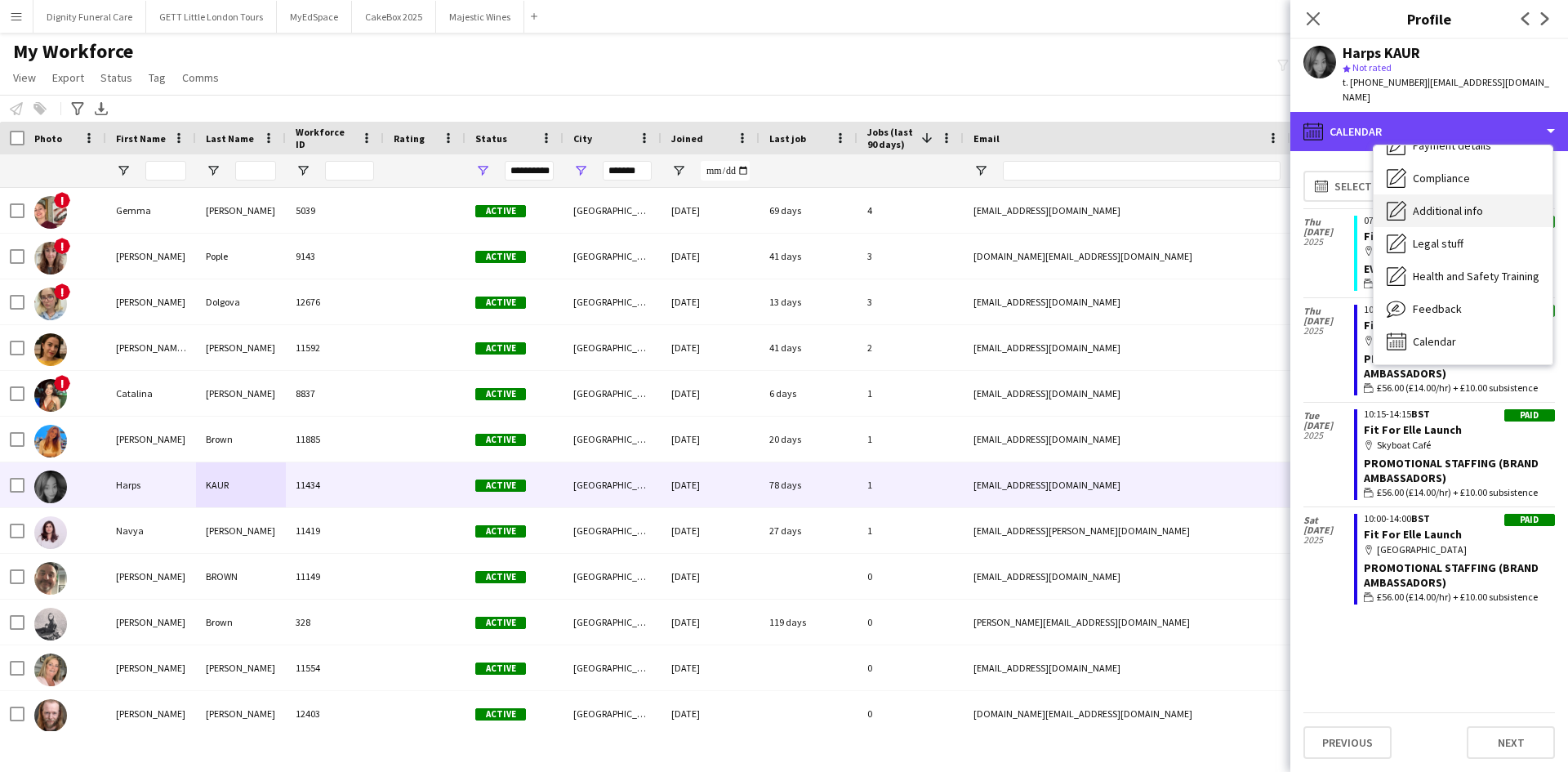
scroll to position [0, 0]
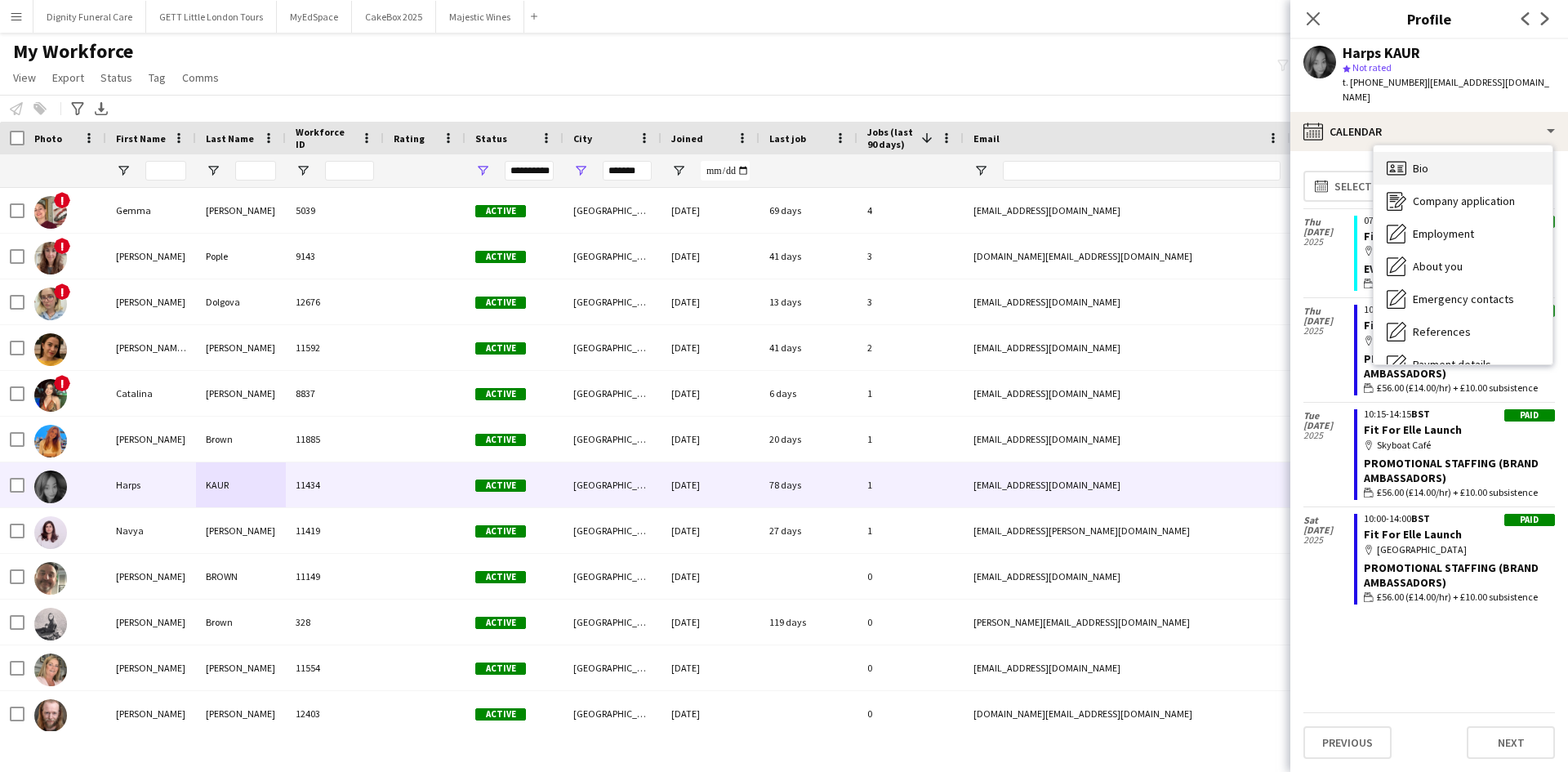
click at [1424, 161] on span "Bio" at bounding box center [1421, 168] width 15 height 14
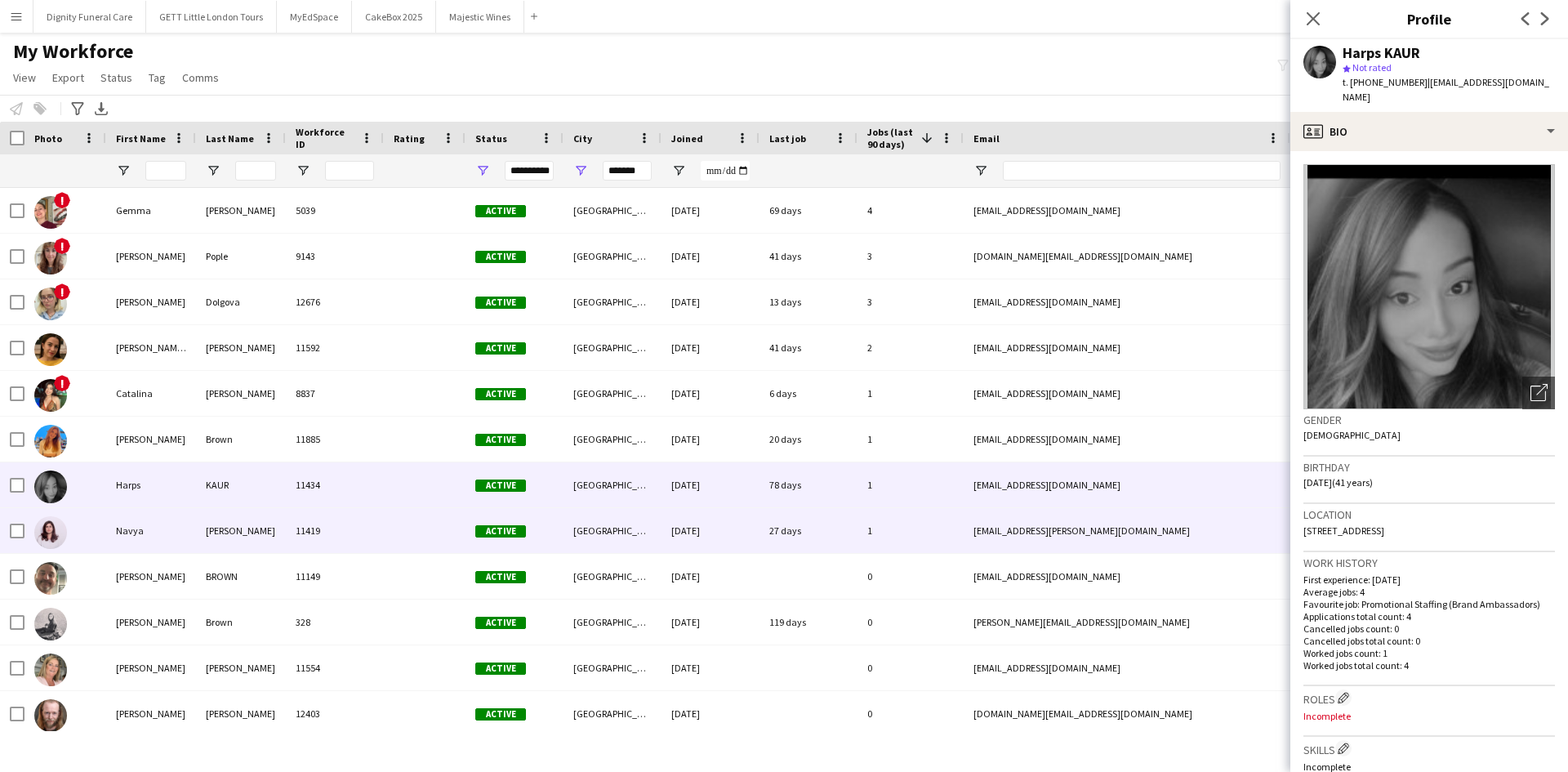
click at [777, 535] on div "27 days" at bounding box center [809, 531] width 98 height 45
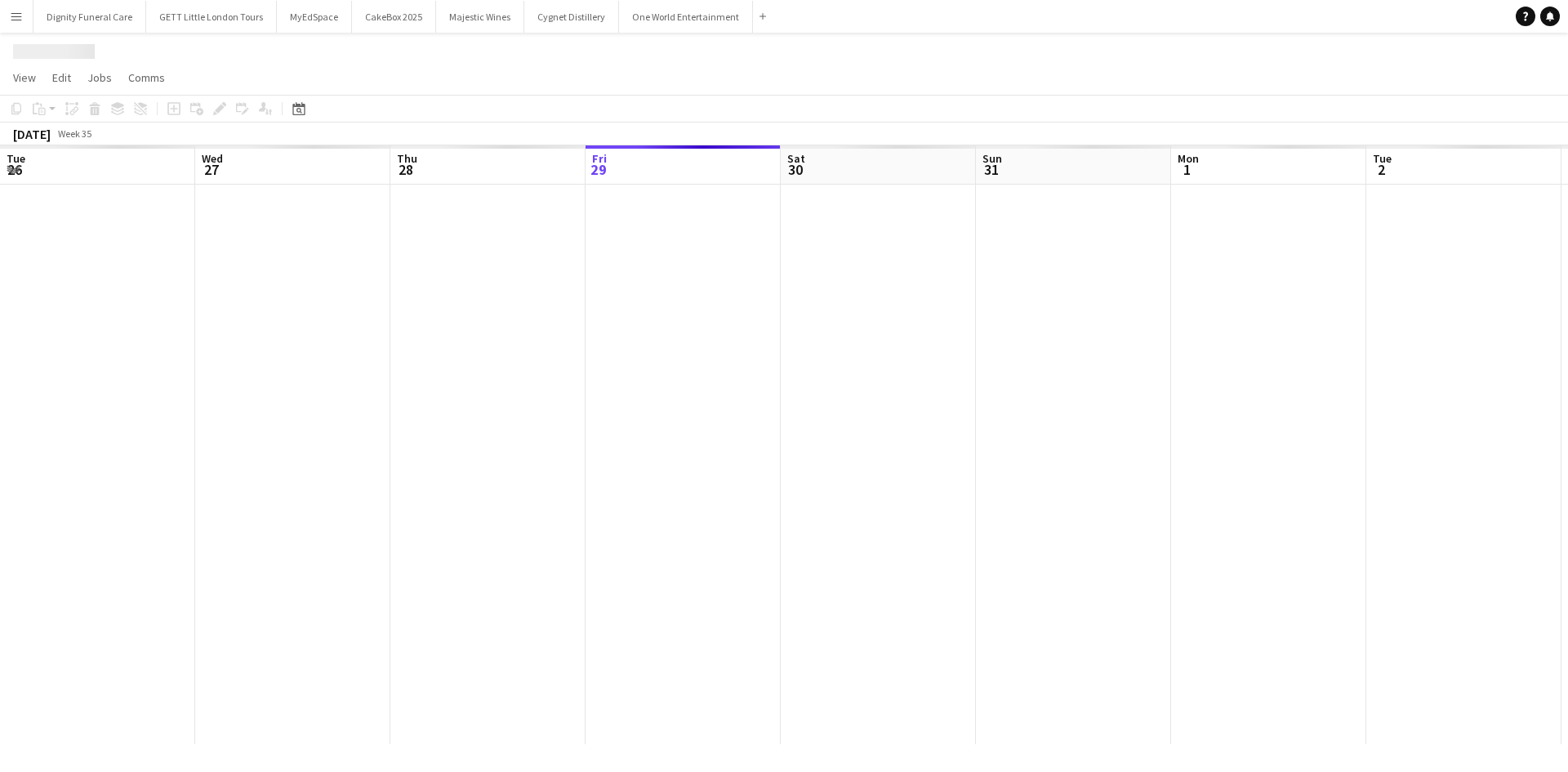
scroll to position [0, 391]
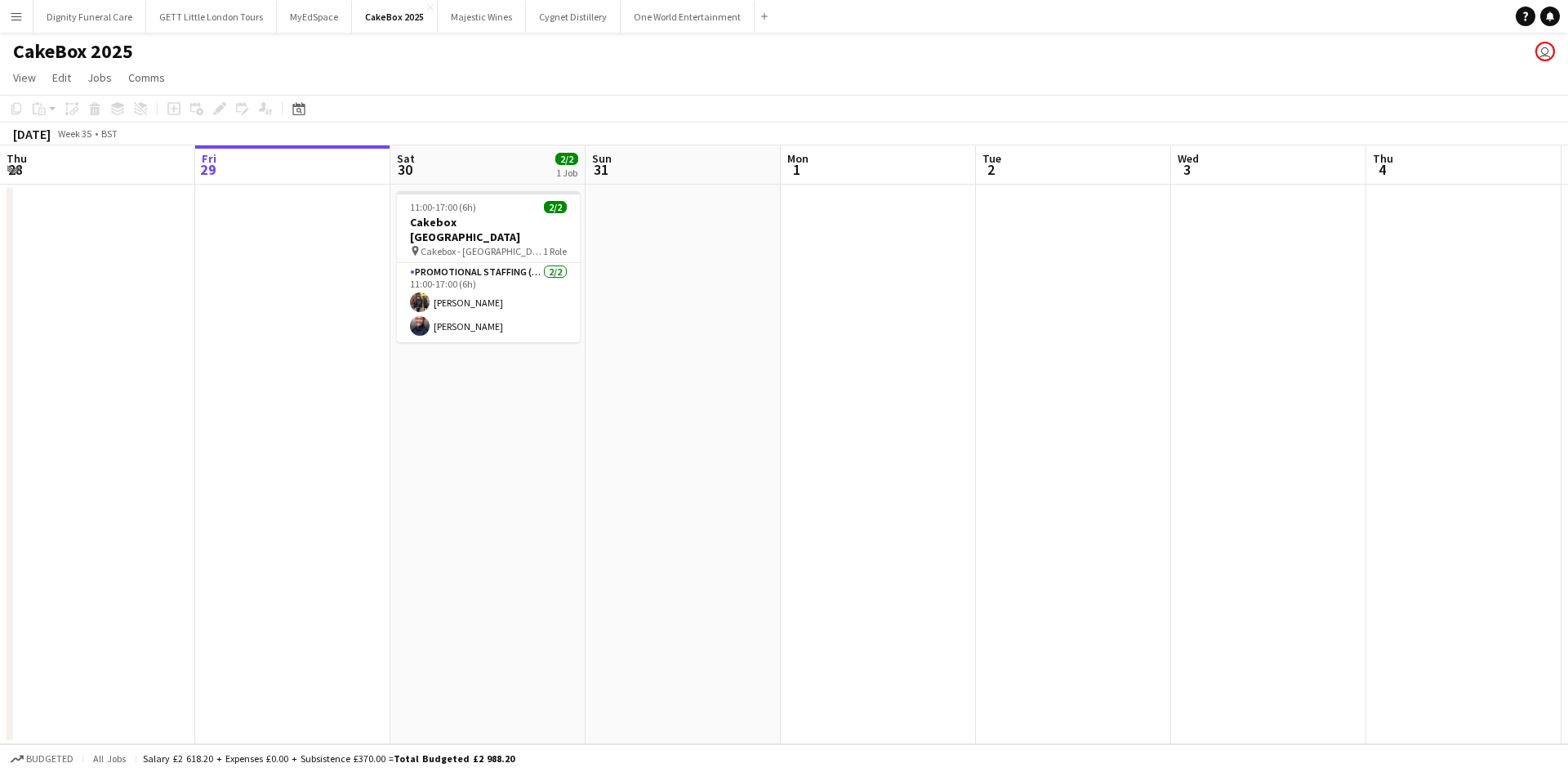
click at [17, 17] on app-icon "Menu" at bounding box center [16, 16] width 13 height 13
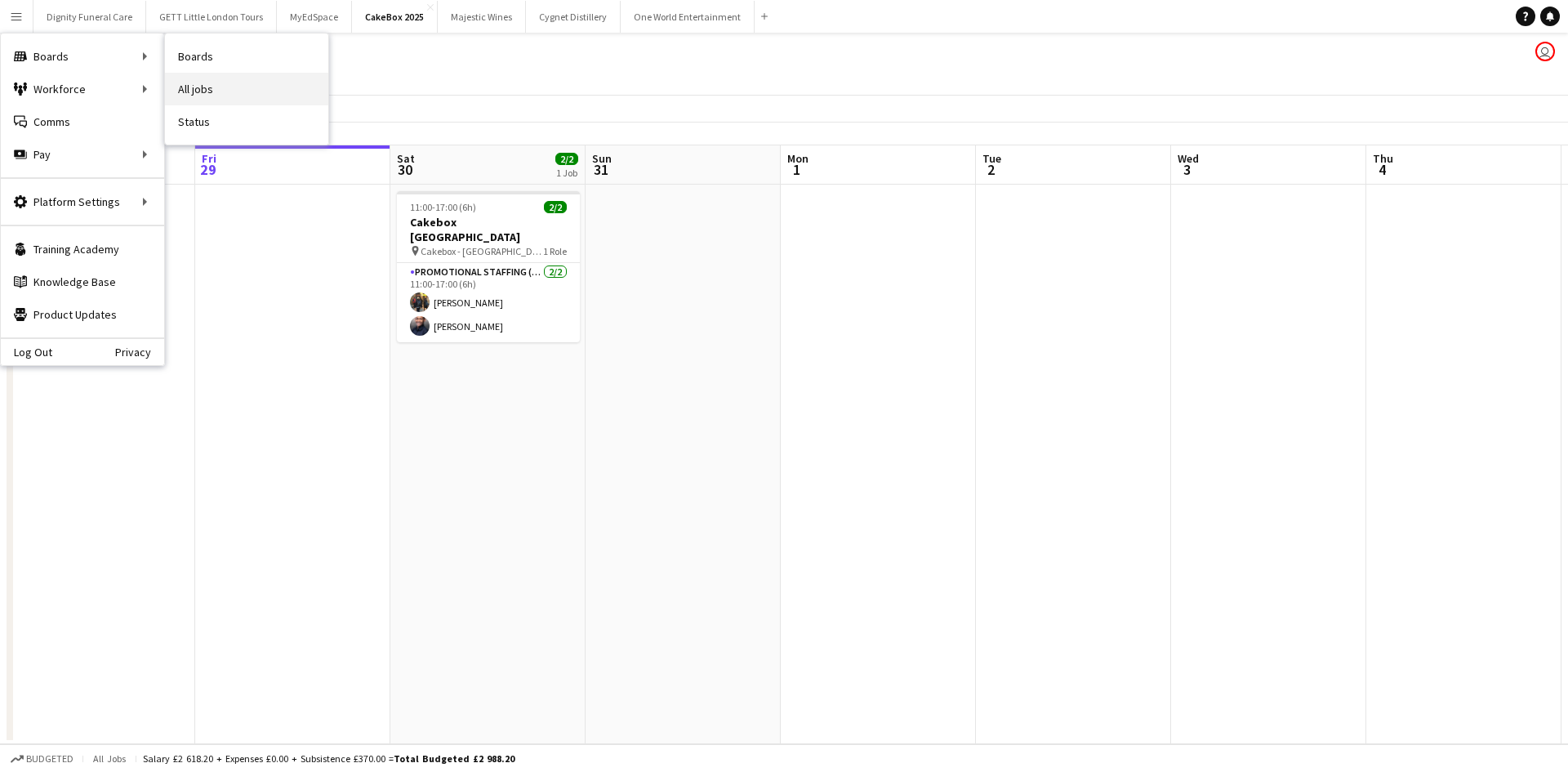
click at [207, 90] on link "All jobs" at bounding box center [246, 89] width 163 height 33
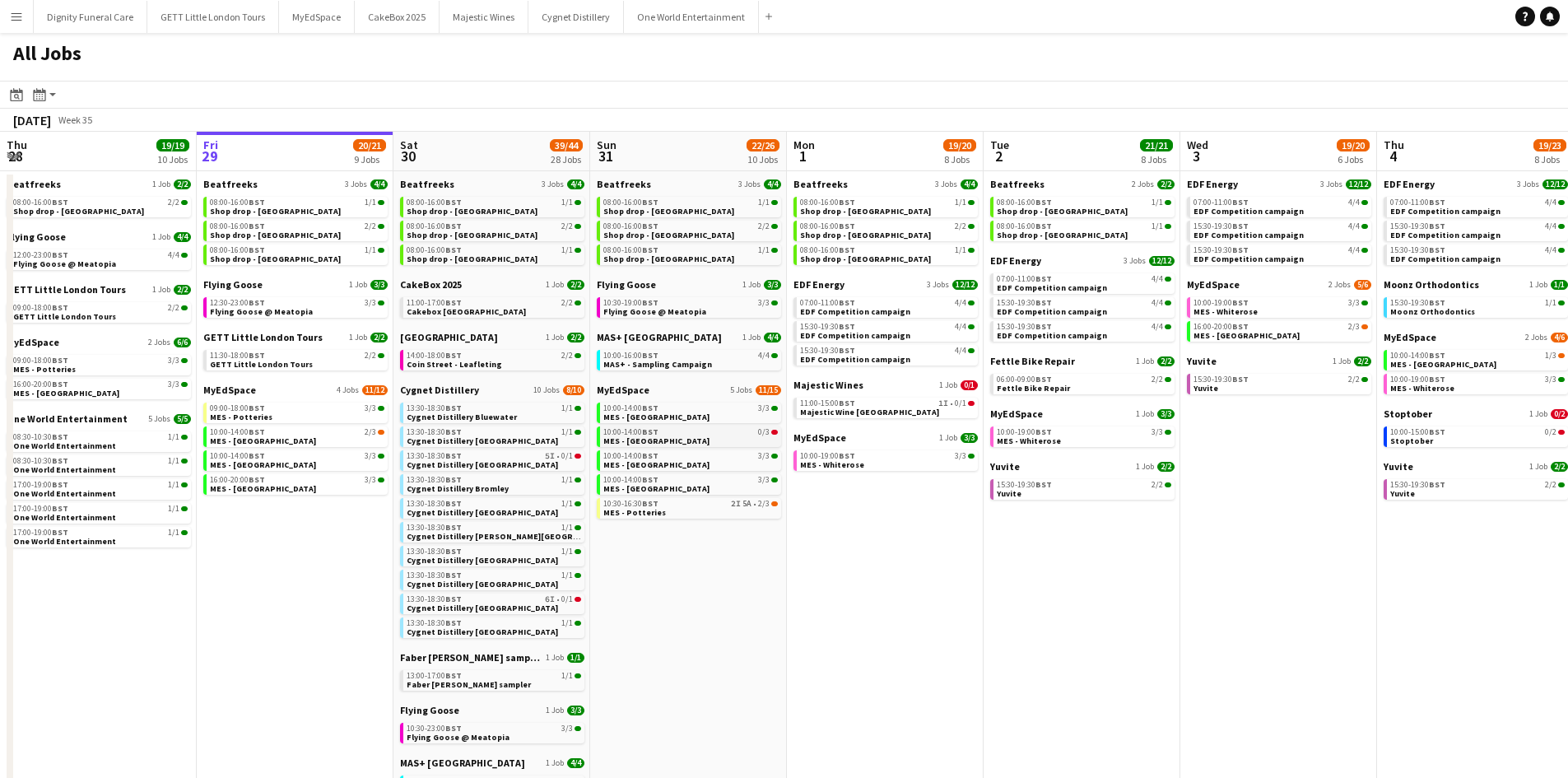
click at [738, 435] on div "10:00-14:00 BST 0/3" at bounding box center [690, 432] width 175 height 8
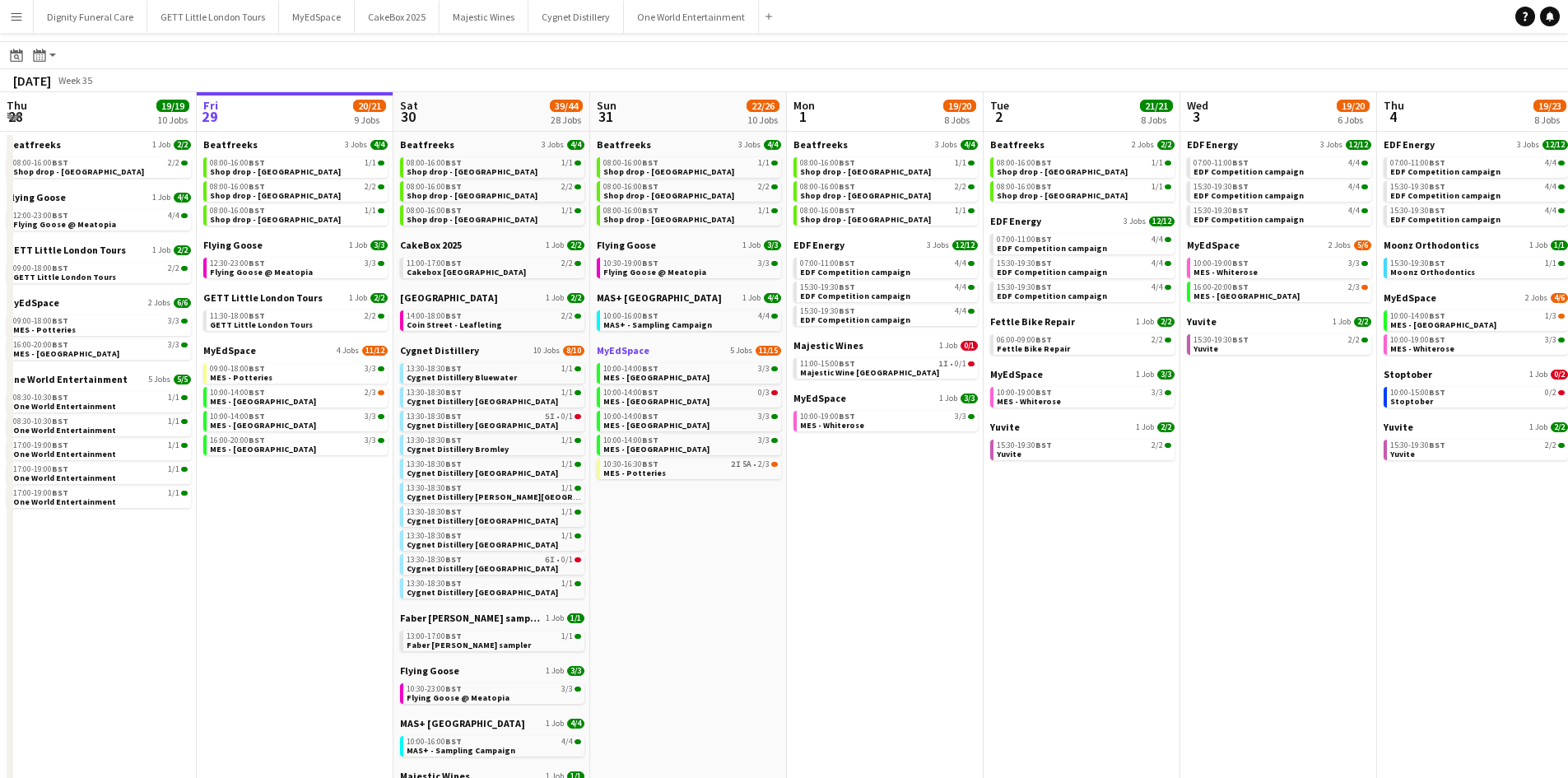
scroll to position [42, 0]
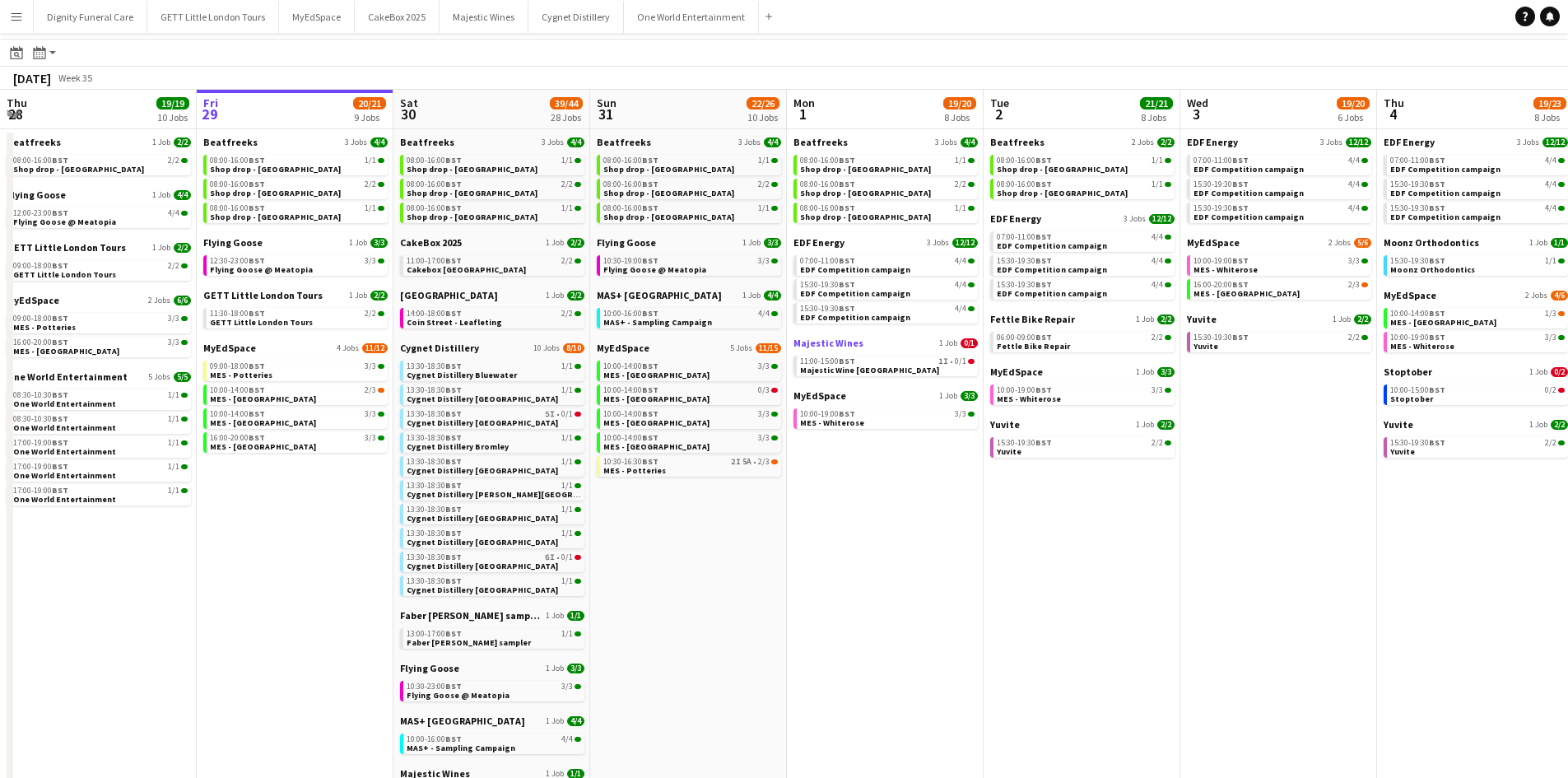
click at [839, 342] on span "Majestic Wines" at bounding box center [828, 343] width 70 height 13
click at [839, 341] on span "Majestic Wines" at bounding box center [828, 343] width 70 height 13
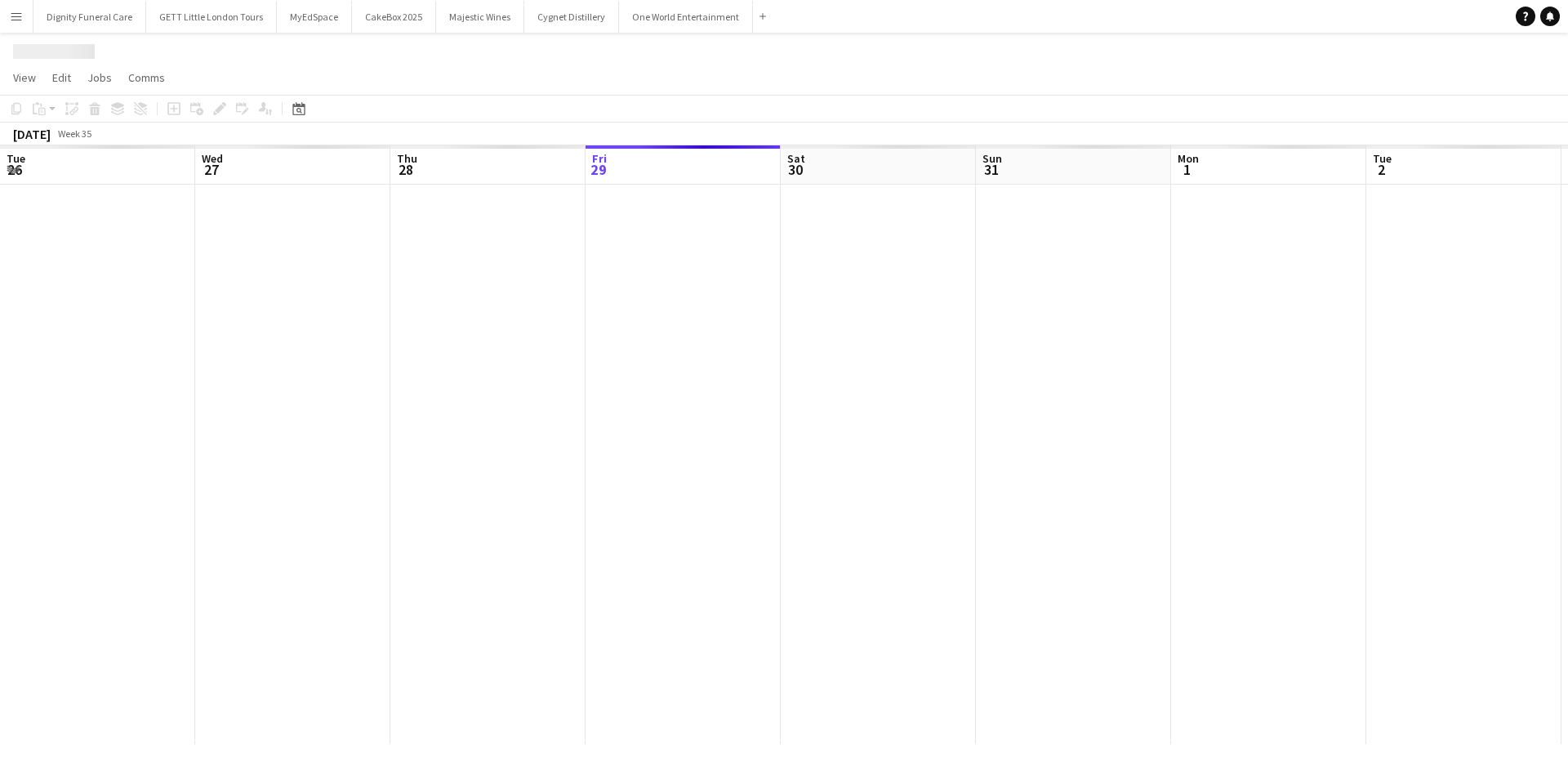
scroll to position [0, 391]
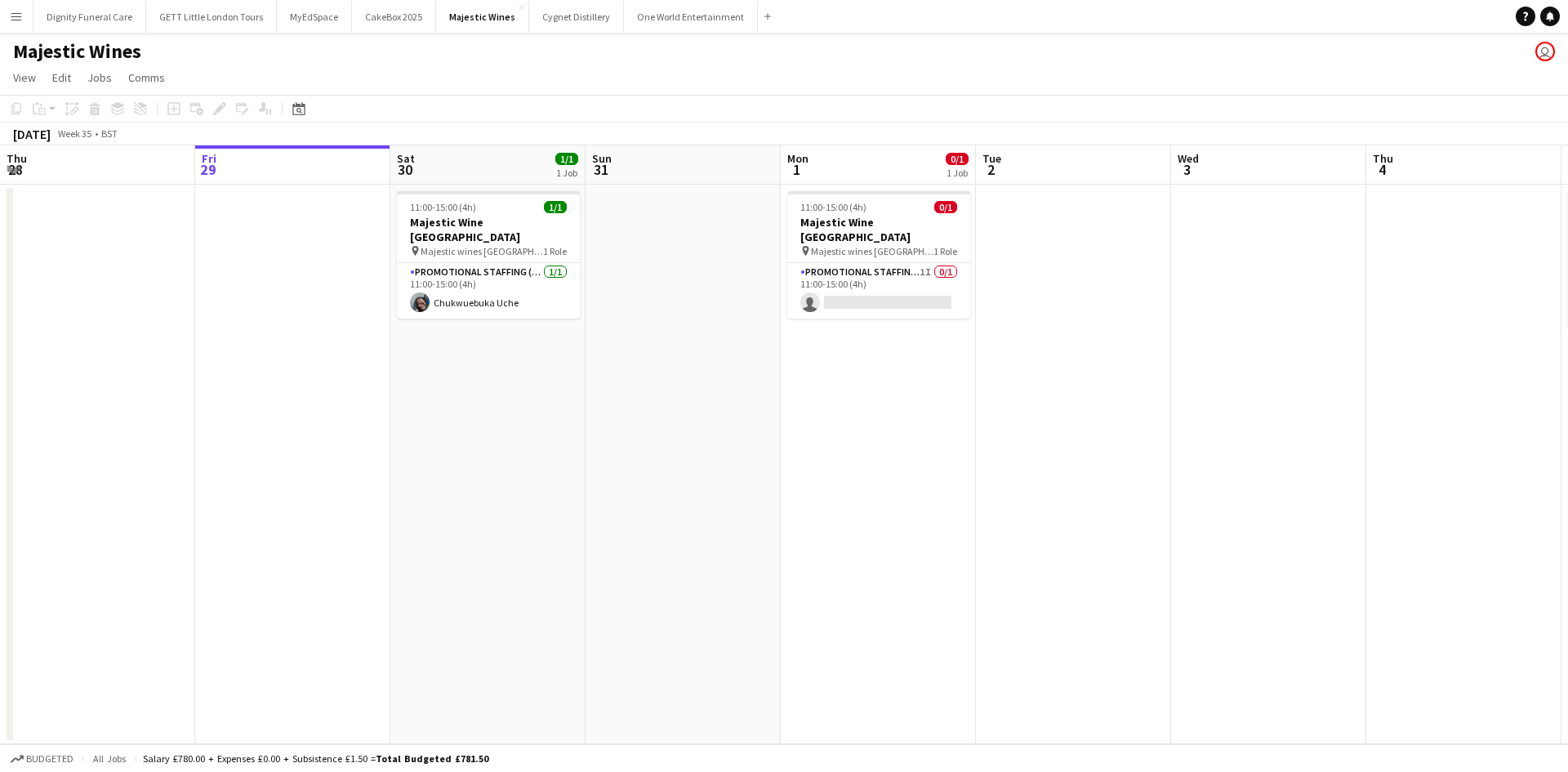
click at [22, 26] on button "Menu" at bounding box center [16, 16] width 32 height 33
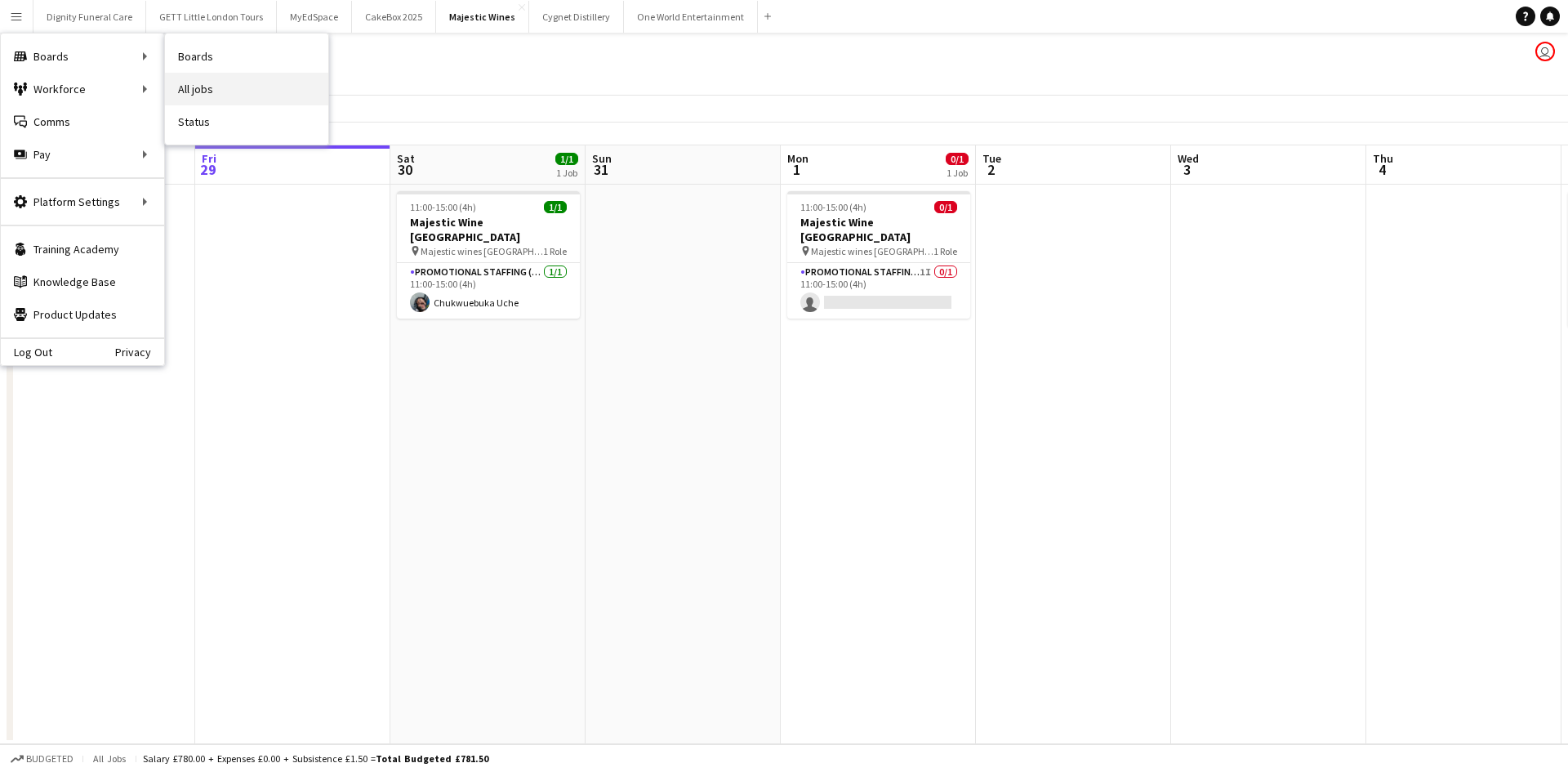
click at [210, 91] on link "All jobs" at bounding box center [246, 89] width 163 height 33
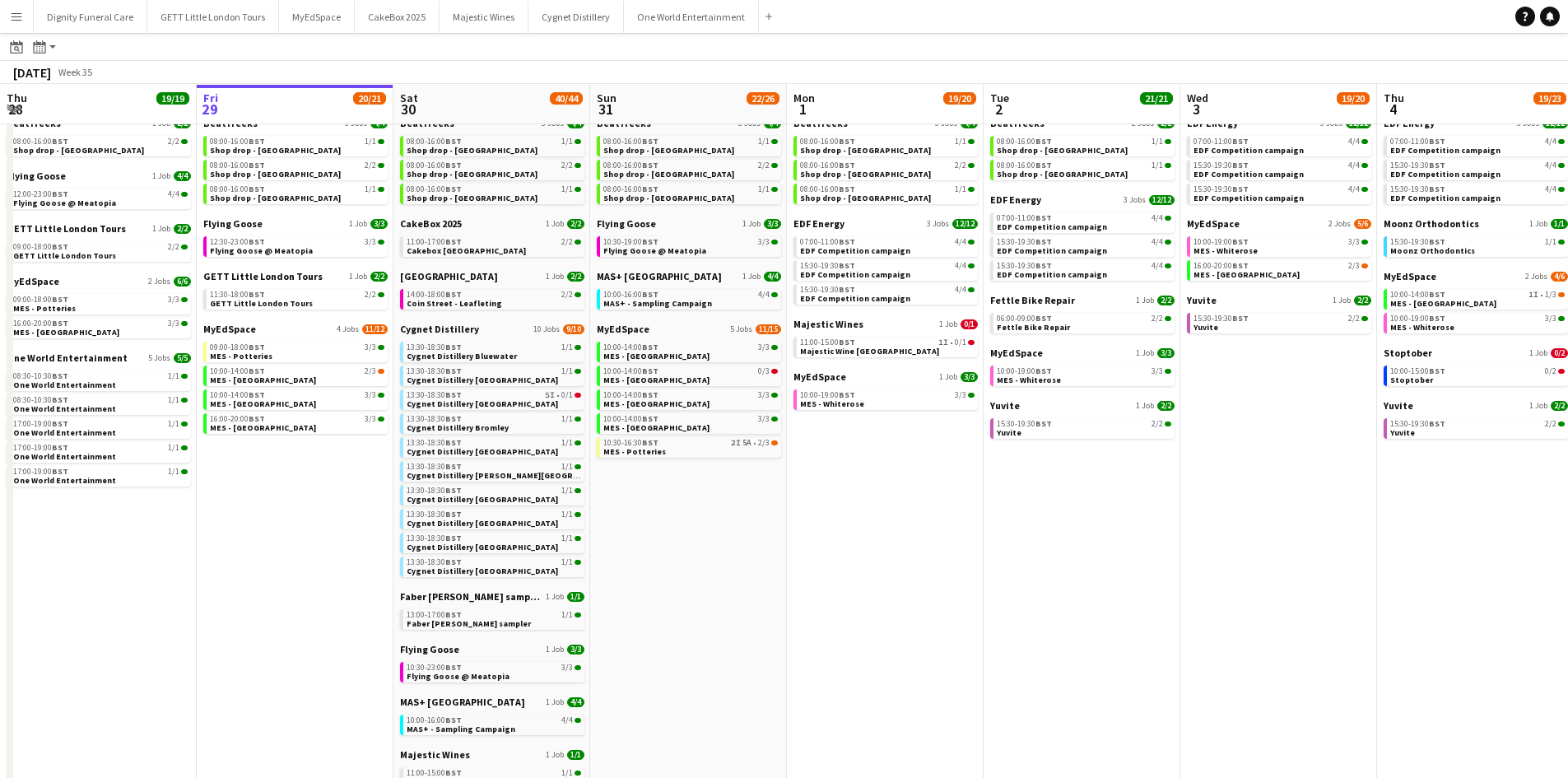
scroll to position [60, 0]
click at [446, 326] on span "Cygnet Distillery" at bounding box center [439, 328] width 79 height 13
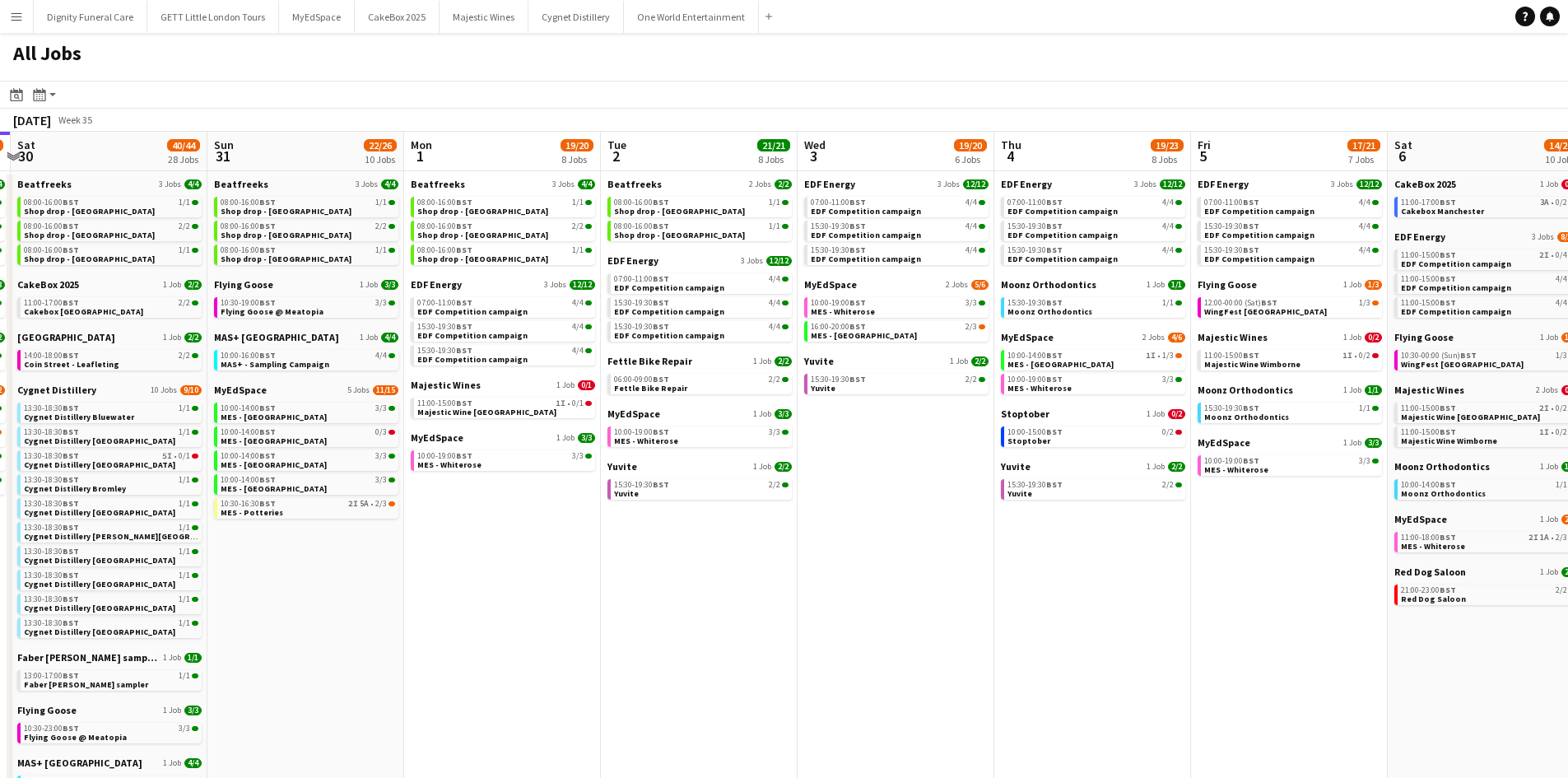
scroll to position [0, 777]
click at [1021, 413] on span "Stoptober" at bounding box center [1024, 414] width 48 height 13
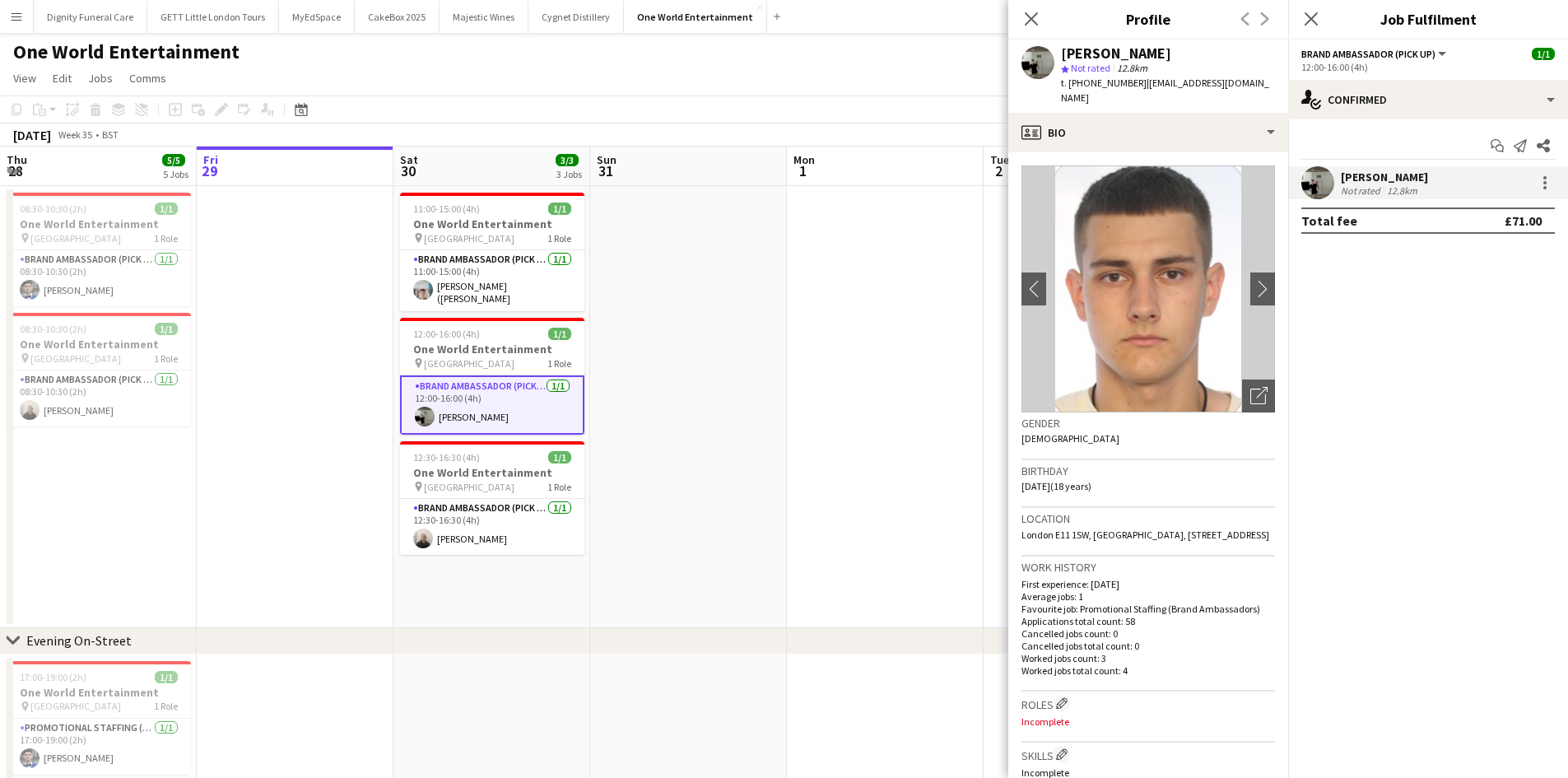
click at [14, 22] on app-icon "Menu" at bounding box center [16, 16] width 13 height 13
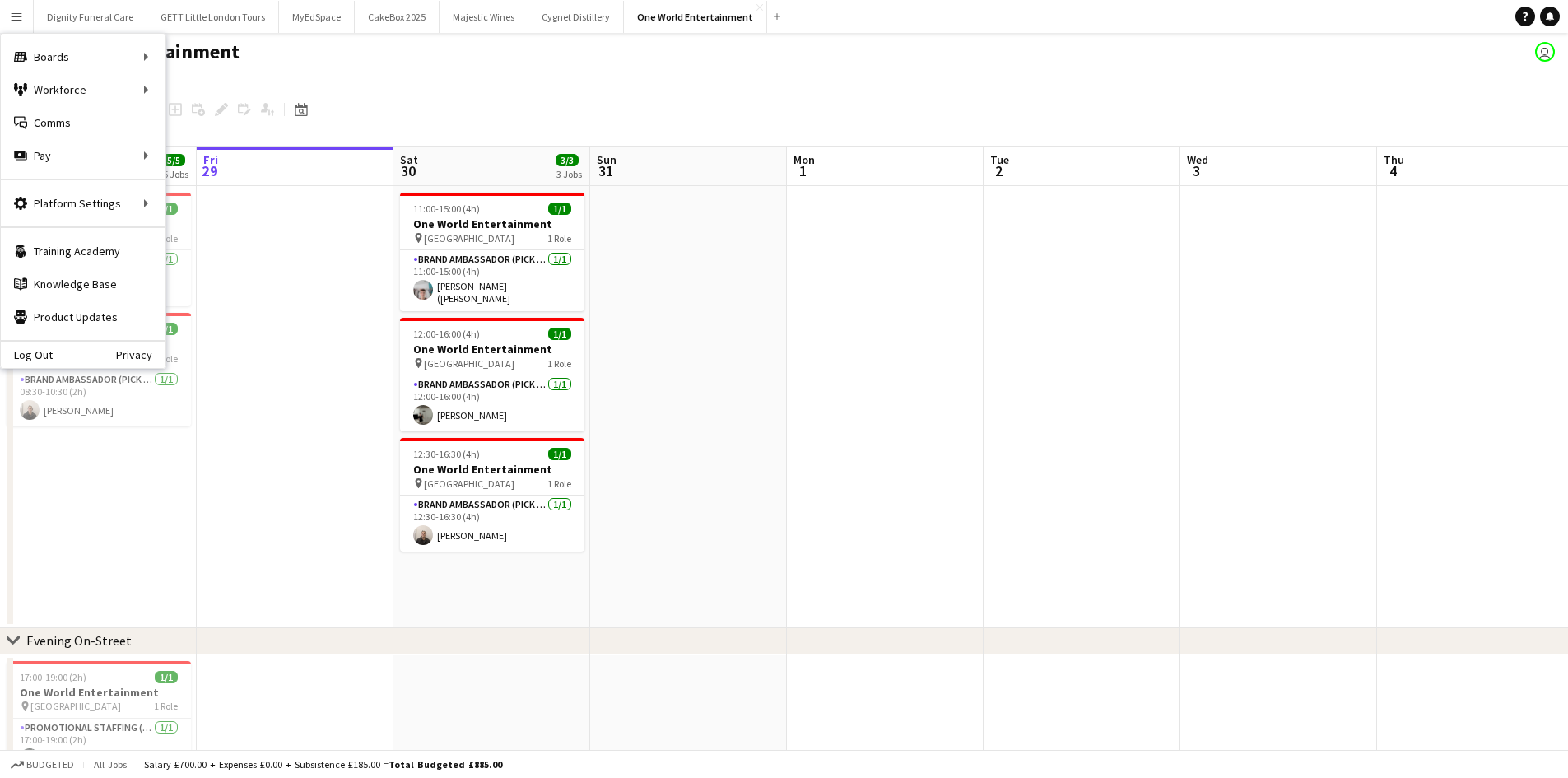
click at [16, 18] on app-icon "Menu" at bounding box center [16, 16] width 13 height 13
click at [199, 91] on link "My Workforce" at bounding box center [248, 90] width 165 height 33
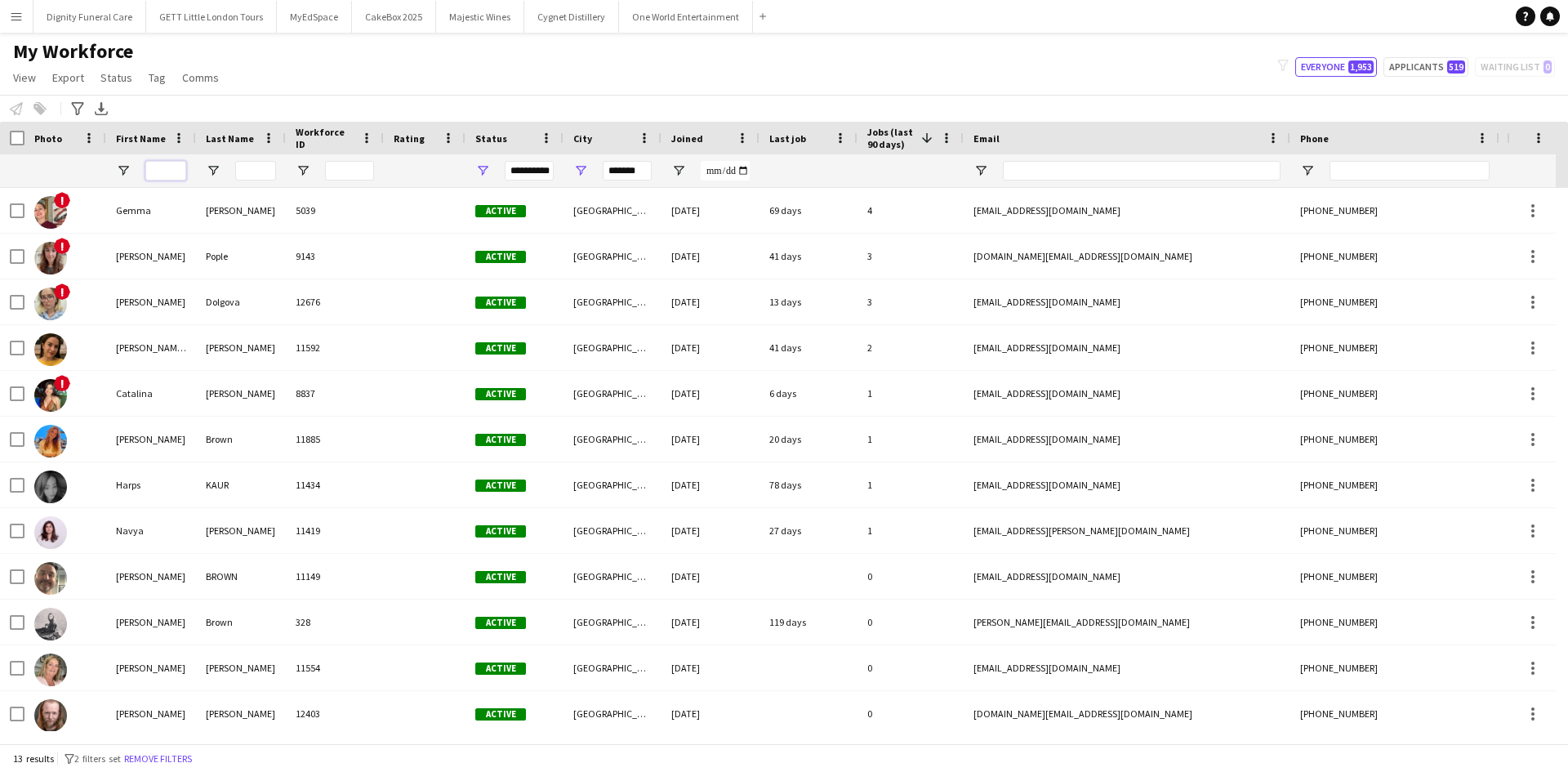
click at [151, 168] on input "First Name Filter Input" at bounding box center [165, 171] width 41 height 20
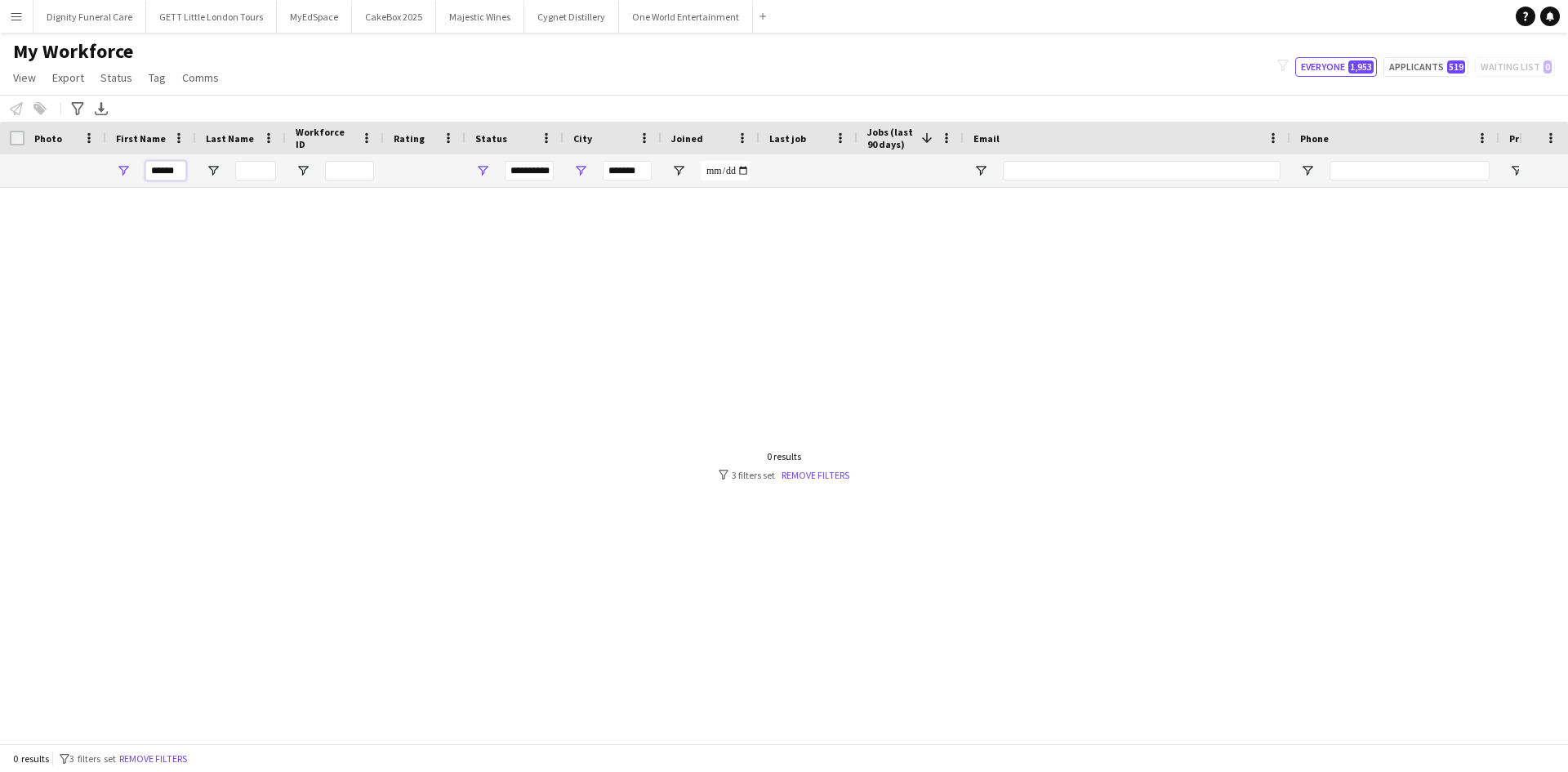
scroll to position [0, 5]
type input "******"
drag, startPoint x: 640, startPoint y: 169, endPoint x: 506, endPoint y: 181, distance: 134.5
click at [506, 181] on div "**********" at bounding box center [886, 171] width 1771 height 33
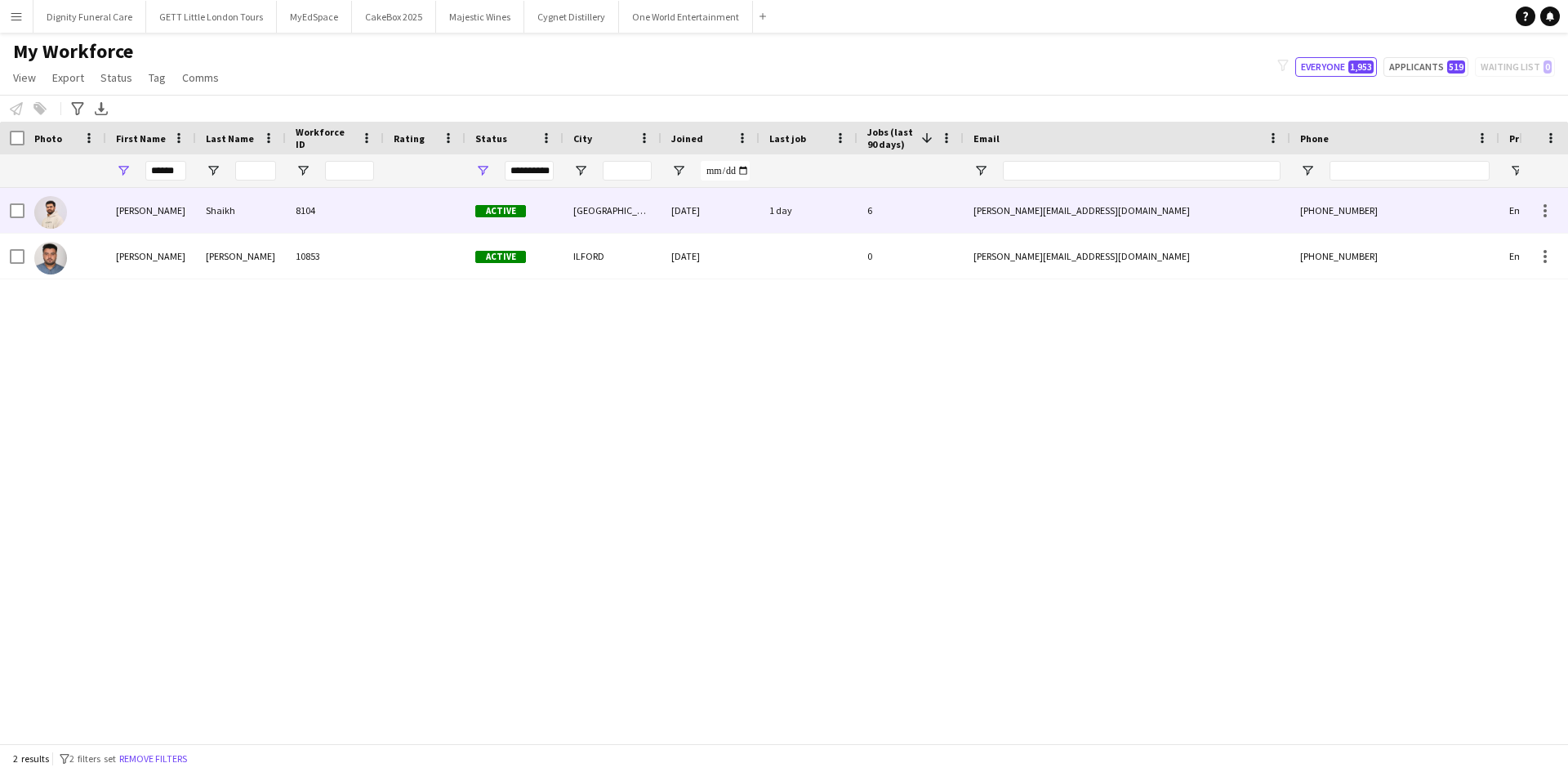
click at [202, 199] on div "Shaikh" at bounding box center [241, 210] width 90 height 45
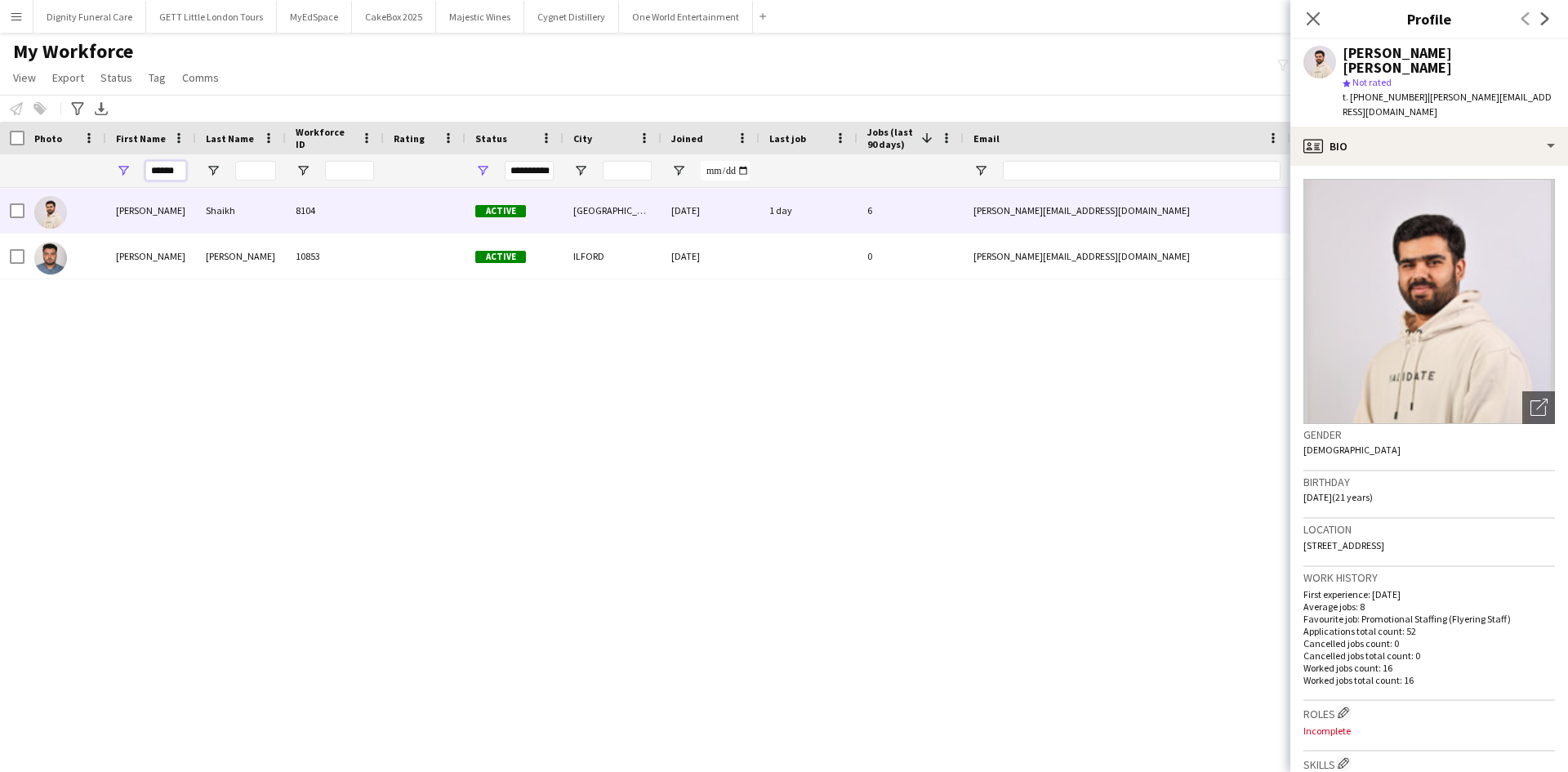
click at [181, 167] on input "******" at bounding box center [165, 171] width 41 height 20
type input "*"
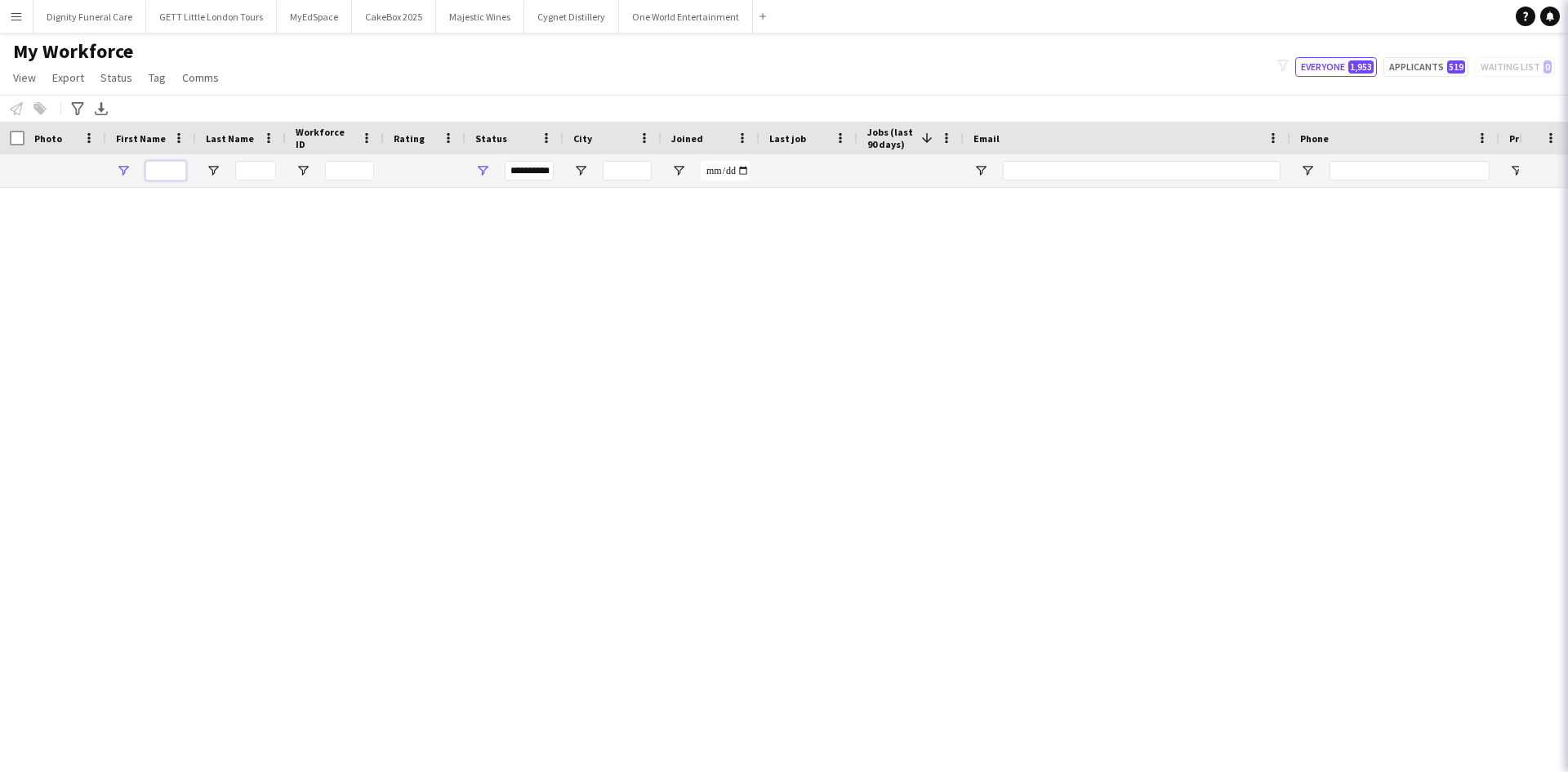
click at [180, 167] on input "First Name Filter Input" at bounding box center [165, 171] width 41 height 20
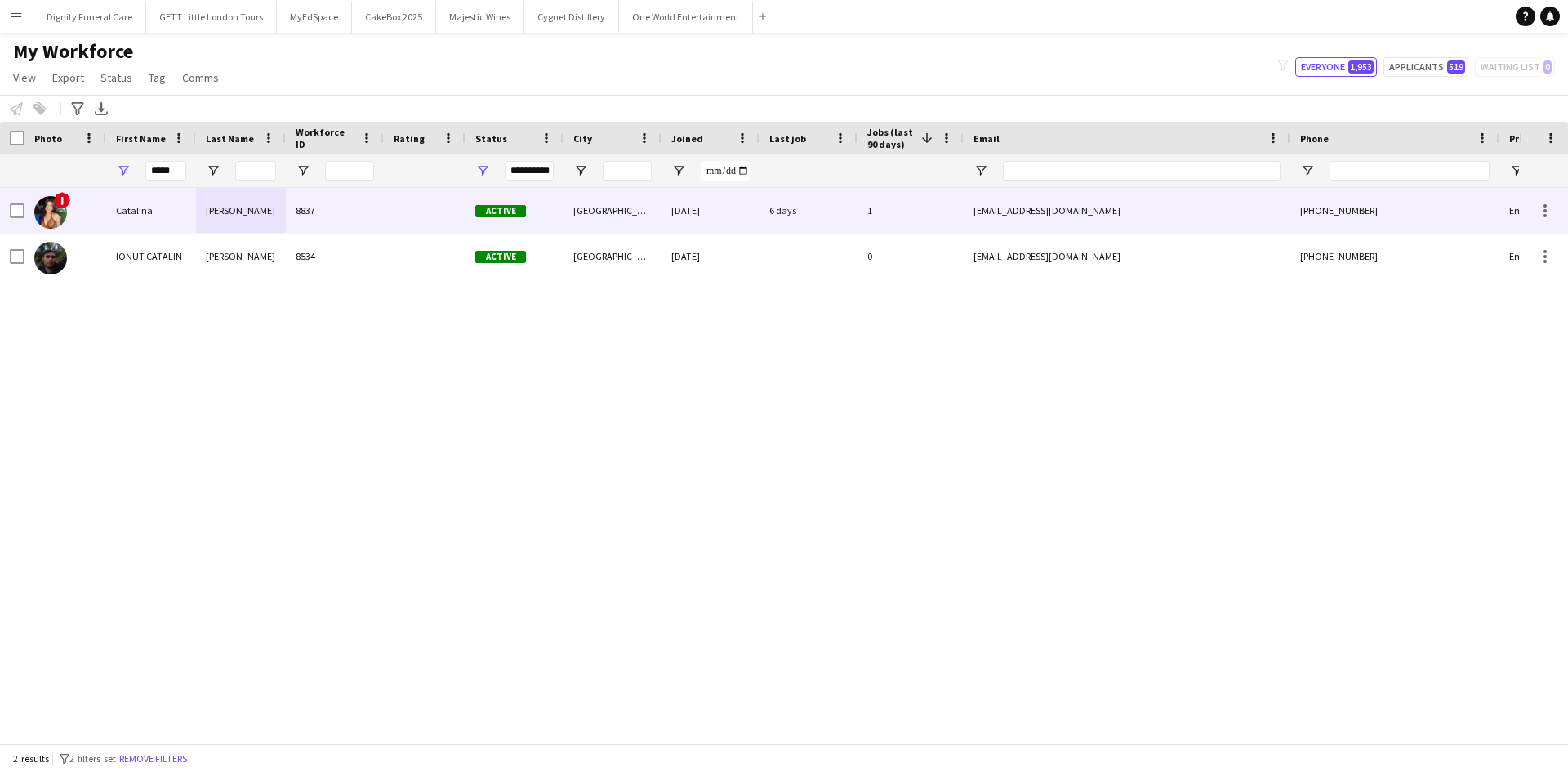
click at [221, 204] on div "Tobar" at bounding box center [241, 210] width 90 height 45
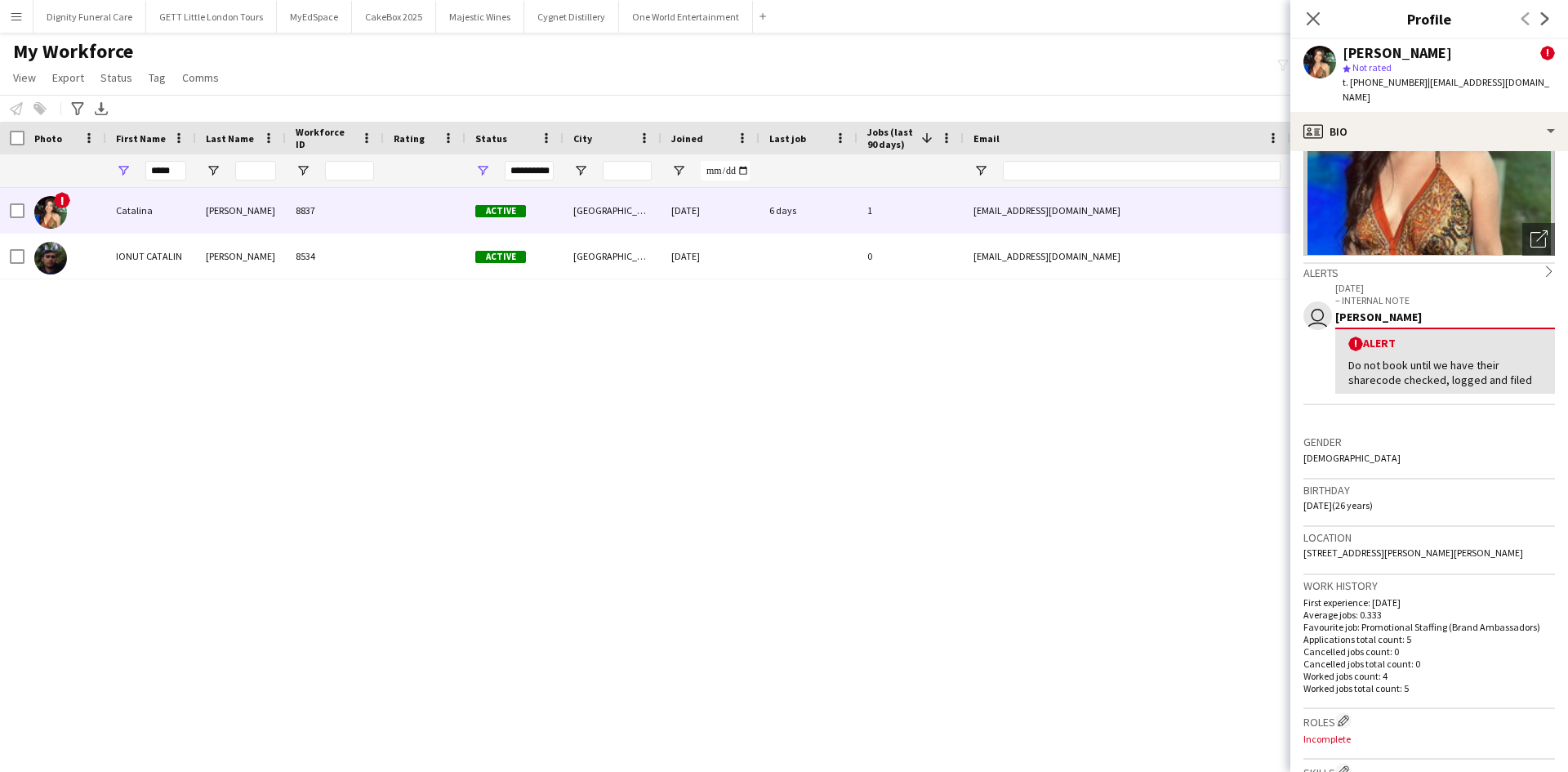
scroll to position [154, 0]
click at [172, 167] on input "*****" at bounding box center [165, 171] width 41 height 20
drag, startPoint x: 172, startPoint y: 168, endPoint x: 102, endPoint y: 170, distance: 70.0
click at [102, 170] on div "**********" at bounding box center [886, 171] width 1771 height 33
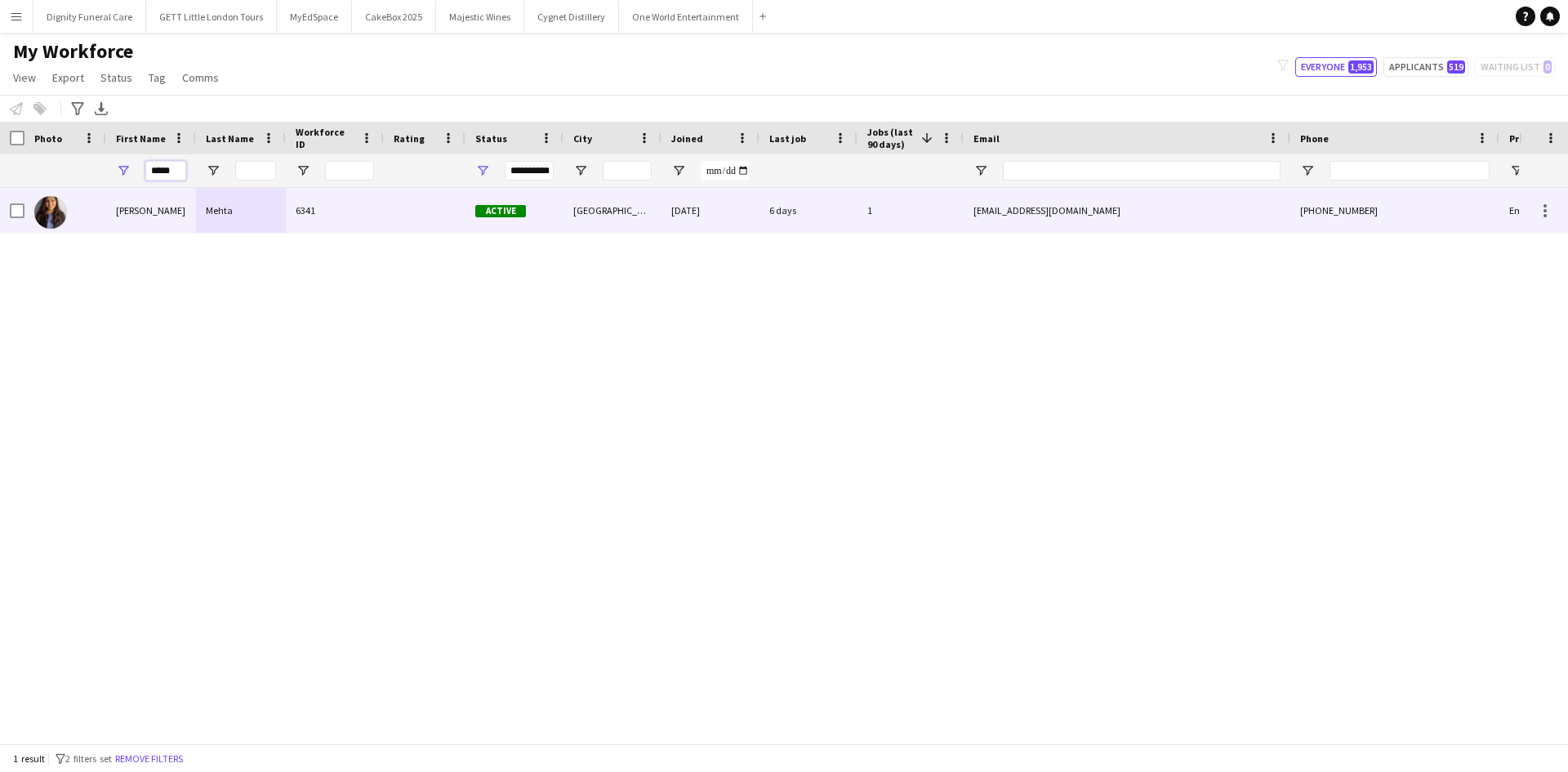
type input "*****"
click at [169, 202] on div "Mansi" at bounding box center [152, 210] width 90 height 45
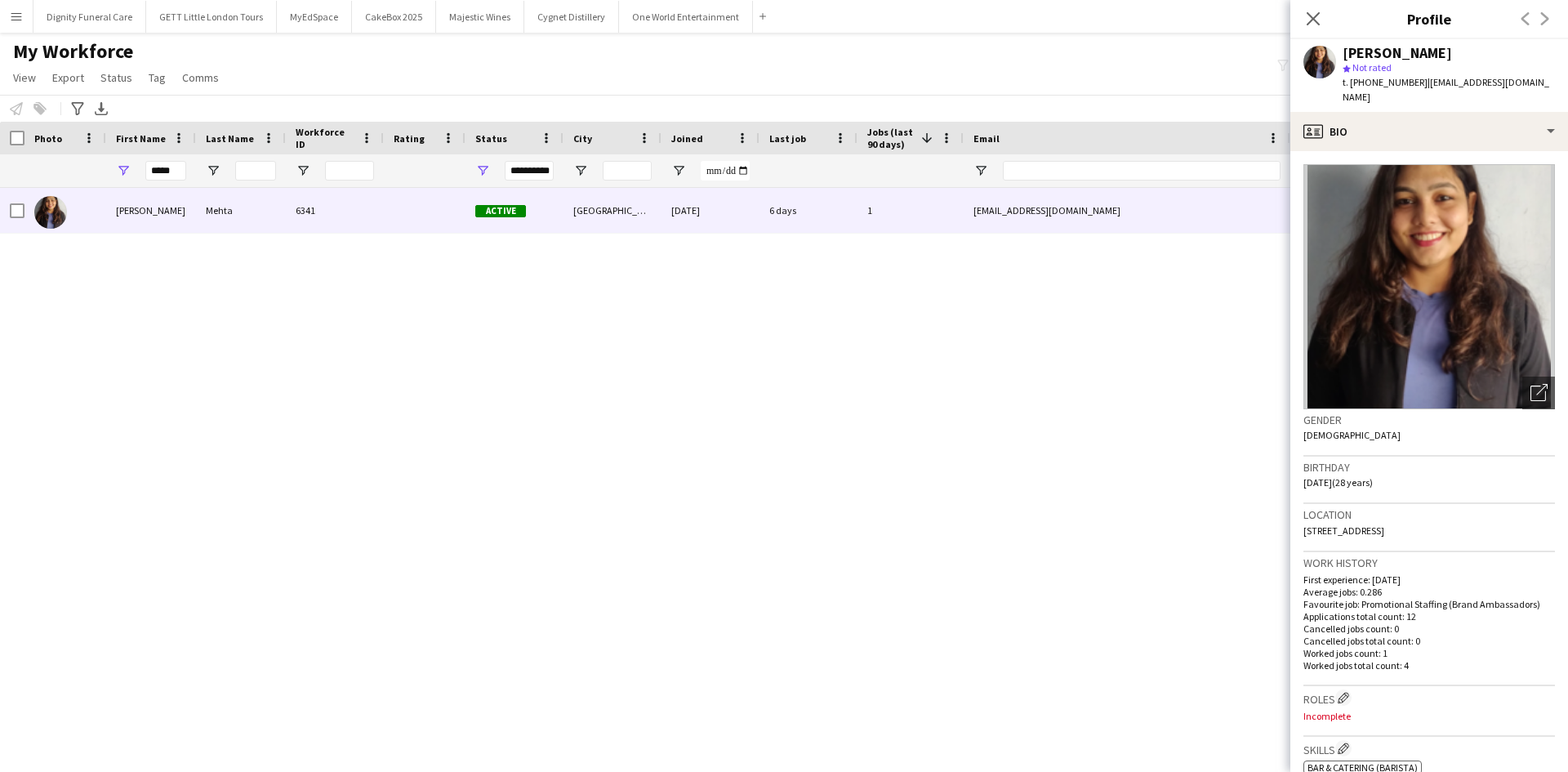
scroll to position [13, 0]
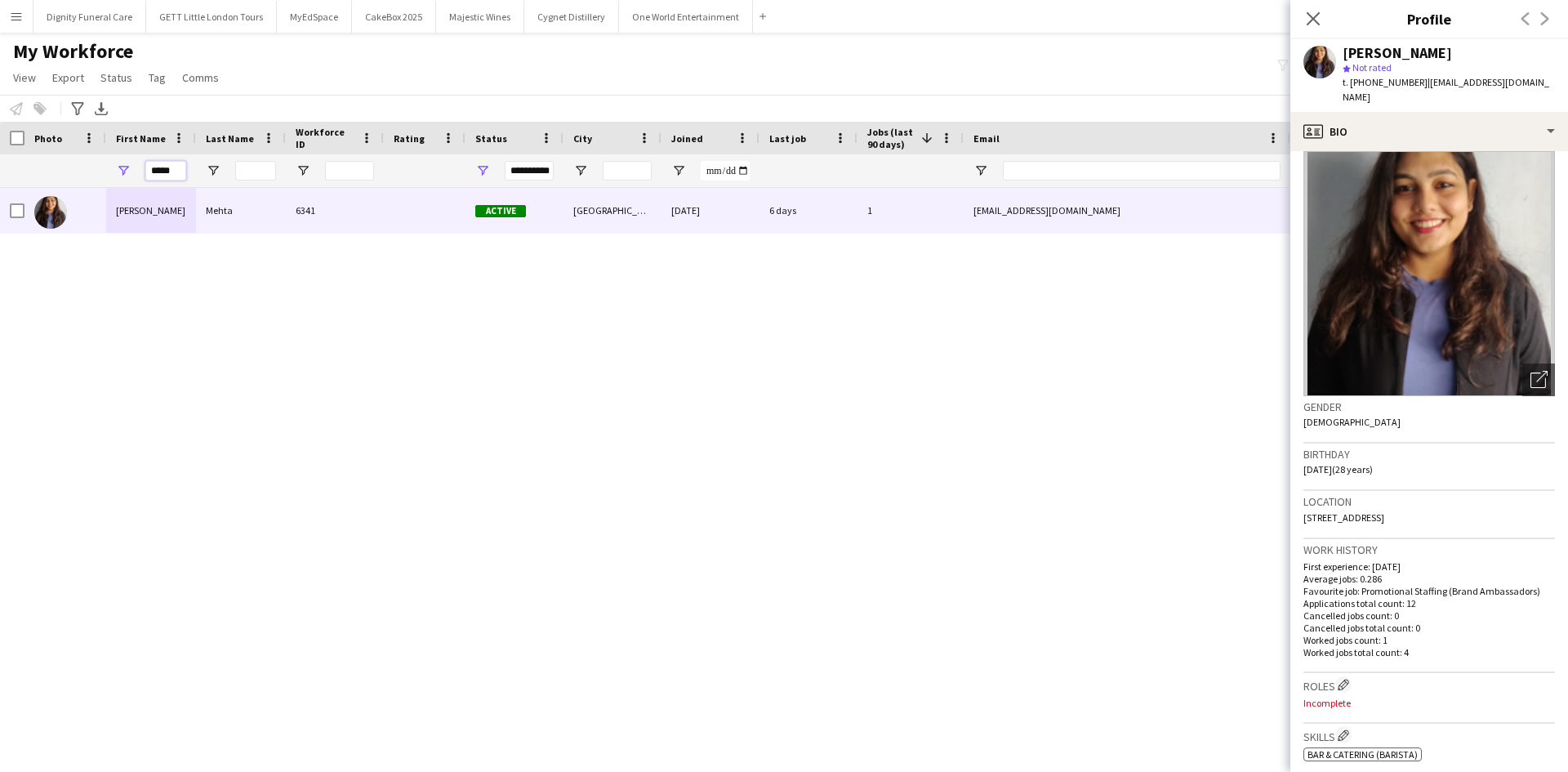
drag, startPoint x: 176, startPoint y: 168, endPoint x: 8, endPoint y: 131, distance: 172.0
click at [8, 131] on div "Workforce Details Photo First Name 1" at bounding box center [886, 154] width 1771 height 66
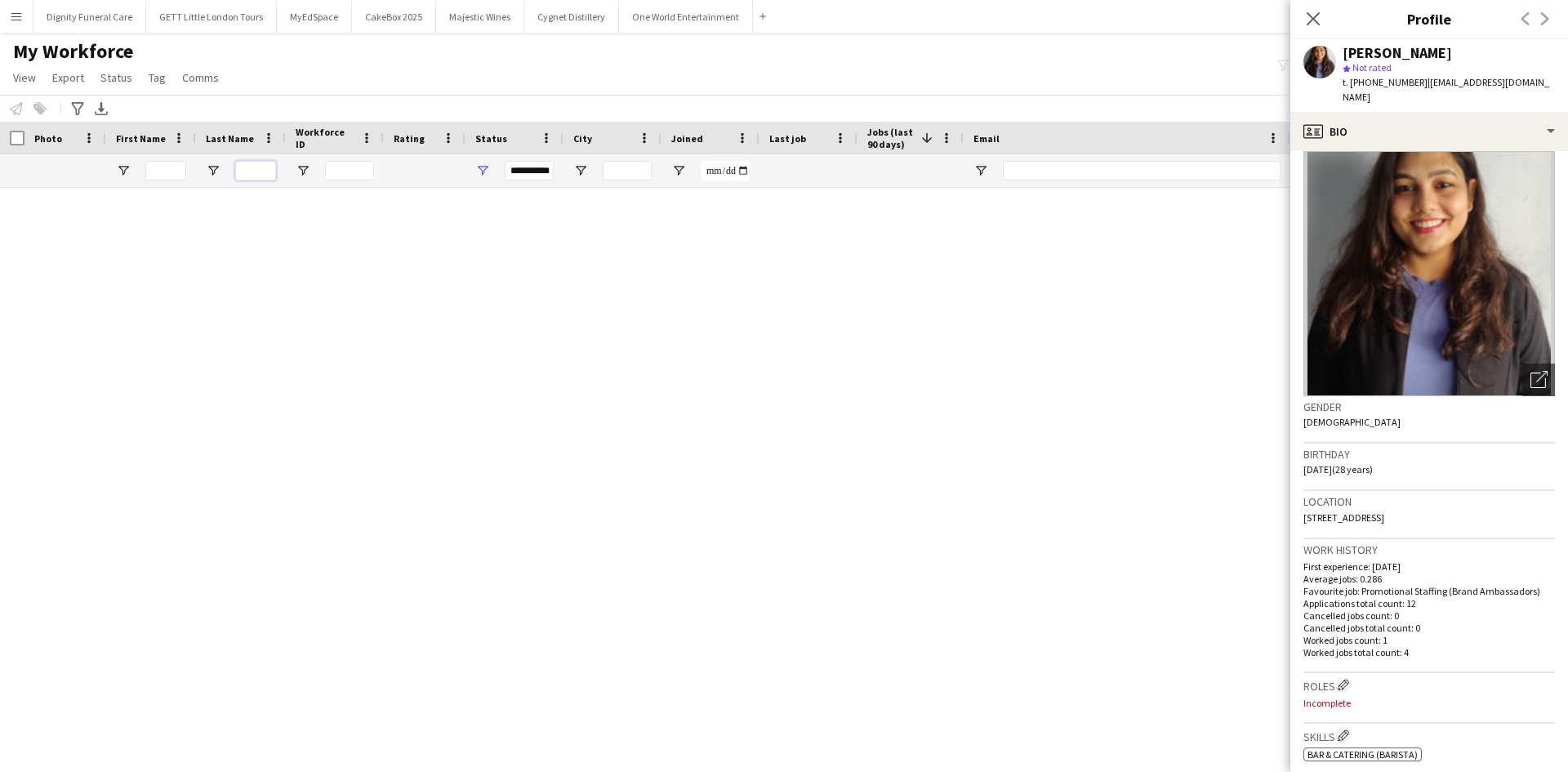
click at [240, 174] on input "Last Name Filter Input" at bounding box center [255, 171] width 41 height 20
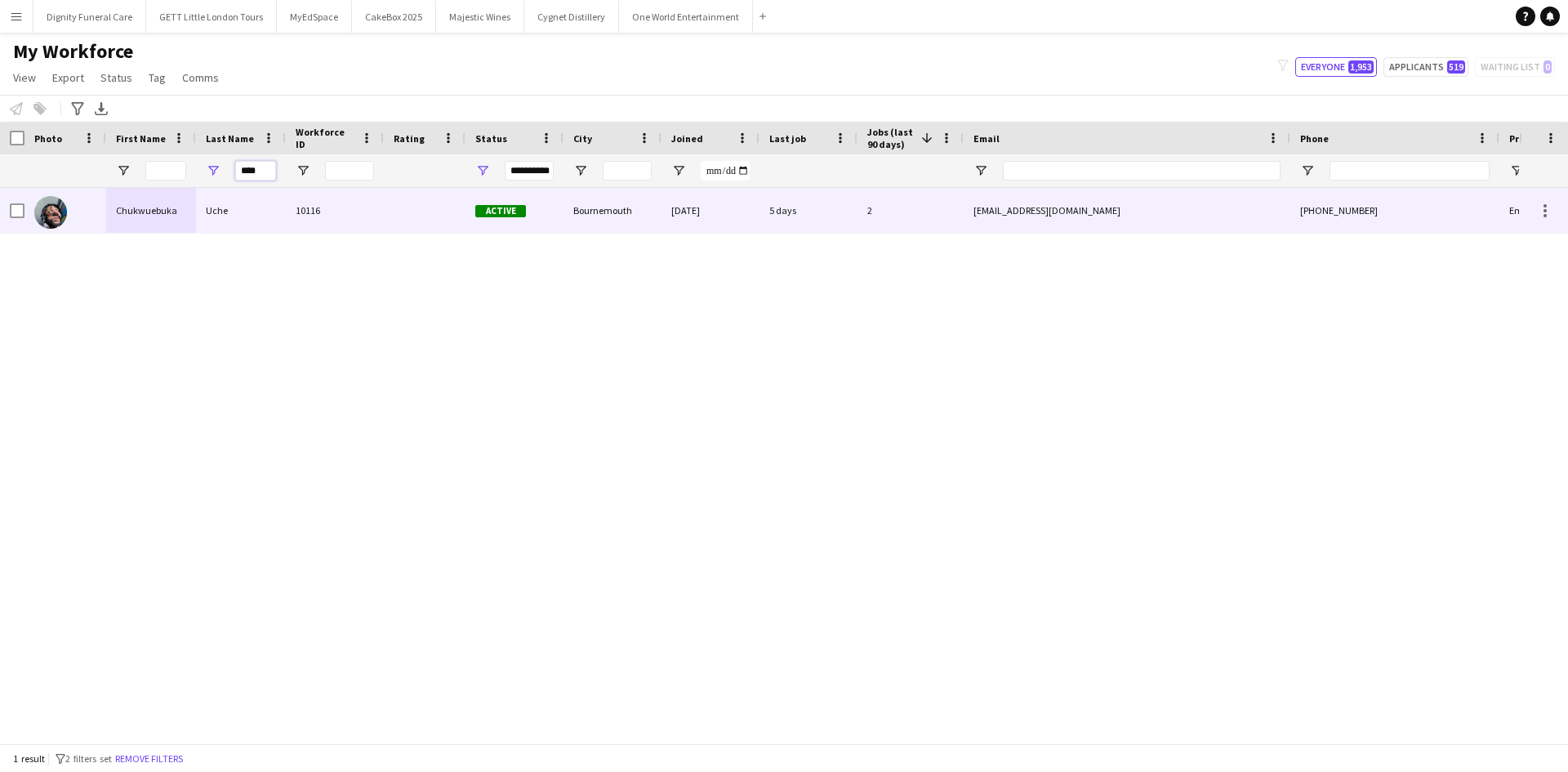
type input "****"
click at [243, 215] on div "Uche" at bounding box center [241, 210] width 90 height 45
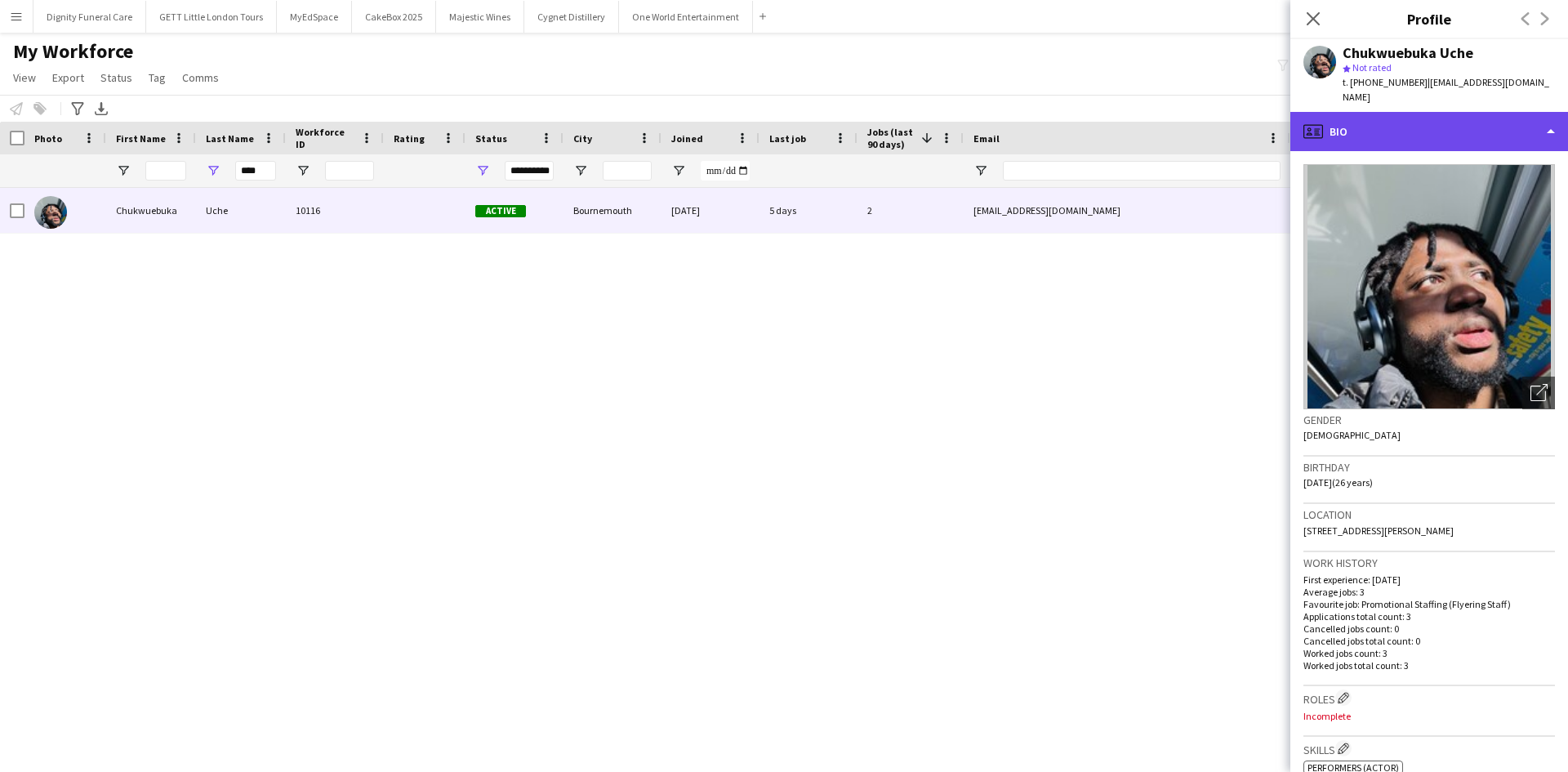
click at [1356, 112] on div "profile Bio" at bounding box center [1430, 131] width 278 height 39
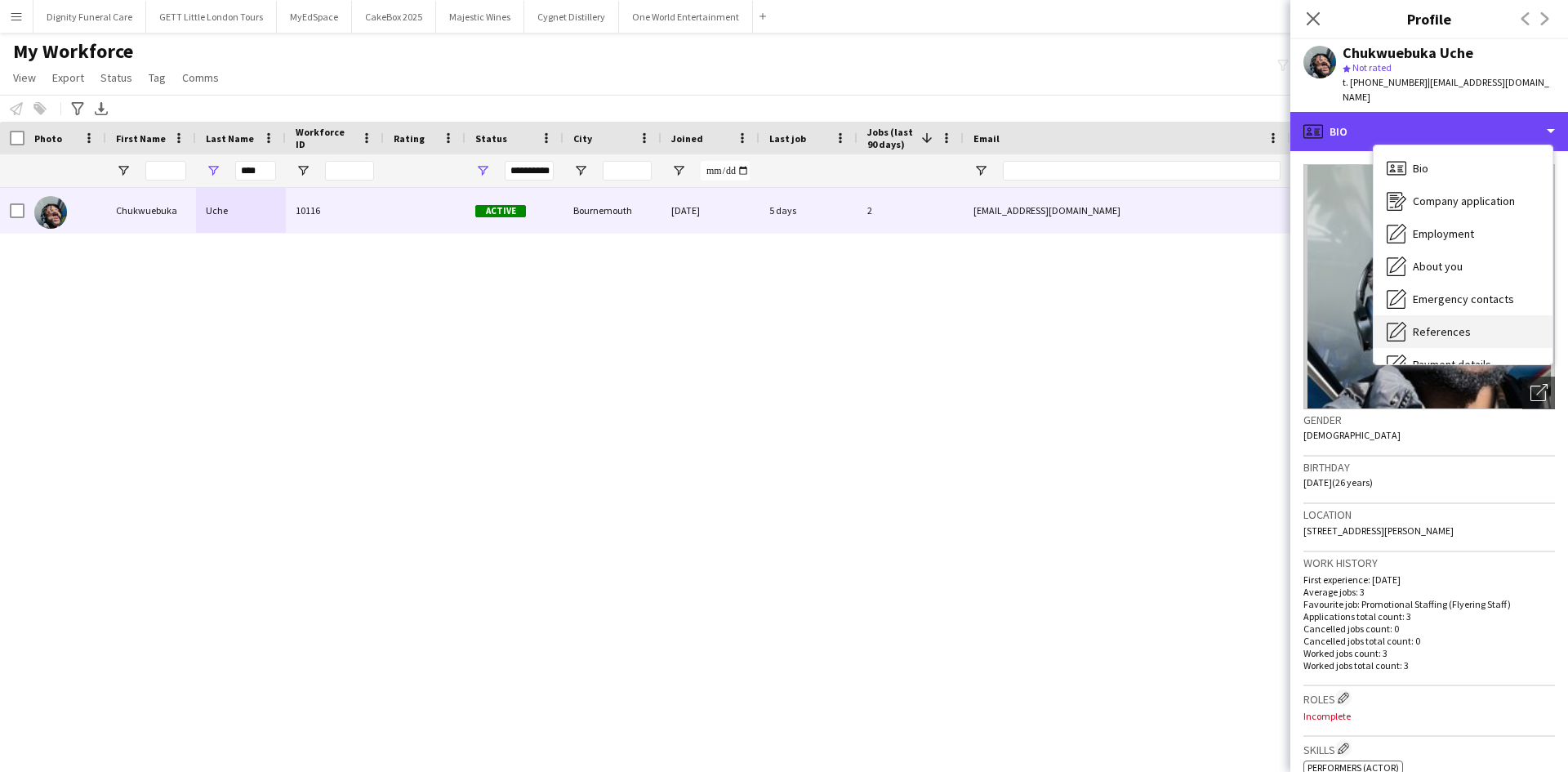
scroll to position [219, 0]
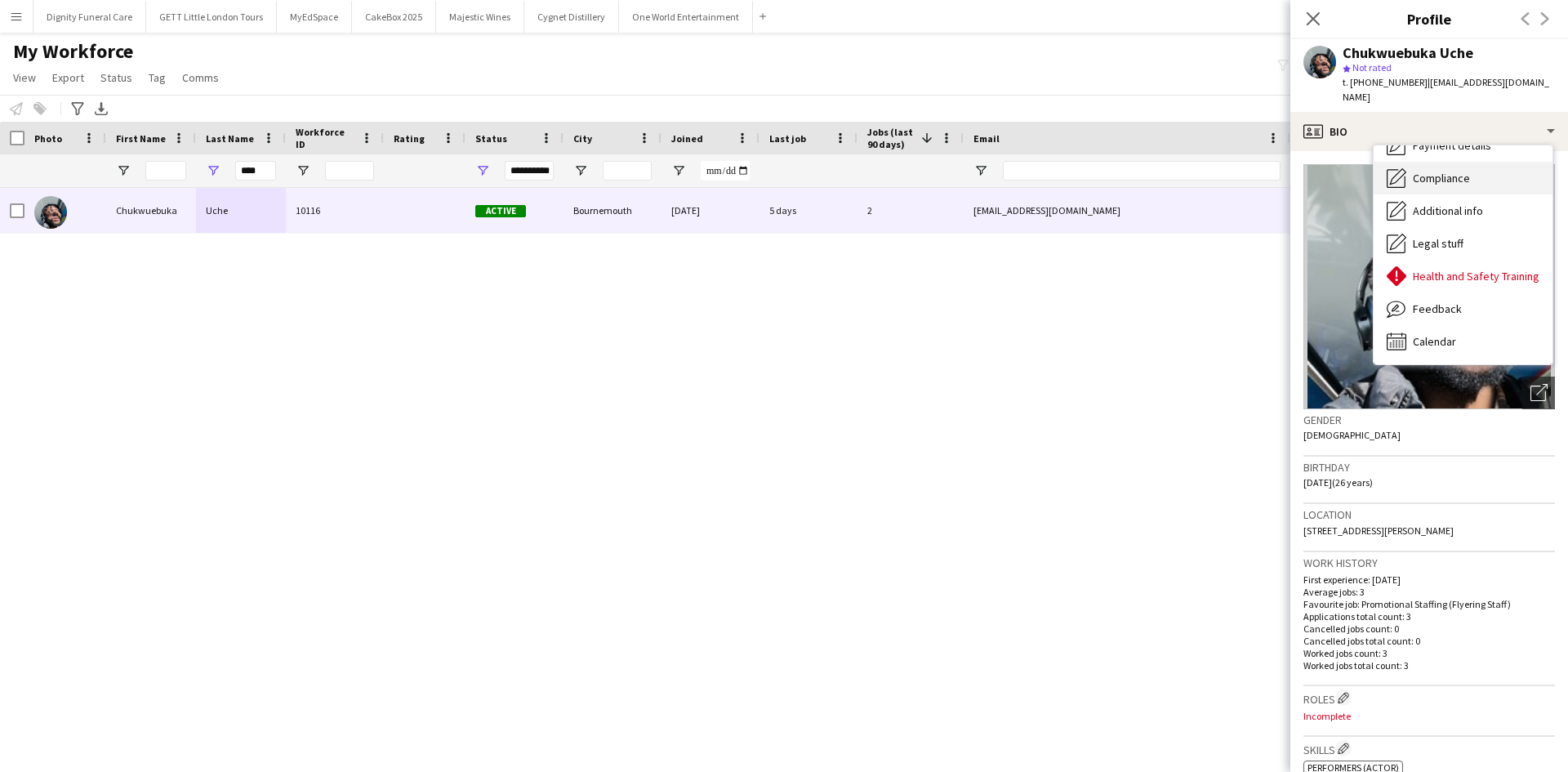
click at [1440, 171] on span "Compliance" at bounding box center [1442, 178] width 57 height 14
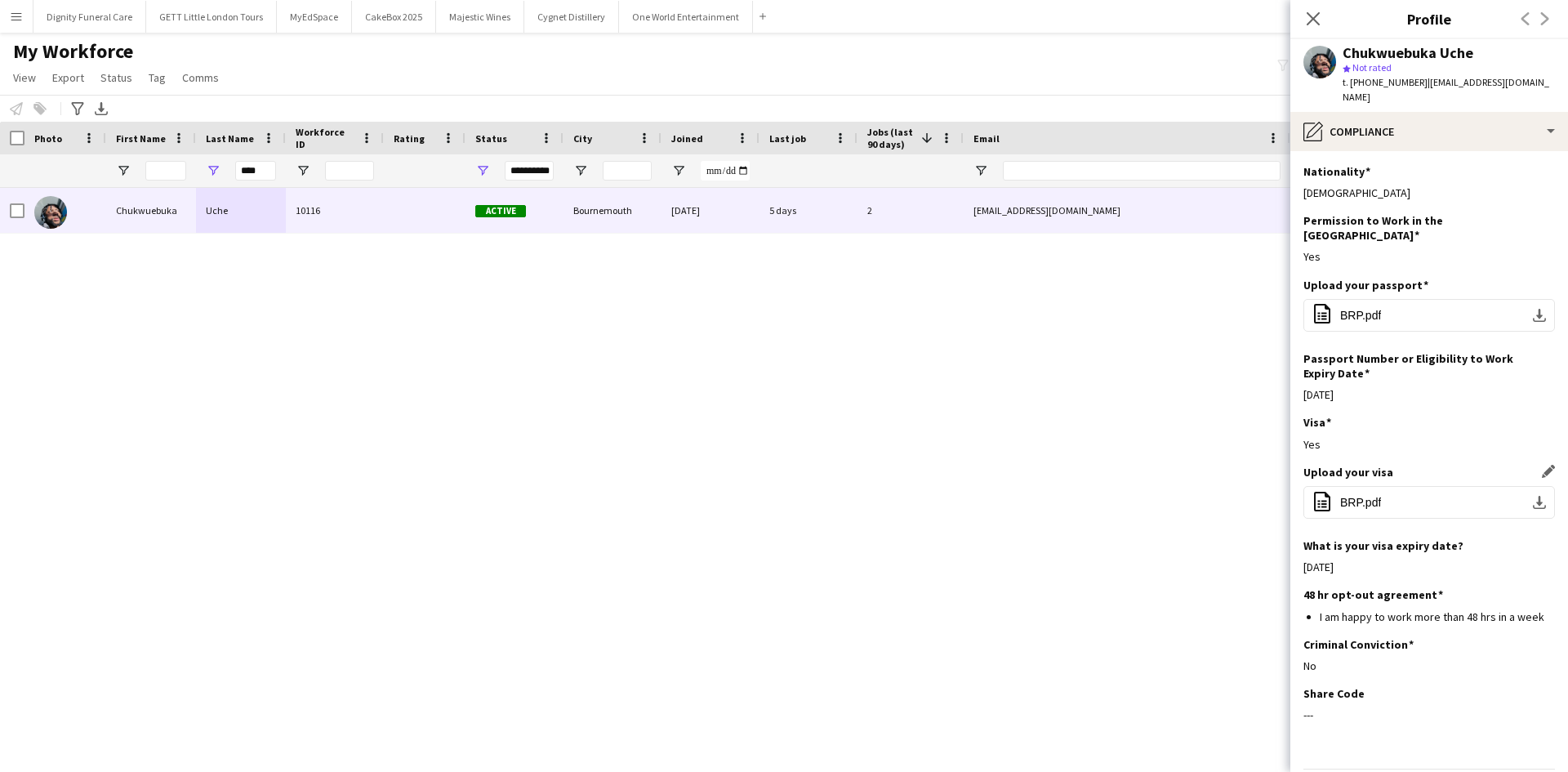
scroll to position [26, 0]
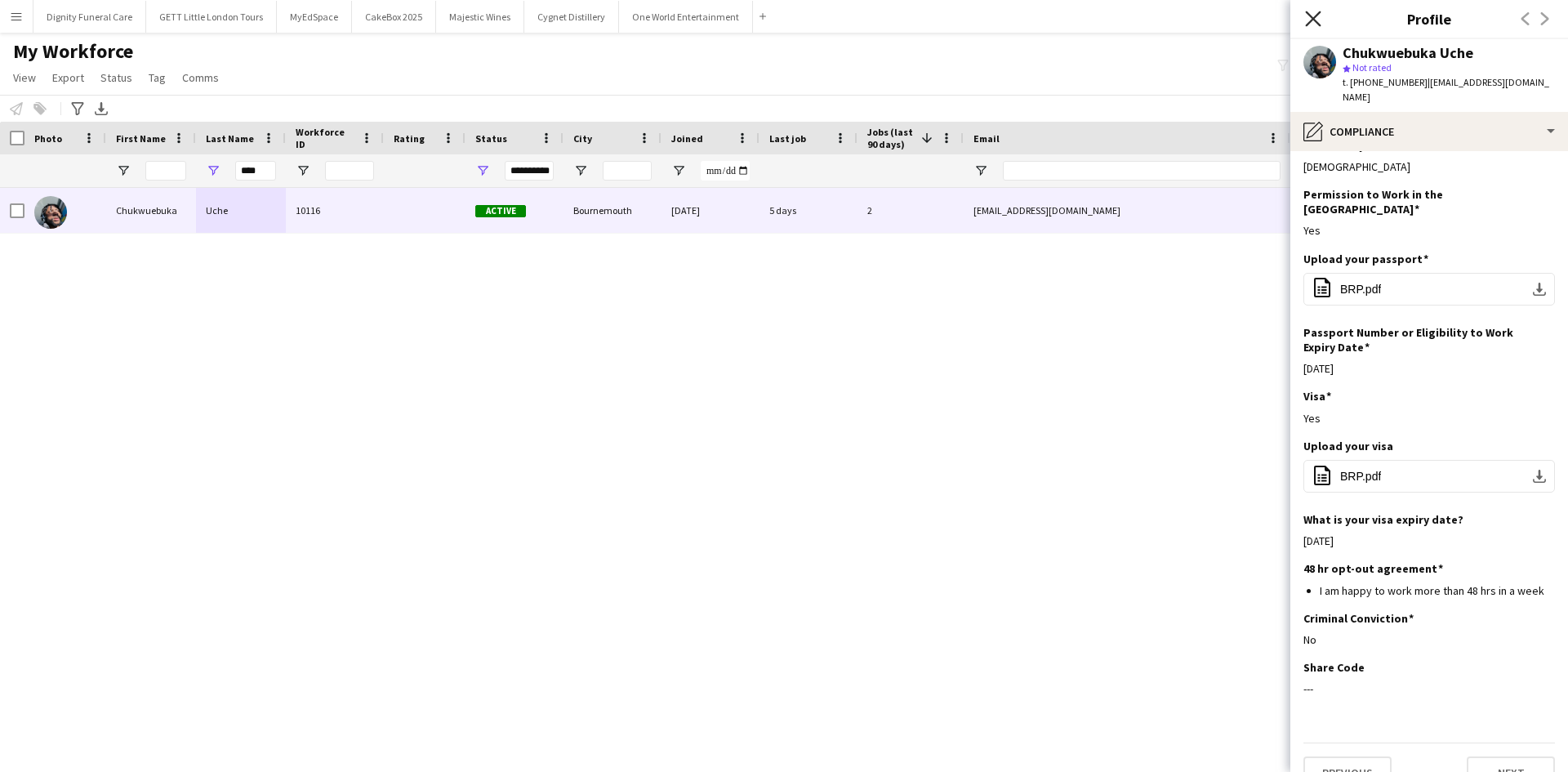
click at [1316, 15] on icon at bounding box center [1313, 18] width 15 height 15
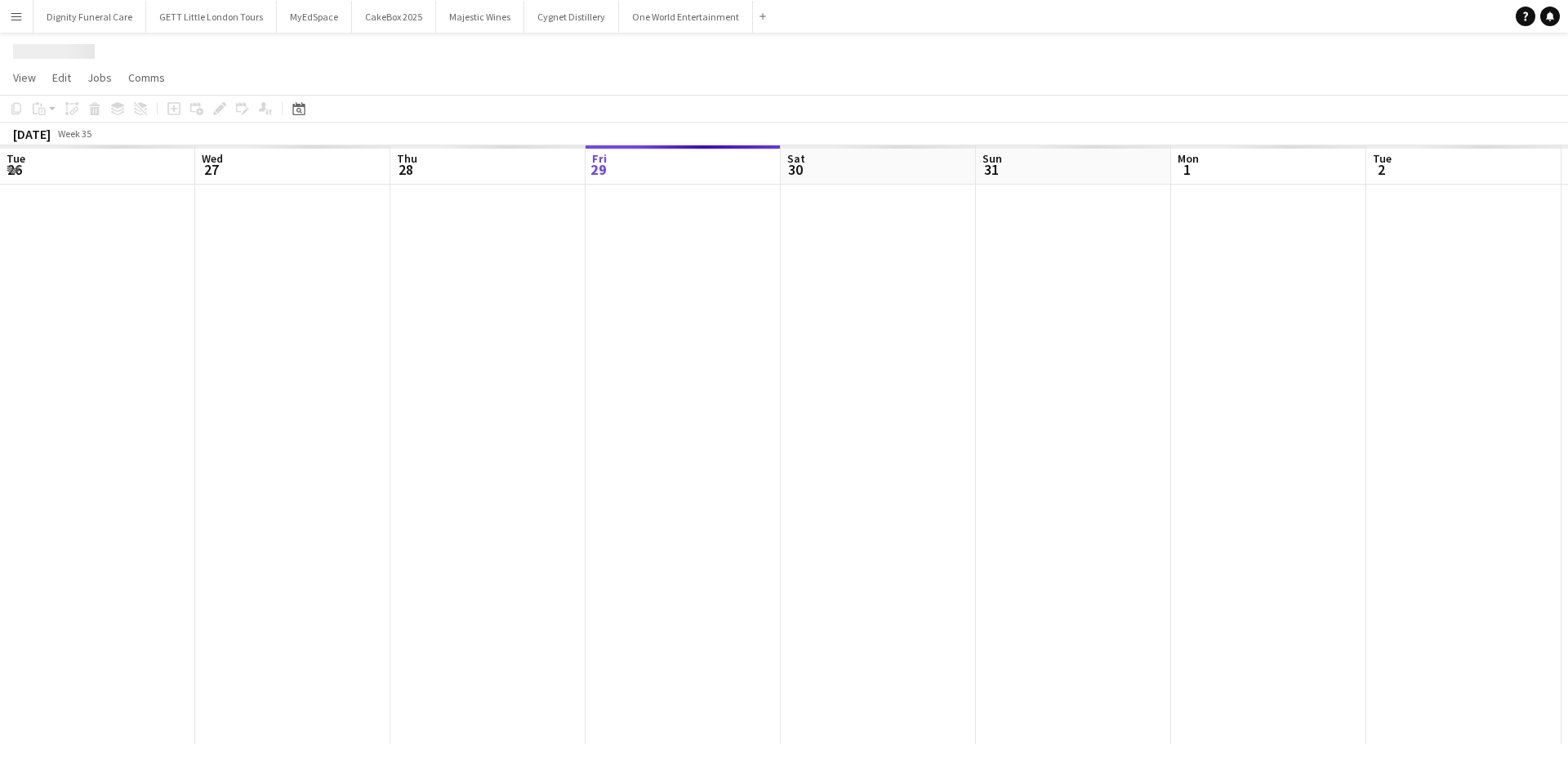
scroll to position [0, 391]
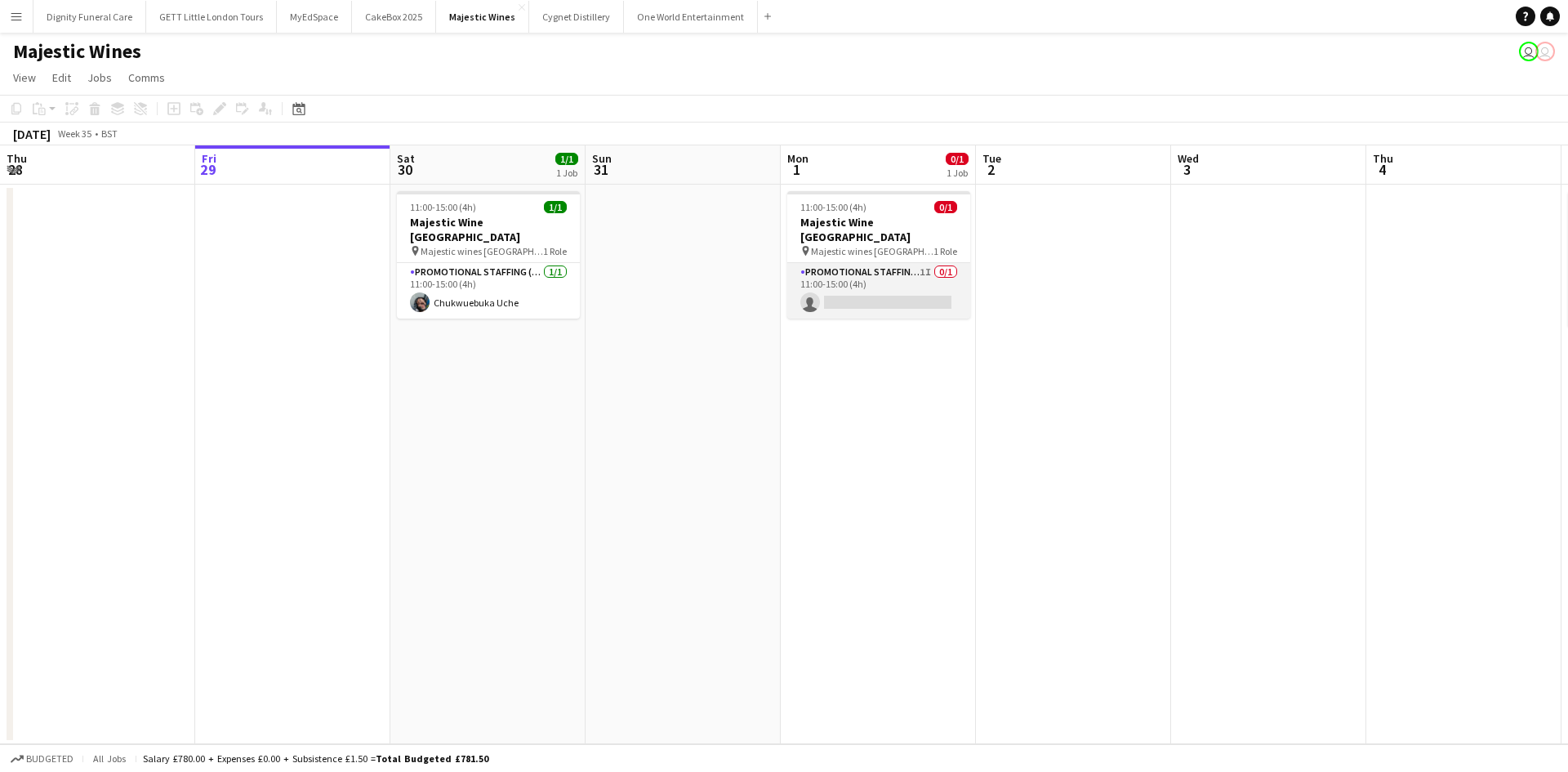
click at [886, 263] on app-card-role "Promotional Staffing (Flyering Staff) 1I 0/1 11:00-15:00 (4h) single-neutral-ac…" at bounding box center [878, 291] width 183 height 56
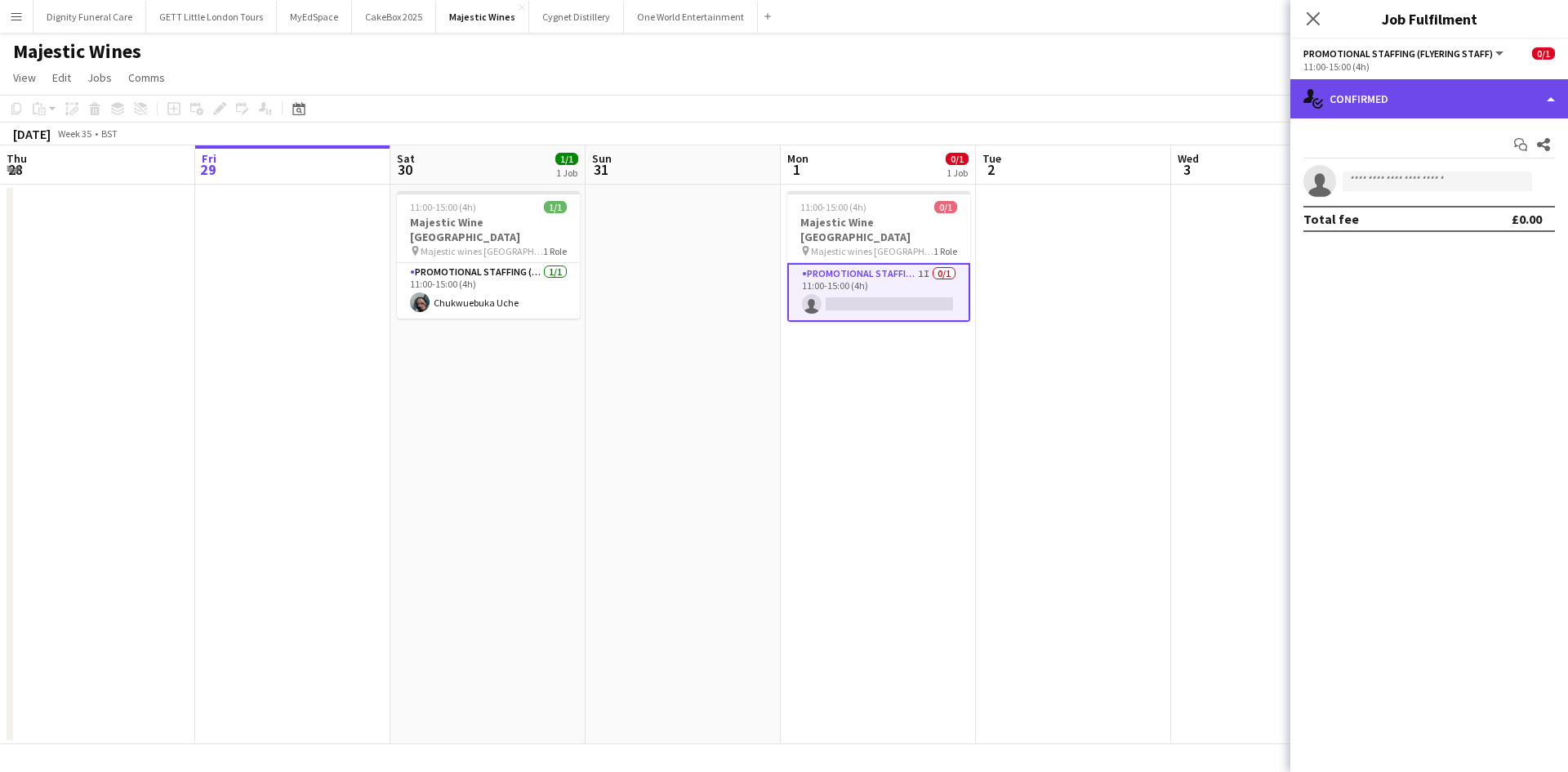
click at [1391, 92] on div "single-neutral-actions-check-2 Confirmed" at bounding box center [1430, 98] width 278 height 39
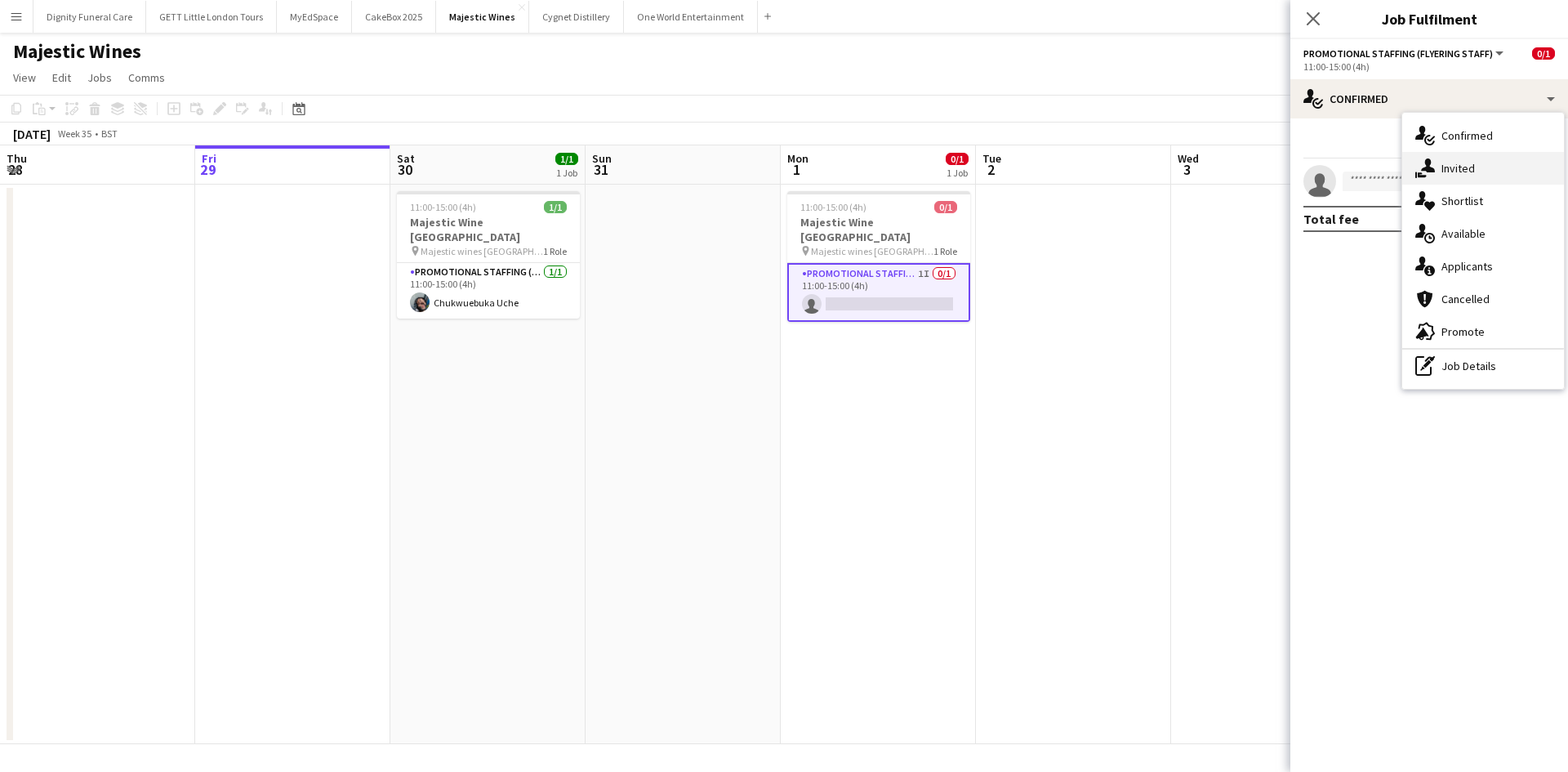
click at [1454, 172] on div "single-neutral-actions-share-1 Invited" at bounding box center [1483, 168] width 162 height 33
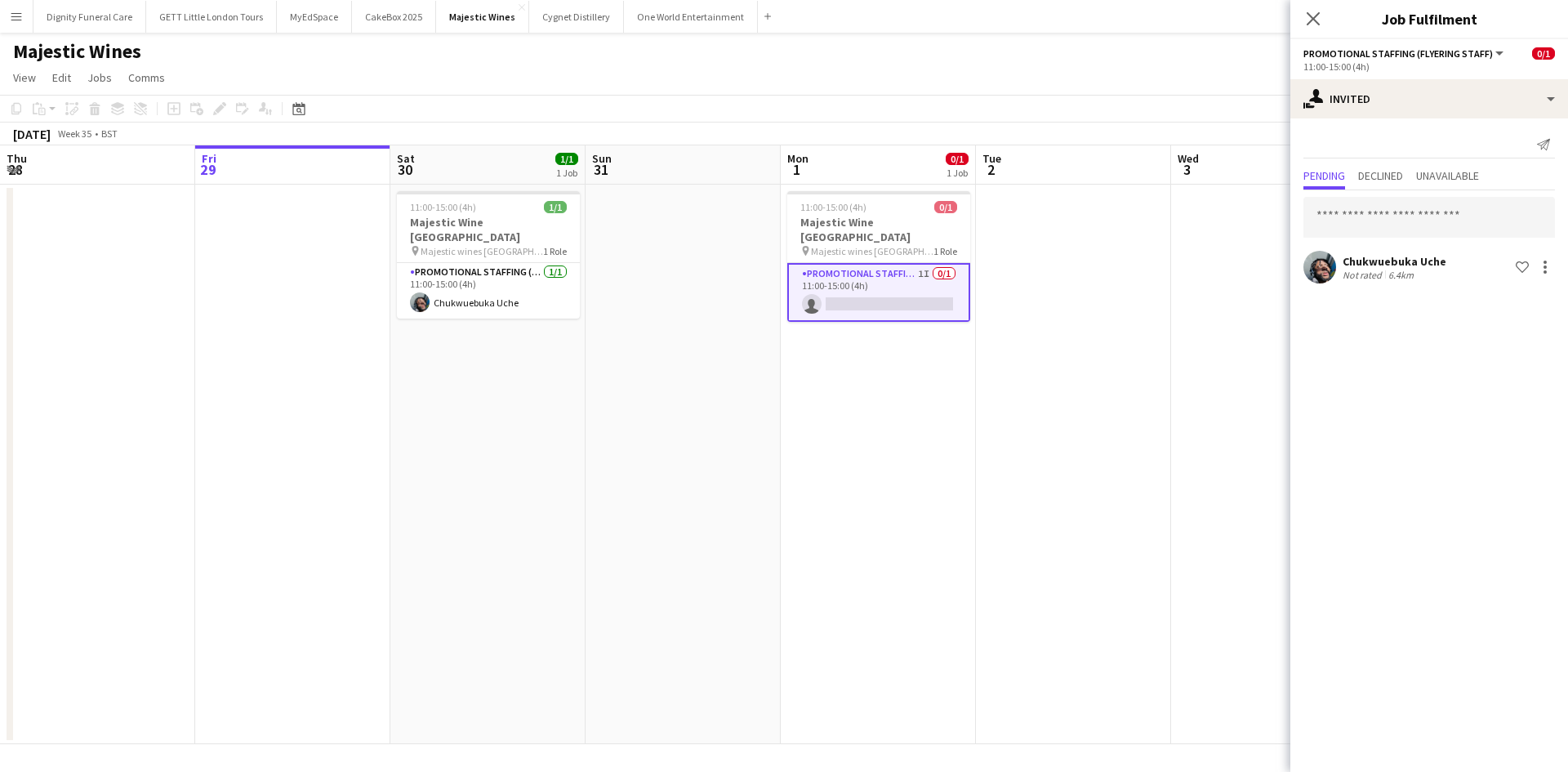
click at [1397, 263] on div "Chukwuebuka Uche" at bounding box center [1395, 261] width 104 height 14
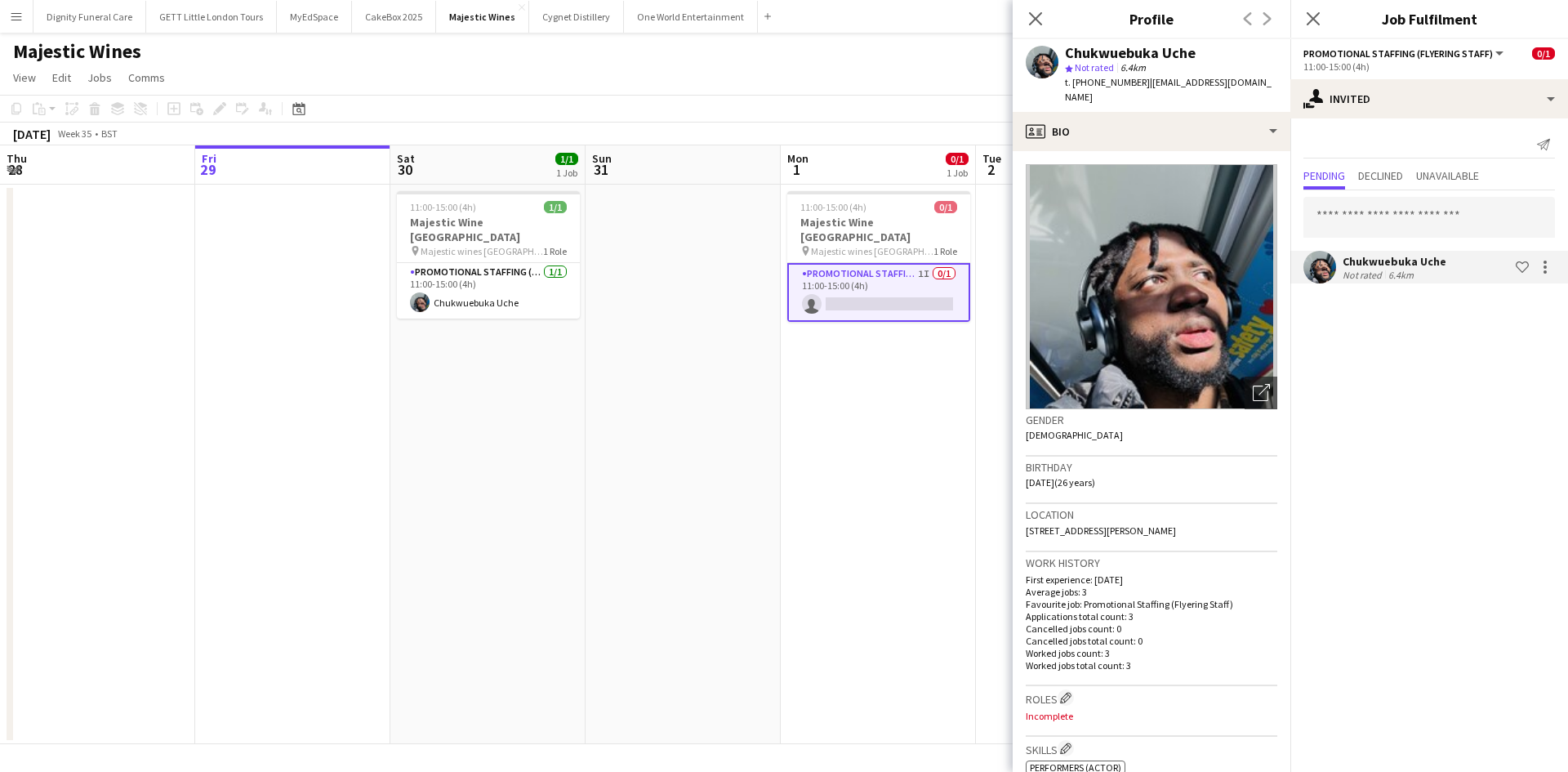
click at [1397, 263] on div "Chukwuebuka Uche" at bounding box center [1395, 261] width 104 height 14
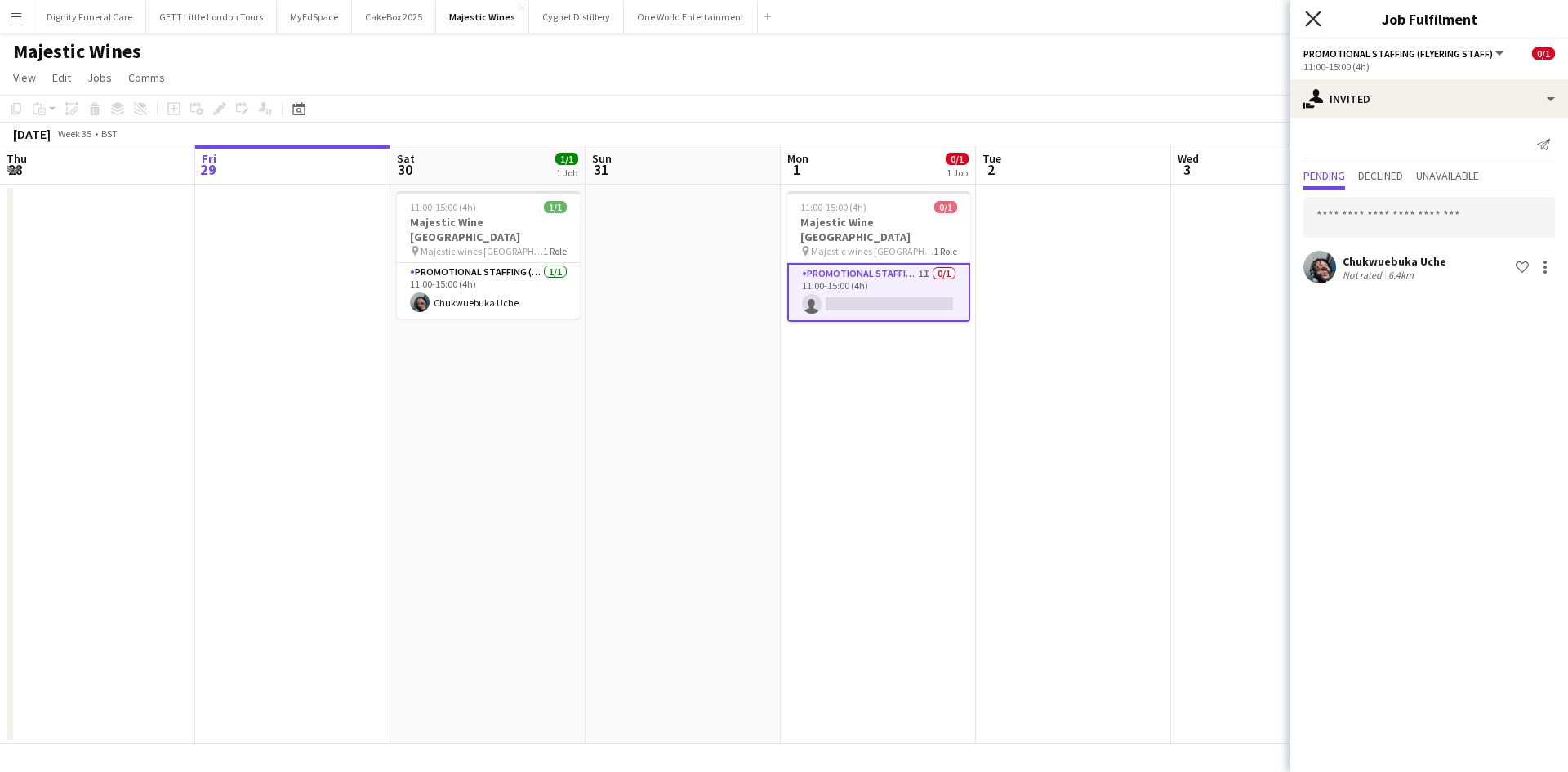
click at [1313, 21] on icon "Close pop-in" at bounding box center [1313, 18] width 15 height 15
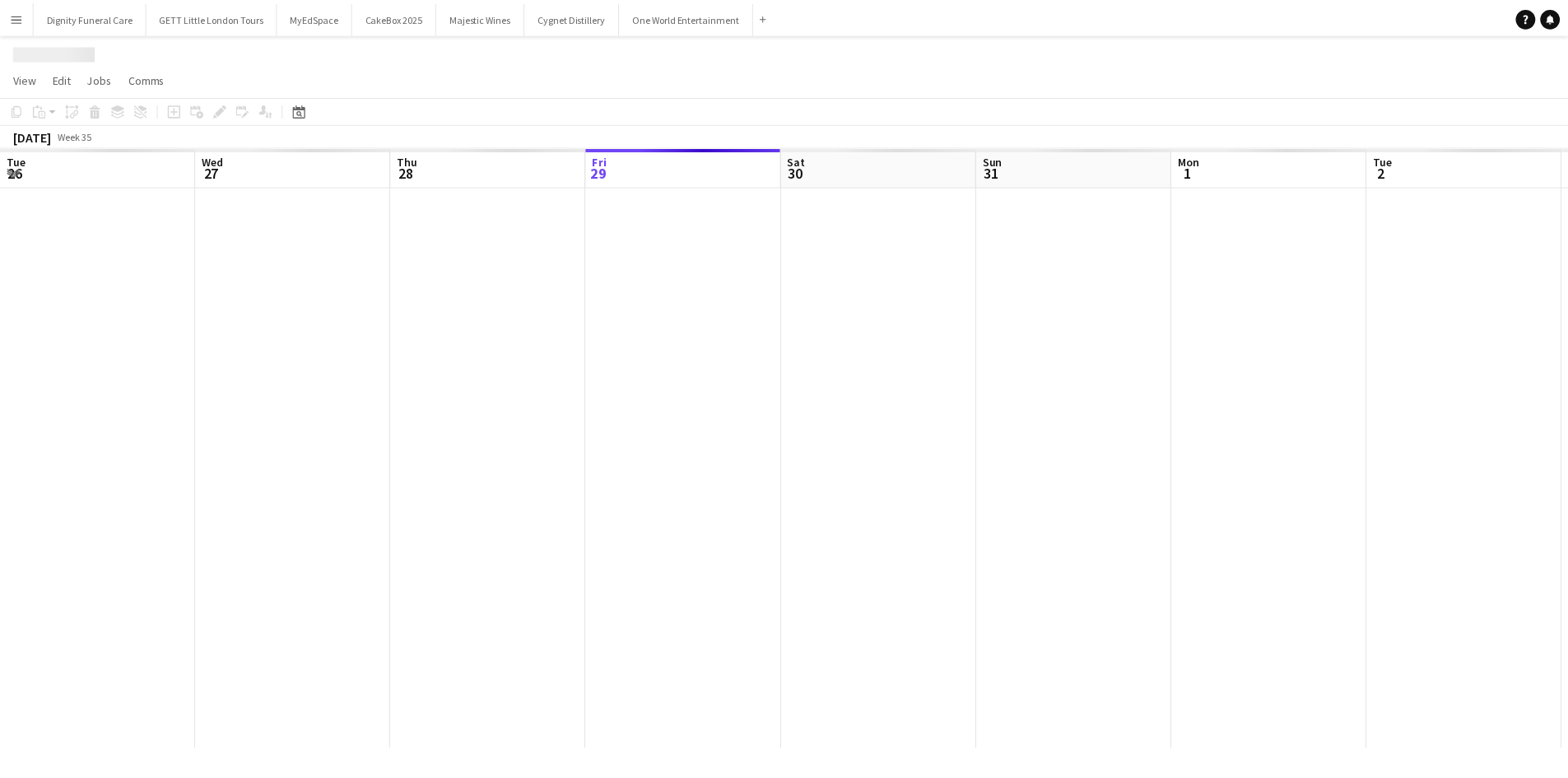
scroll to position [0, 394]
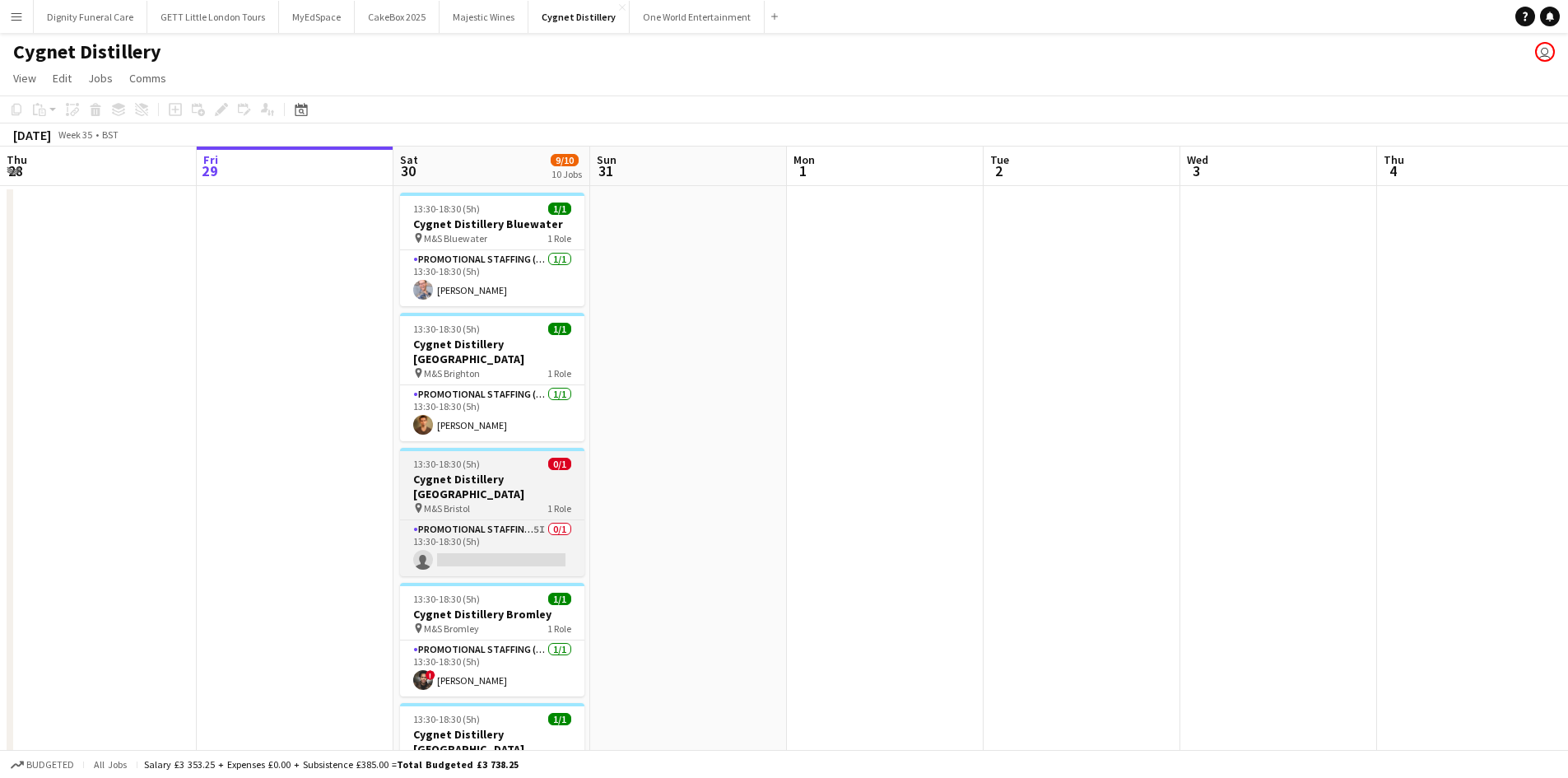
click at [515, 472] on h3 "Cygnet Distillery [GEOGRAPHIC_DATA]" at bounding box center [492, 487] width 185 height 30
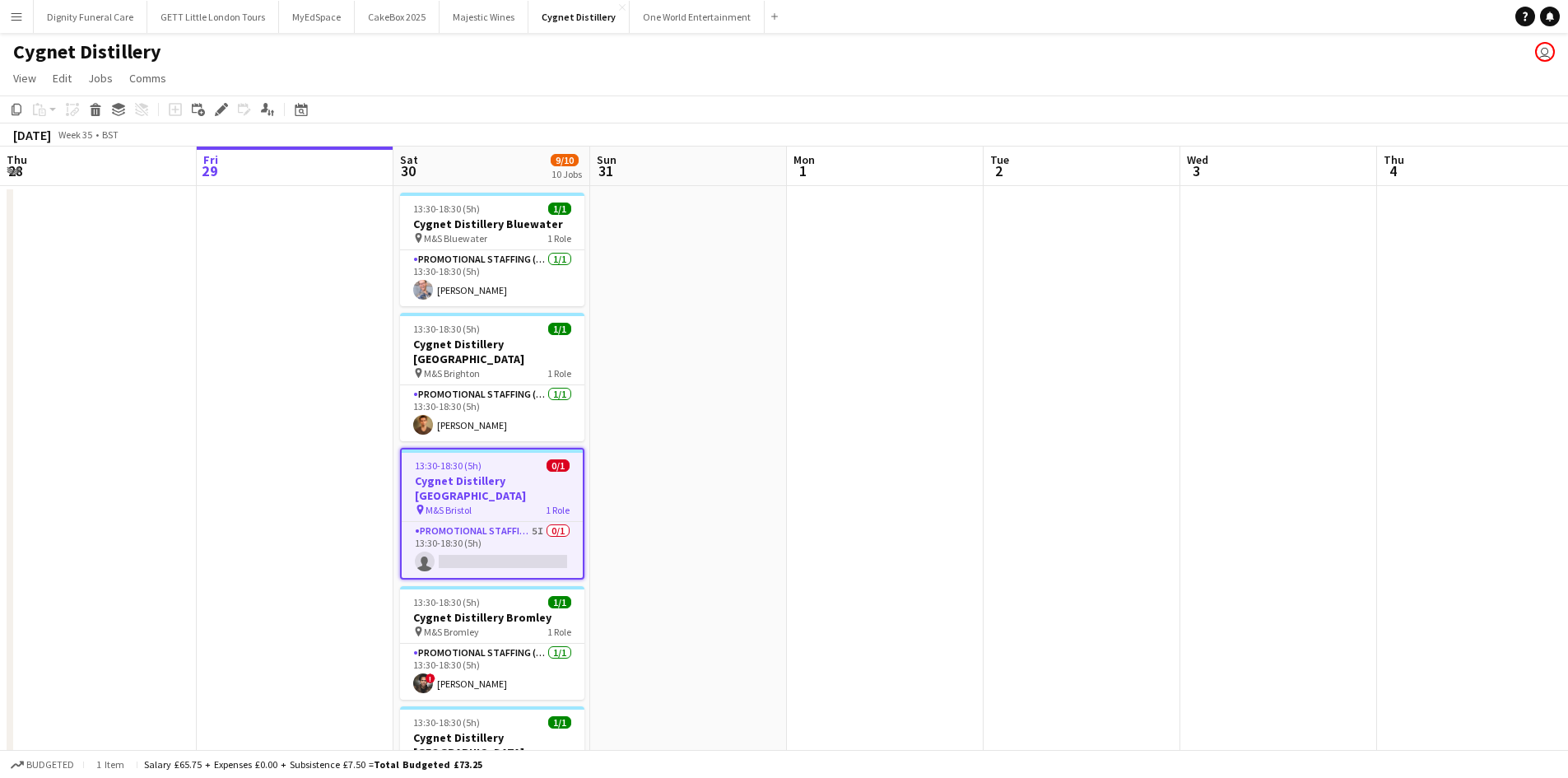
click at [477, 473] on h3 "Cygnet Distillery [GEOGRAPHIC_DATA]" at bounding box center [492, 488] width 181 height 30
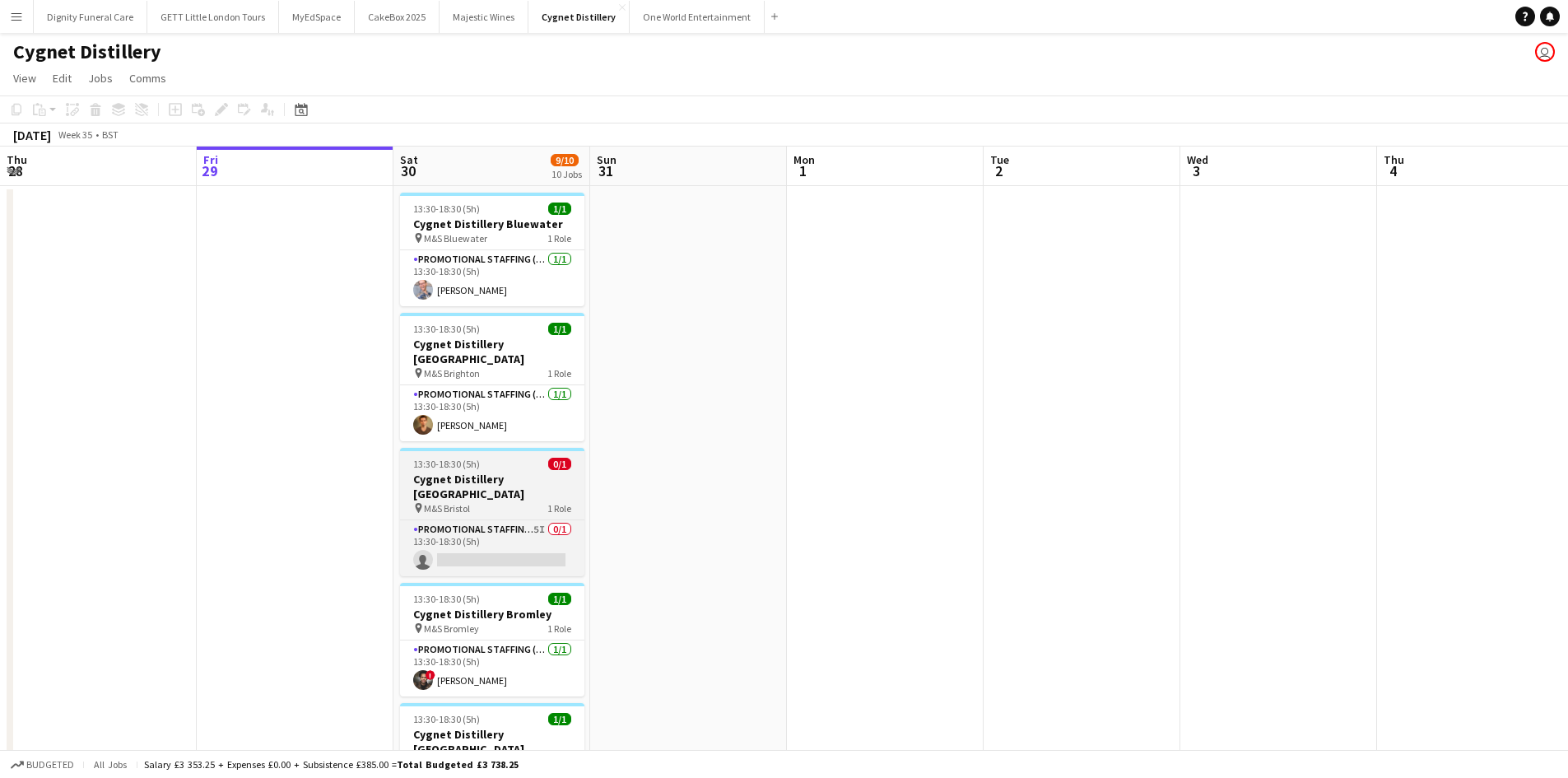
click at [425, 502] on span "M&S Bristol" at bounding box center [447, 509] width 46 height 13
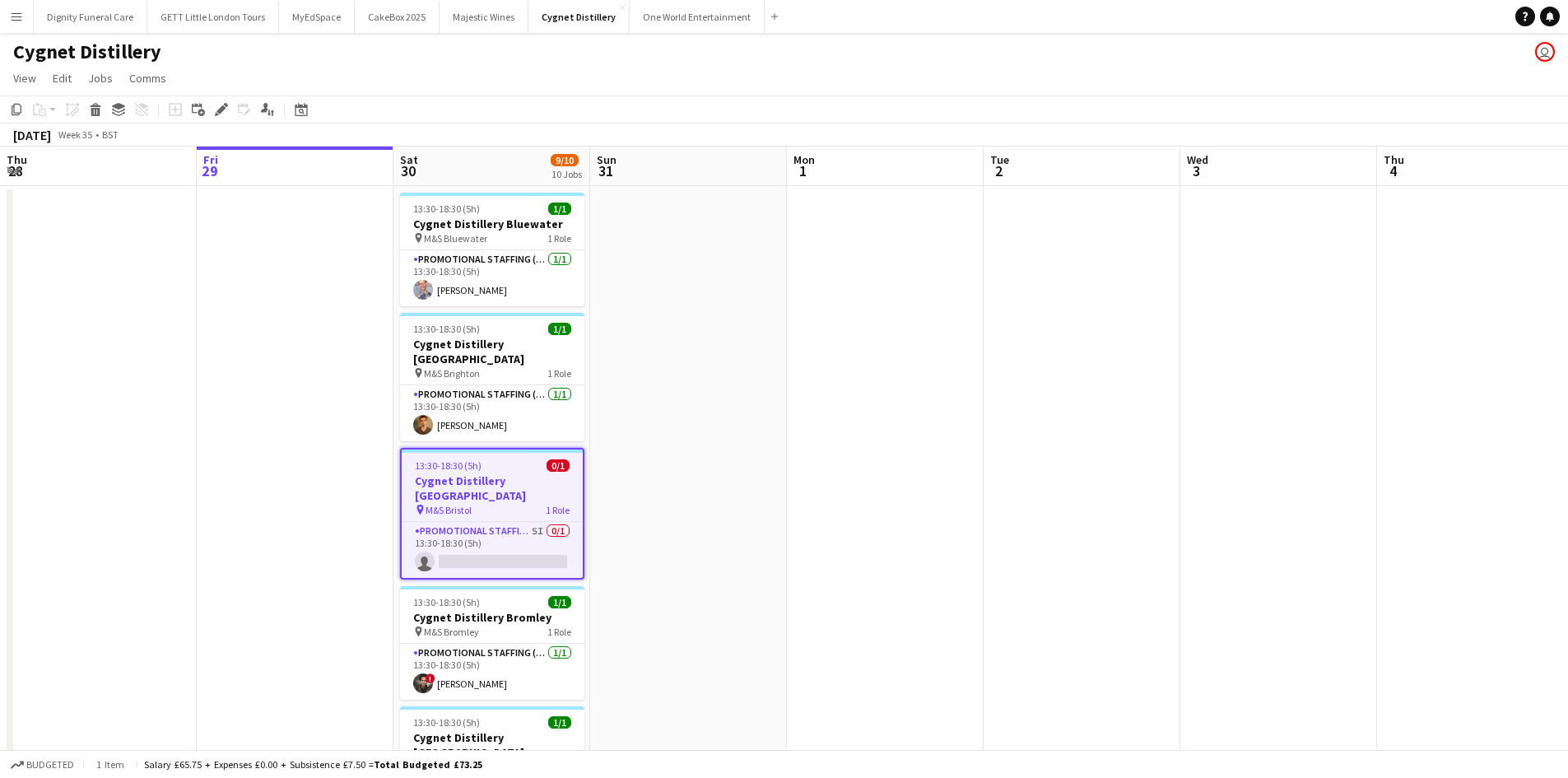
click at [486, 473] on h3 "Cygnet Distillery [GEOGRAPHIC_DATA]" at bounding box center [492, 488] width 181 height 30
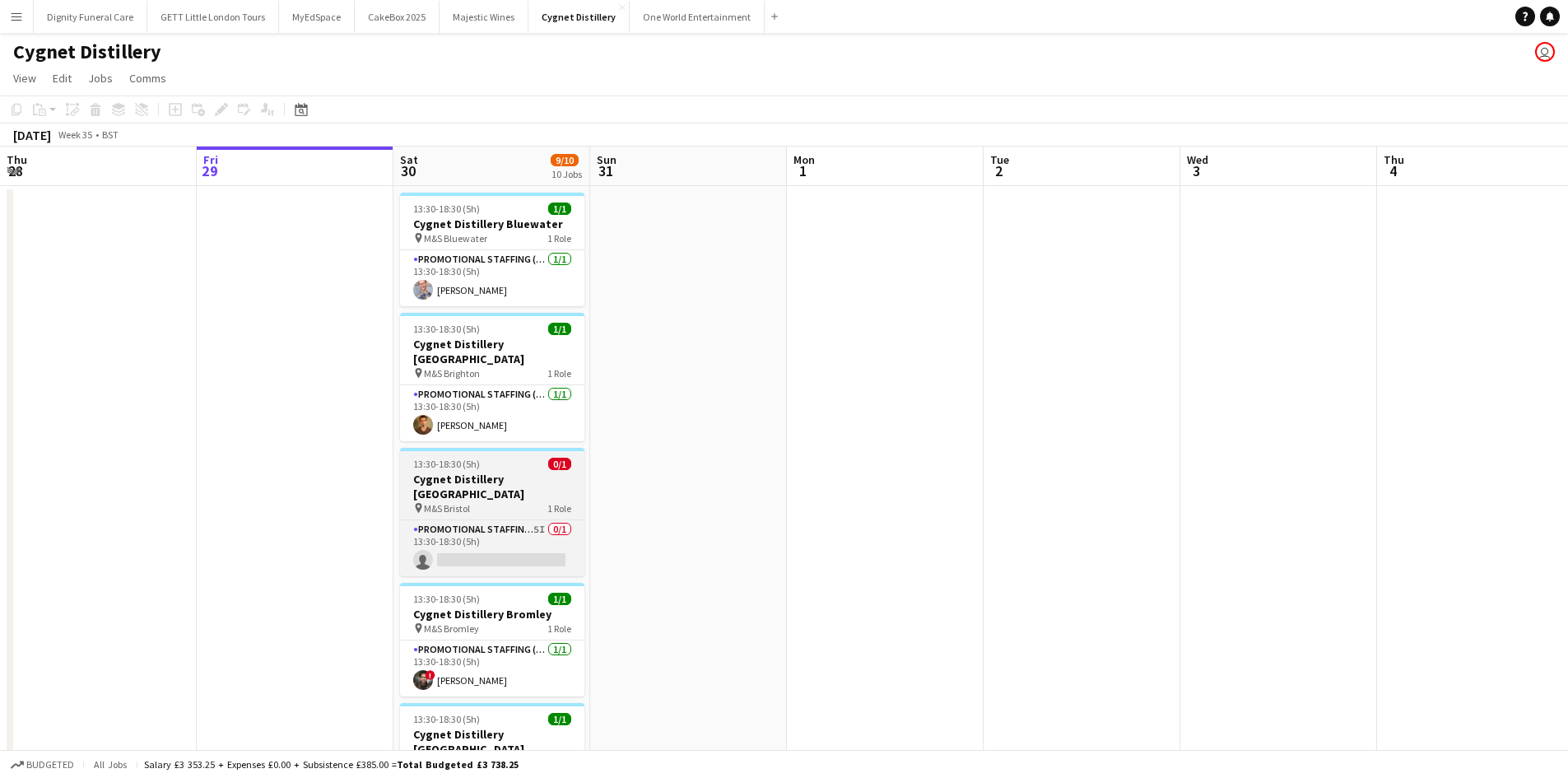
click at [486, 472] on h3 "Cygnet Distillery [GEOGRAPHIC_DATA]" at bounding box center [492, 487] width 185 height 30
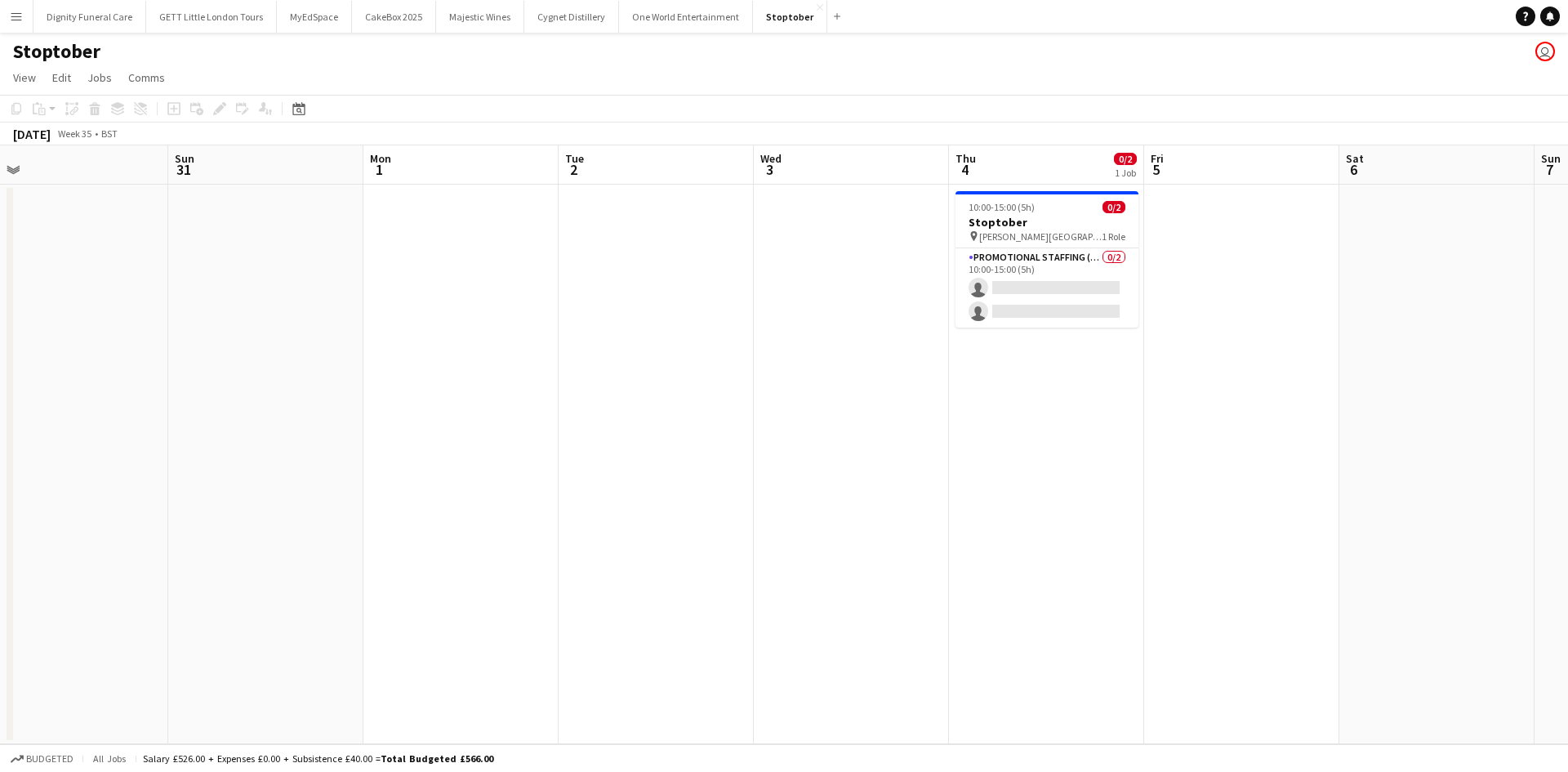
scroll to position [0, 822]
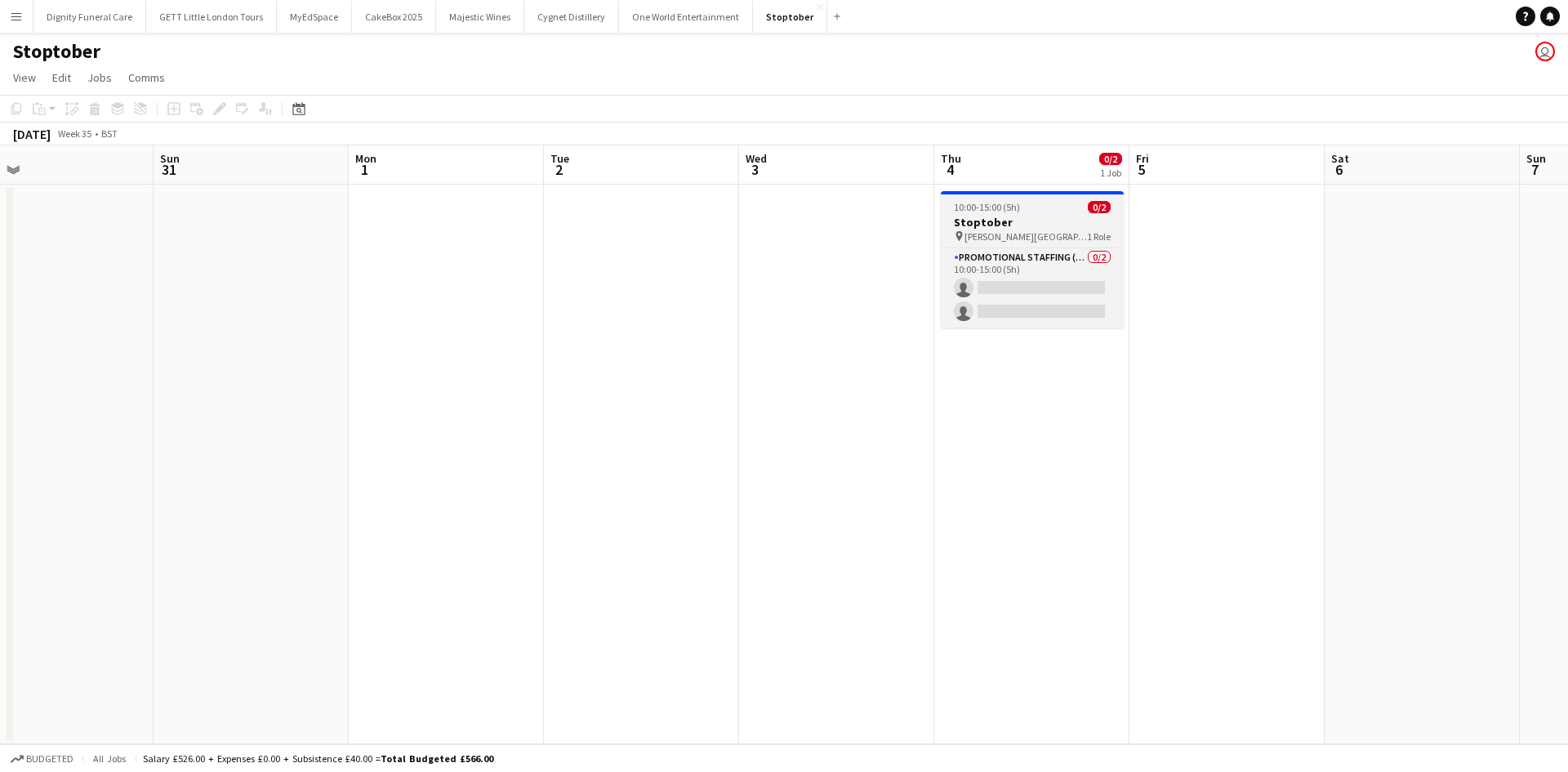
click at [1014, 232] on span "[PERSON_NAME][GEOGRAPHIC_DATA], Meet outside B&M" at bounding box center [1026, 237] width 123 height 13
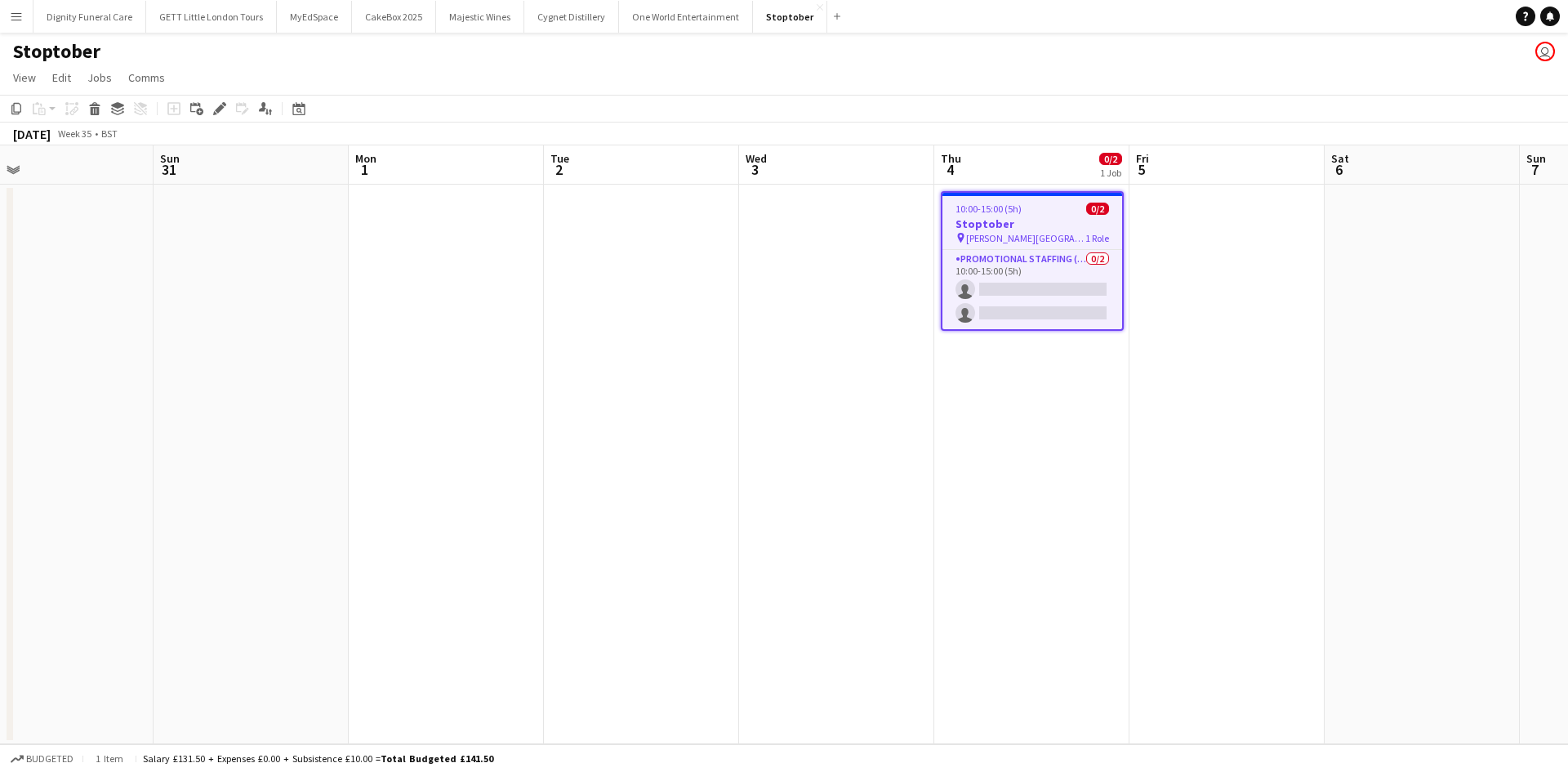
click at [1014, 232] on span "[PERSON_NAME][GEOGRAPHIC_DATA], Meet outside B&M" at bounding box center [1026, 238] width 119 height 13
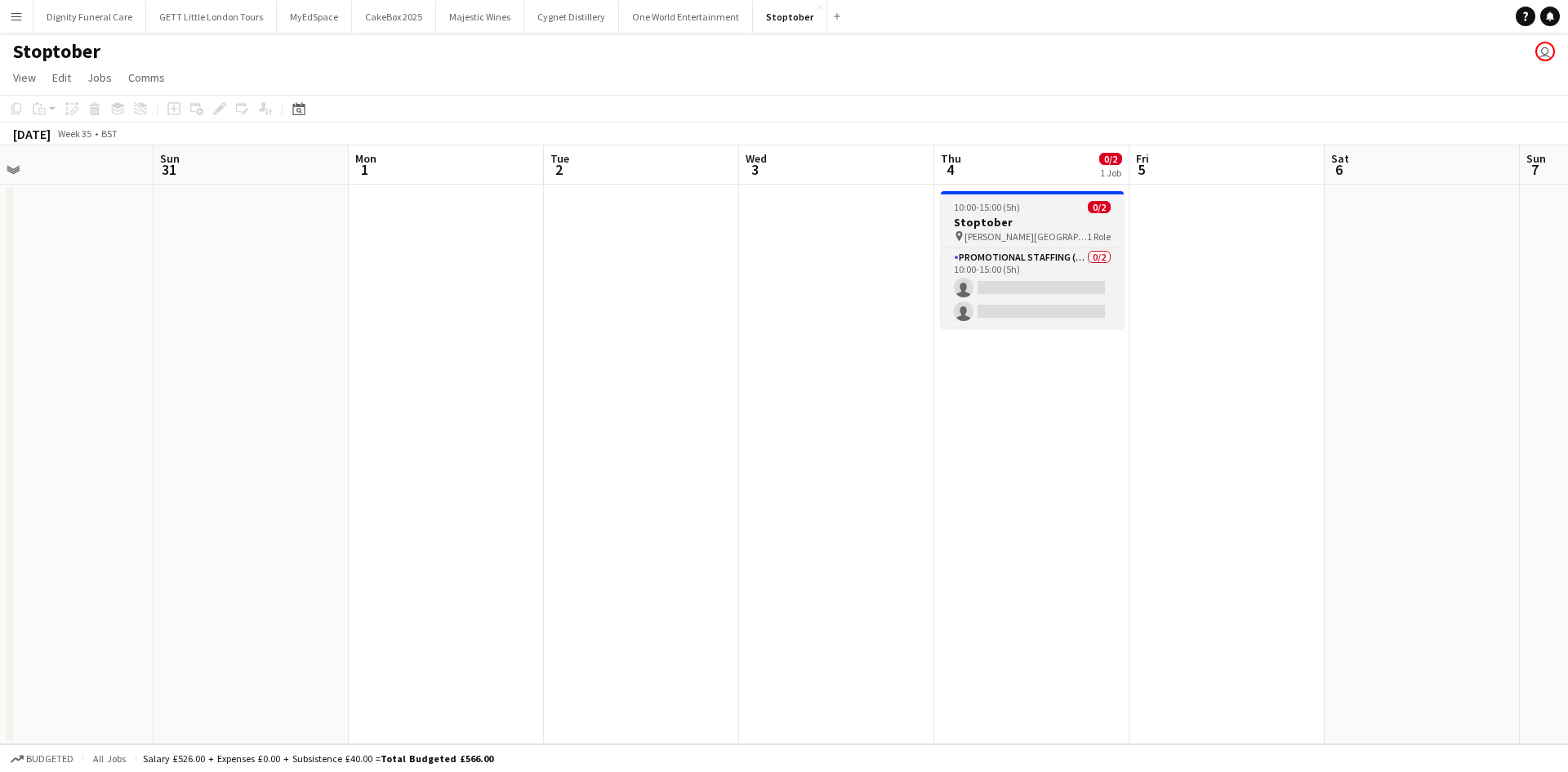
click at [1014, 232] on span "[PERSON_NAME][GEOGRAPHIC_DATA], Meet outside B&M" at bounding box center [1026, 237] width 123 height 13
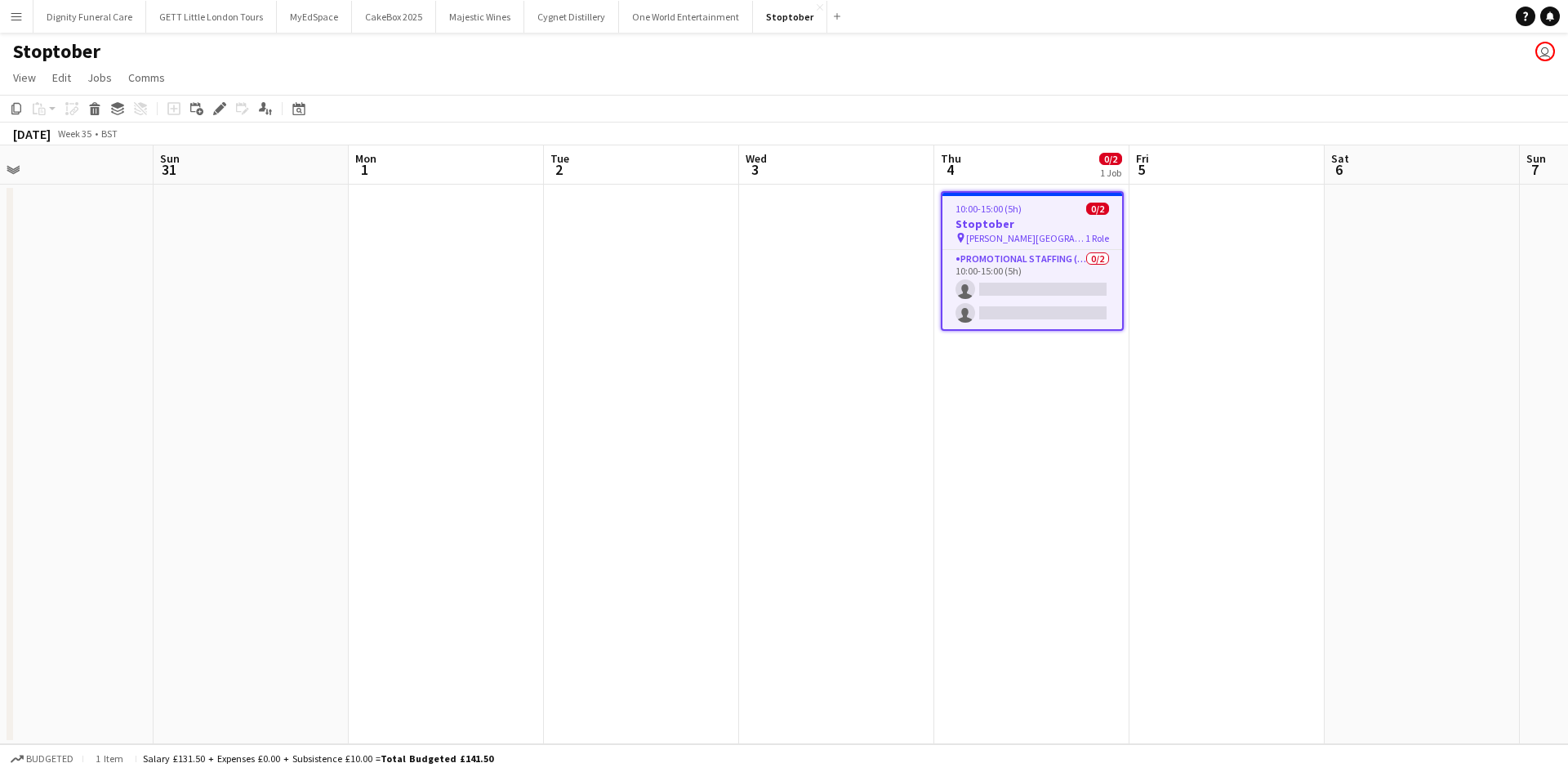
click at [1014, 232] on span "Winford Town Centre, Meet outside B&M" at bounding box center [1026, 238] width 119 height 13
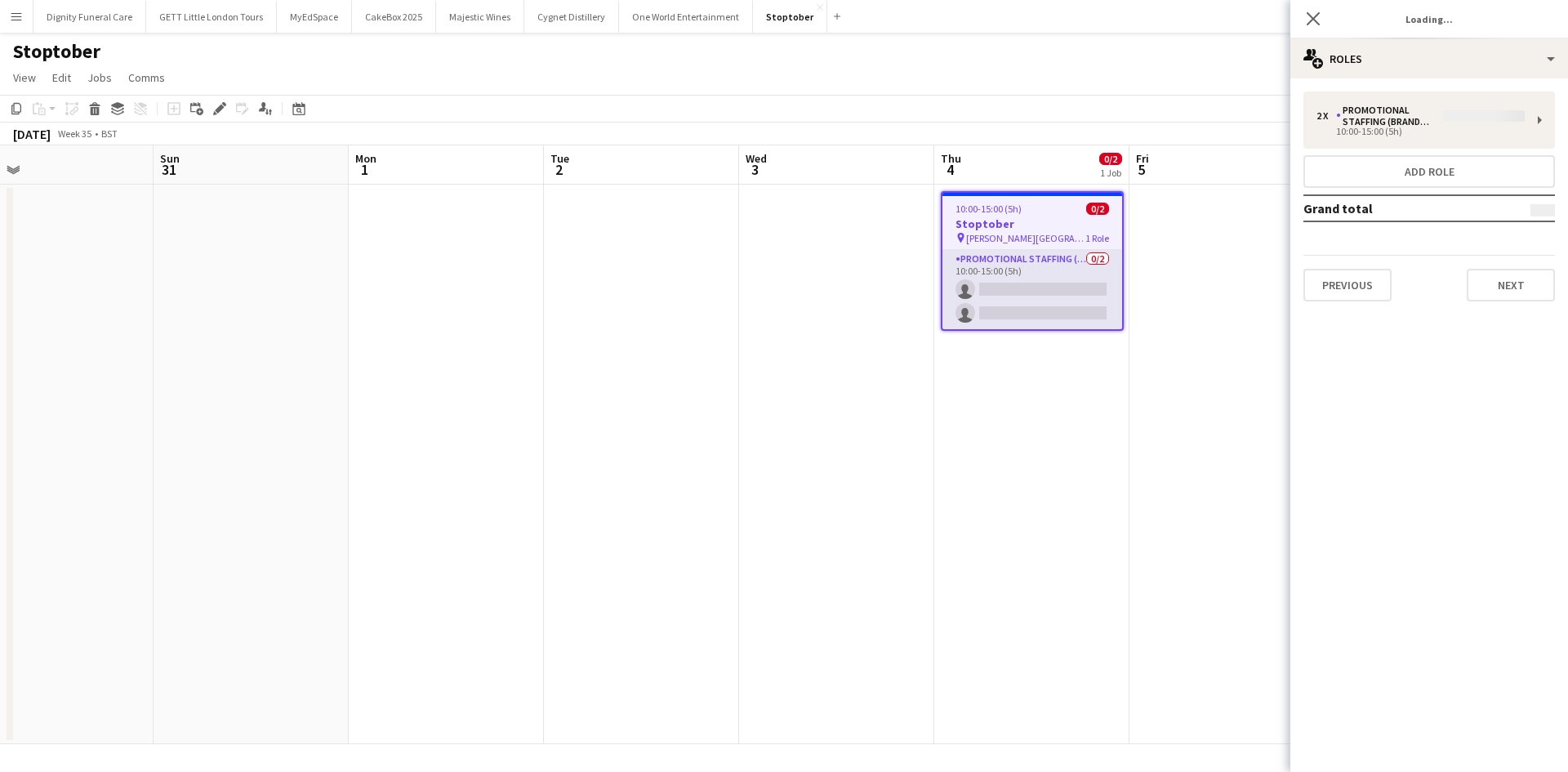
click at [1015, 262] on app-card-role "Promotional Staffing (Brand Ambassadors) 0/2 10:00-15:00 (5h) single-neutral-ac…" at bounding box center [1032, 290] width 180 height 79
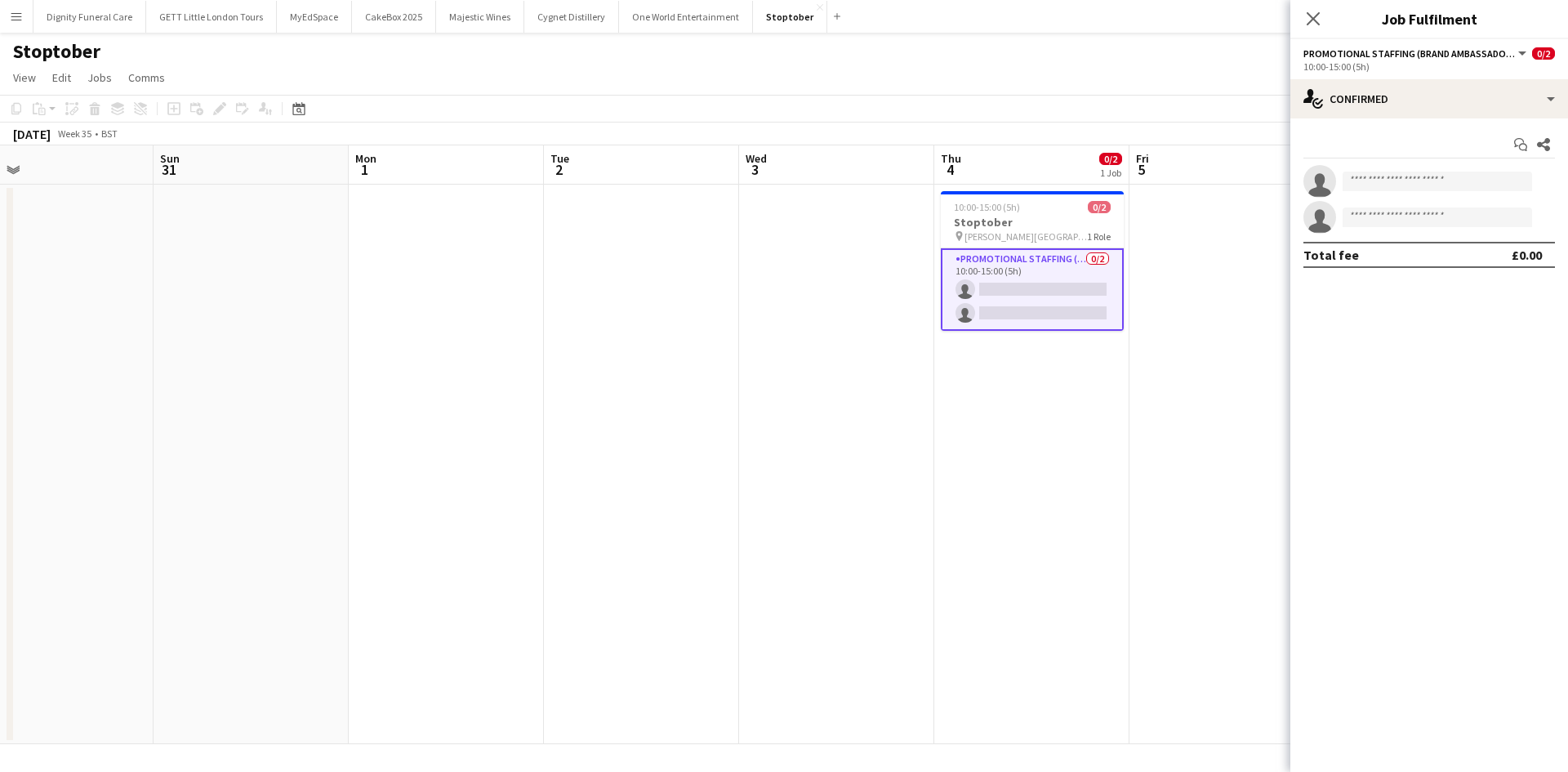
click at [1506, 52] on span "Promotional Staffing (Brand Ambassadors)" at bounding box center [1409, 53] width 212 height 13
click at [1448, 63] on div "All roles Promotional Staffing (Brand Ambassadors)" at bounding box center [1399, 95] width 191 height 70
click at [1451, 53] on span "Promotional Staffing (Brand Ambassadors)" at bounding box center [1409, 53] width 212 height 13
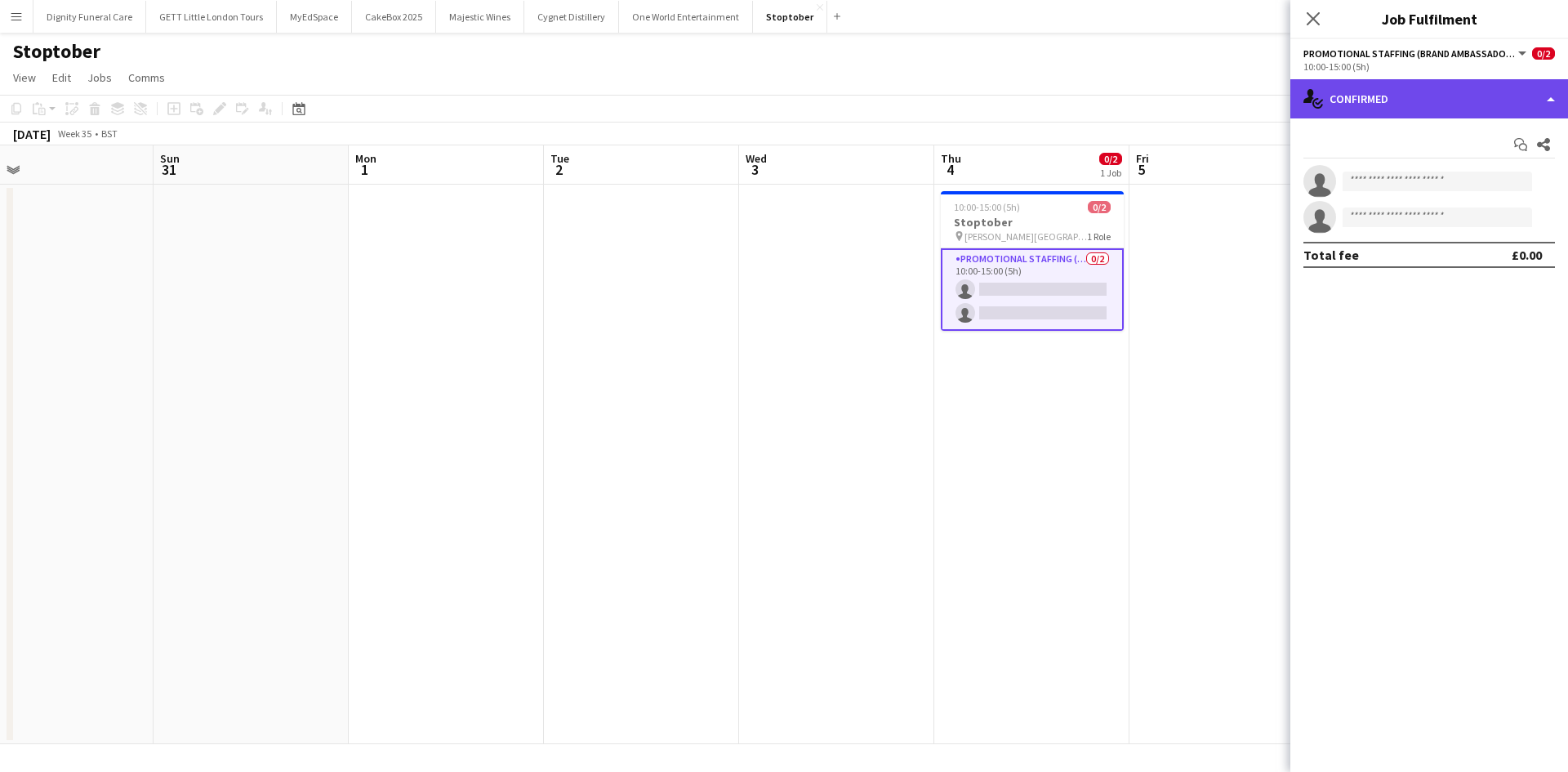
click at [1372, 110] on div "single-neutral-actions-check-2 Confirmed" at bounding box center [1430, 98] width 278 height 39
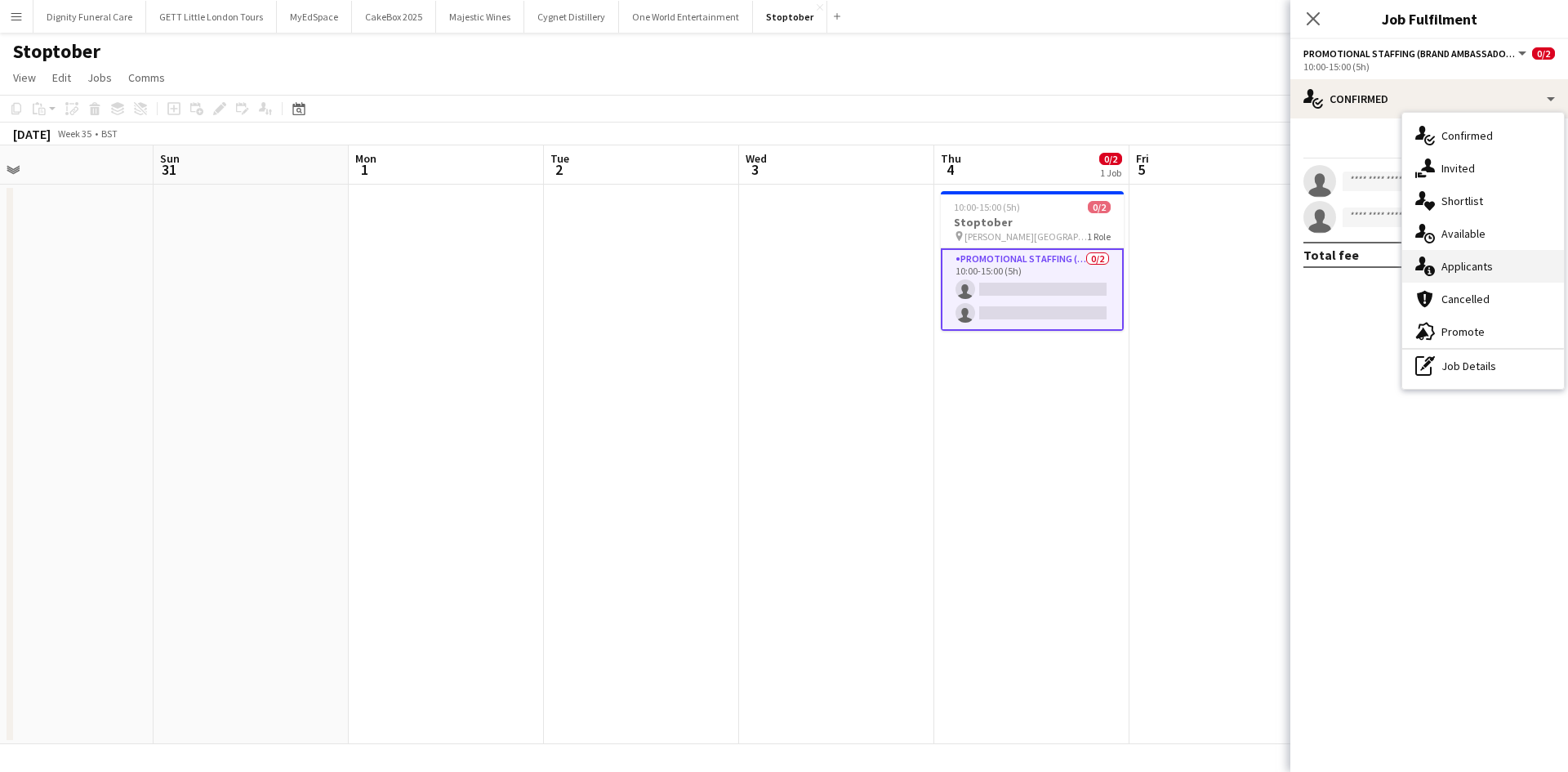
click at [1476, 262] on div "single-neutral-actions-information Applicants" at bounding box center [1483, 266] width 162 height 33
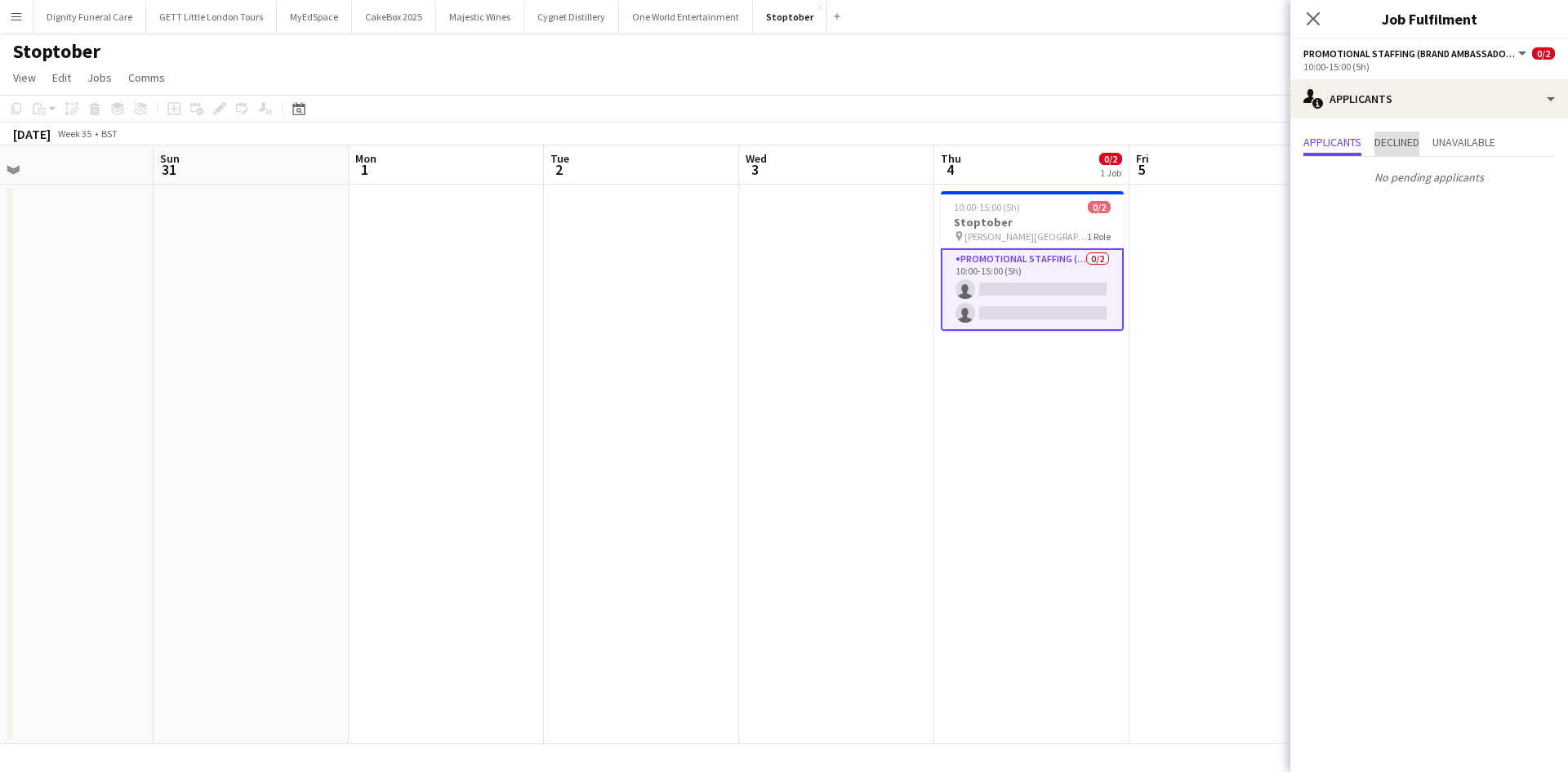
click at [1397, 151] on span "Declined" at bounding box center [1397, 144] width 45 height 24
click at [1451, 144] on span "Unavailable" at bounding box center [1464, 142] width 63 height 12
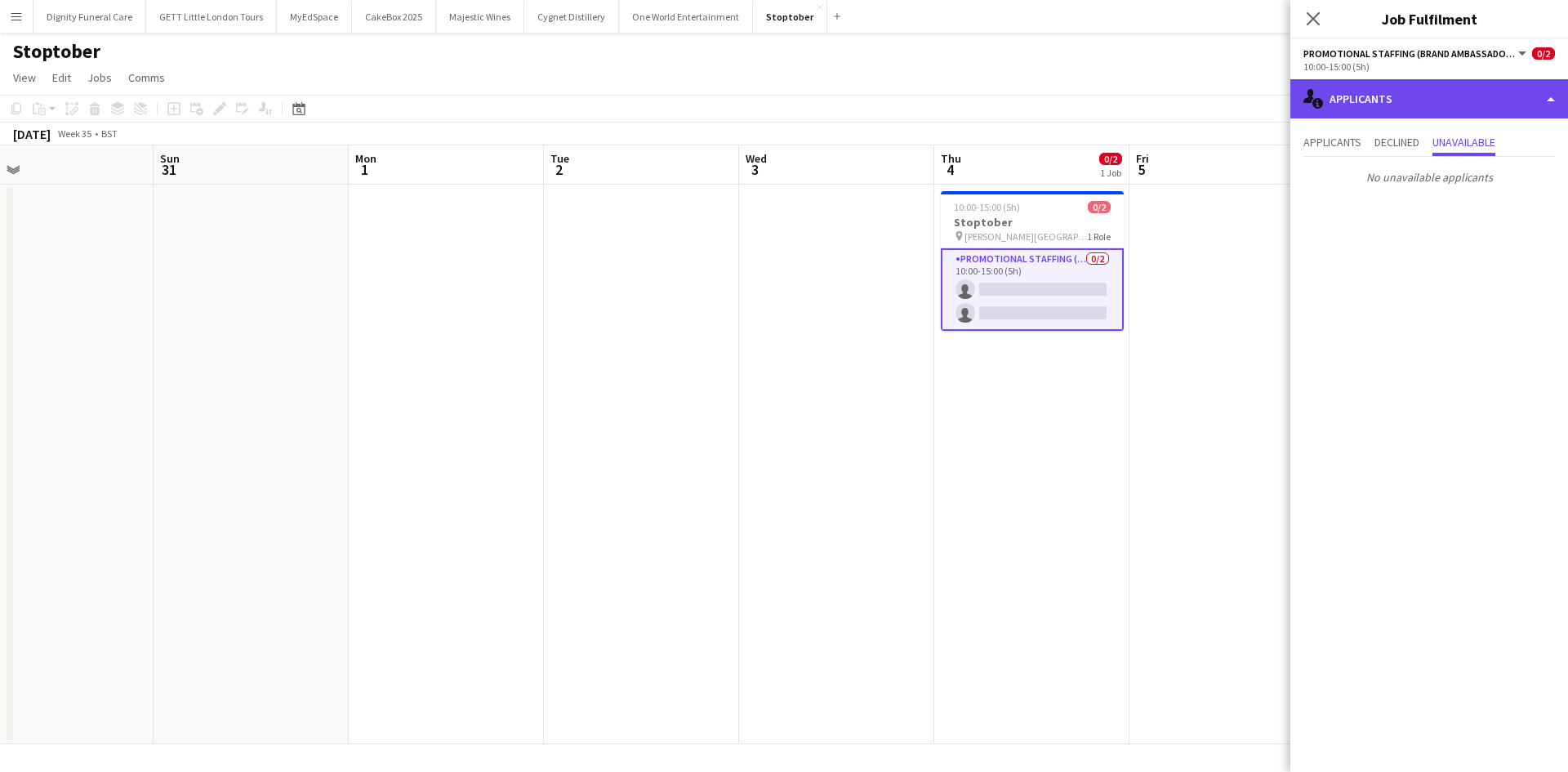
click at [1392, 102] on div "single-neutral-actions-information Applicants" at bounding box center [1430, 98] width 278 height 39
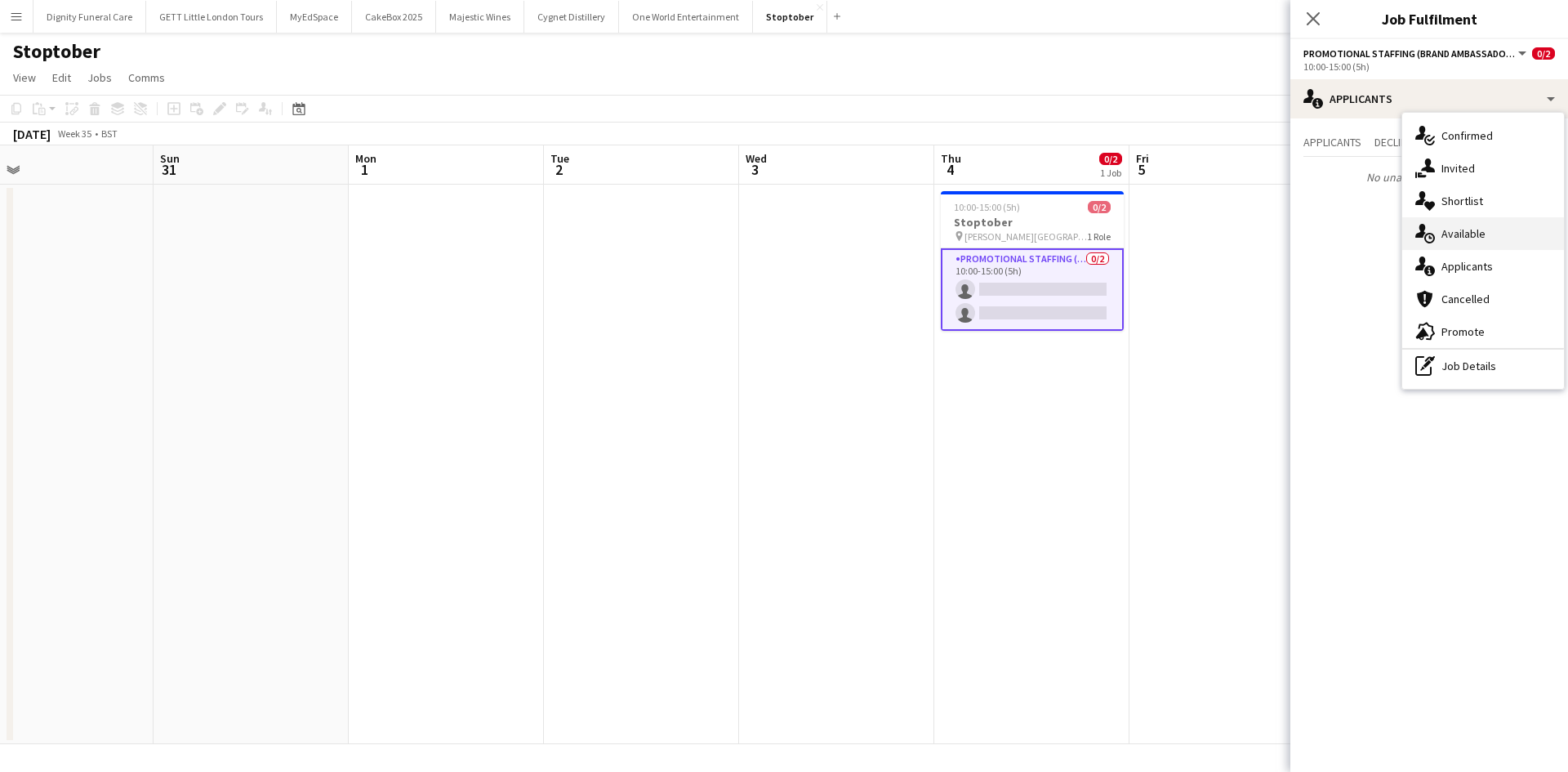
click at [1467, 230] on div "single-neutral-actions-upload Available" at bounding box center [1483, 234] width 162 height 33
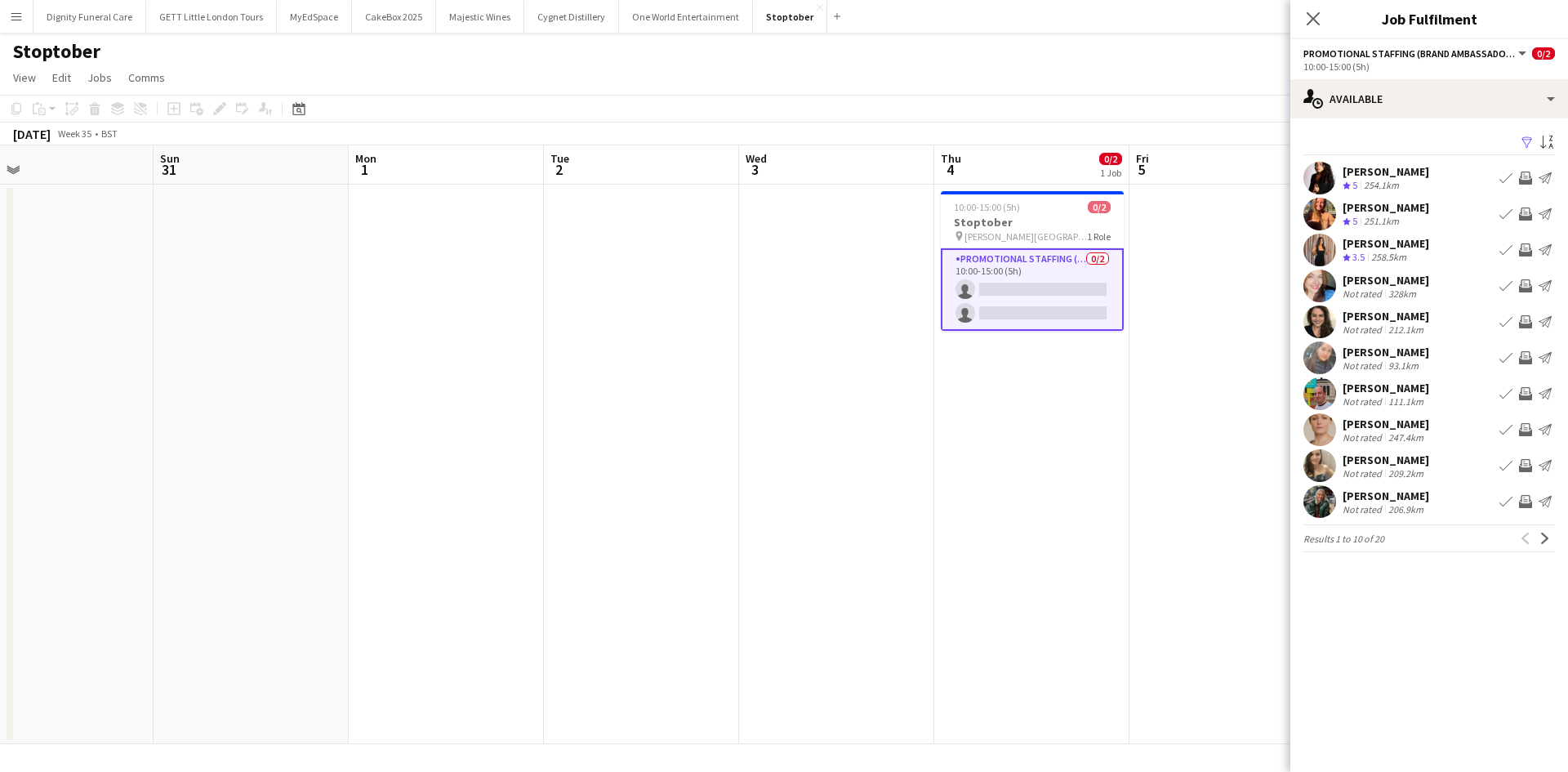
click at [1359, 52] on span "Promotional Staffing (Brand Ambassadors)" at bounding box center [1409, 53] width 212 height 13
click at [1382, 107] on li "Promotional Staffing (Brand Ambassadors)" at bounding box center [1399, 108] width 163 height 14
click at [1331, 42] on app-options-switcher "Promotional Staffing (Brand Ambassadors) All roles Promotional Staffing (Brand …" at bounding box center [1430, 59] width 278 height 40
click at [1332, 51] on span "Promotional Staffing (Brand Ambassadors)" at bounding box center [1409, 53] width 212 height 13
click at [1366, 94] on ul "All roles Promotional Staffing (Brand Ambassadors)" at bounding box center [1399, 94] width 163 height 42
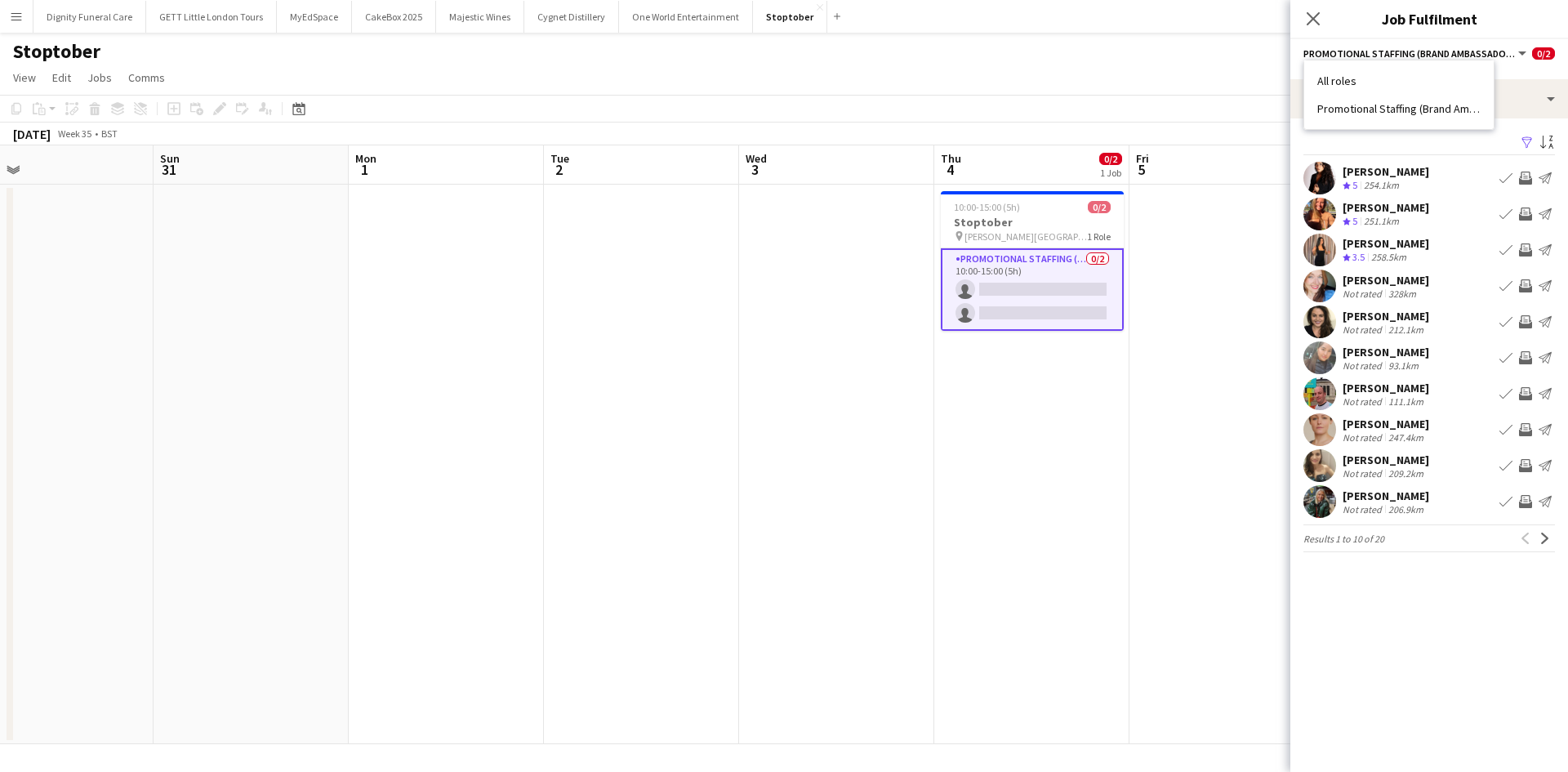
click at [1366, 89] on ul "All roles Promotional Staffing (Brand Ambassadors)" at bounding box center [1399, 94] width 163 height 42
click at [1366, 88] on ul "All roles Promotional Staffing (Brand Ambassadors)" at bounding box center [1399, 94] width 163 height 42
click at [1412, 22] on h3 "Job Fulfilment" at bounding box center [1430, 19] width 278 height 22
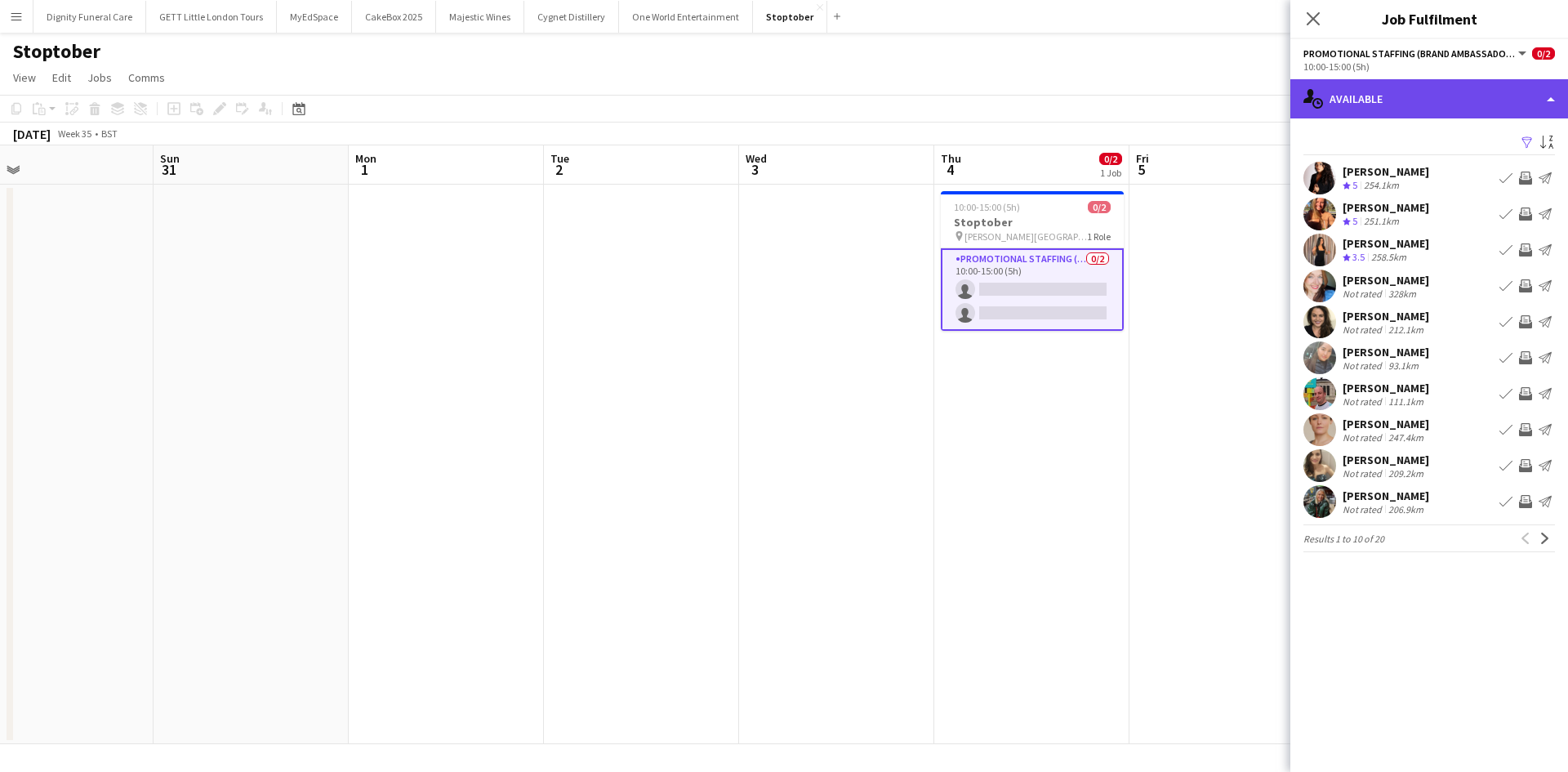
click at [1437, 84] on div "single-neutral-actions-upload Available" at bounding box center [1430, 98] width 278 height 39
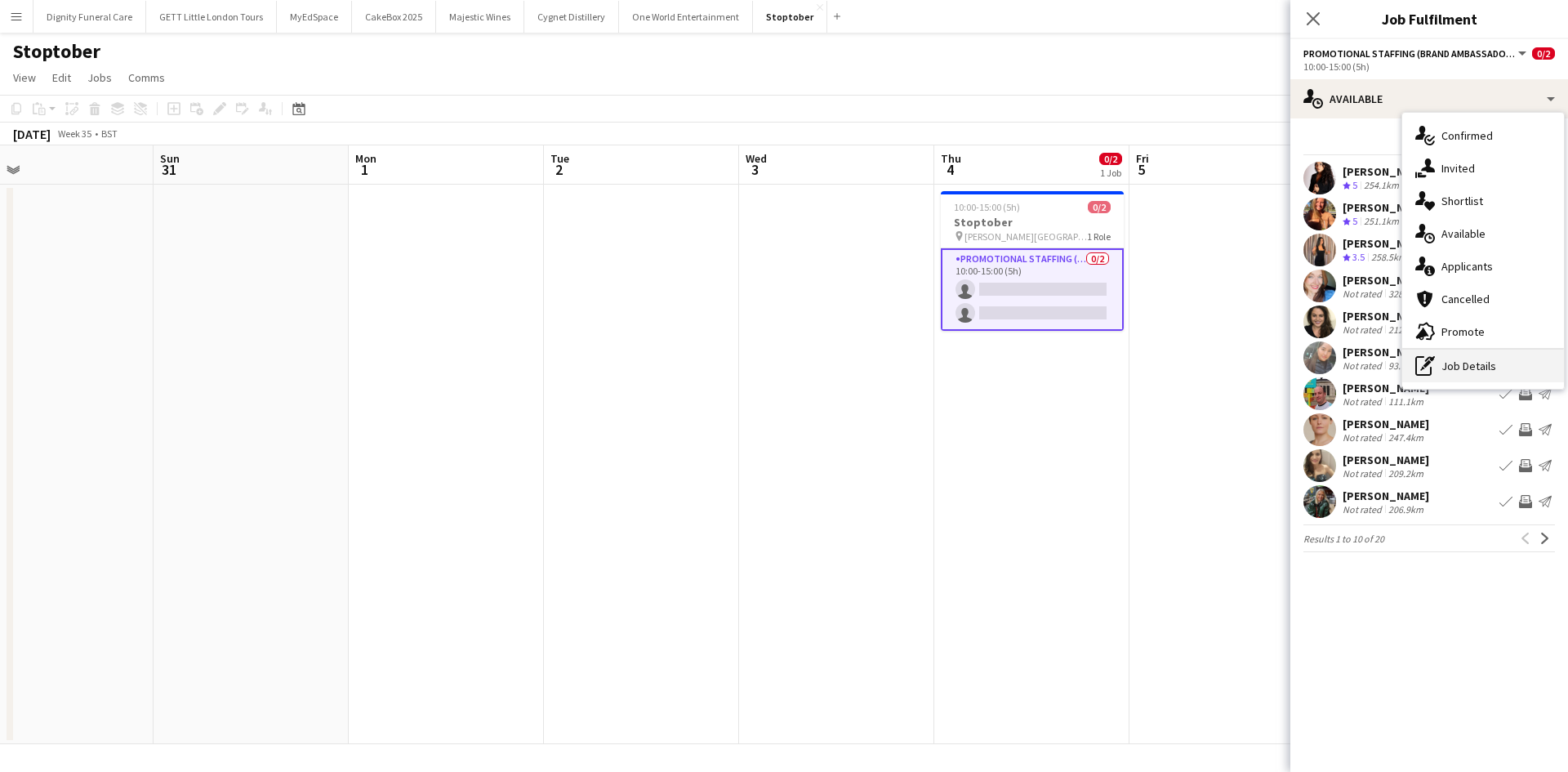
click at [1491, 357] on div "pen-write Job Details" at bounding box center [1483, 366] width 162 height 33
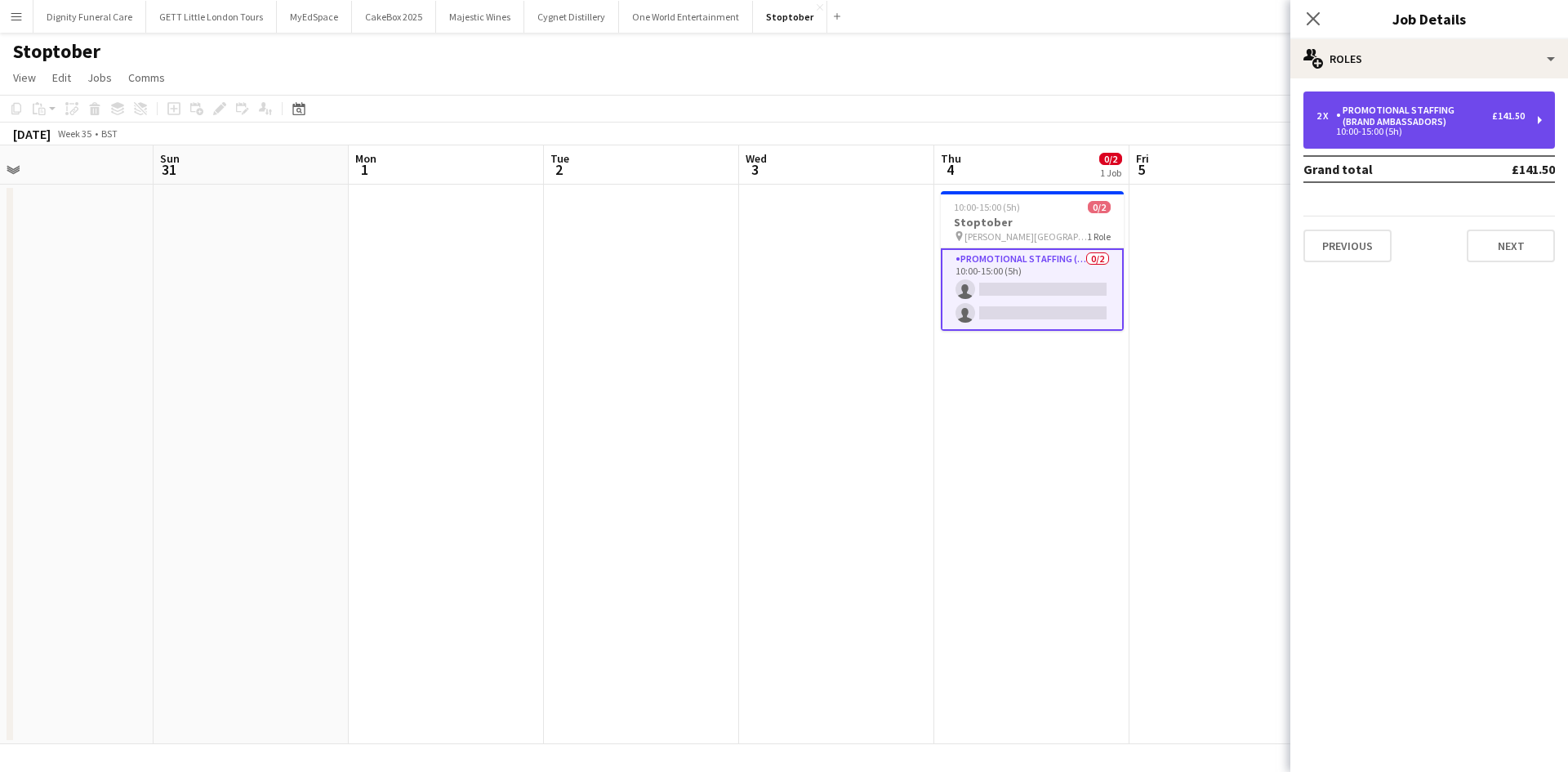
click at [1536, 116] on div "2 x Promotional Staffing (Brand Ambassadors) £141.50 10:00-15:00 (5h)" at bounding box center [1429, 119] width 252 height 57
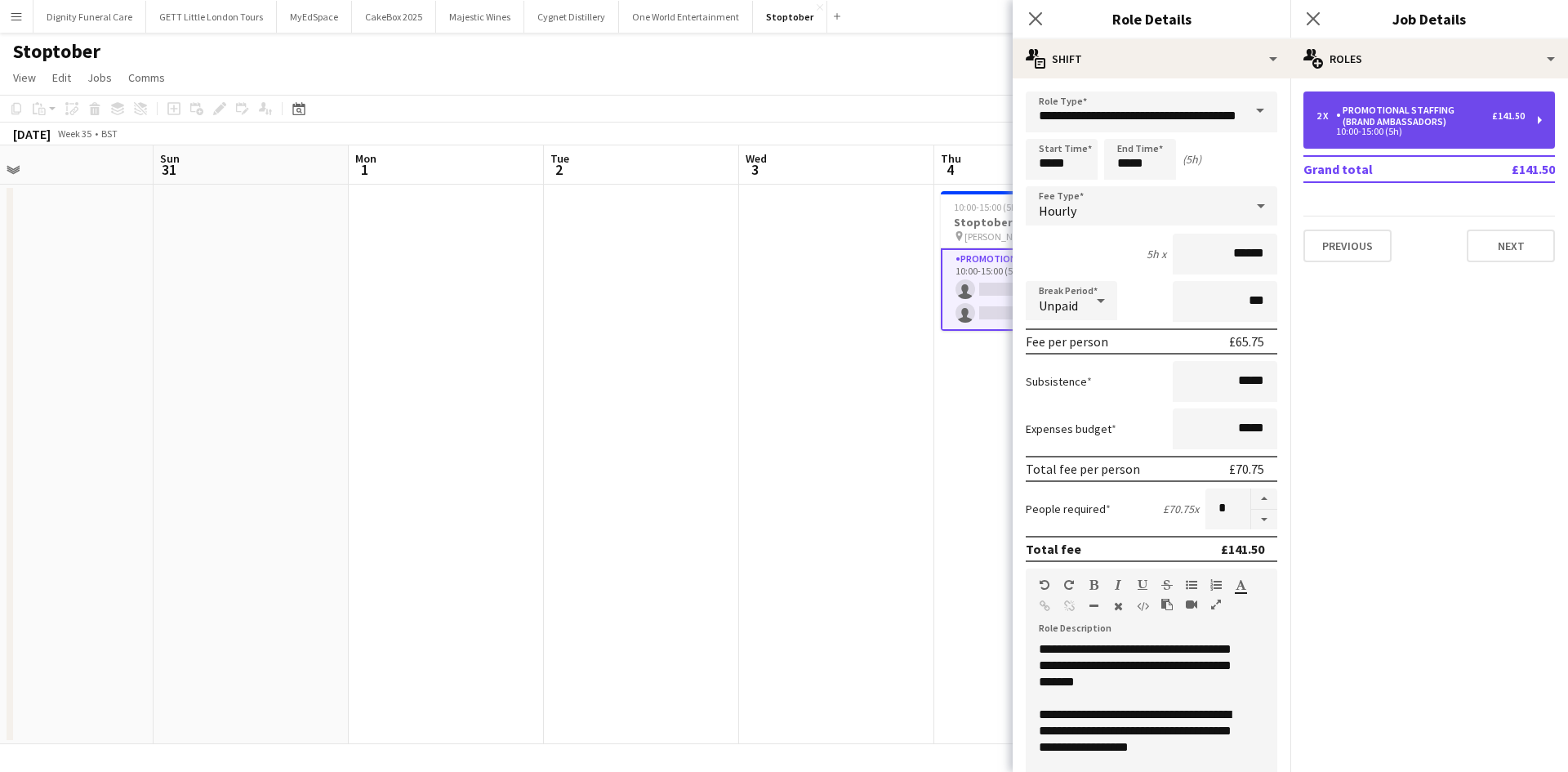
click at [1536, 116] on div "2 x Promotional Staffing (Brand Ambassadors) £141.50 10:00-15:00 (5h)" at bounding box center [1429, 119] width 252 height 57
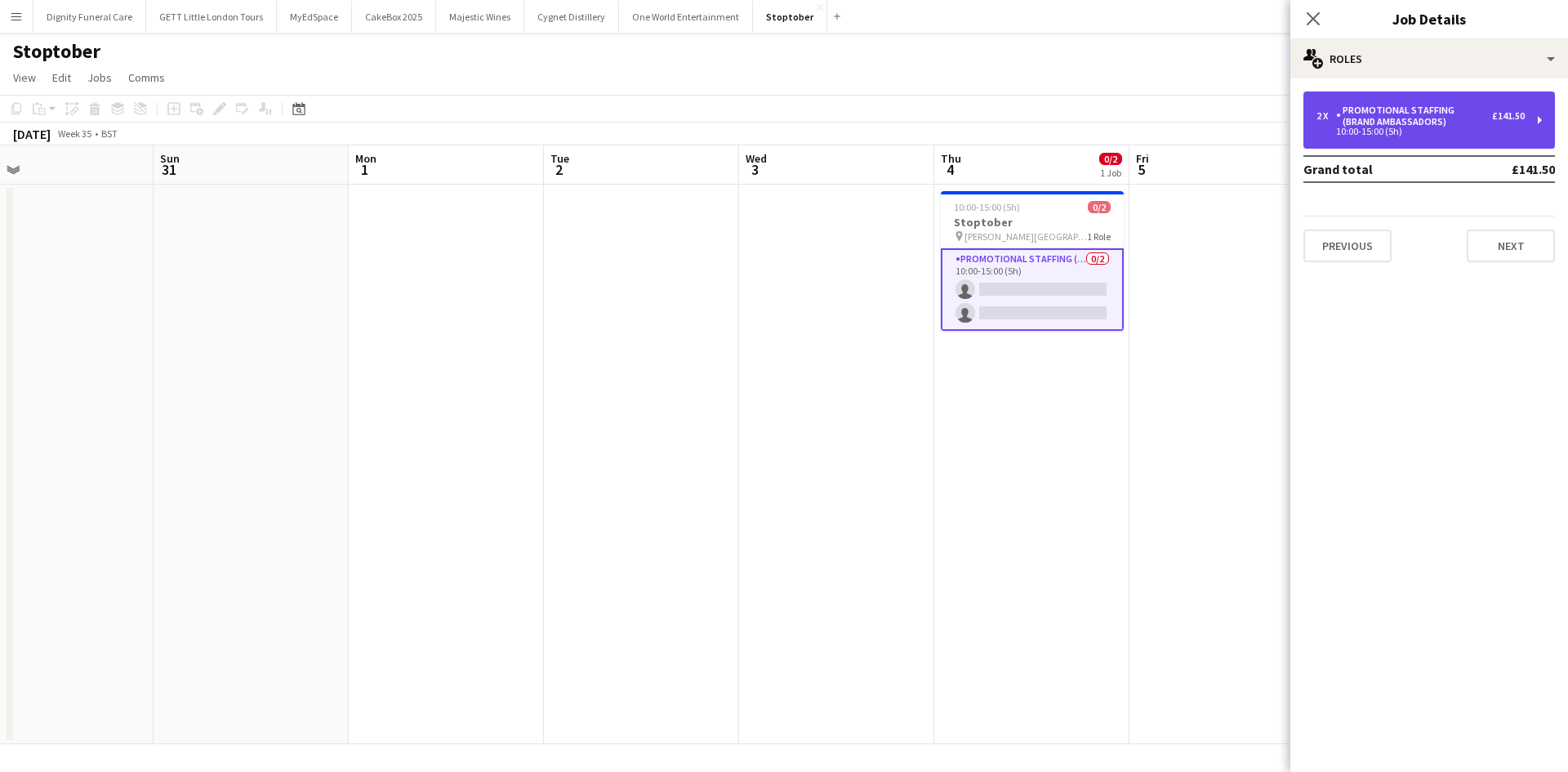
click at [1536, 116] on div "2 x Promotional Staffing (Brand Ambassadors) £141.50 10:00-15:00 (5h)" at bounding box center [1429, 119] width 252 height 57
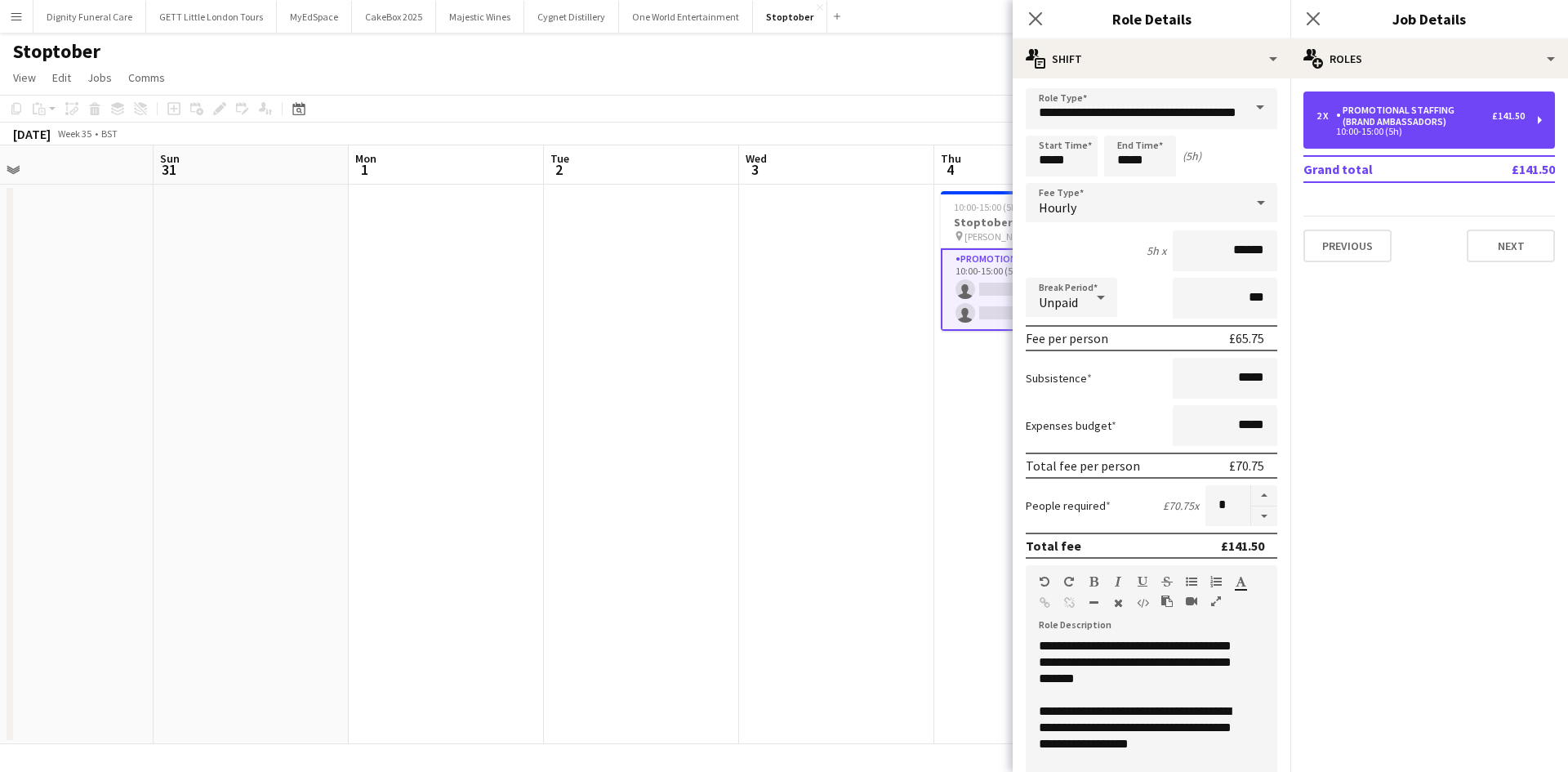
scroll to position [0, 0]
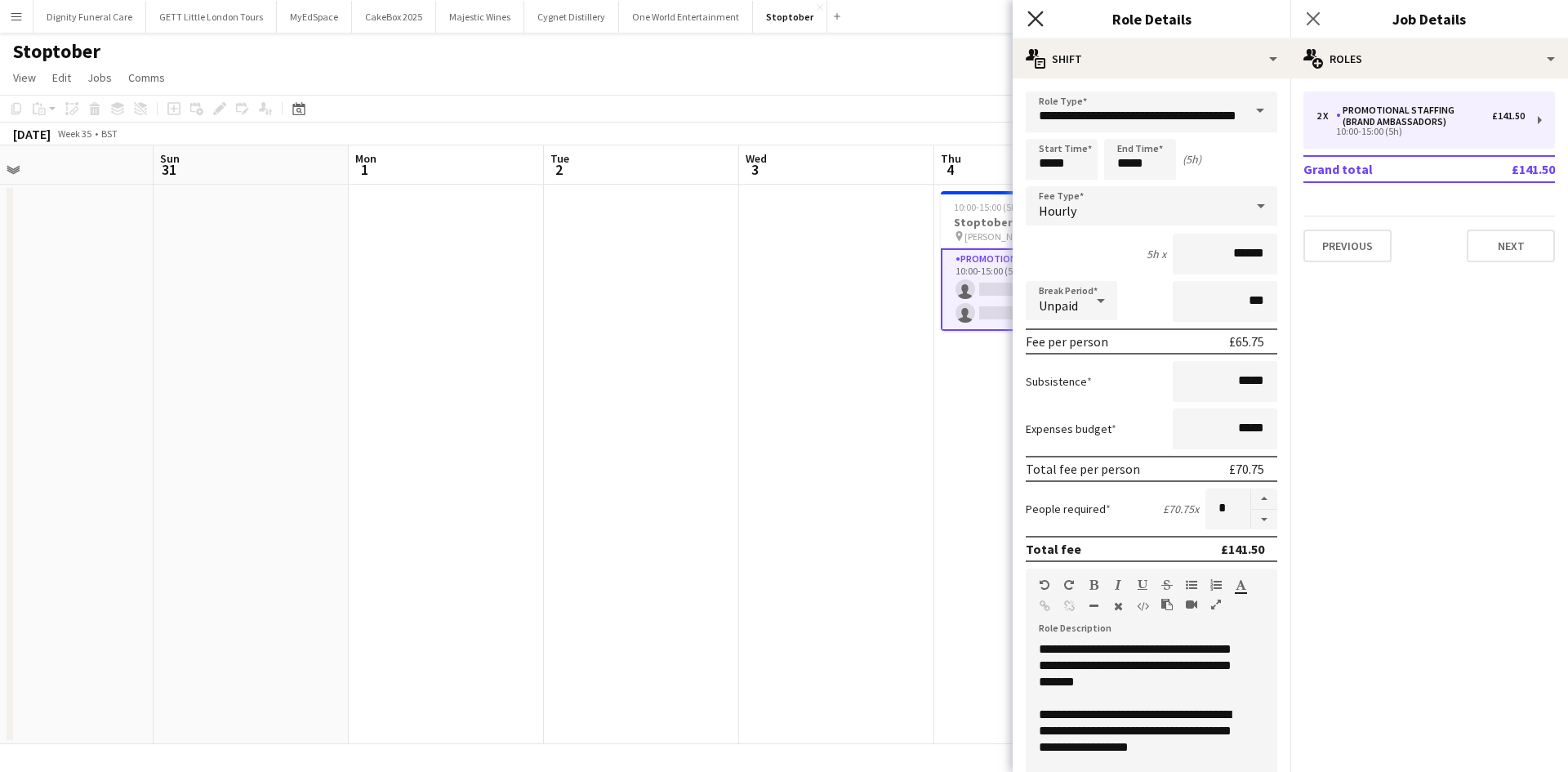
click at [1038, 17] on icon at bounding box center [1035, 18] width 15 height 15
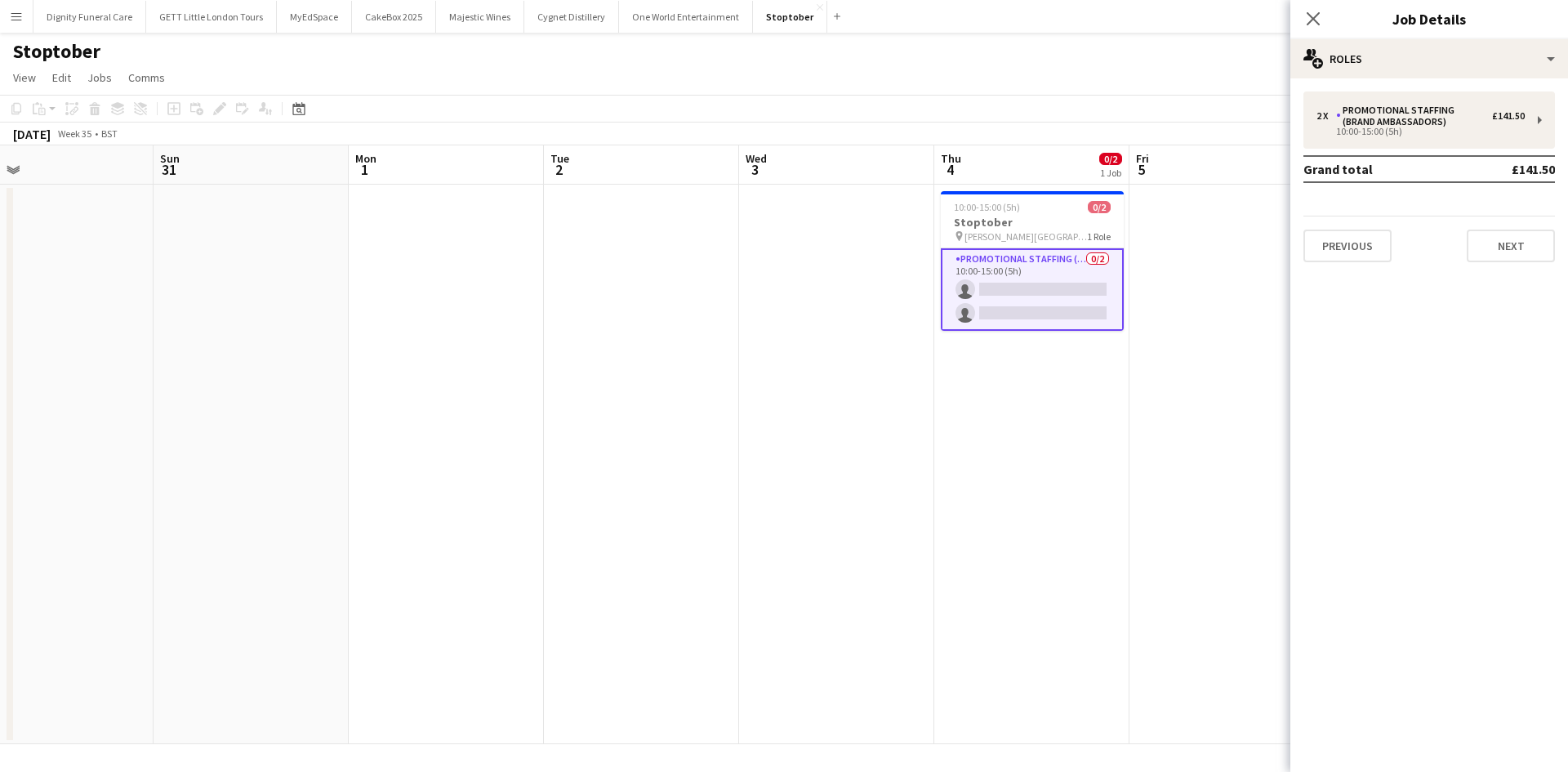
click at [25, 22] on button "Menu" at bounding box center [16, 16] width 32 height 33
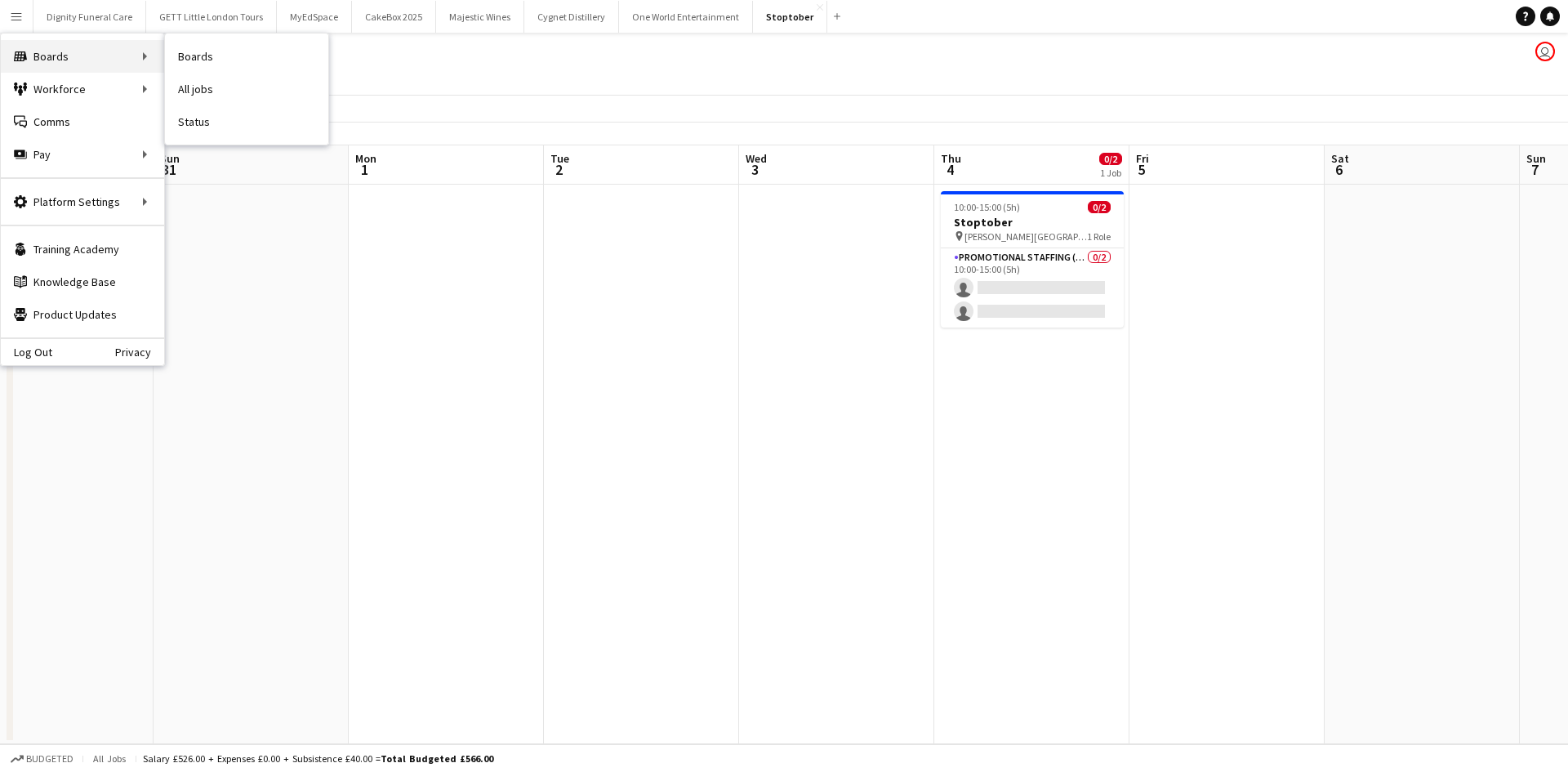
click at [104, 56] on div "Boards Boards" at bounding box center [82, 56] width 163 height 33
click at [199, 89] on link "All jobs" at bounding box center [246, 89] width 163 height 33
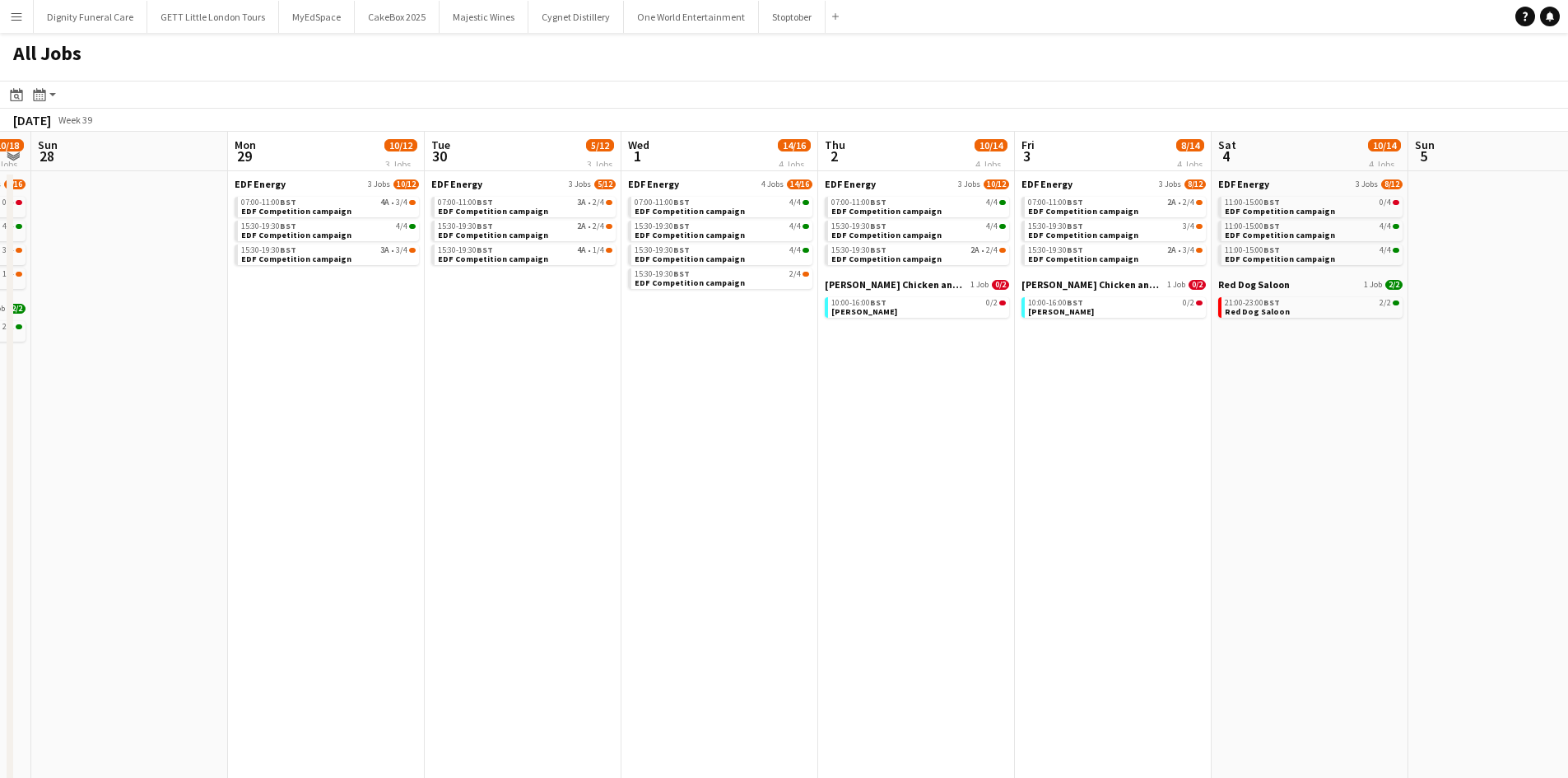
scroll to position [0, 812]
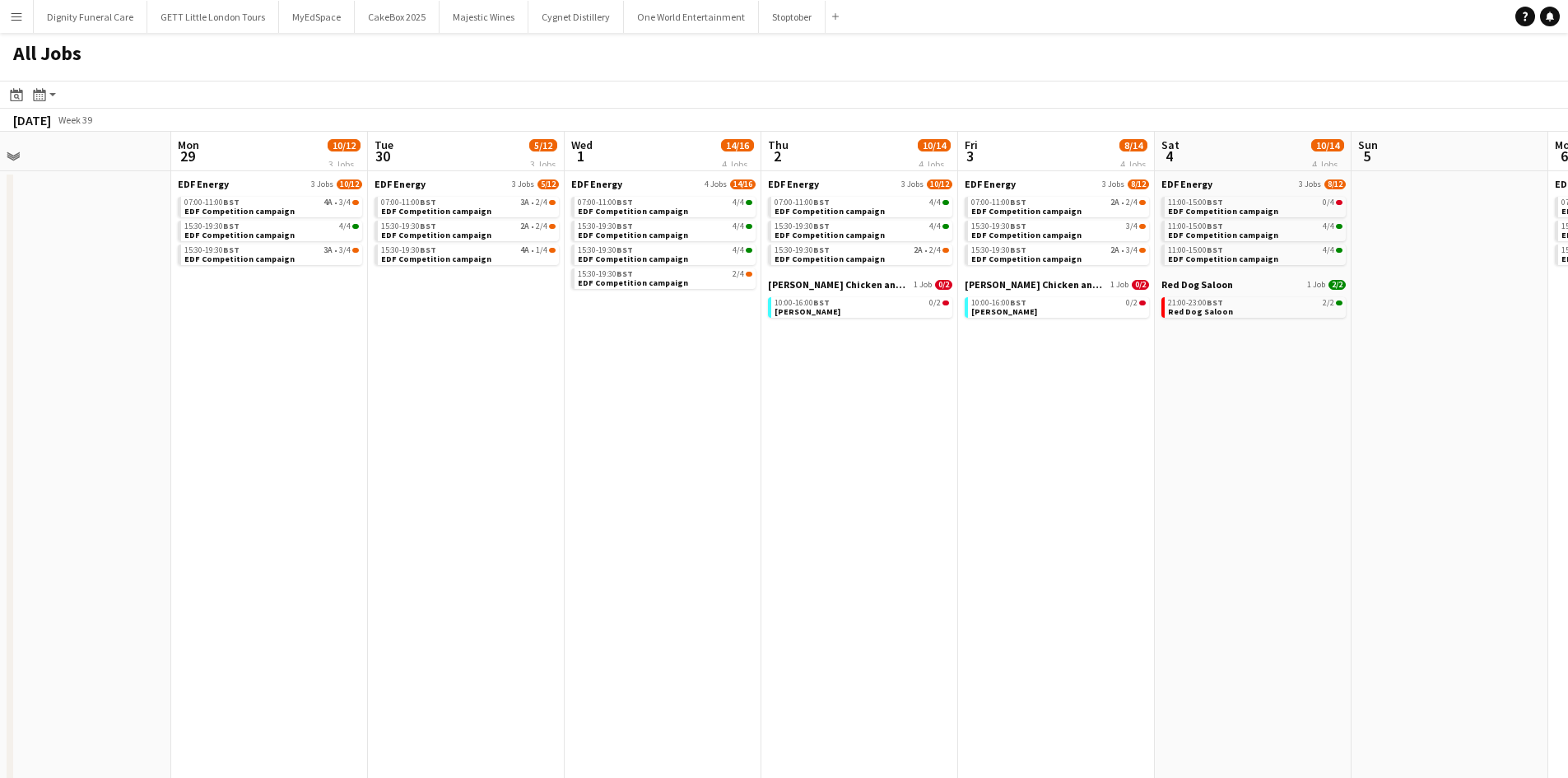
click at [51, 119] on div "September 2025" at bounding box center [32, 120] width 38 height 16
click at [39, 97] on icon "Month view / Day view" at bounding box center [39, 95] width 13 height 13
click at [96, 184] on link "Month view" at bounding box center [89, 183] width 91 height 15
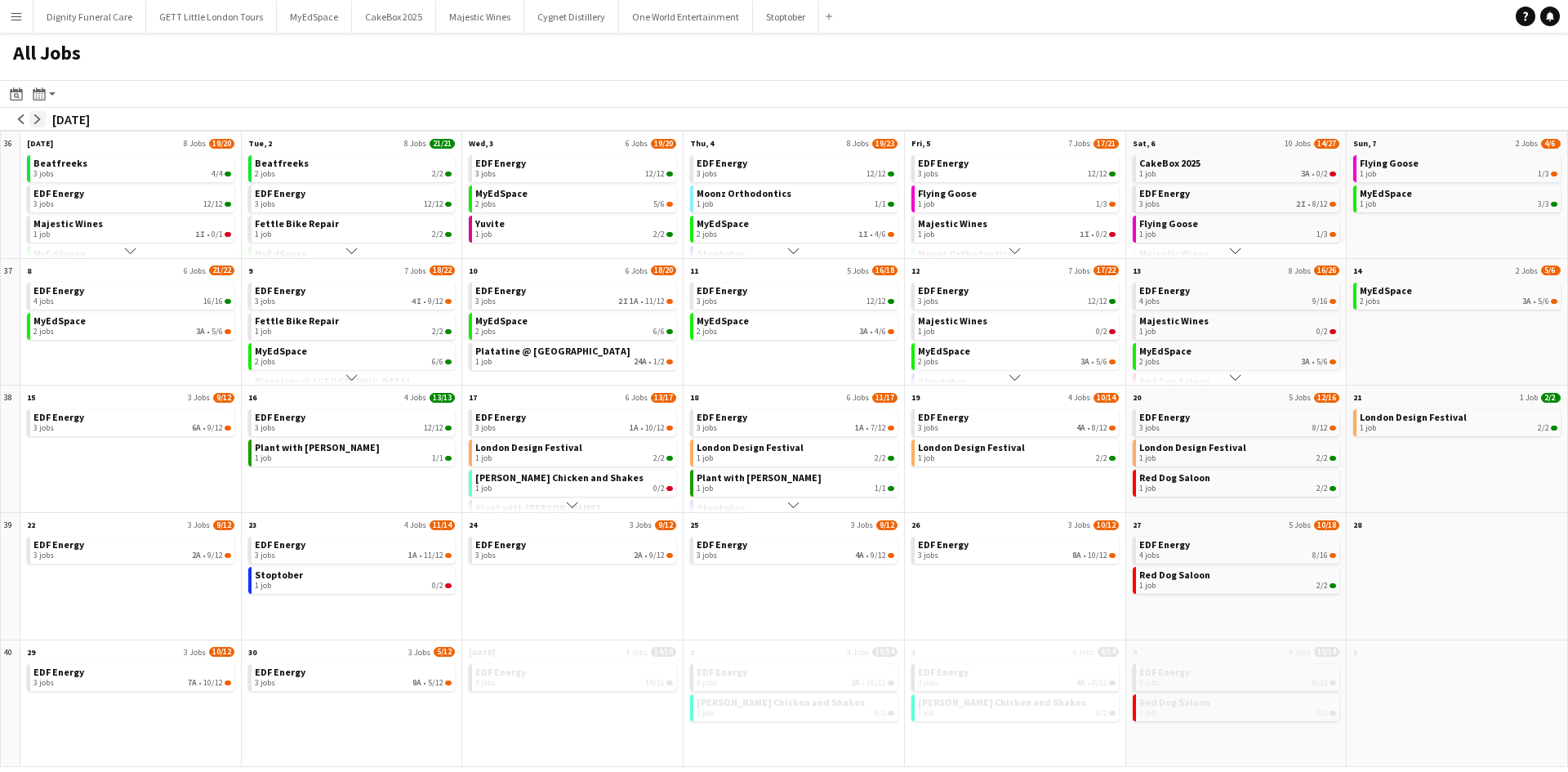
click at [42, 116] on app-icon "arrow-right" at bounding box center [37, 119] width 10 height 10
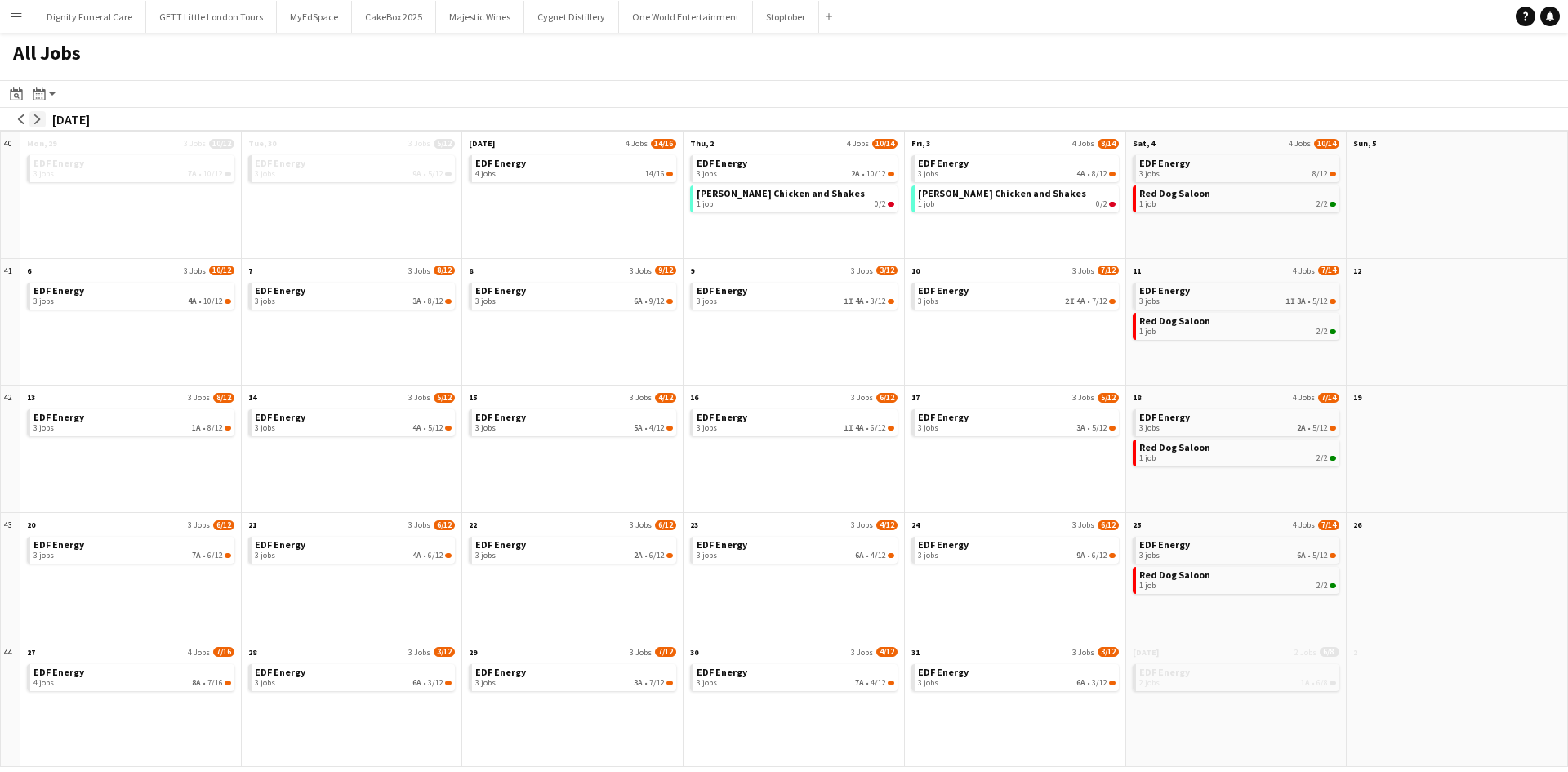
click at [38, 124] on app-icon "arrow-right" at bounding box center [37, 119] width 10 height 10
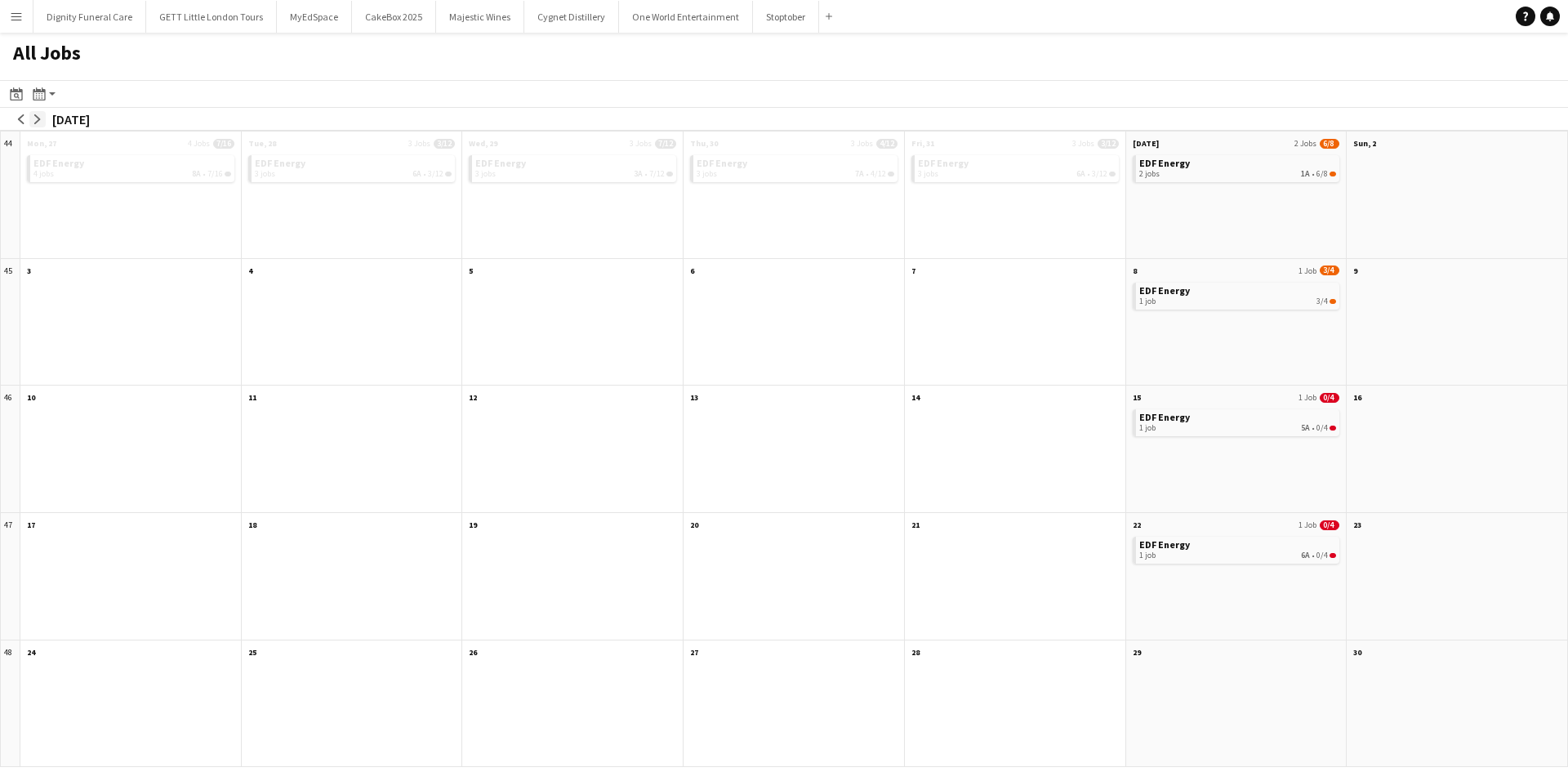
click at [38, 124] on app-icon "arrow-right" at bounding box center [37, 119] width 10 height 10
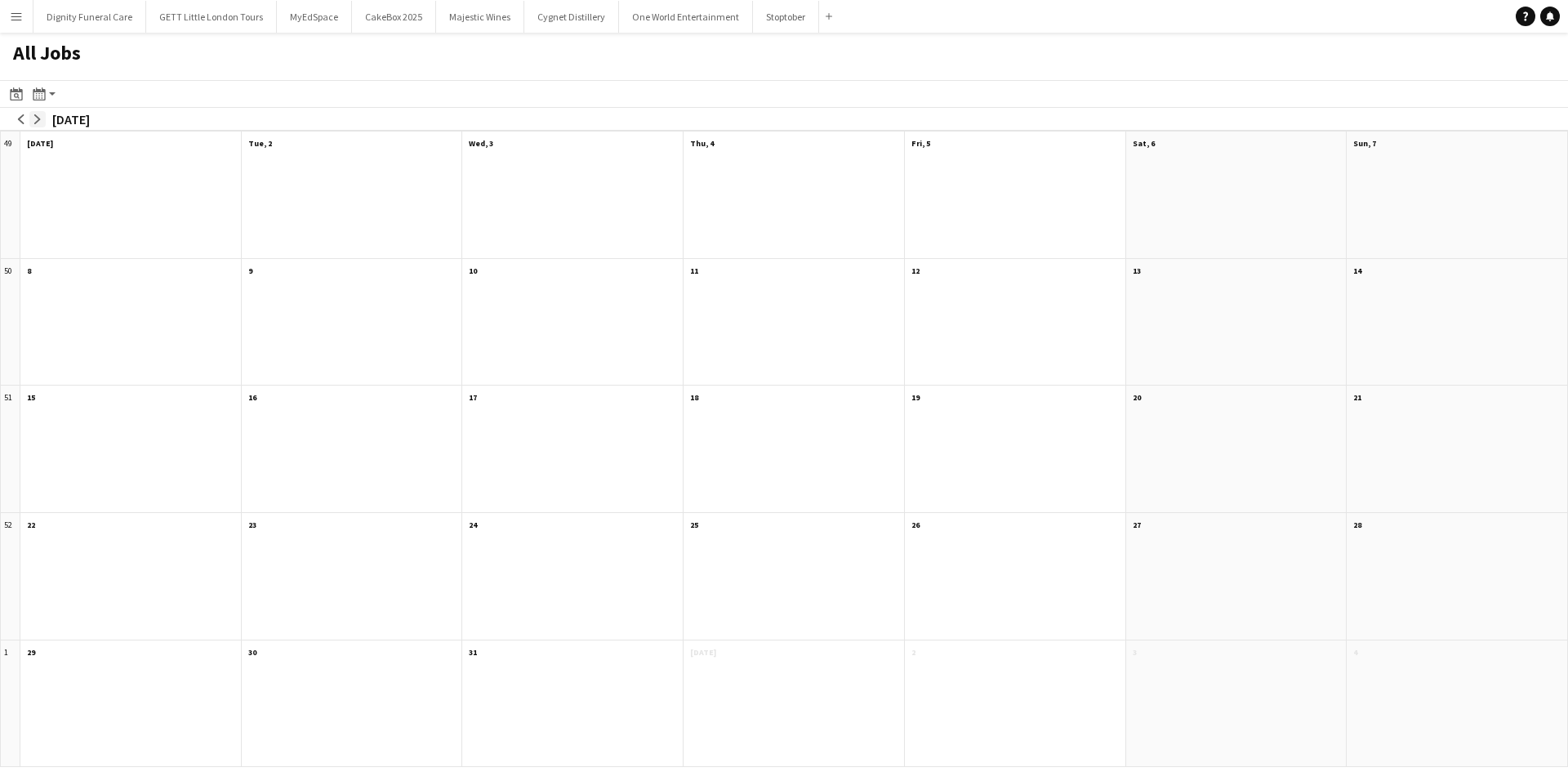
click at [38, 124] on app-icon "arrow-right" at bounding box center [37, 119] width 10 height 10
click at [17, 115] on app-icon "arrow-left" at bounding box center [21, 119] width 10 height 10
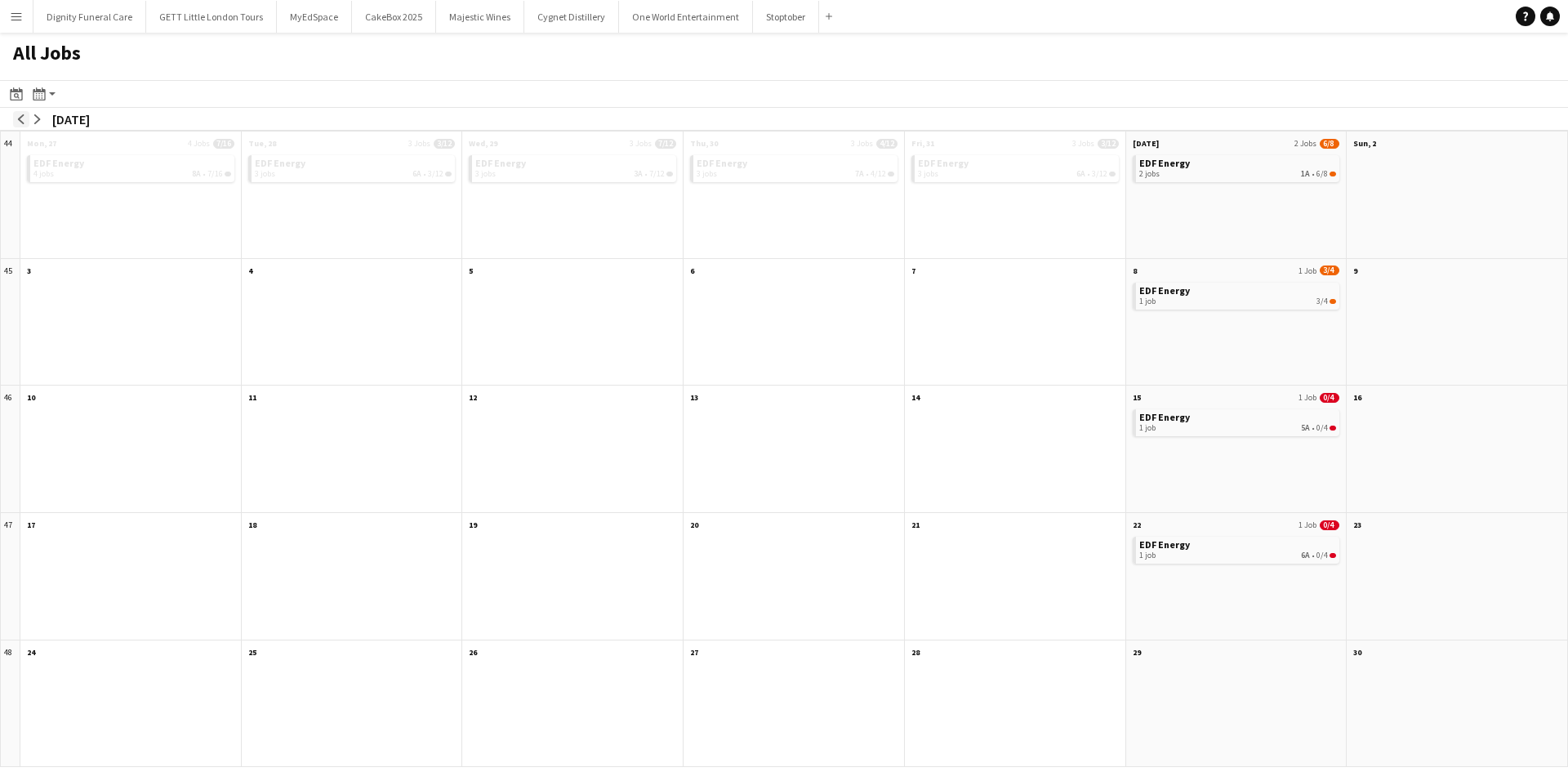
click at [17, 115] on app-icon "arrow-left" at bounding box center [21, 119] width 10 height 10
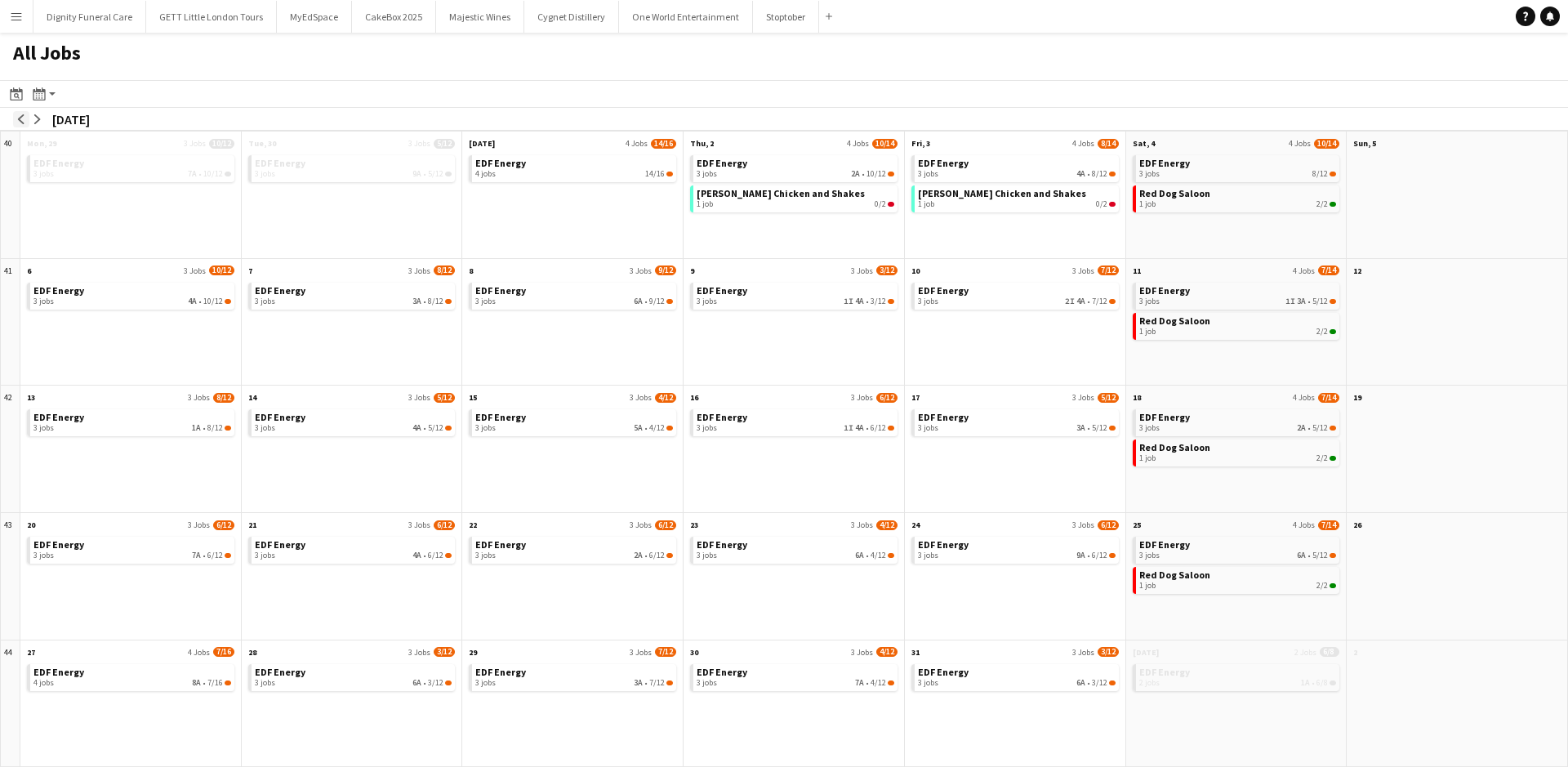
click at [17, 115] on app-icon "arrow-left" at bounding box center [21, 119] width 10 height 10
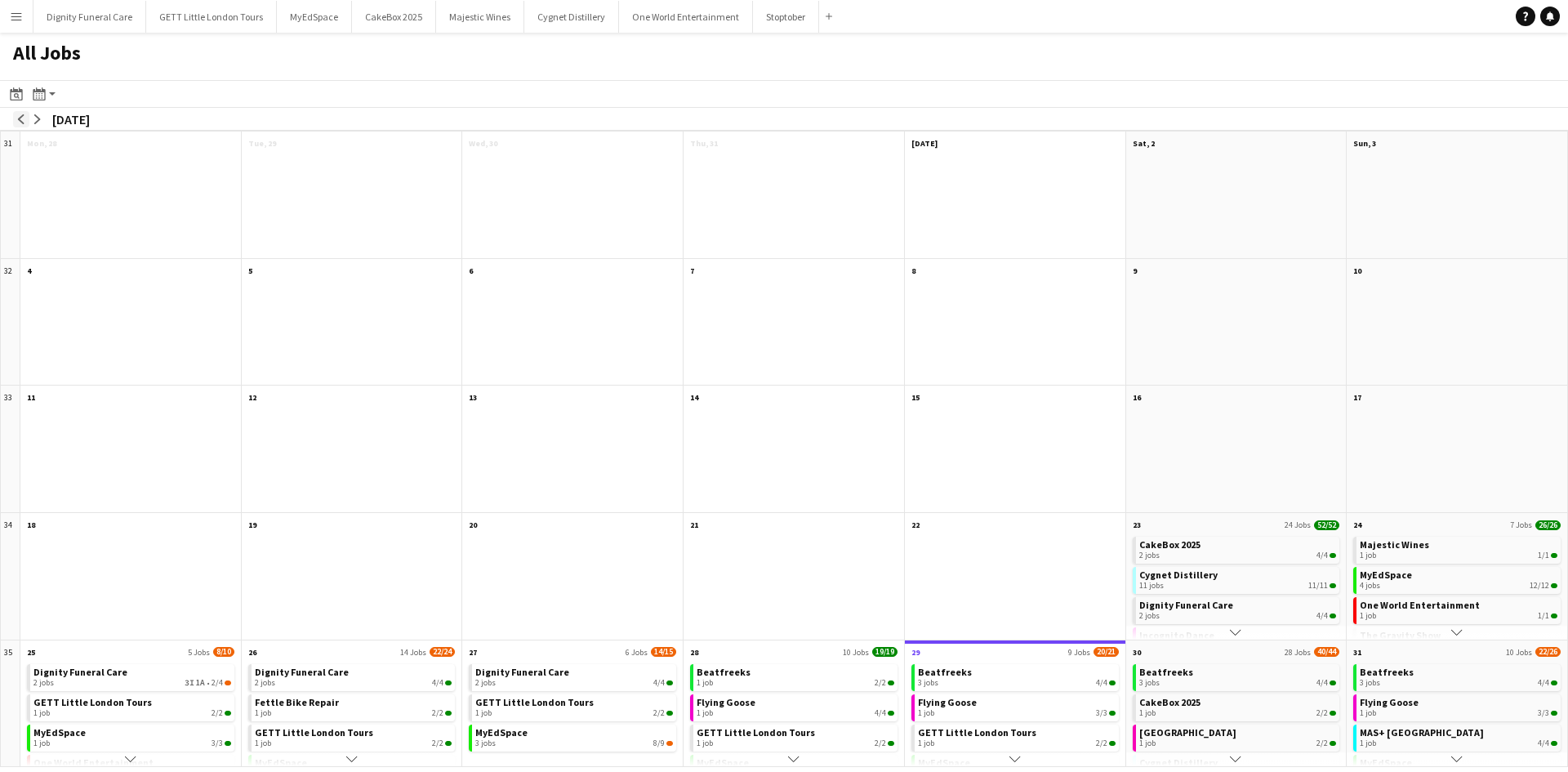
click at [17, 115] on app-icon "arrow-left" at bounding box center [21, 119] width 10 height 10
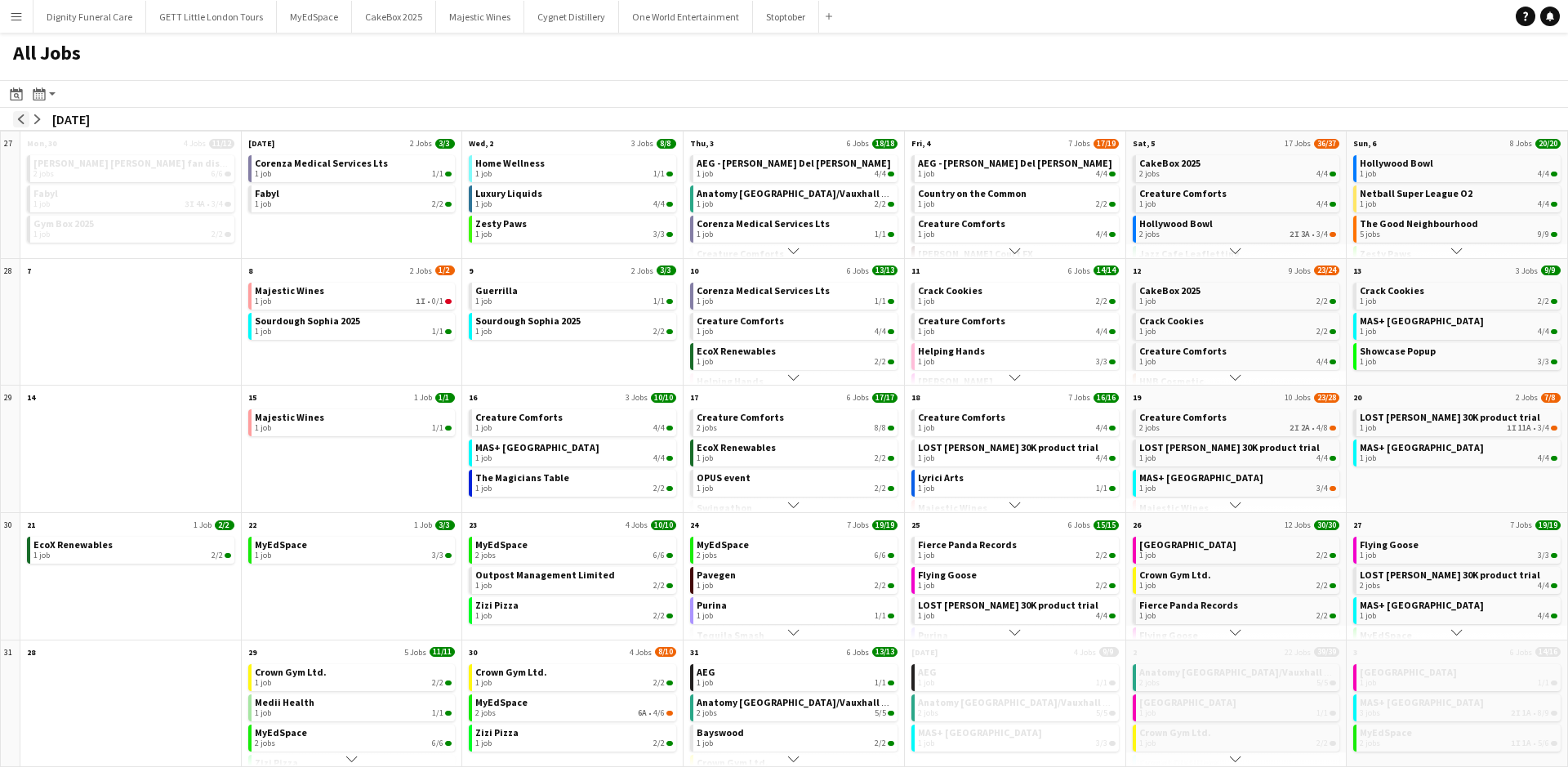
click at [17, 115] on app-icon "arrow-left" at bounding box center [21, 119] width 10 height 10
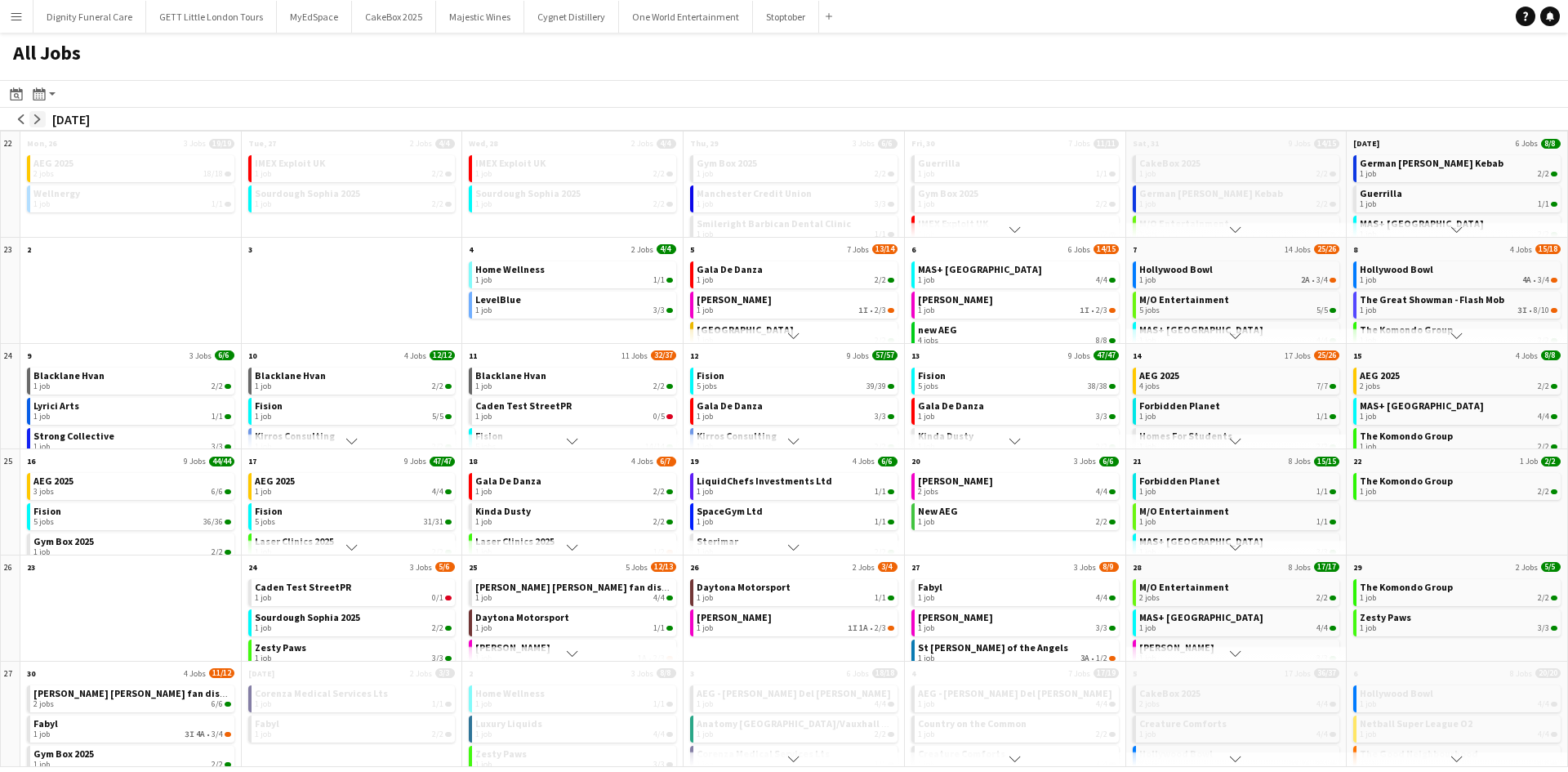
click at [40, 119] on app-icon "arrow-right" at bounding box center [37, 119] width 10 height 10
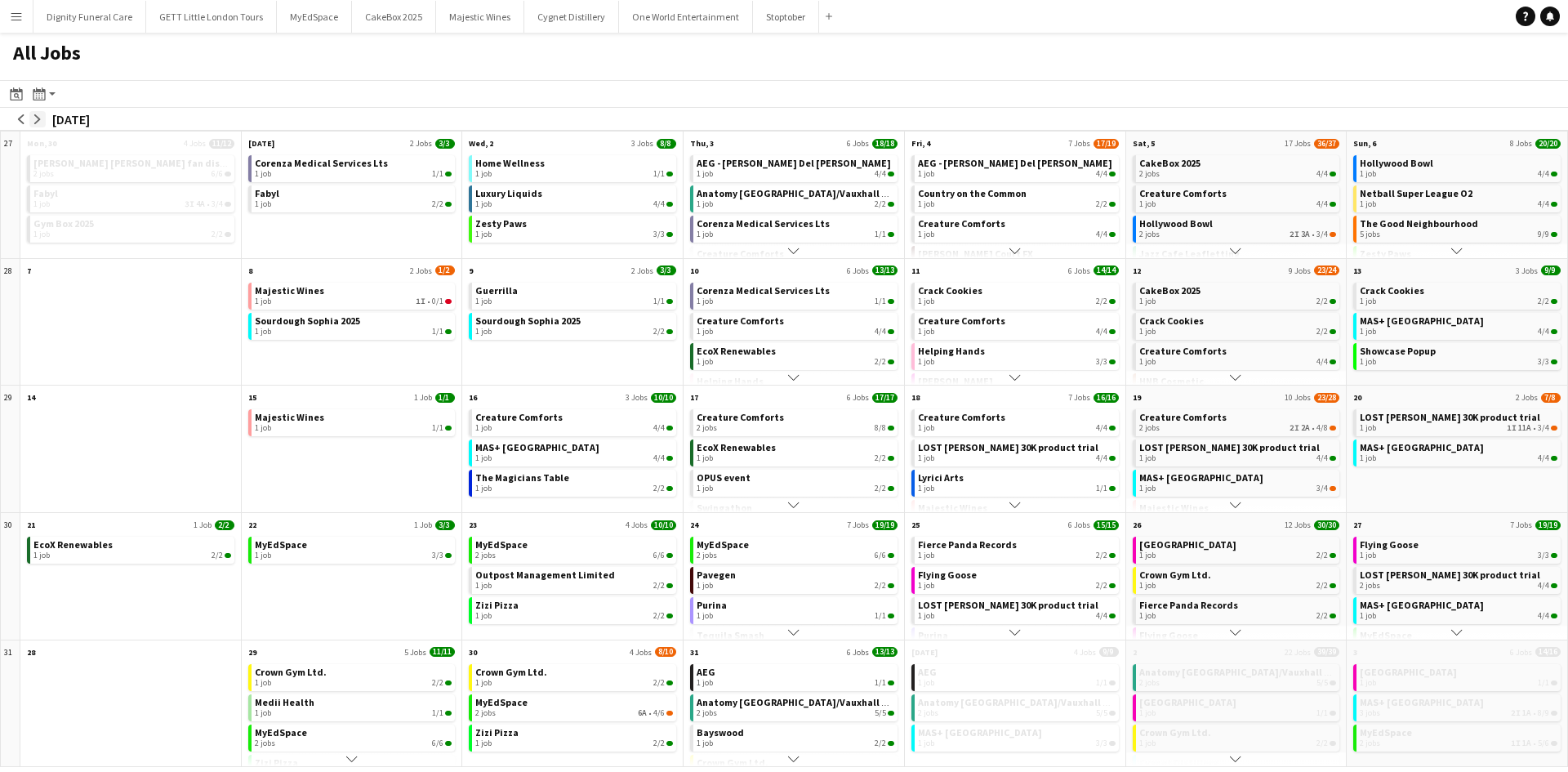
click at [40, 119] on app-icon "arrow-right" at bounding box center [37, 119] width 10 height 10
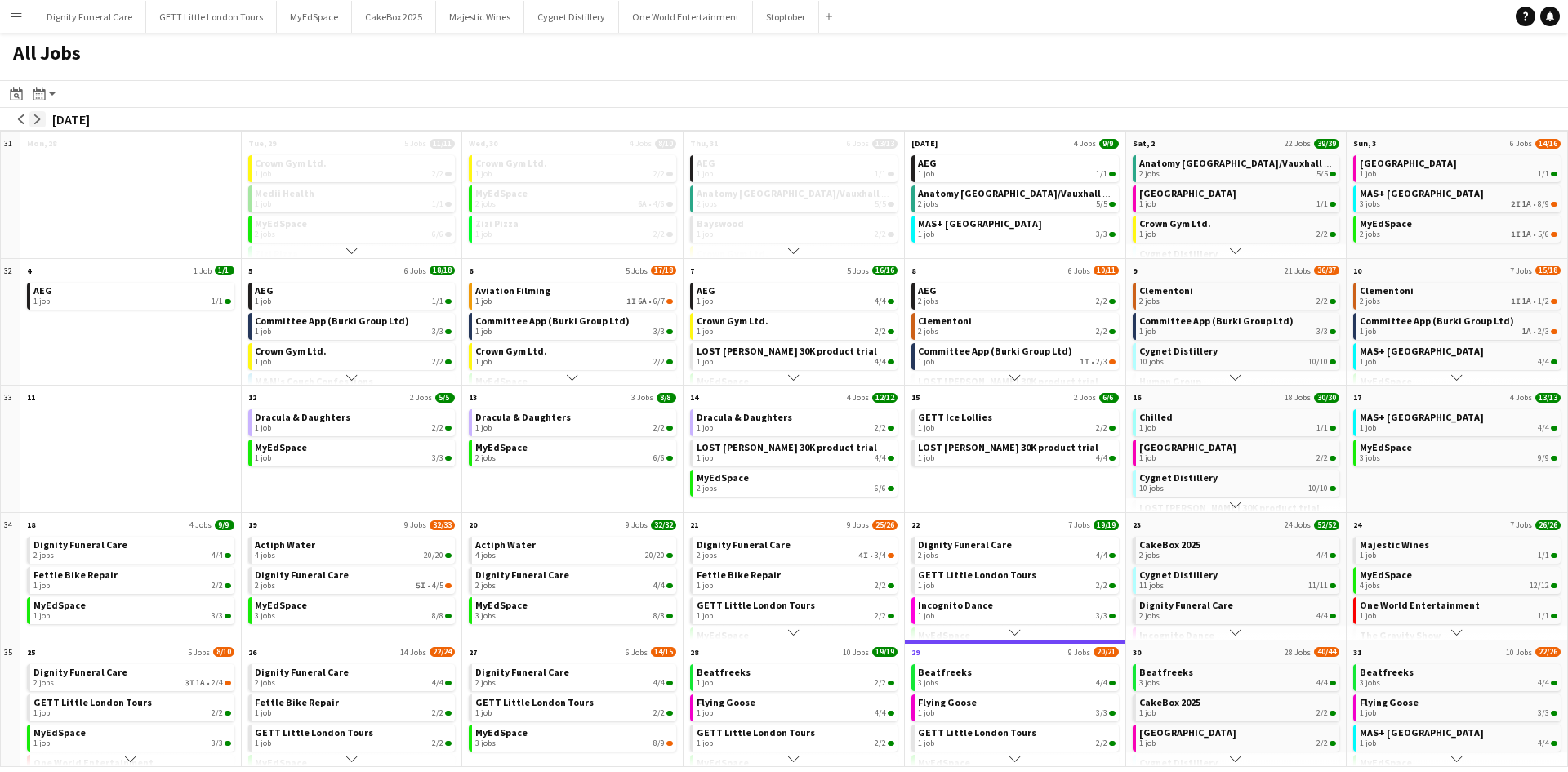
click at [40, 119] on app-icon "arrow-right" at bounding box center [37, 119] width 10 height 10
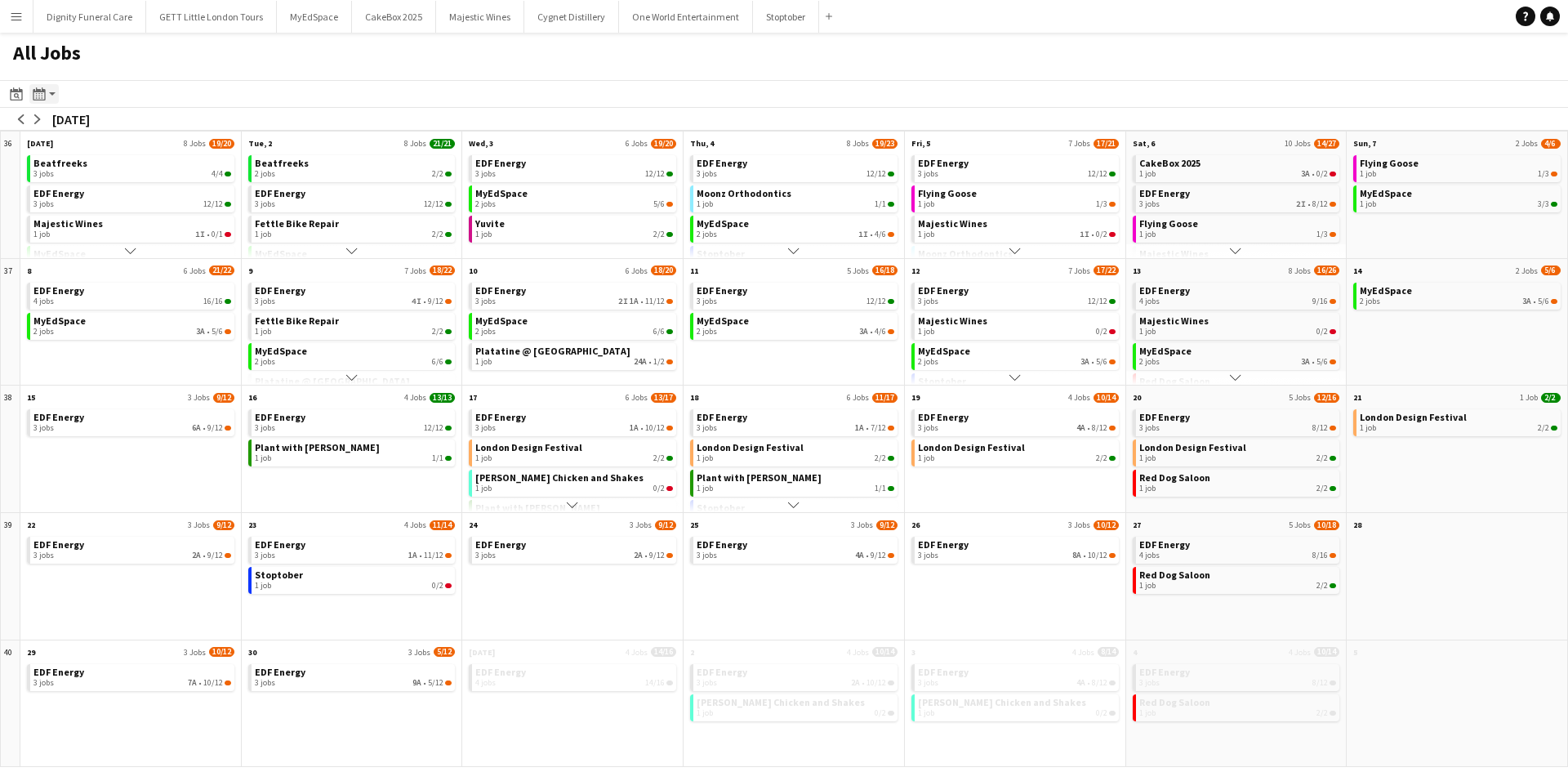
click at [47, 94] on div "Month view / Day view" at bounding box center [40, 94] width 20 height 20
click at [100, 156] on link "Day view by Job" at bounding box center [88, 153] width 90 height 14
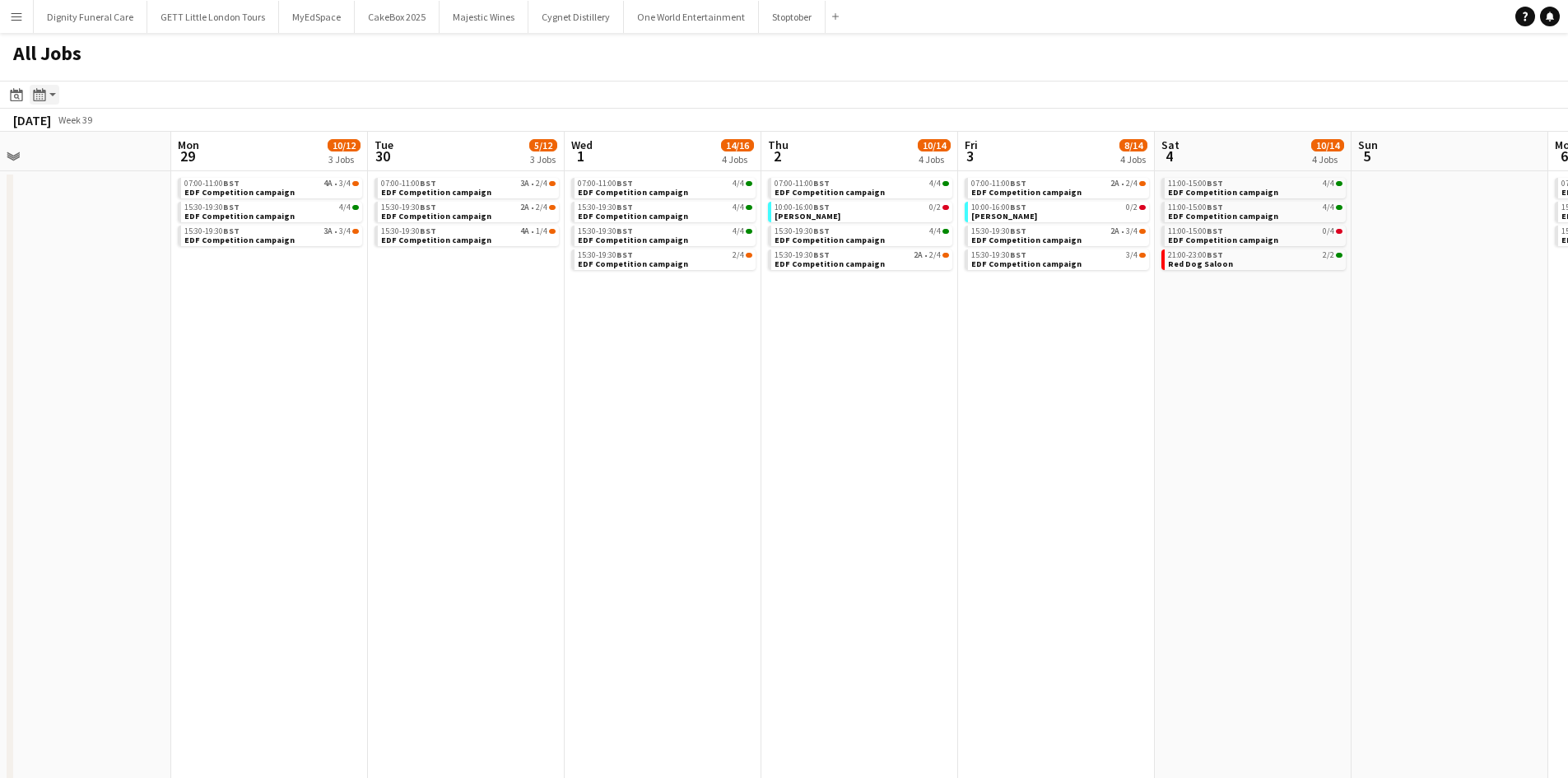
click at [37, 102] on div "Month view / Day view" at bounding box center [40, 95] width 20 height 20
click at [79, 126] on link "Day view by Board" at bounding box center [89, 126] width 91 height 15
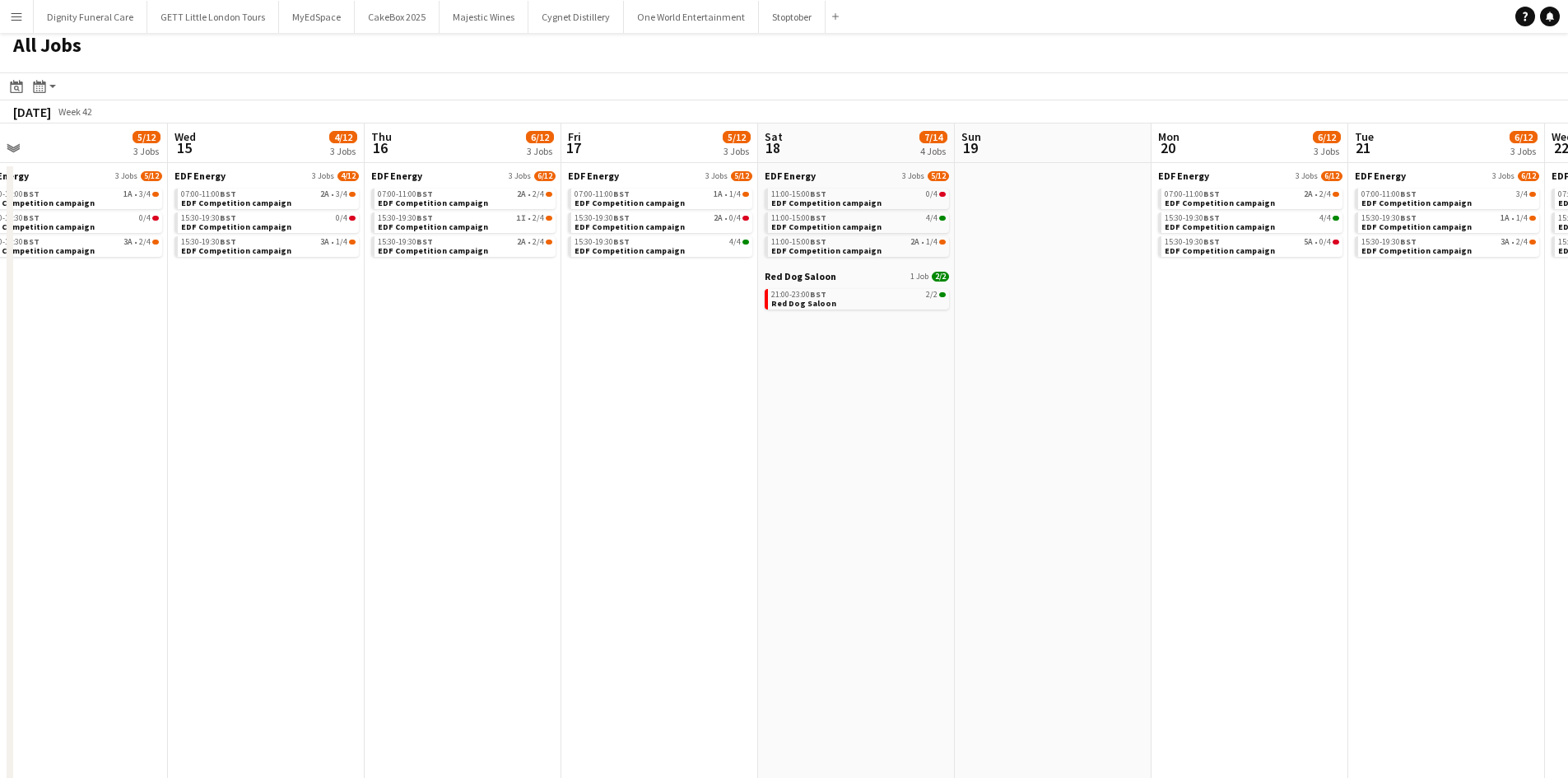
scroll to position [6, 0]
click at [8, 20] on button "Menu" at bounding box center [16, 16] width 33 height 33
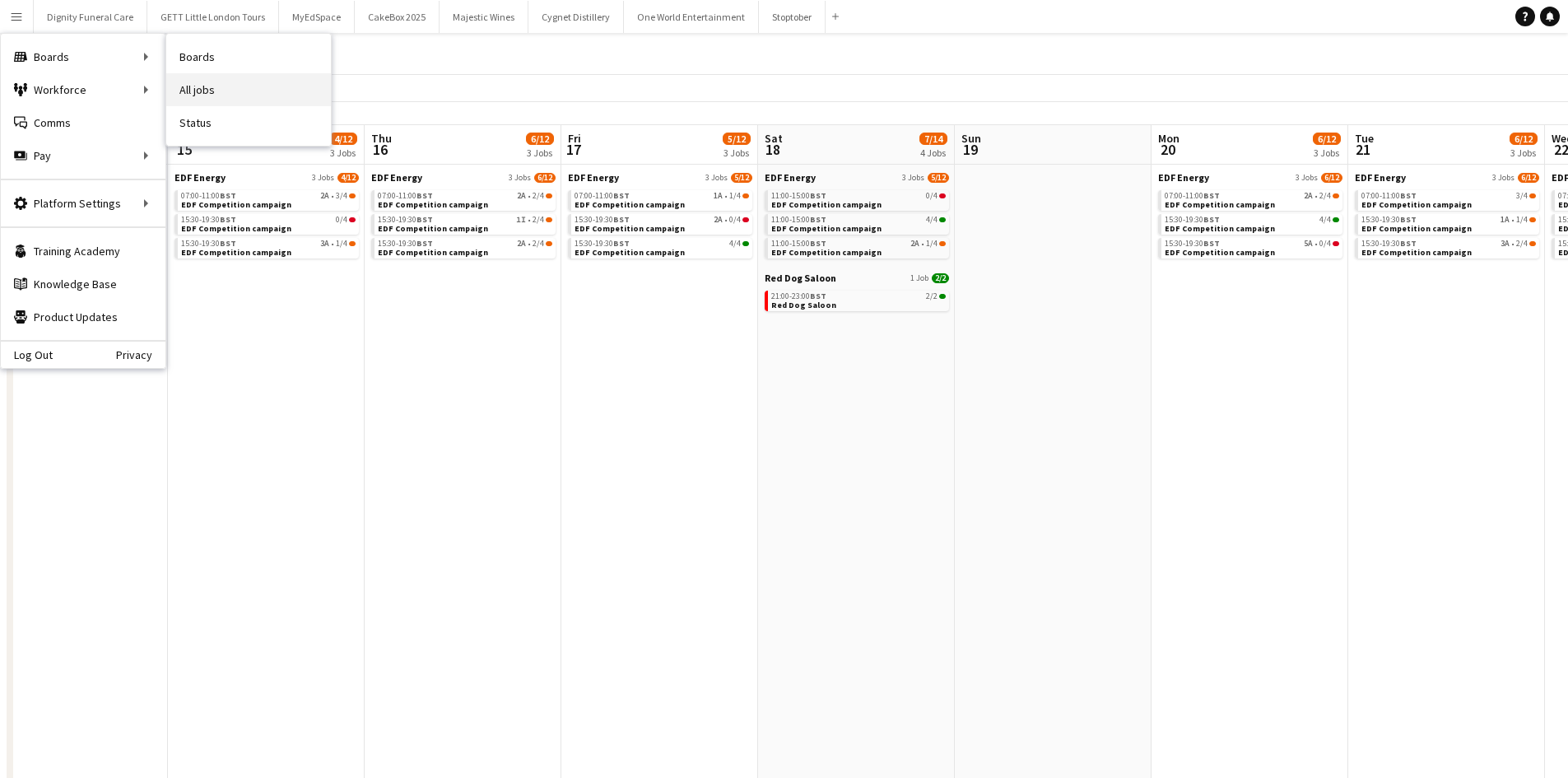
click at [197, 95] on link "All jobs" at bounding box center [248, 90] width 165 height 33
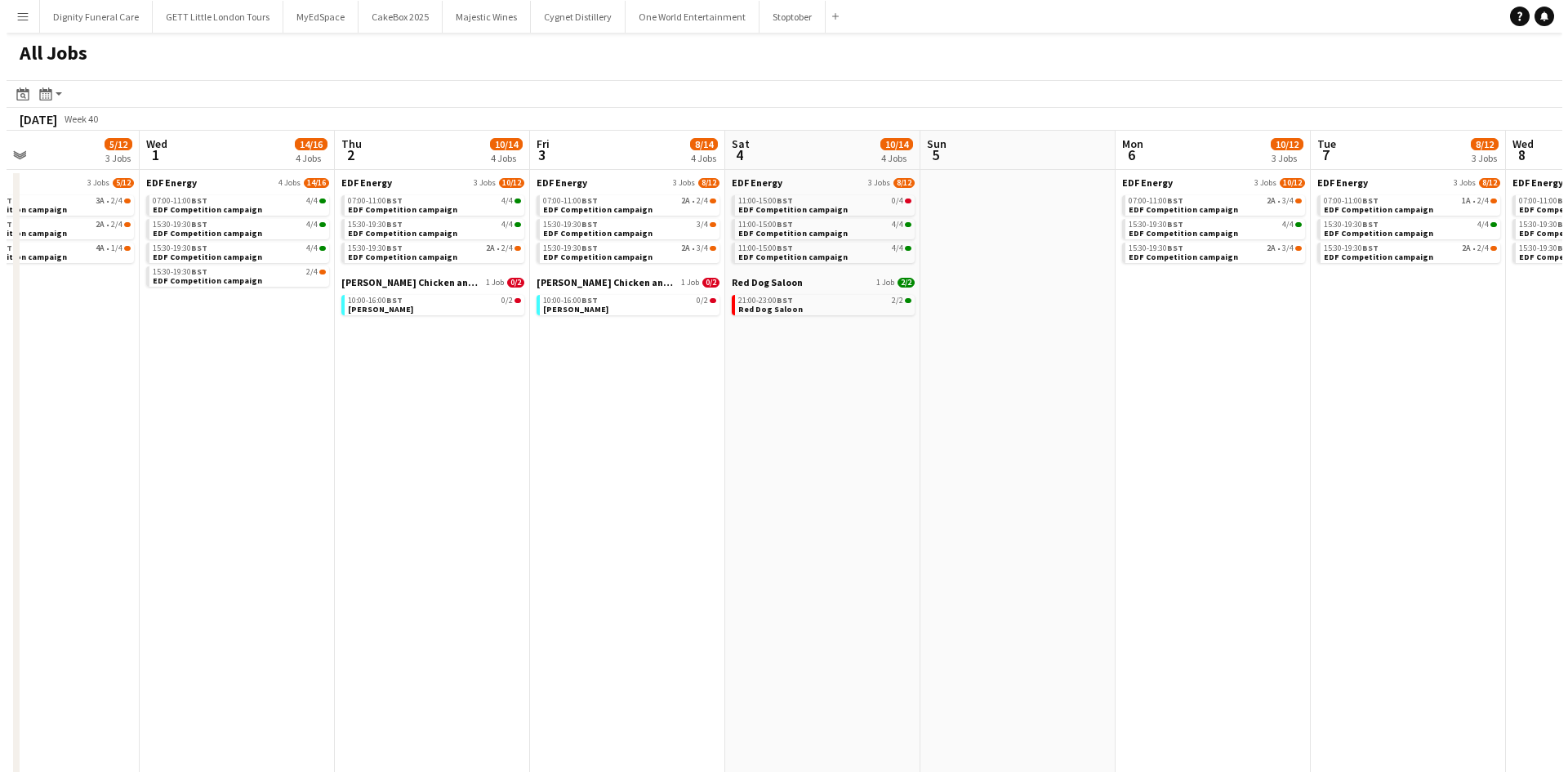
scroll to position [0, 450]
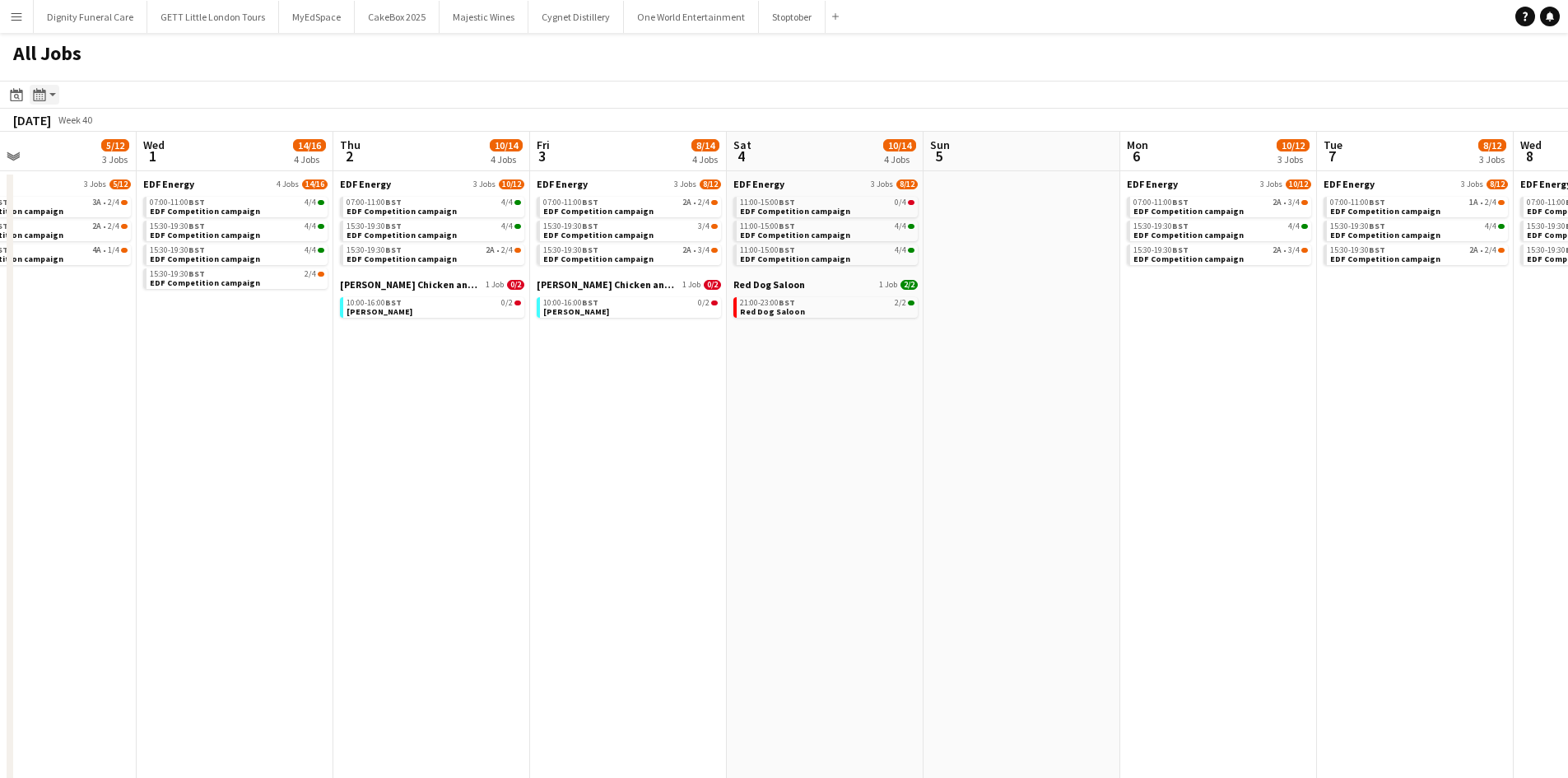
click at [35, 104] on div "Month view / Day view" at bounding box center [40, 95] width 20 height 20
click at [78, 126] on link "Day view by Board" at bounding box center [89, 126] width 91 height 15
click at [42, 84] on app-toolbar "Date picker AUG 2025 AUG 2025 Monday M Tuesday T Wednesday W Thursday T Friday …" at bounding box center [784, 95] width 1568 height 28
click at [42, 93] on icon at bounding box center [39, 95] width 13 height 13
click at [104, 162] on div "Day view by Board Day view by Job Month view" at bounding box center [88, 155] width 117 height 98
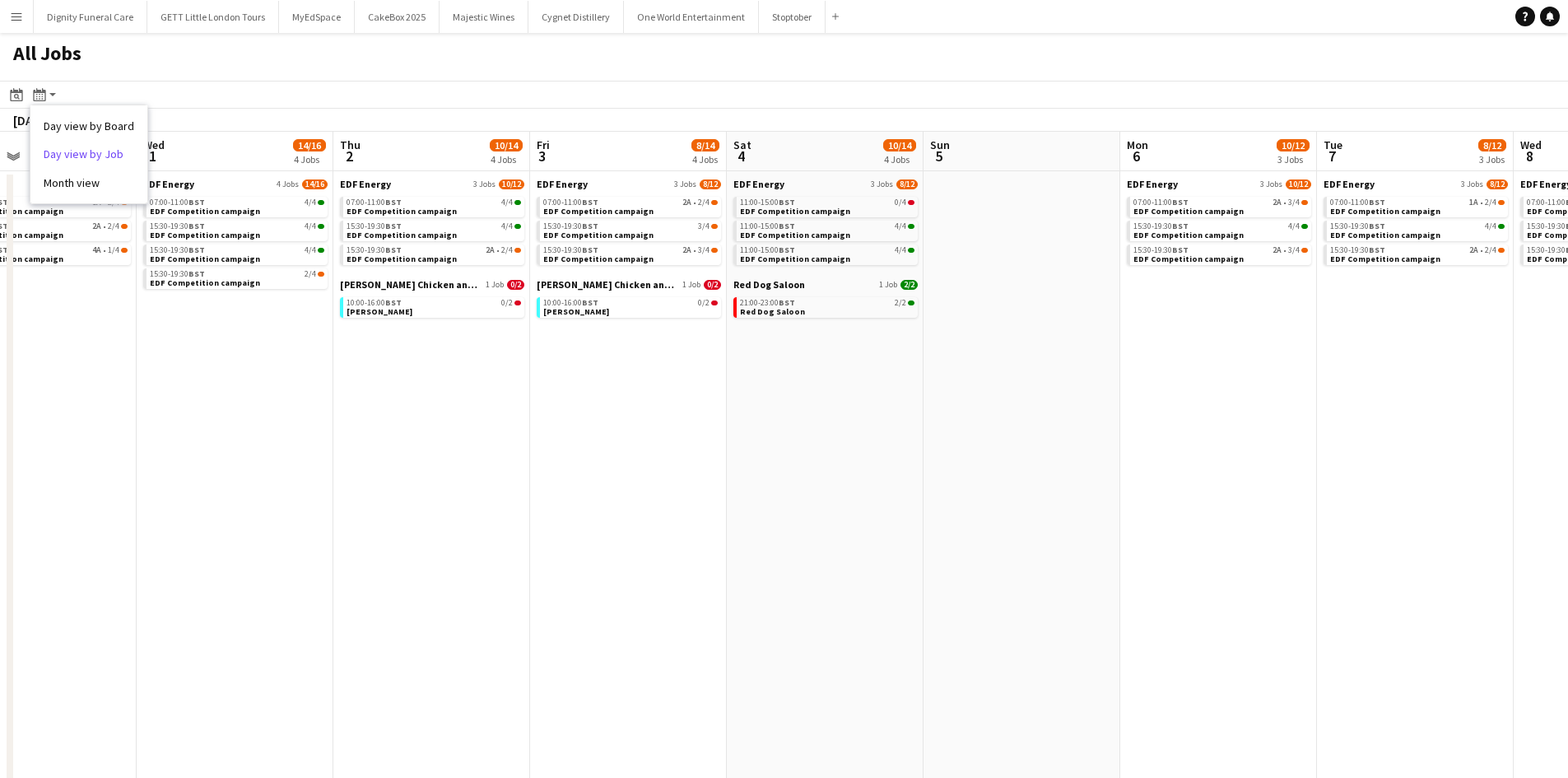
click at [101, 154] on link "Day view by Job" at bounding box center [89, 154] width 91 height 15
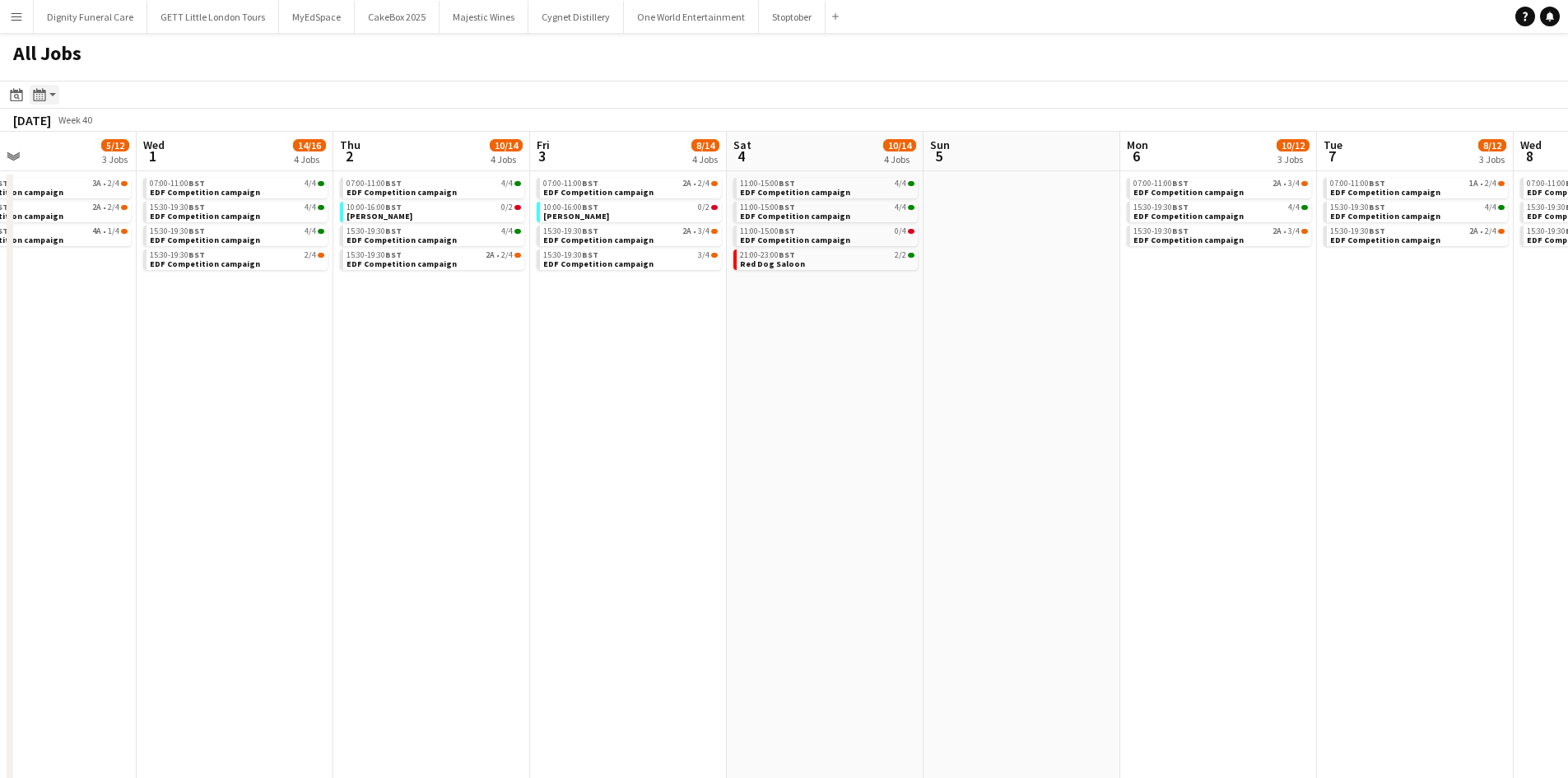
click at [50, 98] on app-action-btn "Month view / Day view" at bounding box center [45, 95] width 30 height 20
click at [95, 184] on link "Month view" at bounding box center [89, 183] width 91 height 15
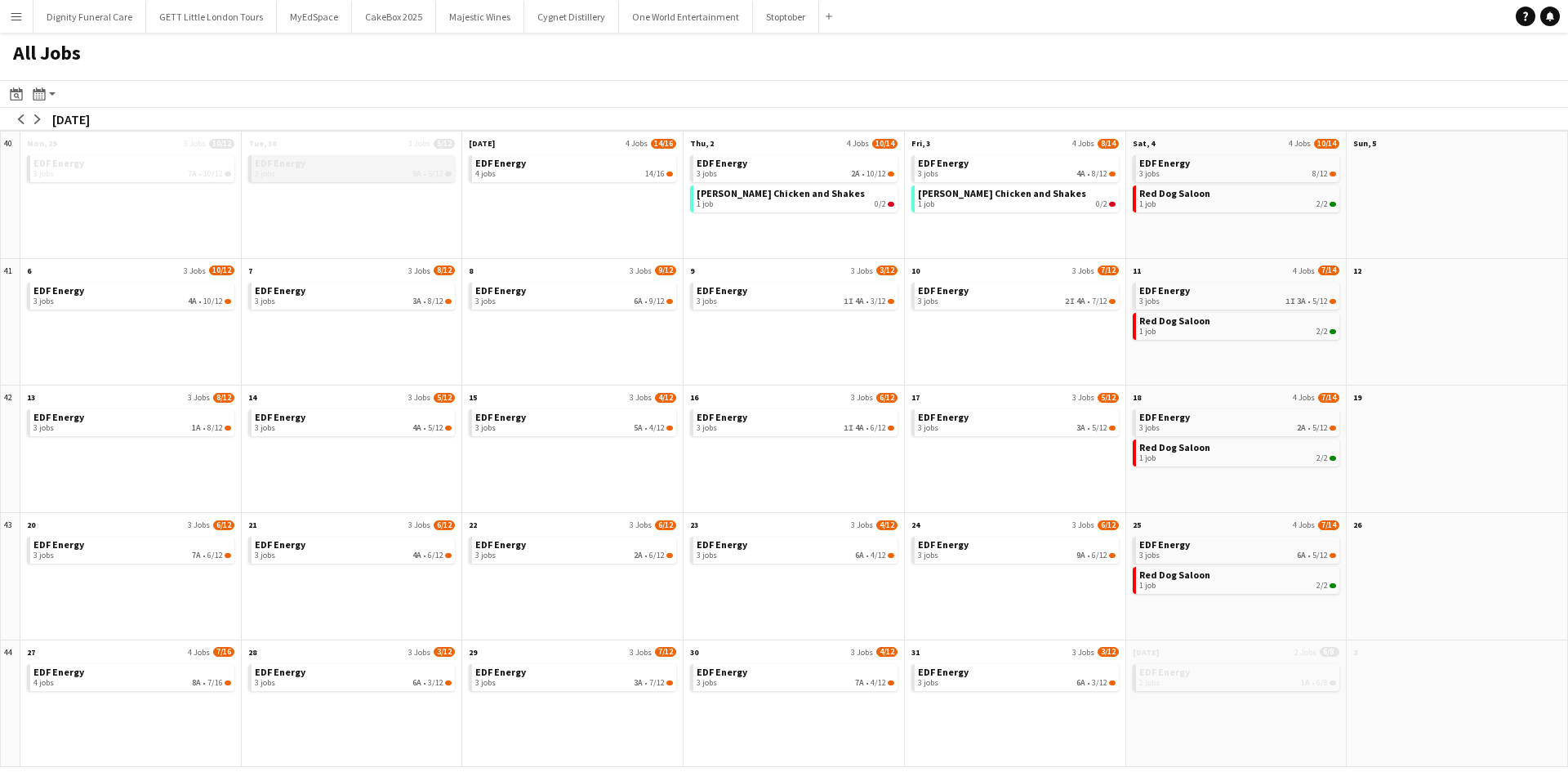
click at [278, 174] on div "3 jobs 9A • 5/12" at bounding box center [353, 173] width 198 height 10
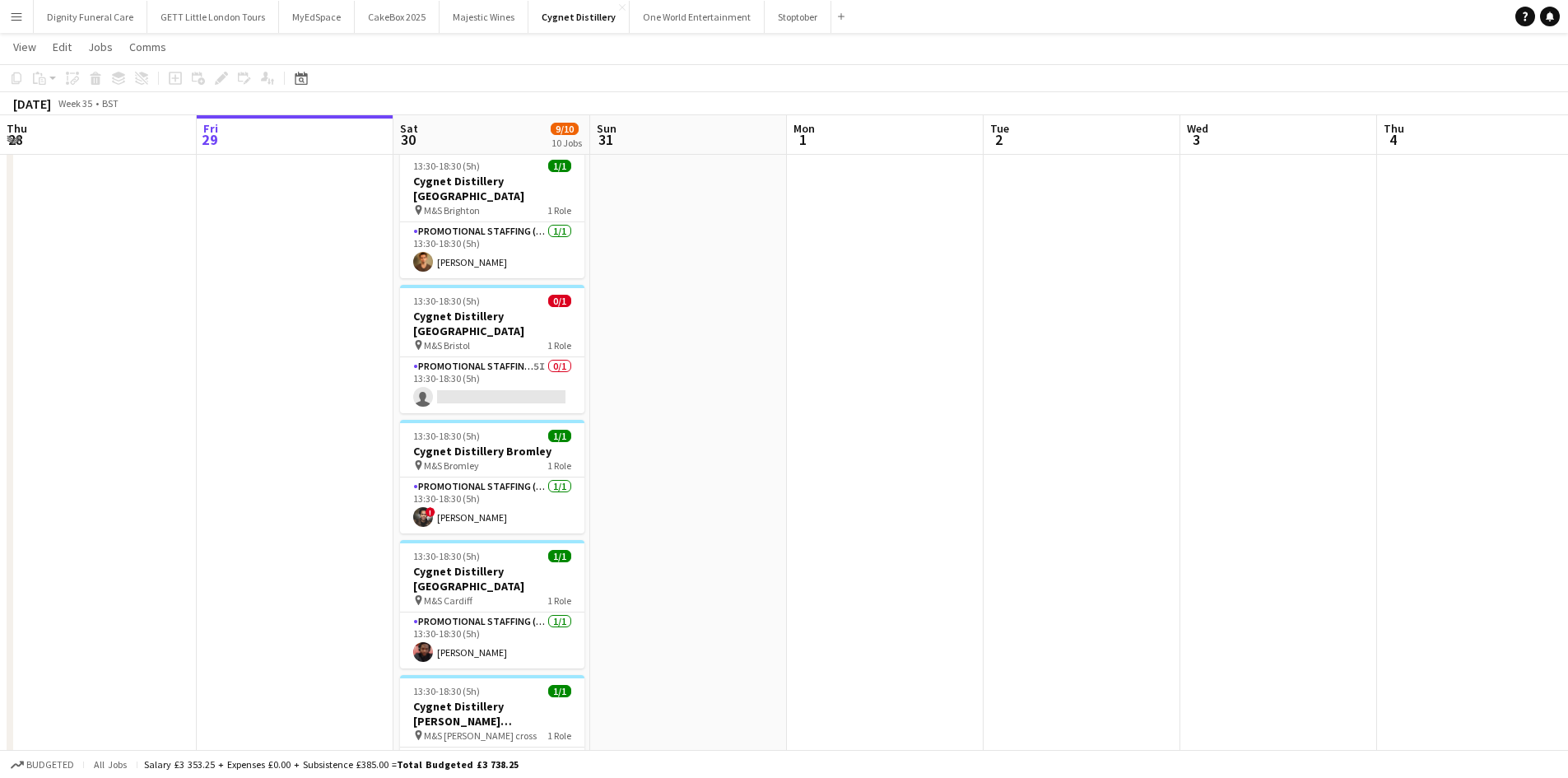
scroll to position [0, 394]
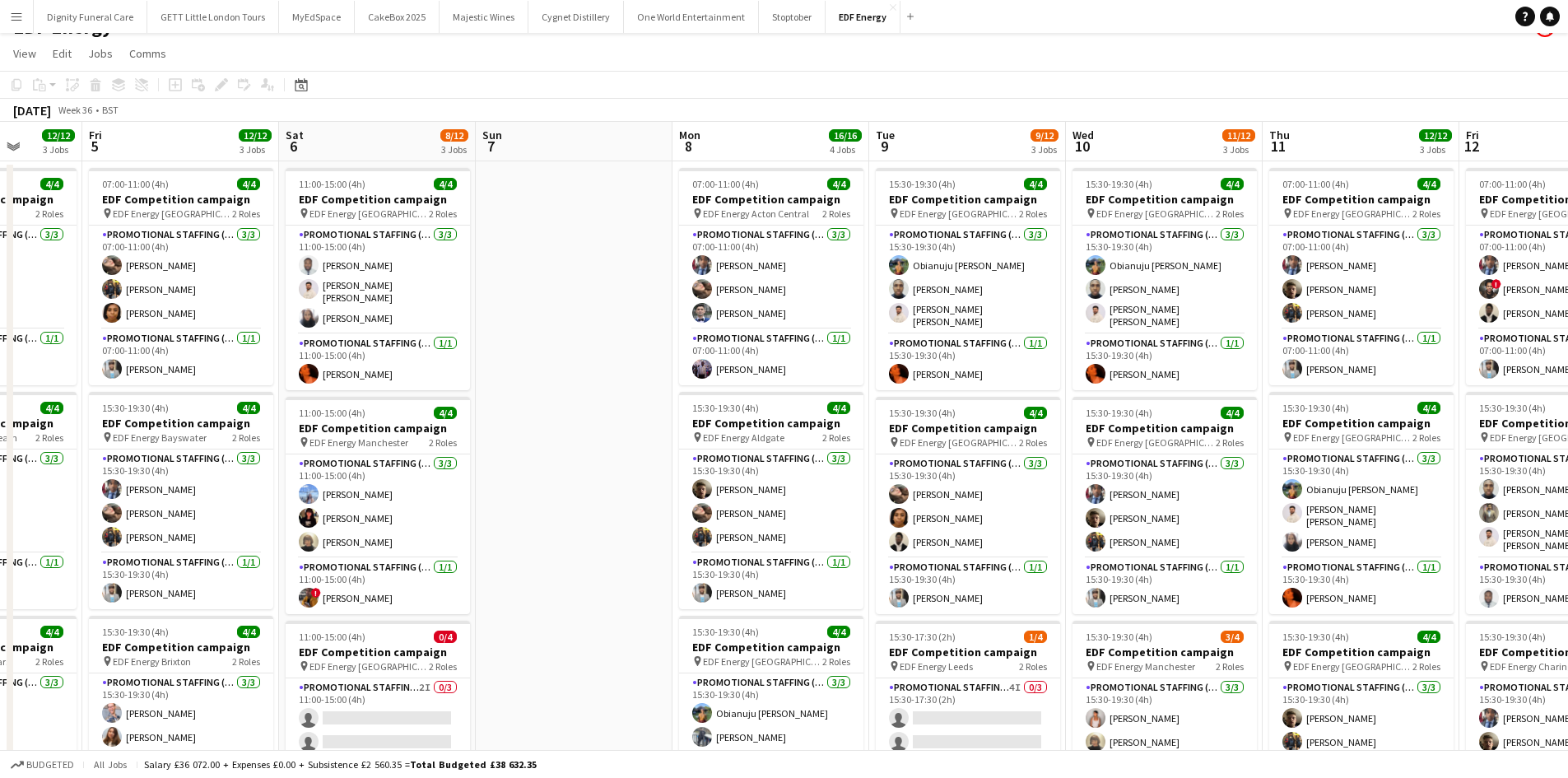
scroll to position [0, 706]
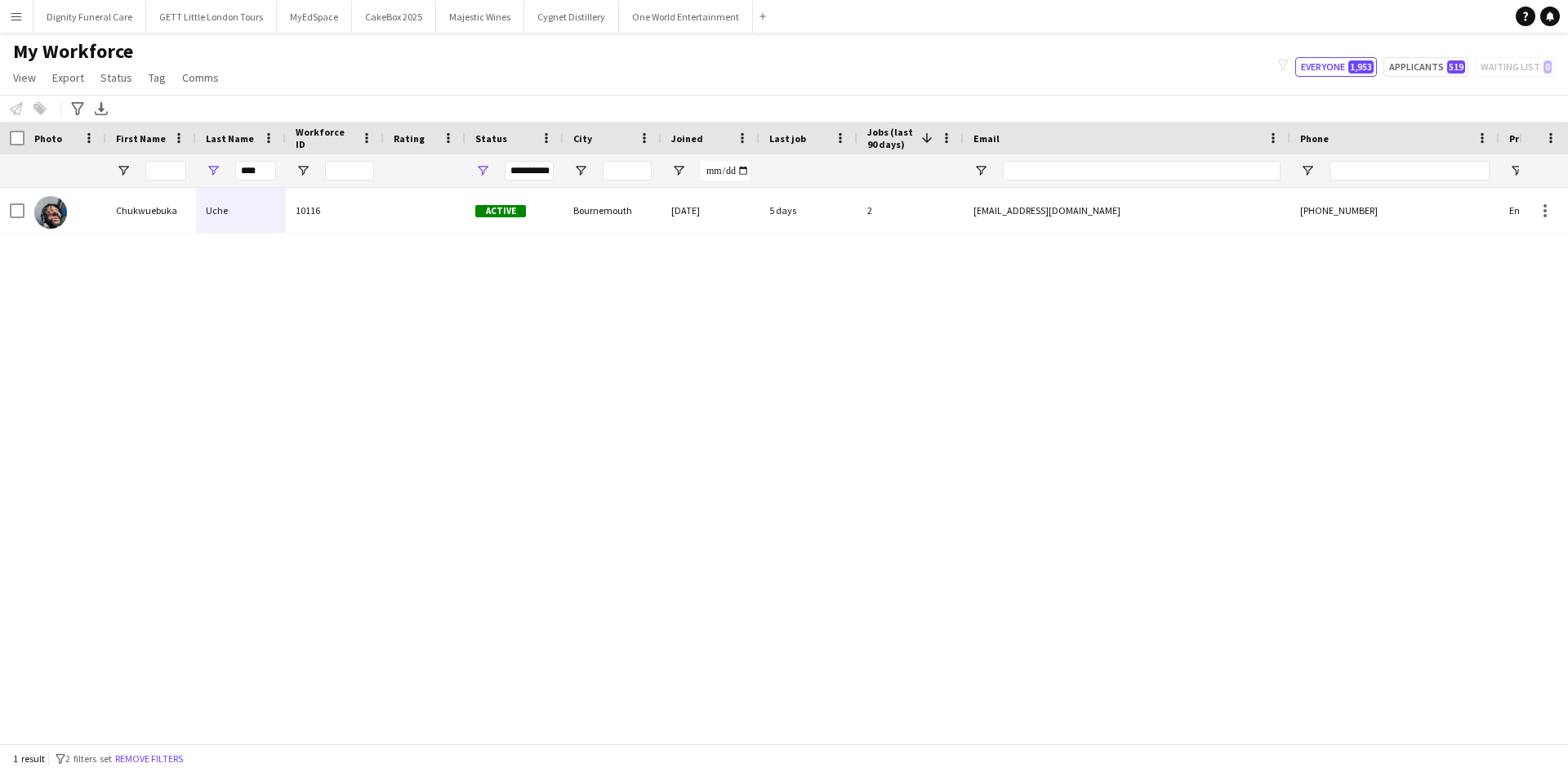
click at [102, 218] on div at bounding box center [65, 210] width 81 height 45
click at [123, 218] on div "Chukwuebuka" at bounding box center [152, 210] width 90 height 45
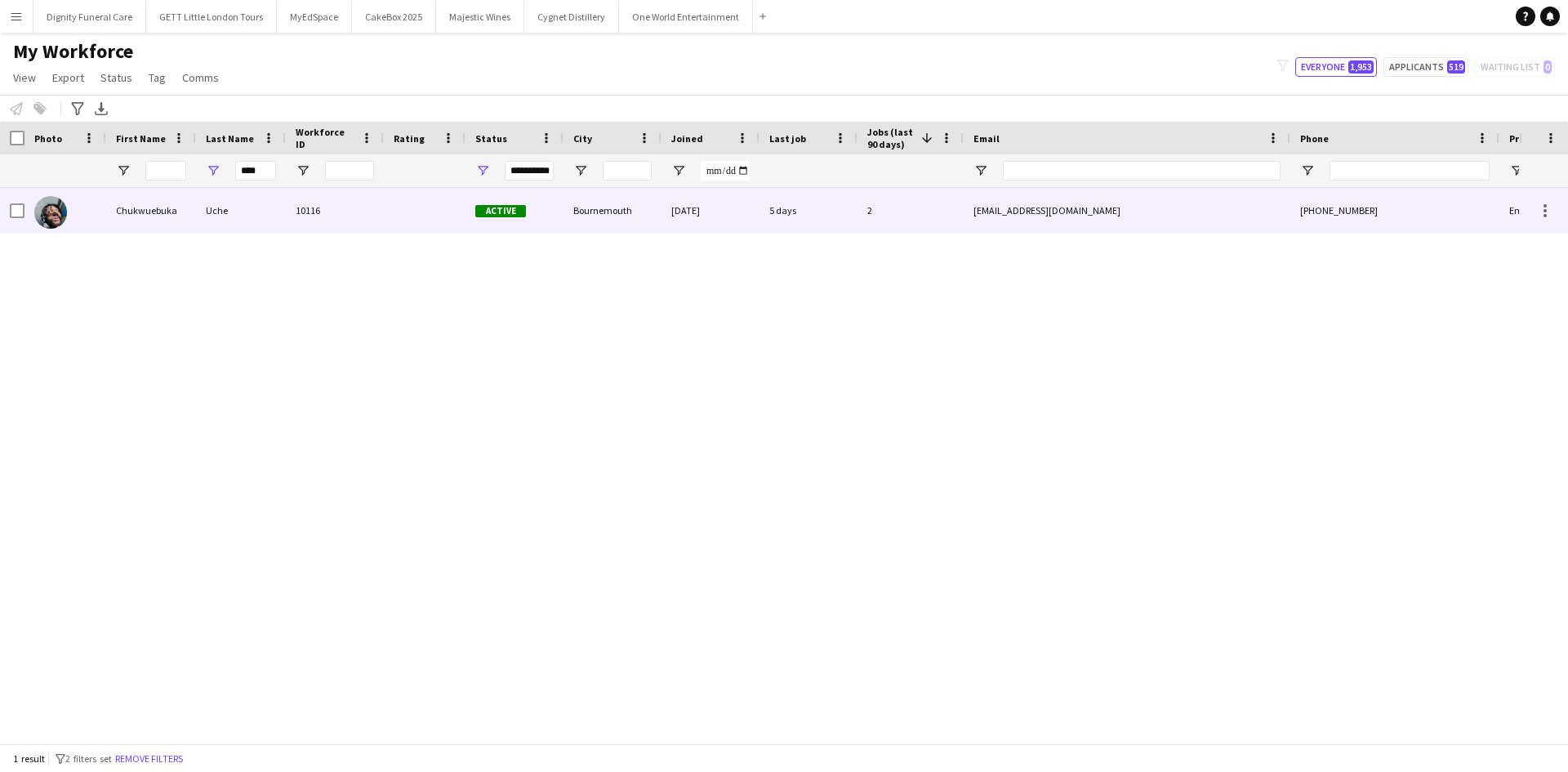
click at [162, 202] on div "Chukwuebuka" at bounding box center [152, 210] width 90 height 45
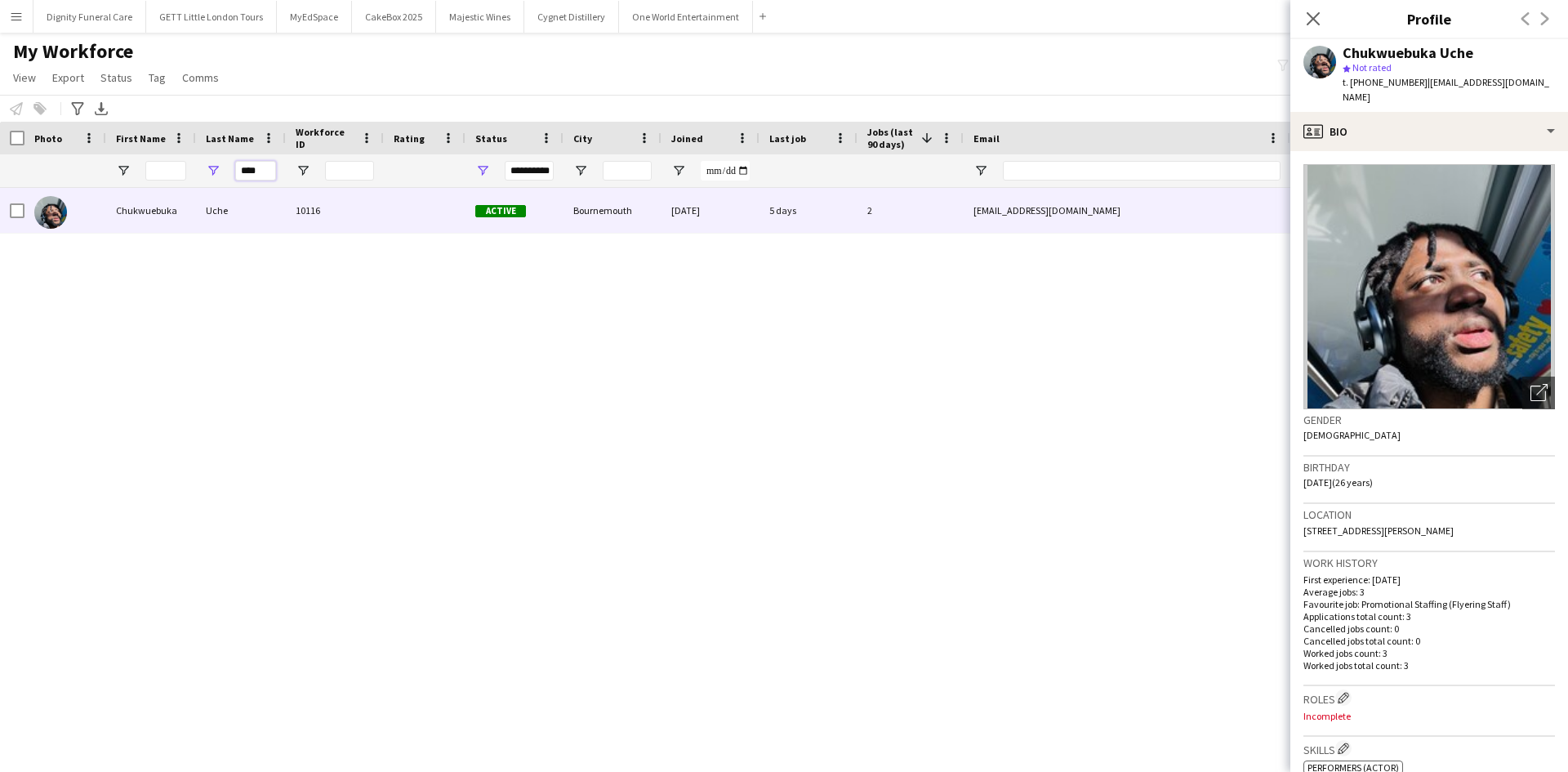
drag, startPoint x: 262, startPoint y: 170, endPoint x: 135, endPoint y: 183, distance: 127.7
click at [135, 183] on div "**********" at bounding box center [886, 171] width 1771 height 33
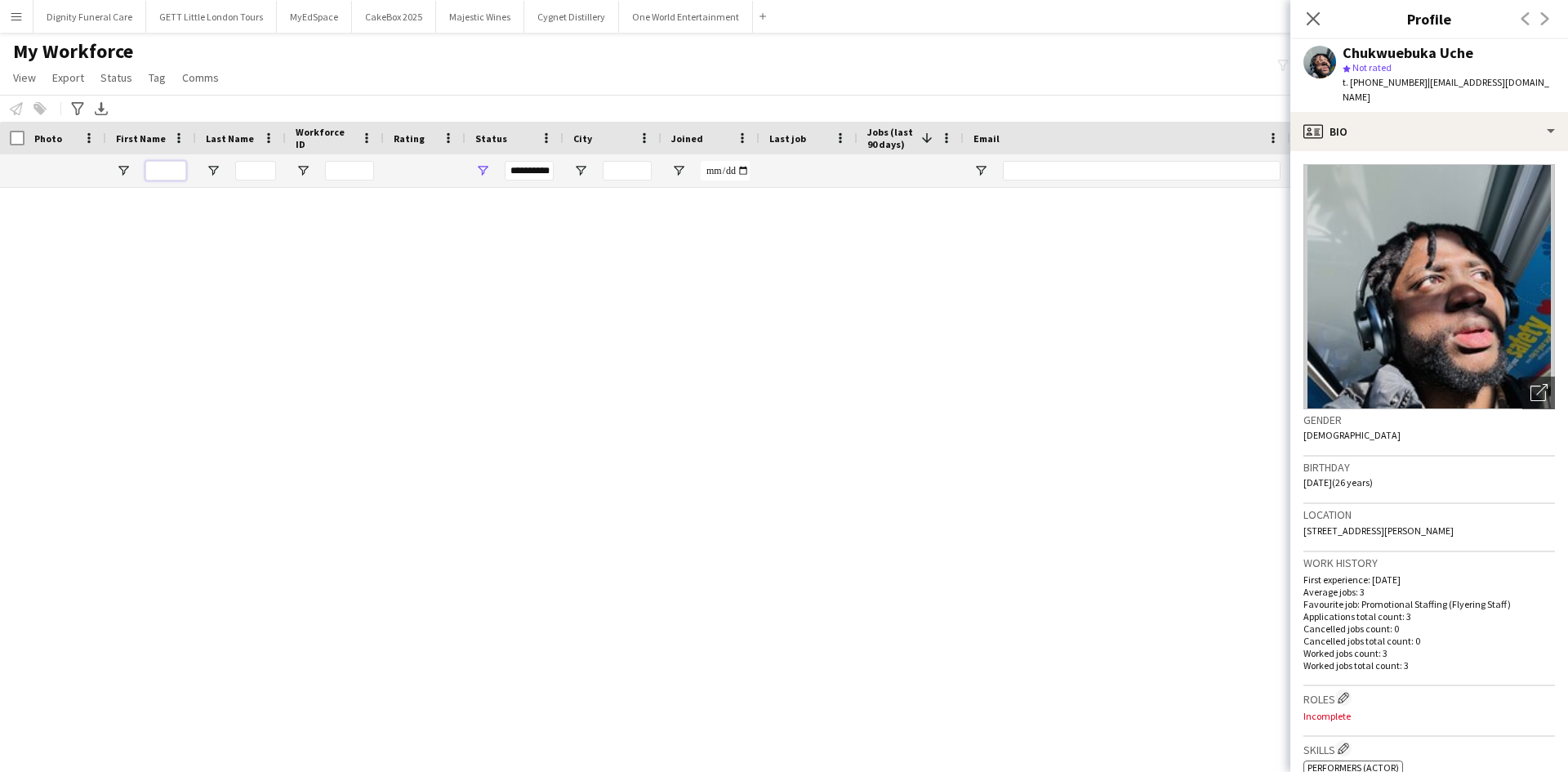
click at [158, 167] on input "First Name Filter Input" at bounding box center [165, 171] width 41 height 20
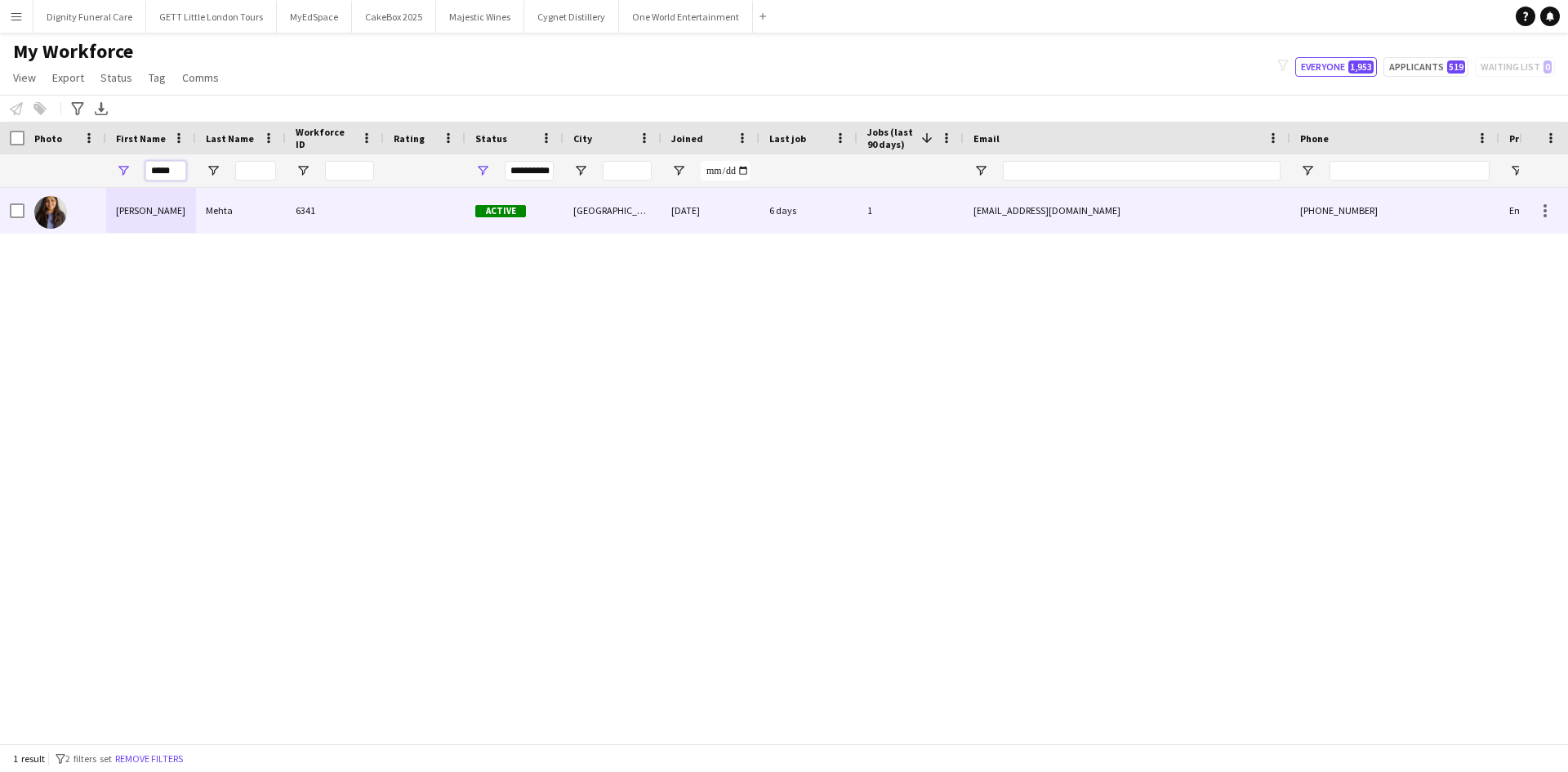
type input "*****"
click at [270, 210] on div "Mehta" at bounding box center [241, 210] width 90 height 45
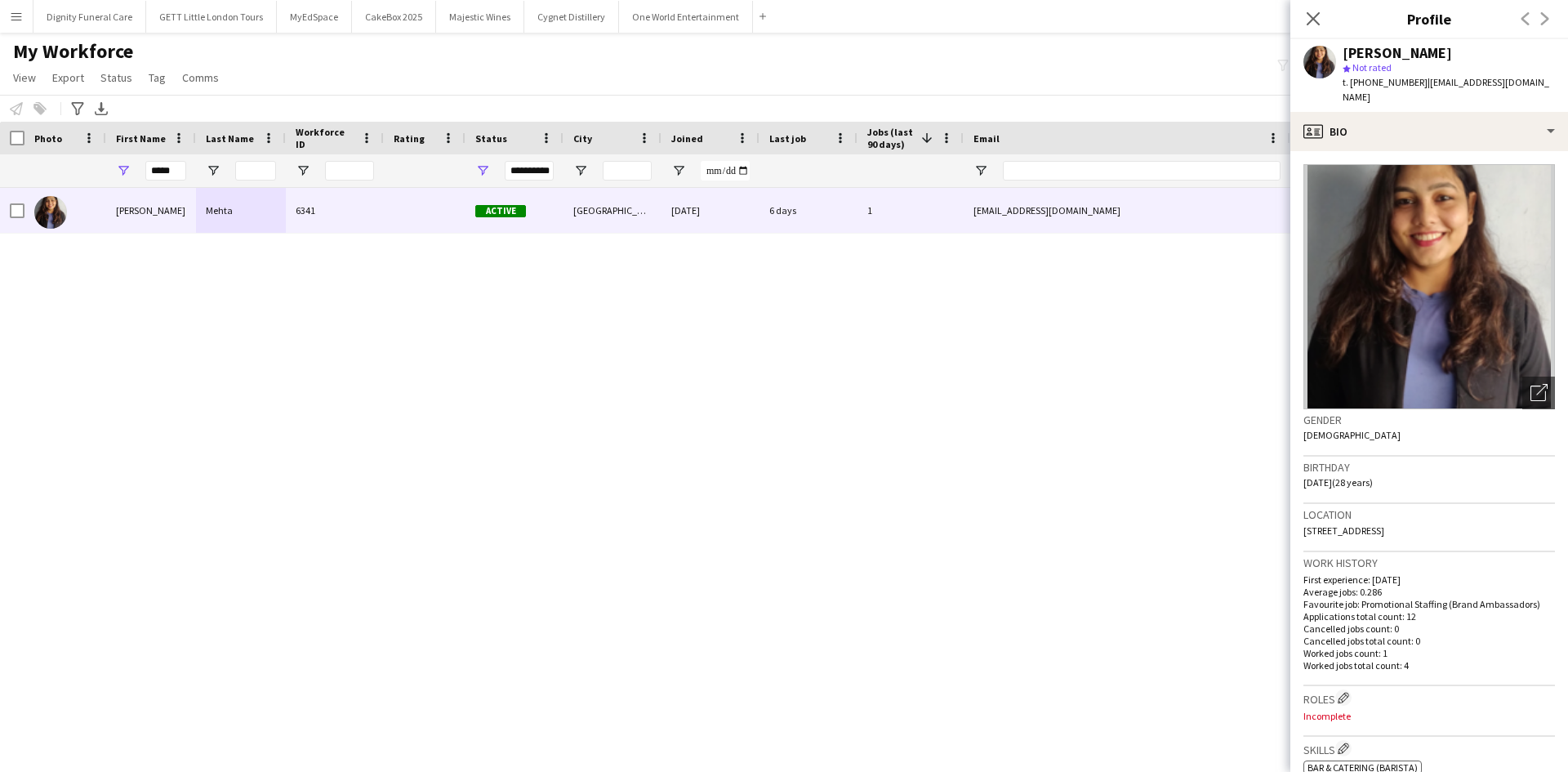
click at [7, 21] on button "Menu" at bounding box center [16, 16] width 32 height 33
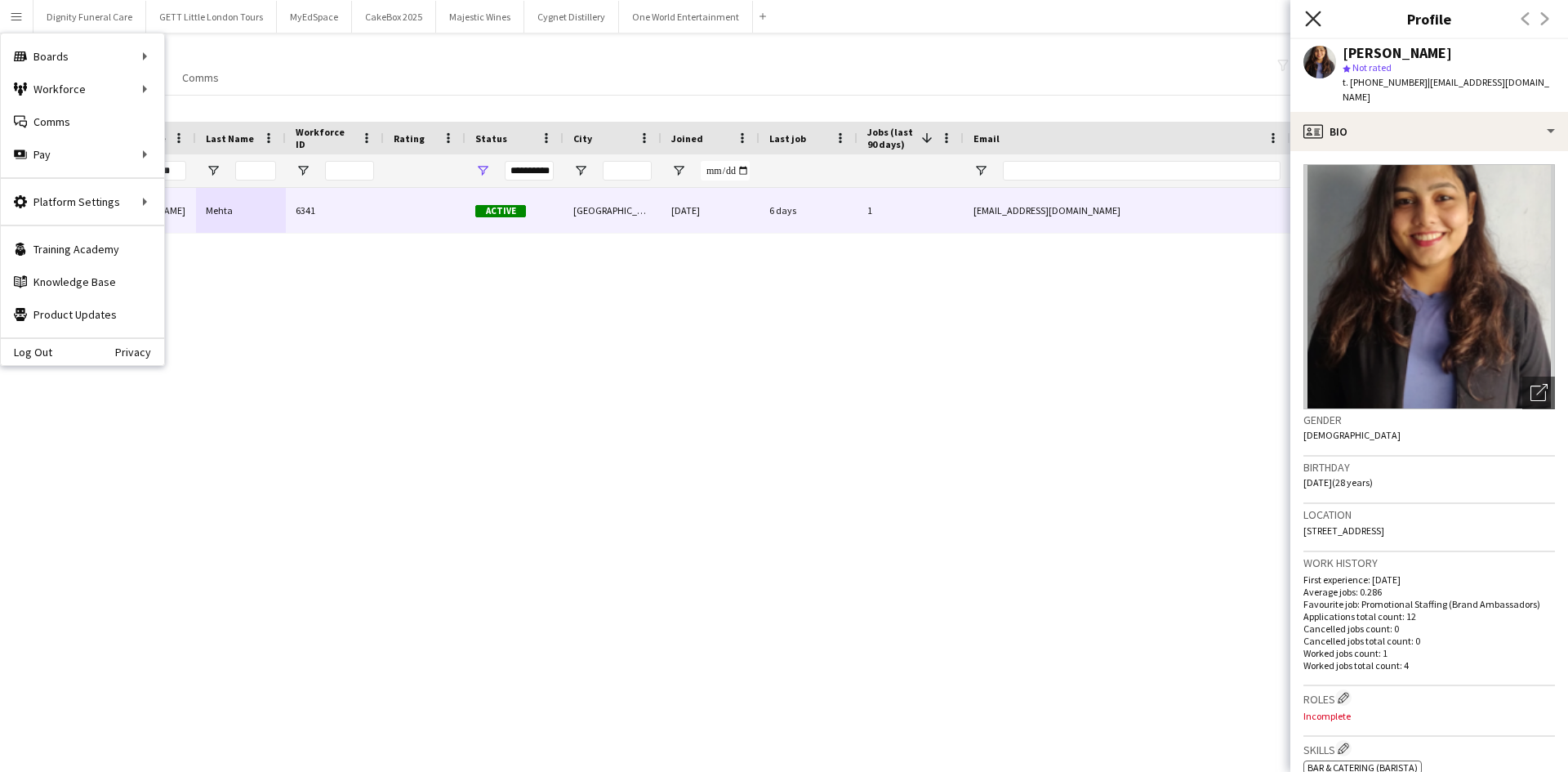
click at [1310, 15] on icon at bounding box center [1313, 18] width 15 height 15
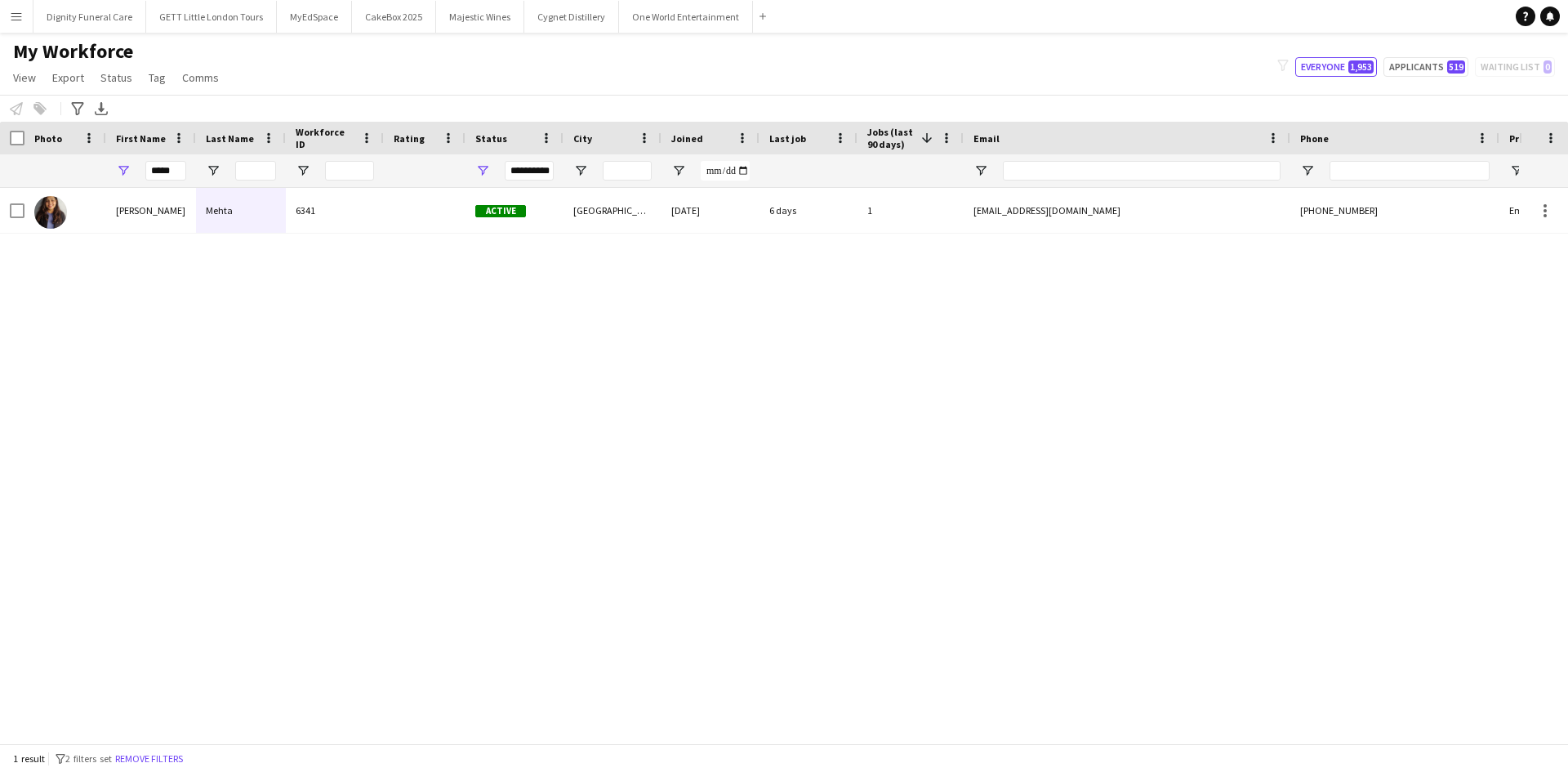
click at [19, 17] on app-icon "Menu" at bounding box center [16, 16] width 13 height 13
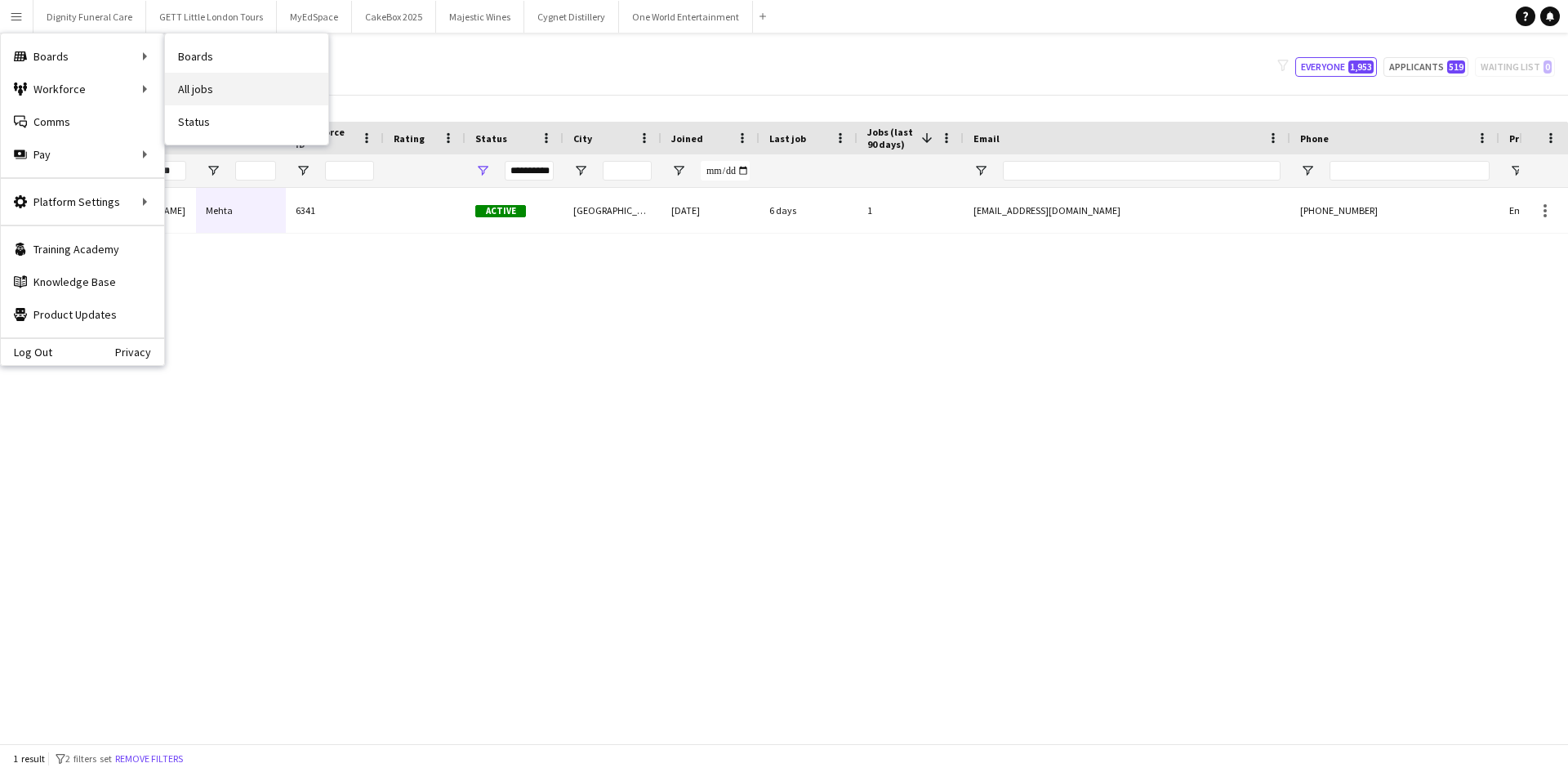
click at [193, 90] on link "All jobs" at bounding box center [246, 89] width 163 height 33
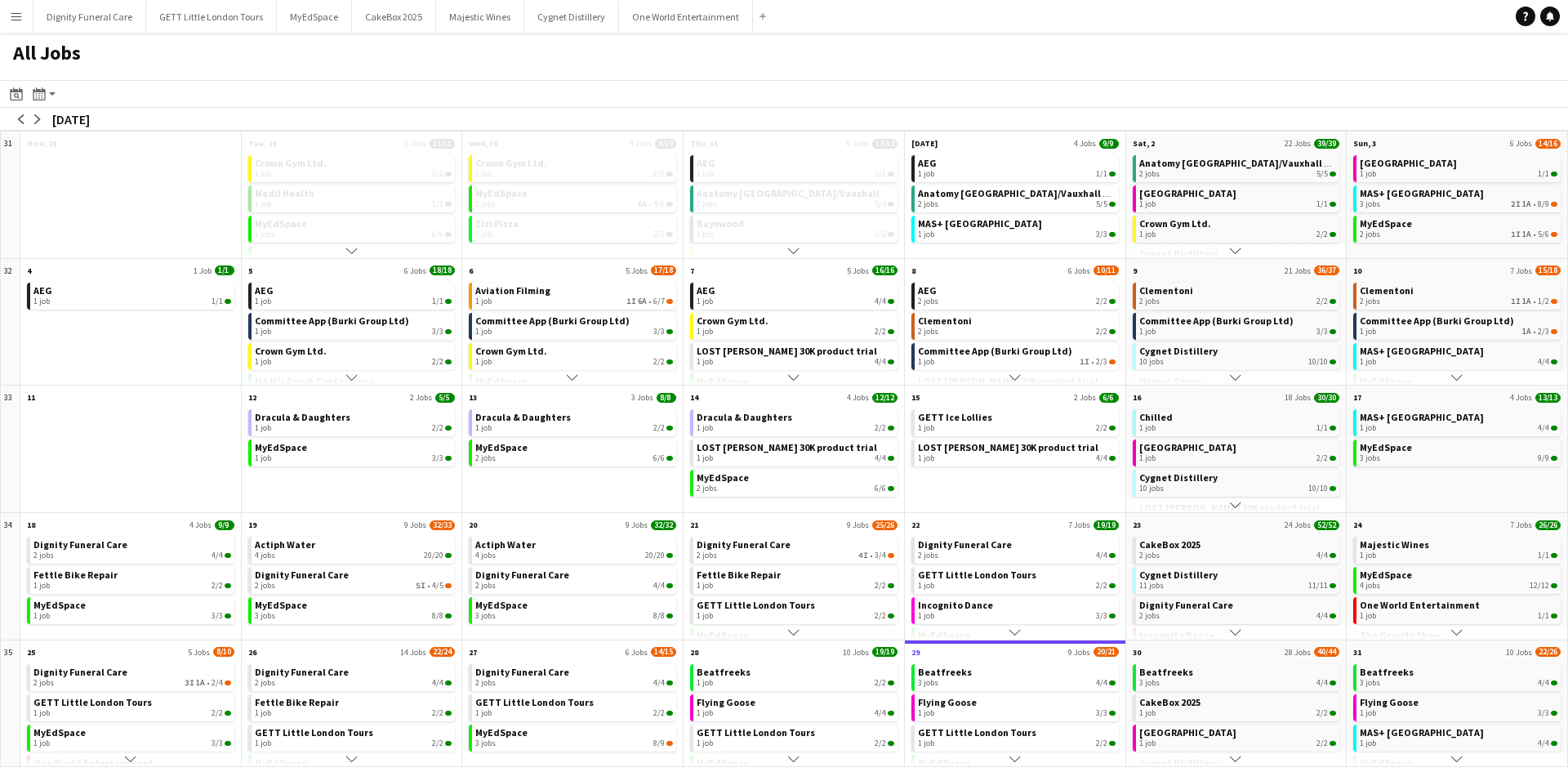
click at [19, 13] on app-icon "Menu" at bounding box center [16, 16] width 13 height 13
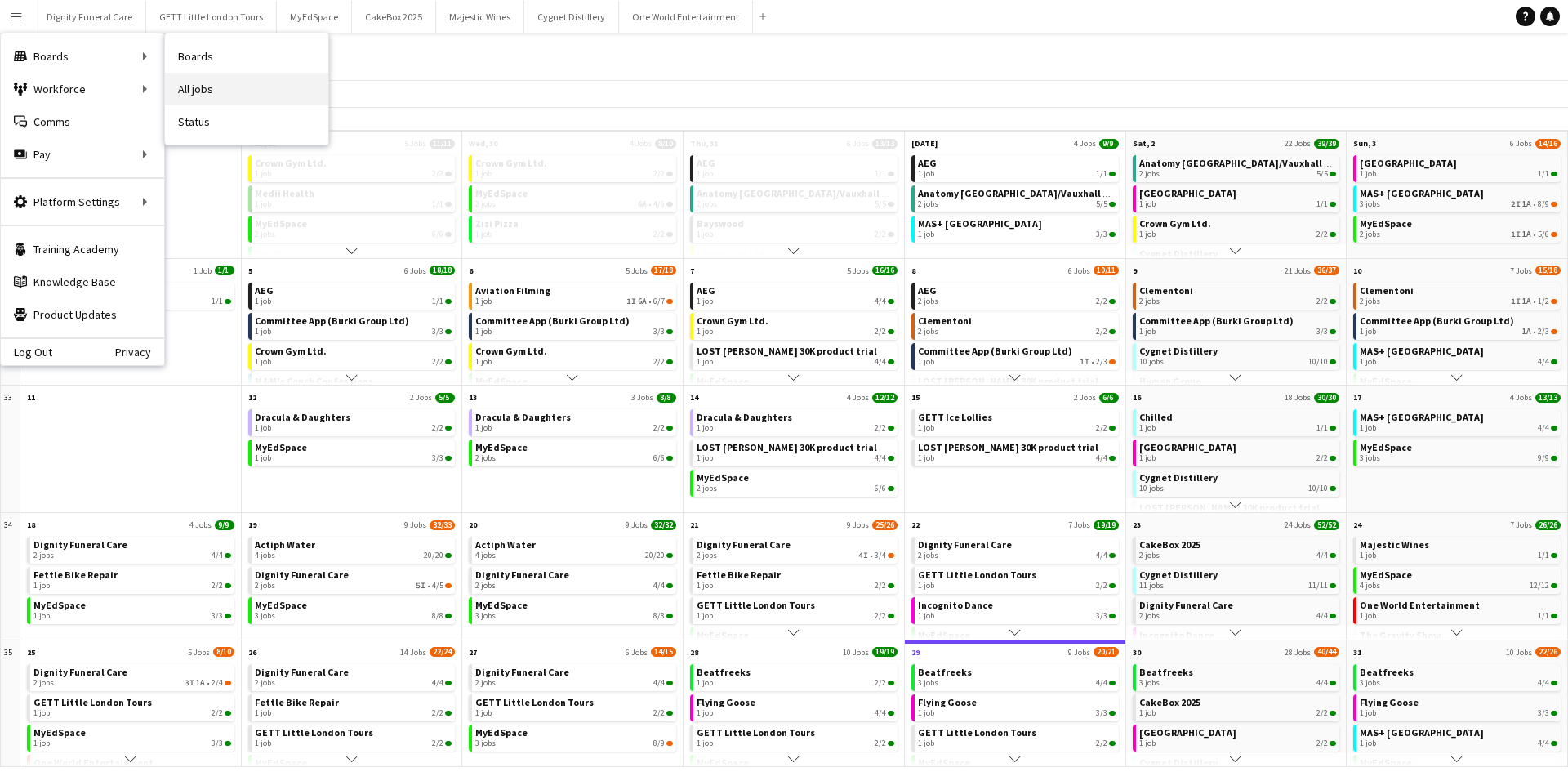
click at [182, 80] on link "All jobs" at bounding box center [246, 89] width 163 height 33
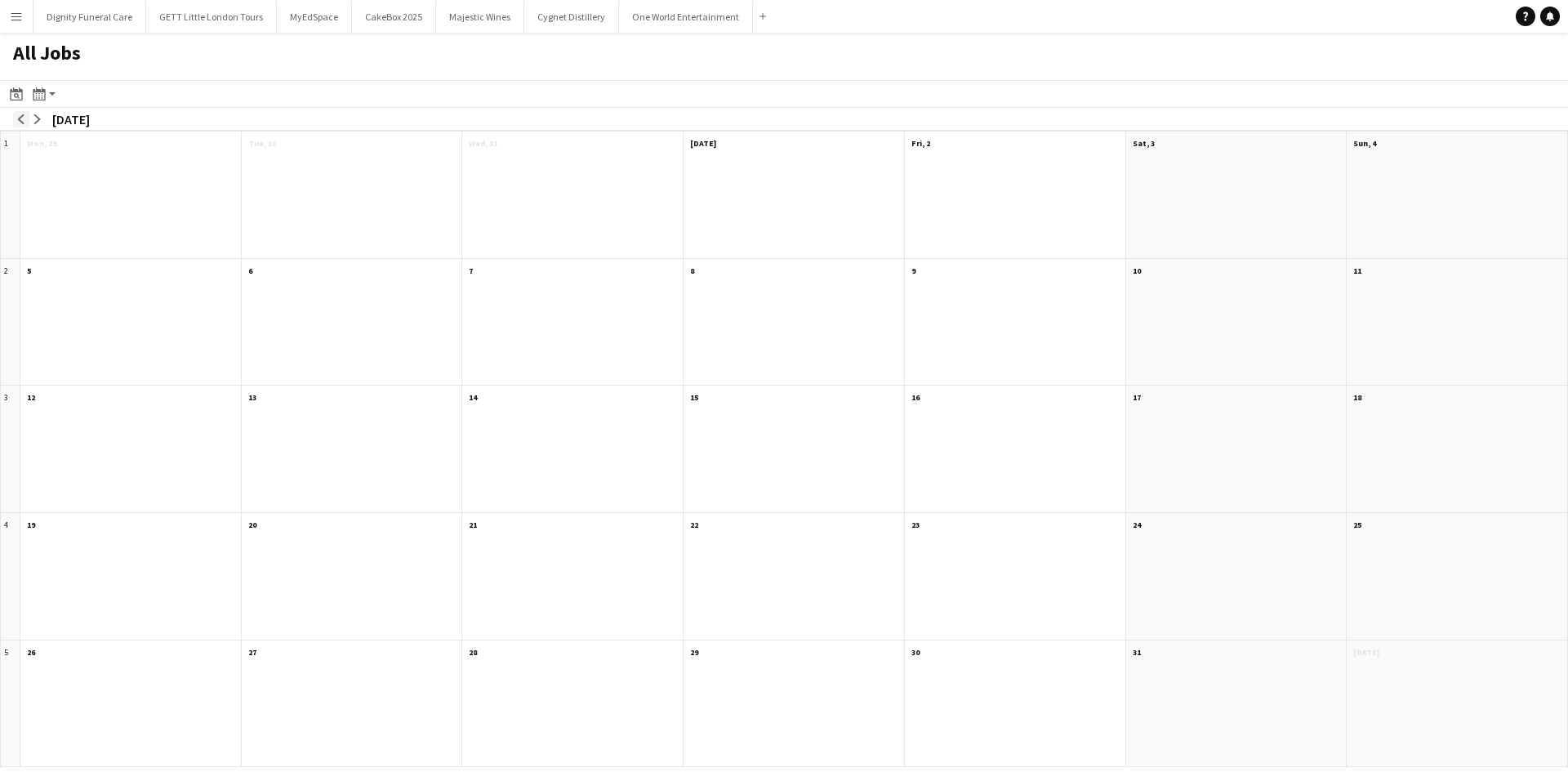
click at [20, 116] on app-icon "arrow-left" at bounding box center [21, 119] width 10 height 10
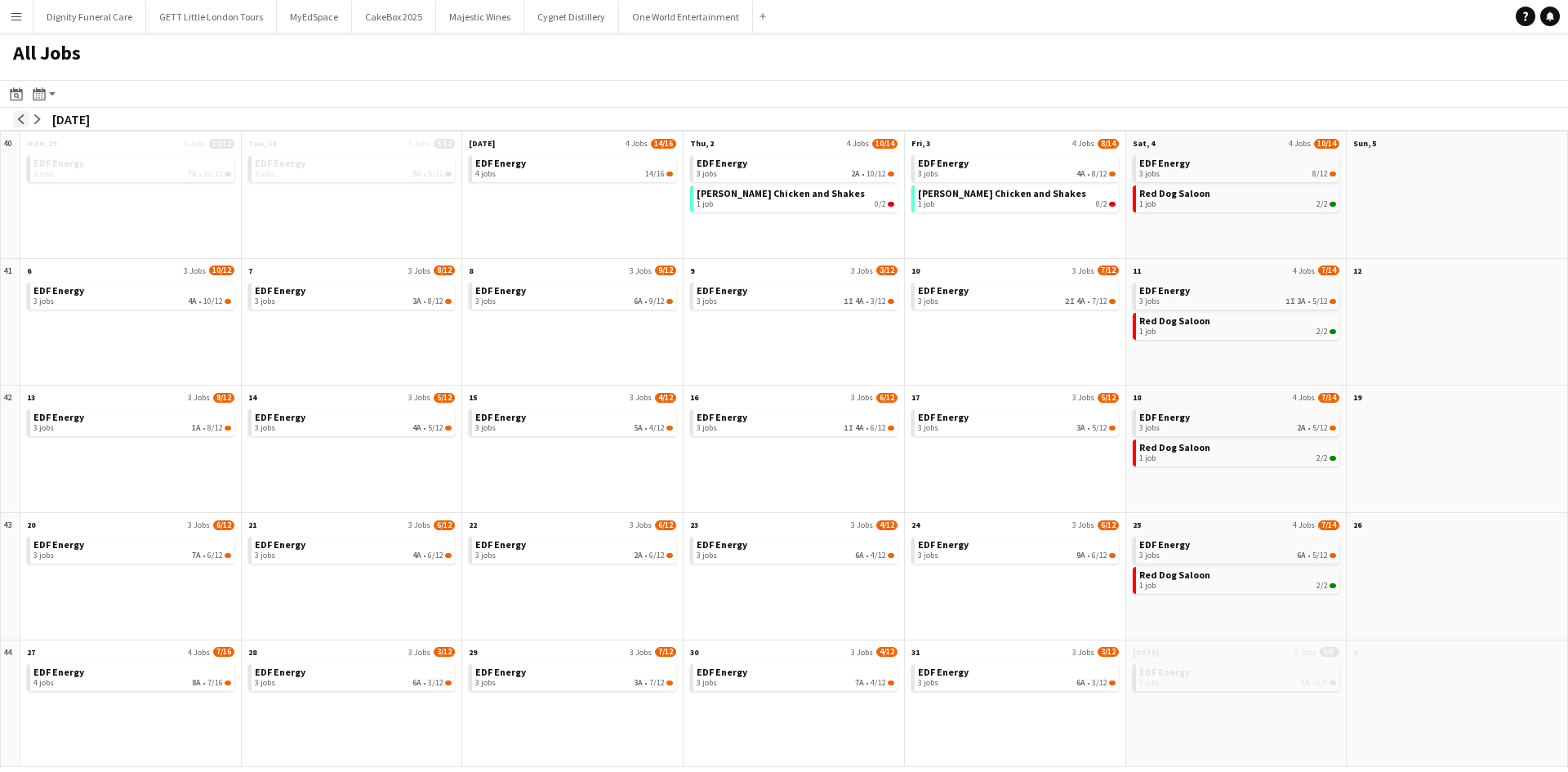
click at [20, 116] on app-icon "arrow-left" at bounding box center [21, 119] width 10 height 10
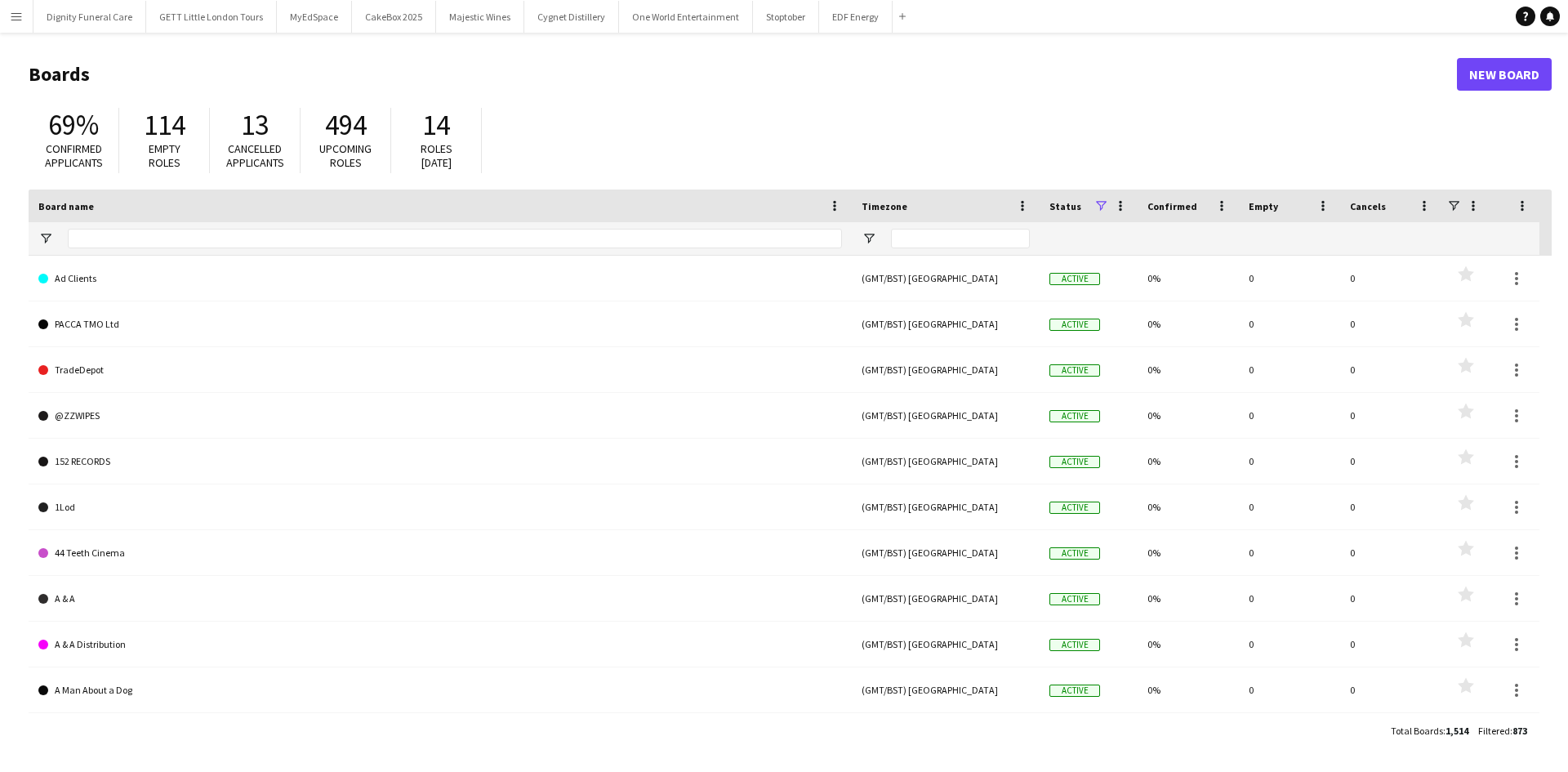
click at [21, 12] on app-icon "Menu" at bounding box center [16, 16] width 13 height 13
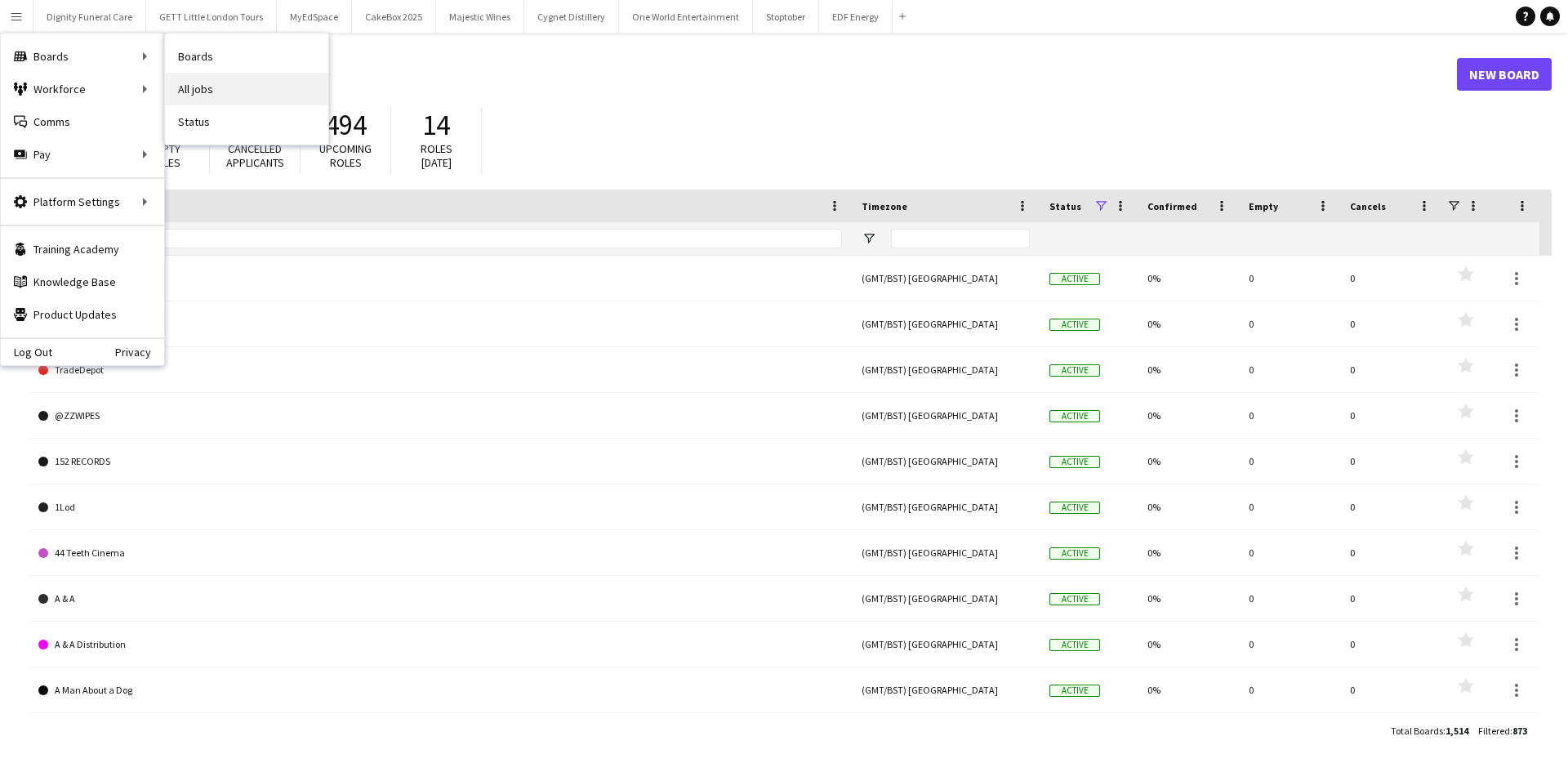
click at [191, 88] on link "All jobs" at bounding box center [246, 89] width 163 height 33
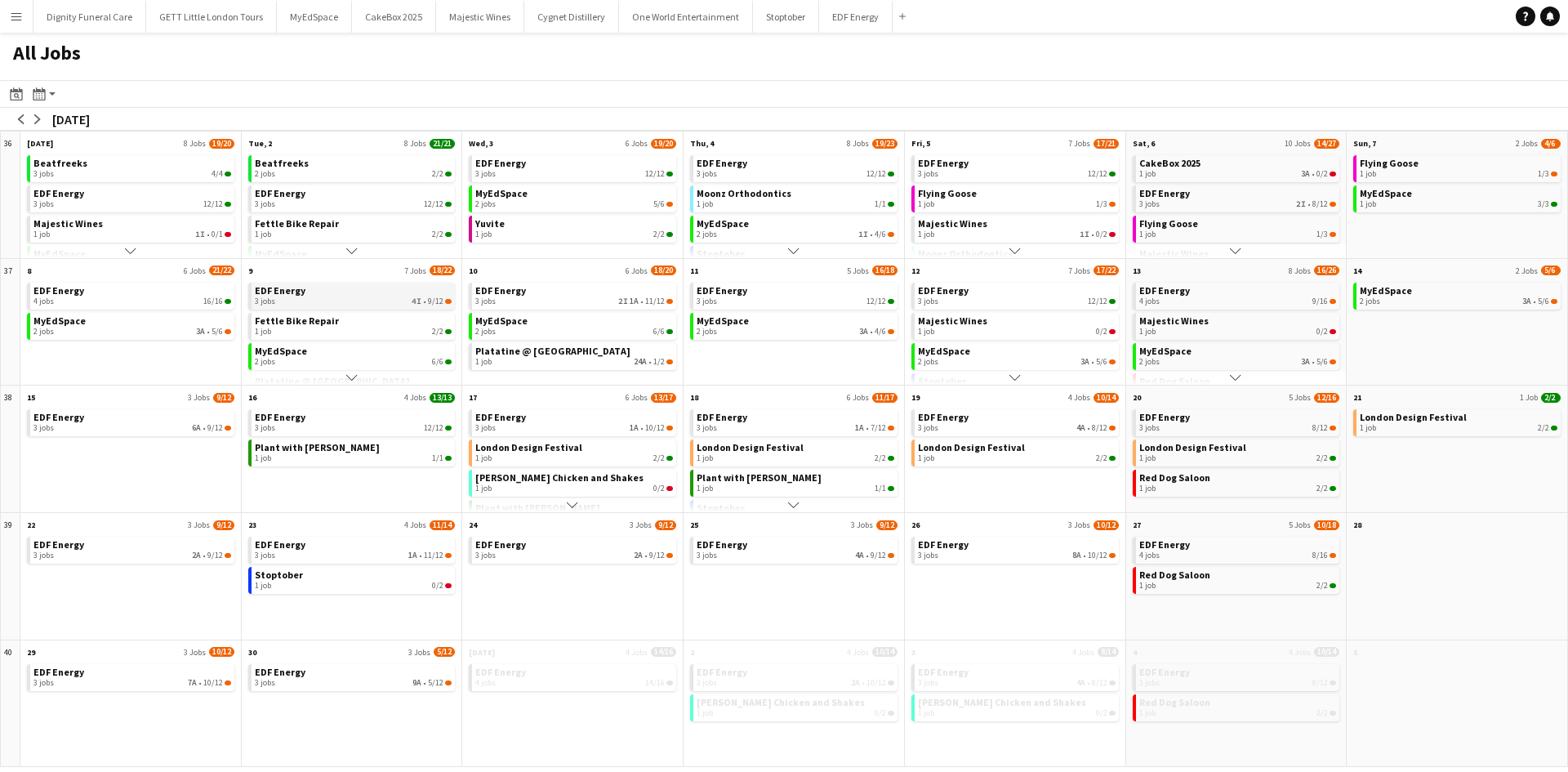
scroll to position [33, 0]
click at [741, 190] on span "Moonz Orthodontics" at bounding box center [744, 193] width 95 height 13
click at [763, 191] on span "Moonz Orthodontics" at bounding box center [744, 193] width 95 height 13
click at [914, 696] on app-month-view-brief-board "[PERSON_NAME] Chicken and Shakes 1 job 0/2" at bounding box center [1016, 708] width 208 height 27
click at [835, 380] on div "EDF Energy 3 jobs 12/12 MyEdSpace 2 jobs 3A • 4/6" at bounding box center [793, 332] width 220 height 107
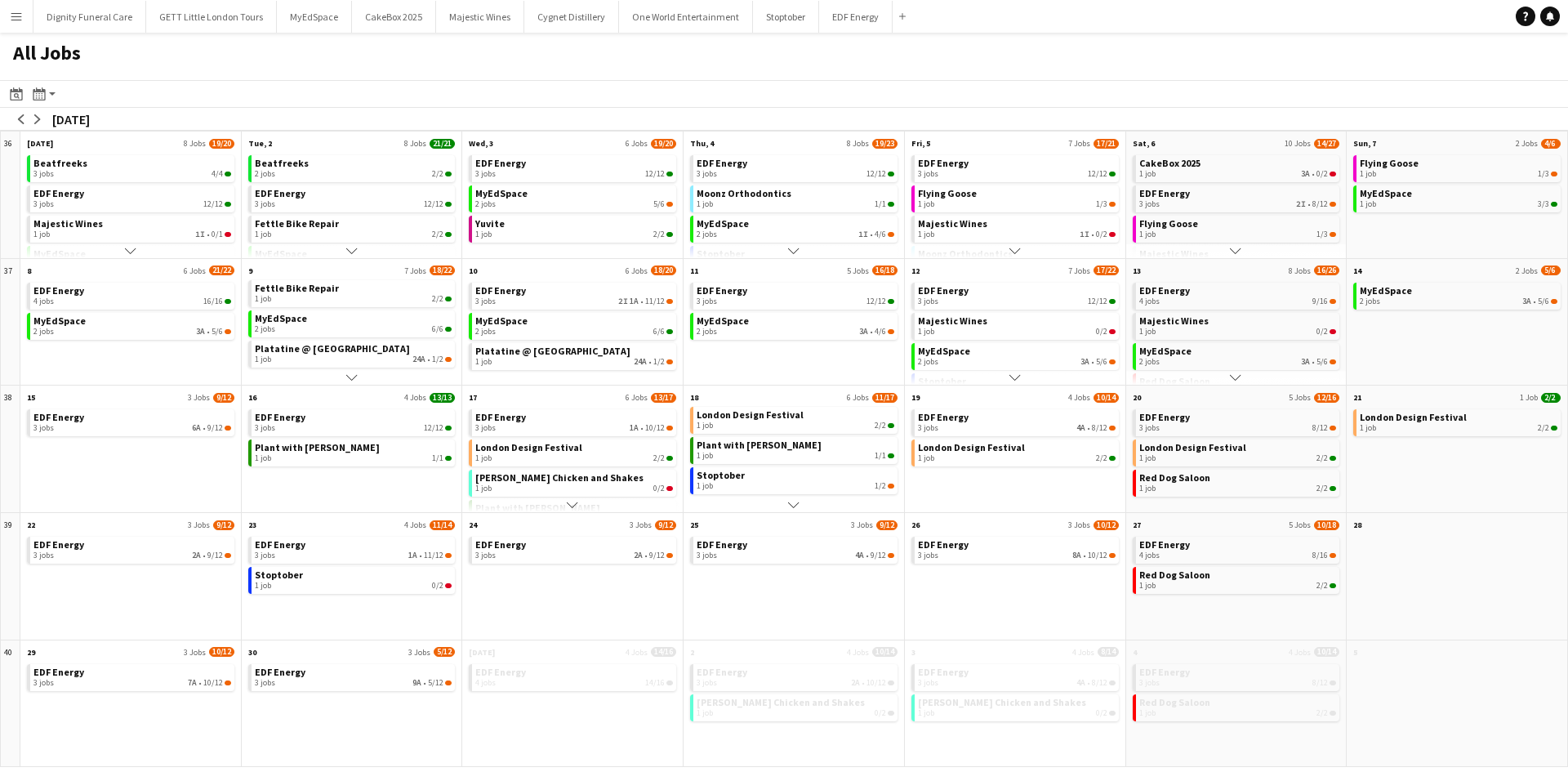
click at [835, 380] on div "EDF Energy 3 jobs 12/12 MyEdSpace 2 jobs 3A • 4/6" at bounding box center [793, 332] width 220 height 107
click at [823, 323] on link "MyEdSpace 2 jobs 3A • 4/6" at bounding box center [795, 325] width 198 height 23
click at [786, 253] on button "Scroll down" at bounding box center [793, 251] width 220 height 14
click at [728, 191] on span "Stoptober" at bounding box center [720, 191] width 48 height 13
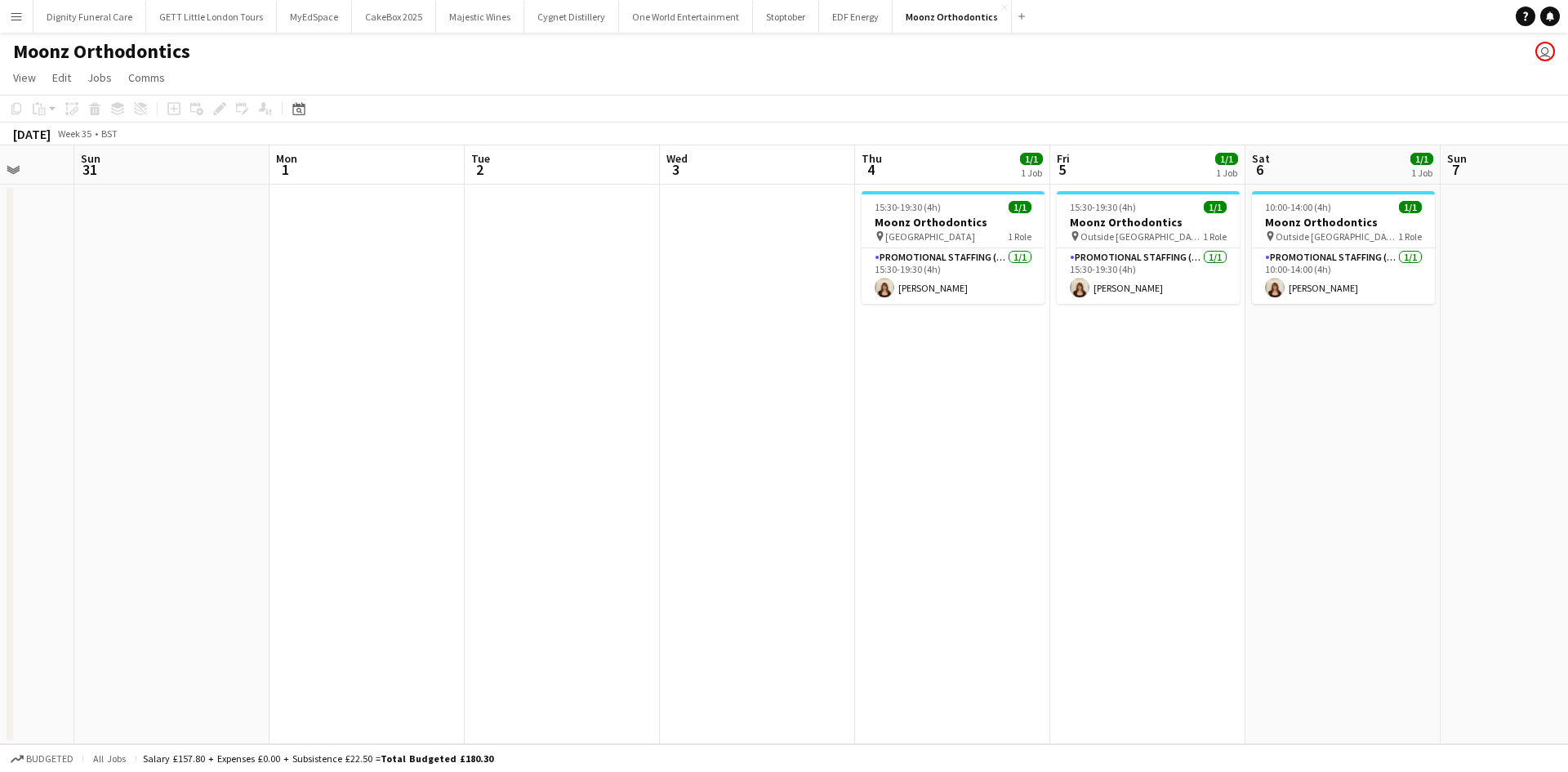
scroll to position [0, 512]
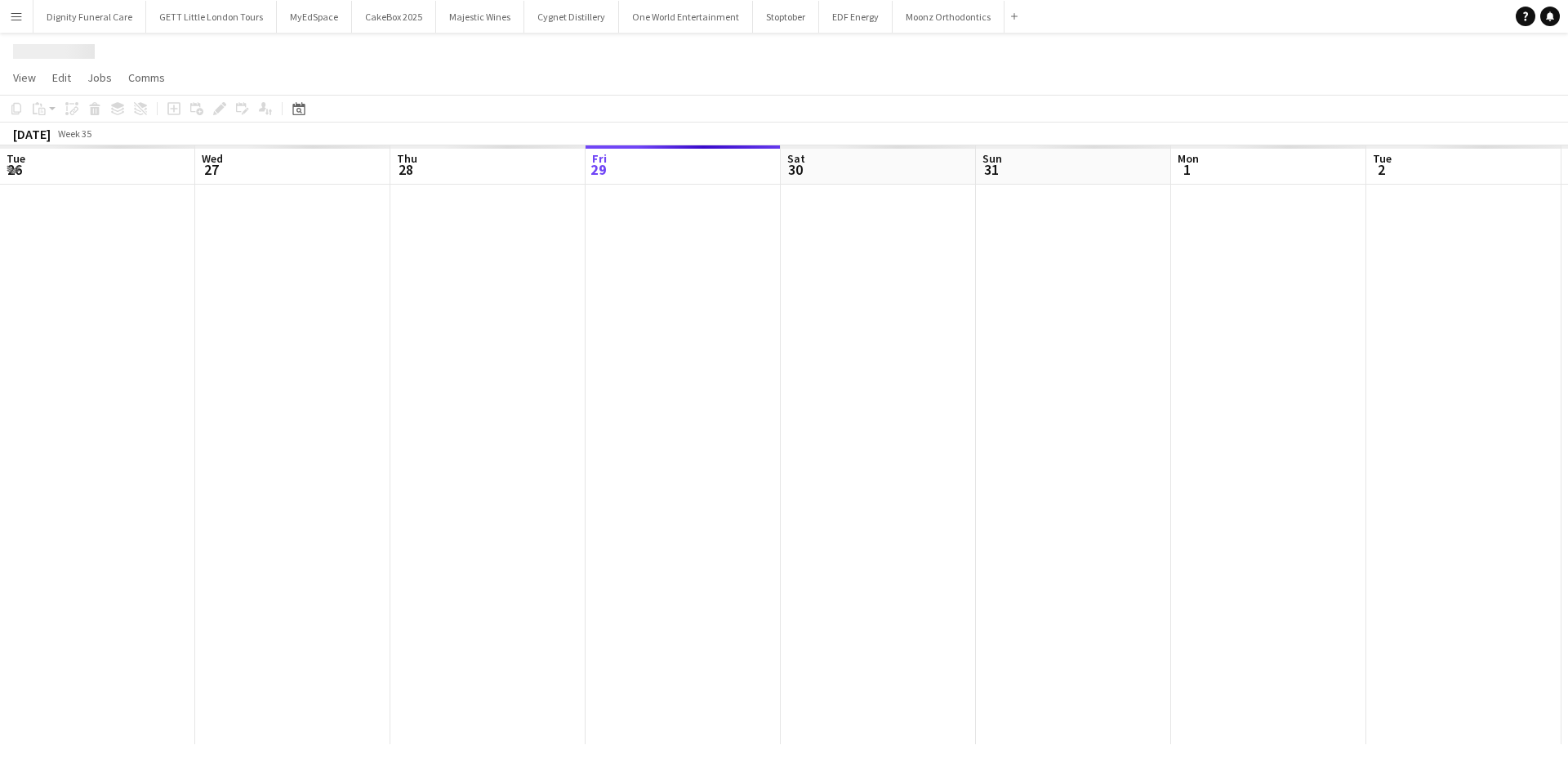
scroll to position [0, 391]
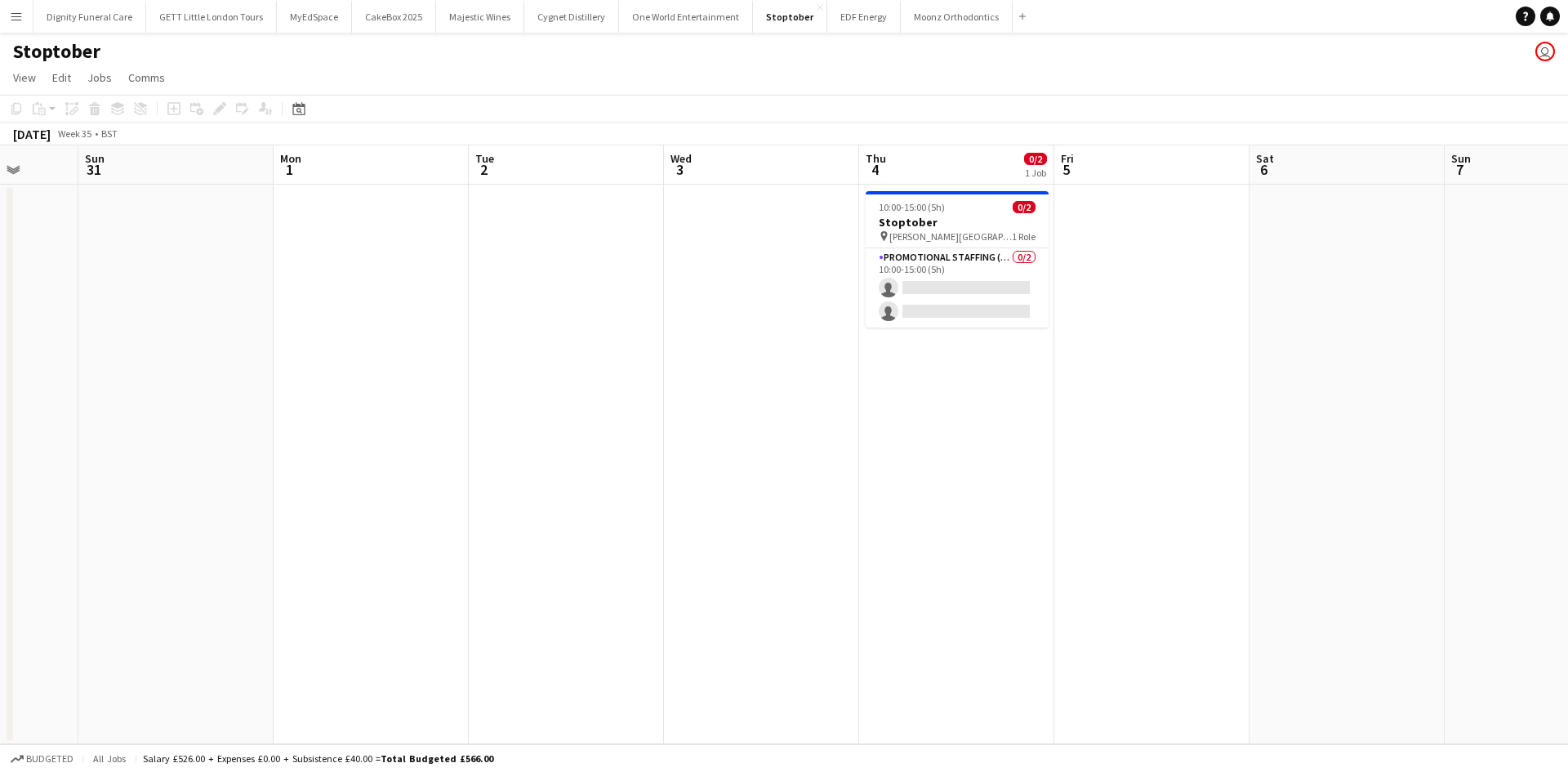
scroll to position [0, 508]
